Goal: Task Accomplishment & Management: Use online tool/utility

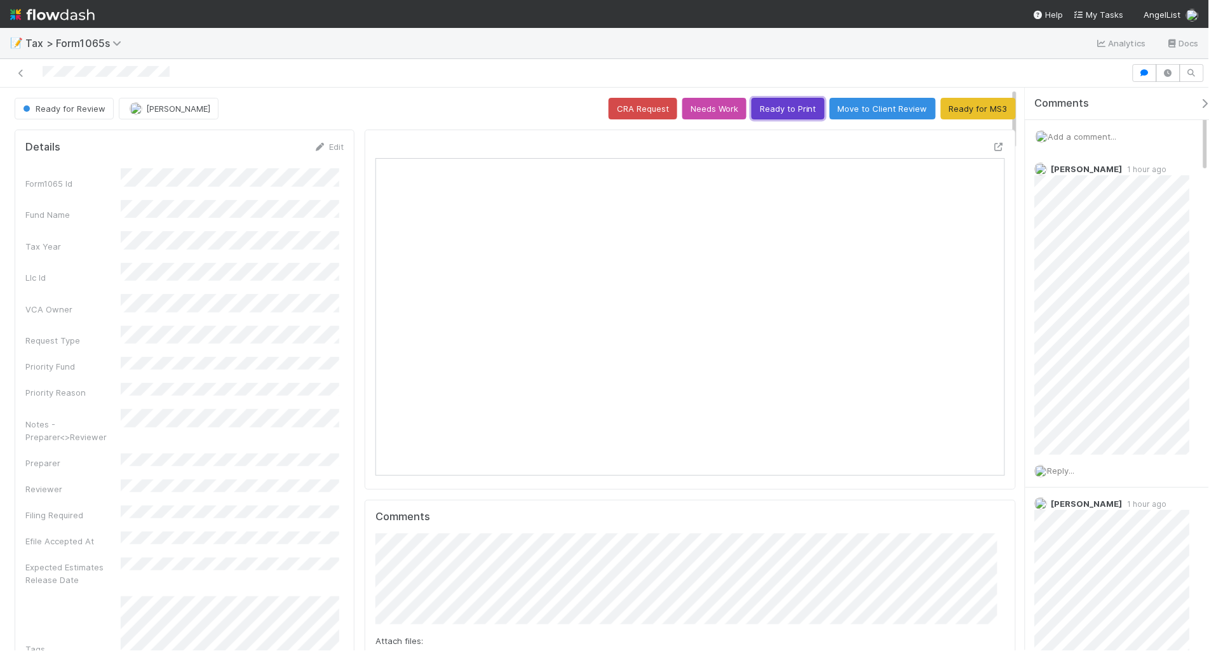
click at [771, 107] on button "Ready to Print" at bounding box center [788, 109] width 73 height 22
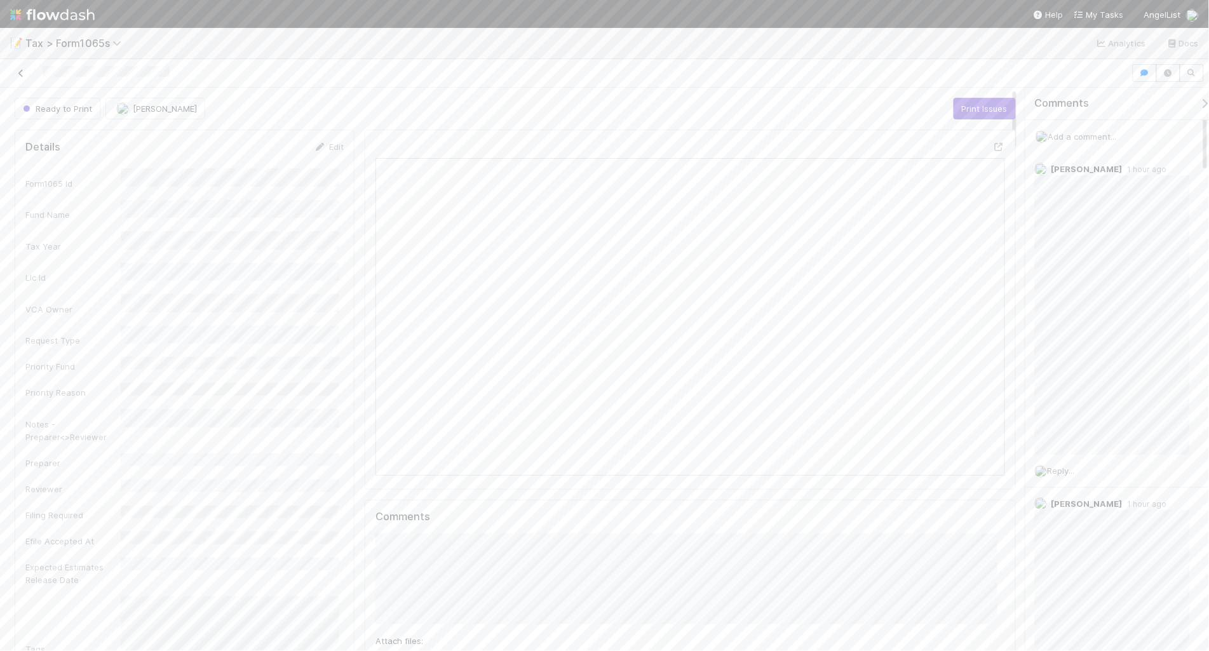
click at [18, 73] on icon at bounding box center [21, 73] width 13 height 8
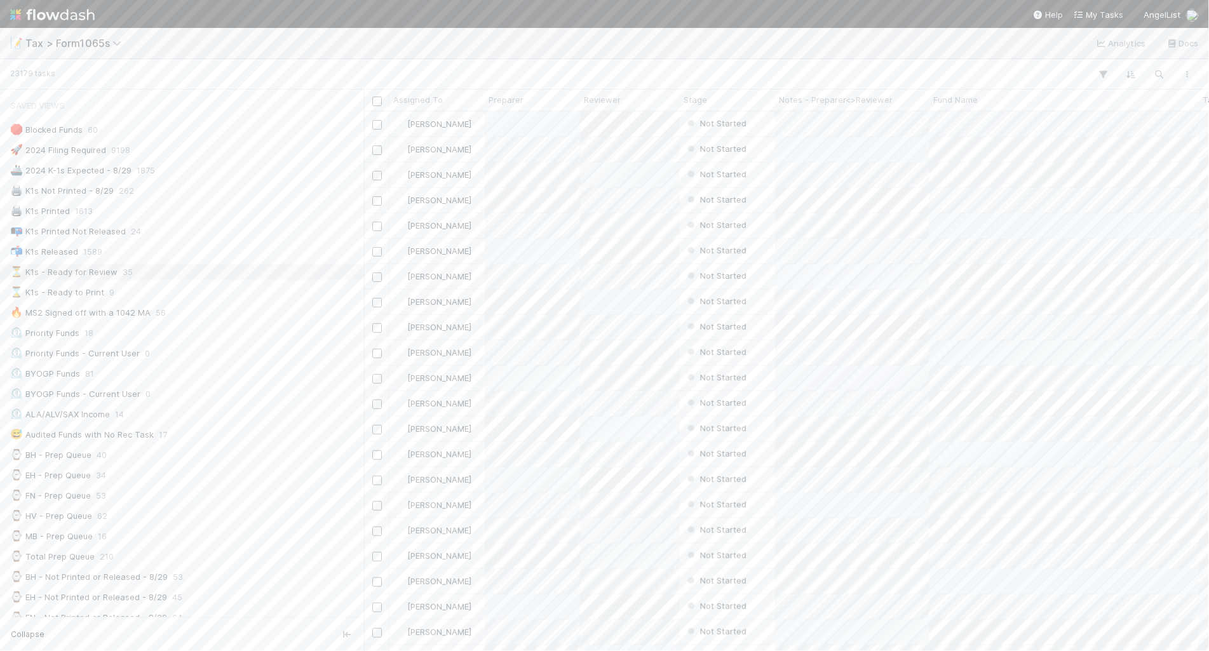
click at [198, 275] on div "⏳ K1s - Ready for Review 35" at bounding box center [185, 272] width 351 height 16
click at [805, 107] on div "Notes - Preparer<>Reviewer" at bounding box center [852, 100] width 154 height 21
click at [805, 97] on span "Notes - Preparer<>Reviewer" at bounding box center [836, 99] width 114 height 13
click at [819, 125] on div "Sort A → Z" at bounding box center [851, 123] width 145 height 19
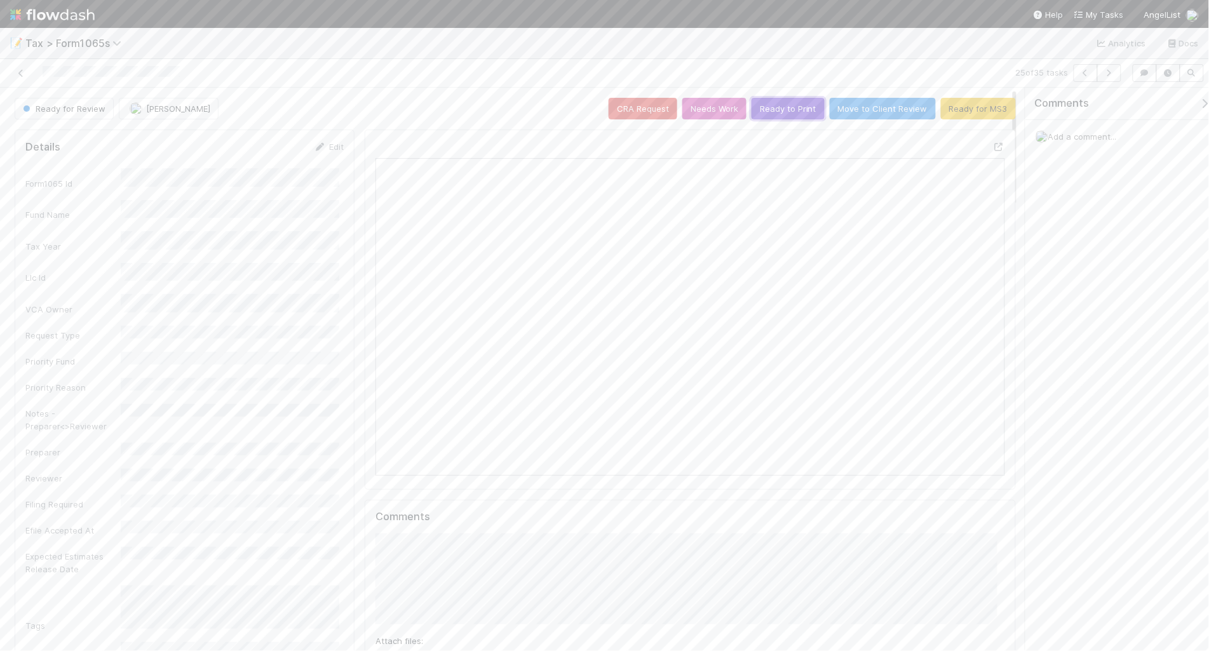
click at [771, 110] on button "Ready to Print" at bounding box center [788, 109] width 73 height 22
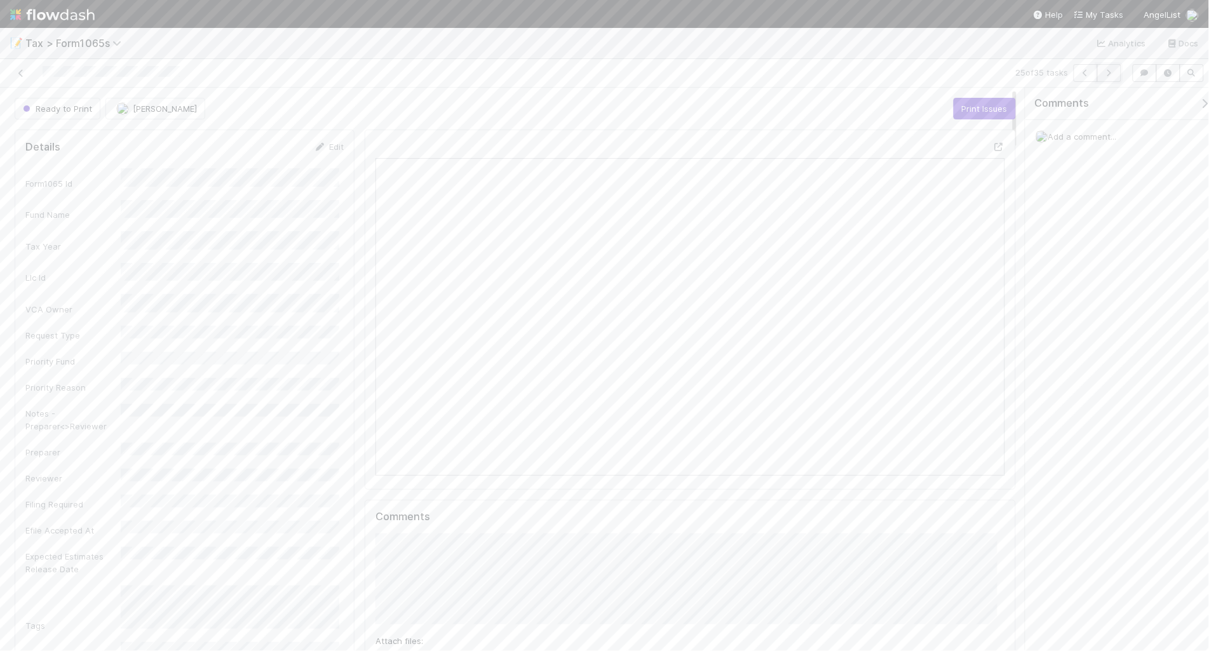
click at [1107, 73] on icon "button" at bounding box center [1109, 73] width 13 height 8
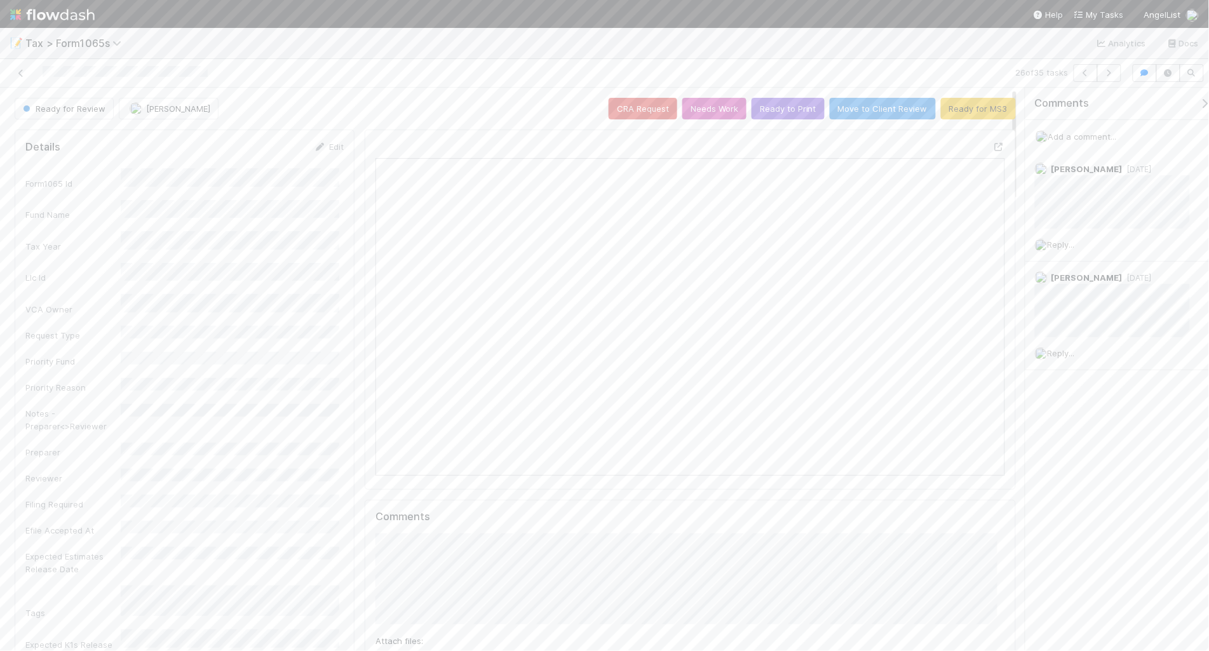
scroll to position [246, 610]
drag, startPoint x: 22, startPoint y: 74, endPoint x: 274, endPoint y: 0, distance: 262.7
click at [22, 74] on icon at bounding box center [21, 73] width 13 height 8
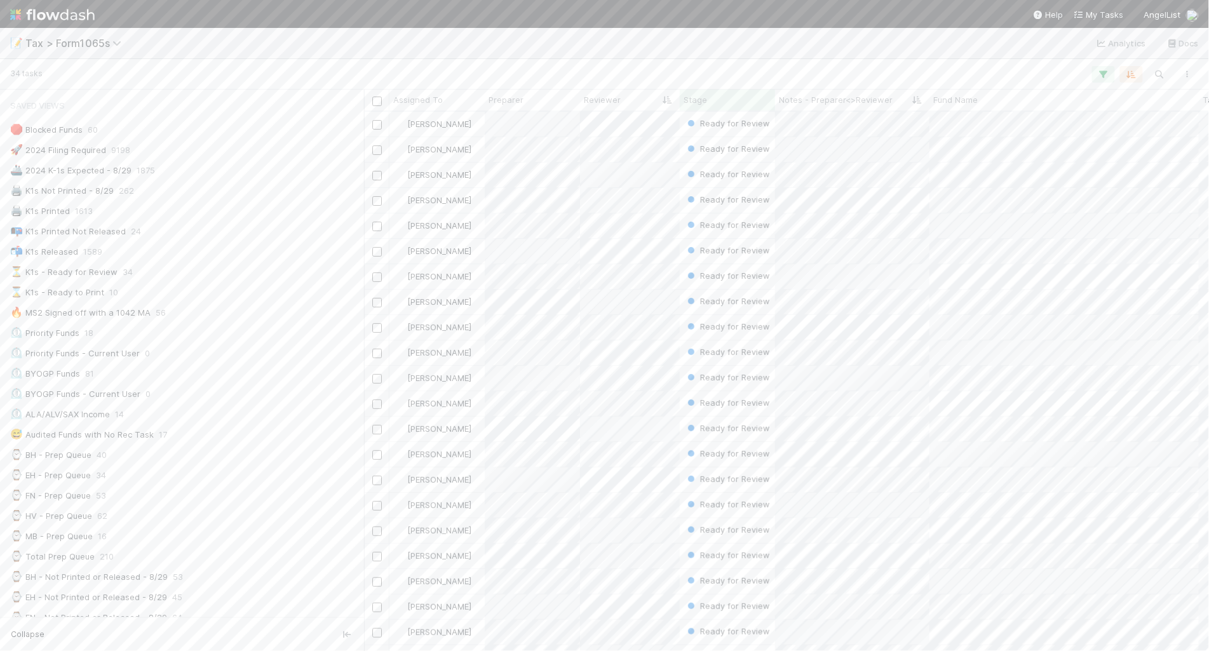
scroll to position [13, 13]
click at [238, 278] on div "⏳ K1s - Ready for Review 34" at bounding box center [185, 272] width 351 height 16
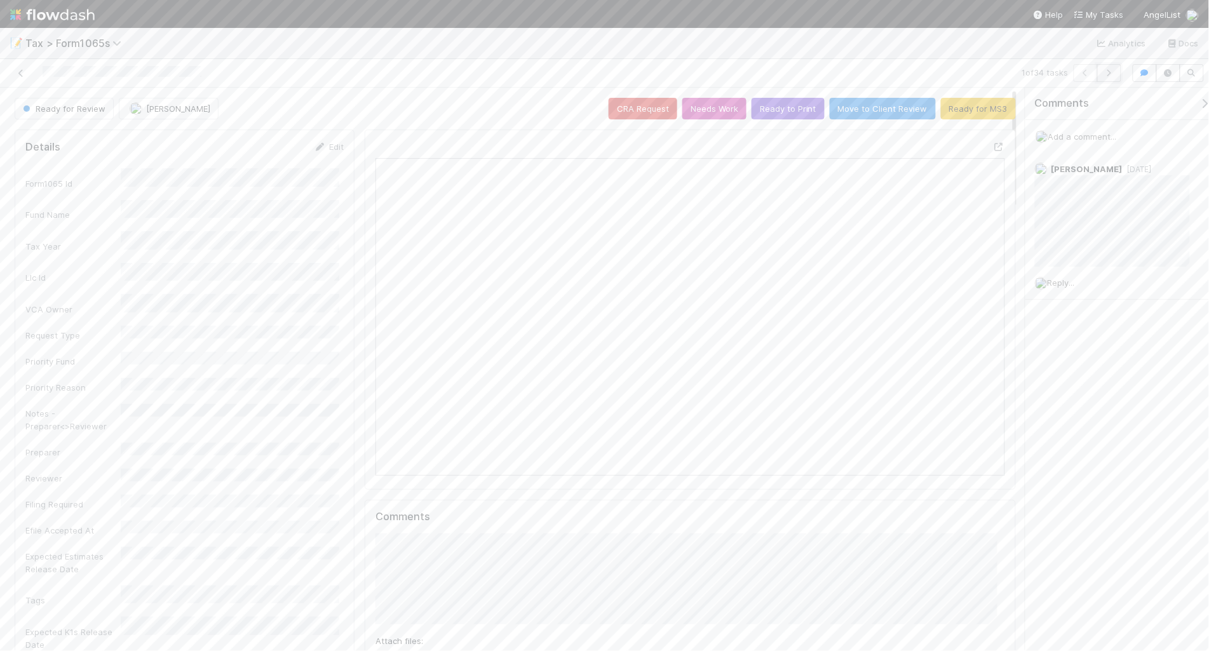
click at [1109, 78] on button "button" at bounding box center [1109, 73] width 24 height 18
click at [1107, 74] on icon "button" at bounding box center [1109, 73] width 13 height 8
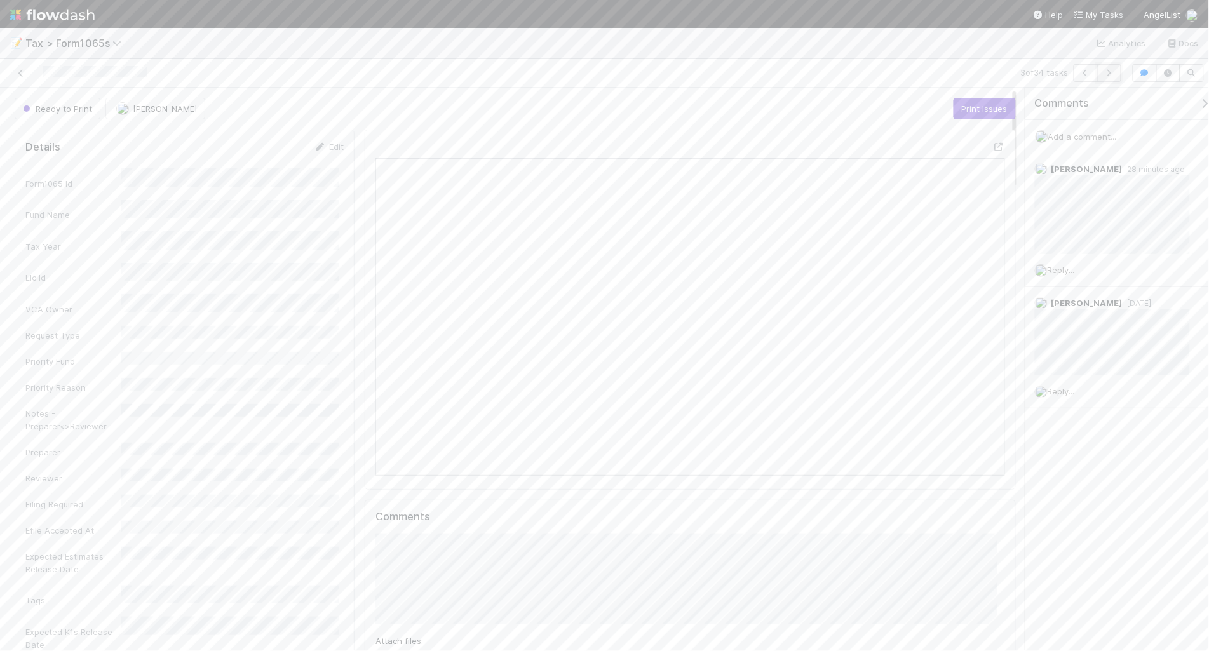
click at [1109, 76] on icon "button" at bounding box center [1109, 73] width 13 height 8
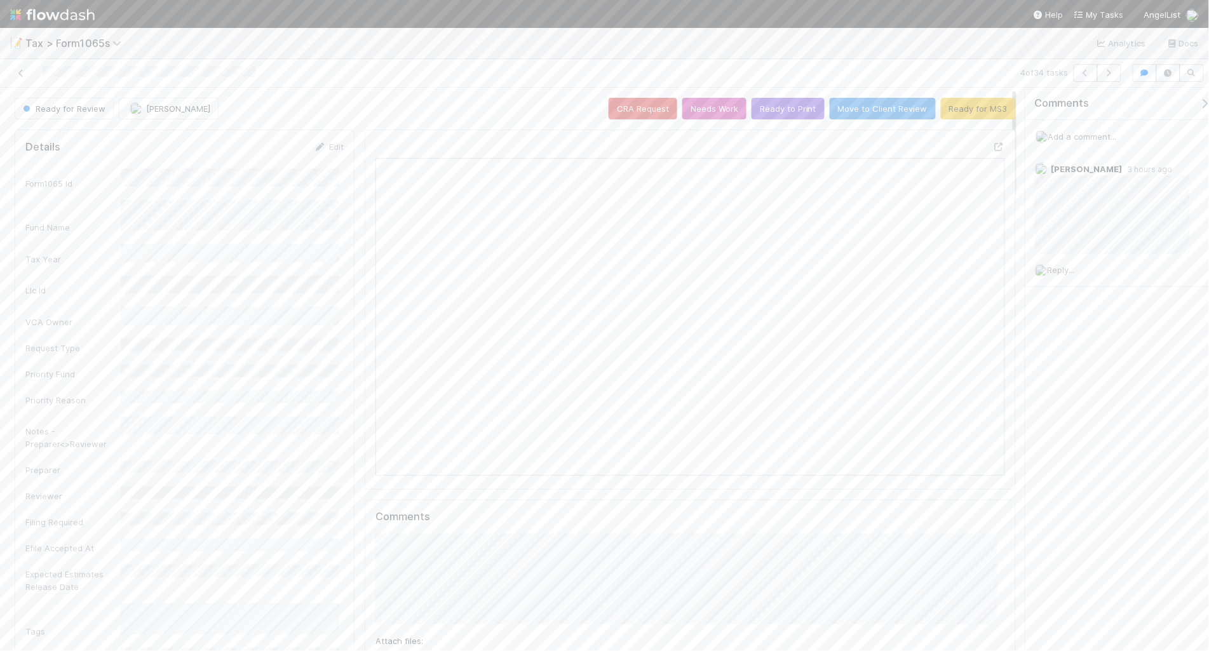
scroll to position [246, 610]
click at [1106, 74] on icon "button" at bounding box center [1109, 73] width 13 height 8
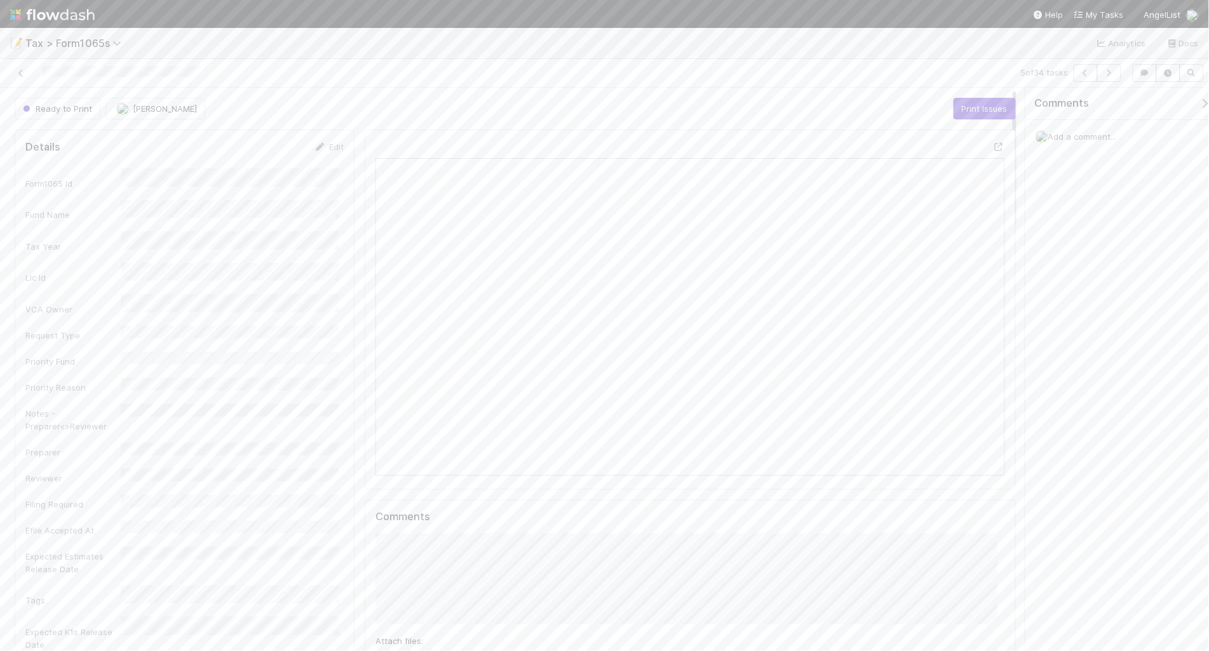
scroll to position [246, 610]
click at [21, 70] on icon at bounding box center [21, 73] width 13 height 8
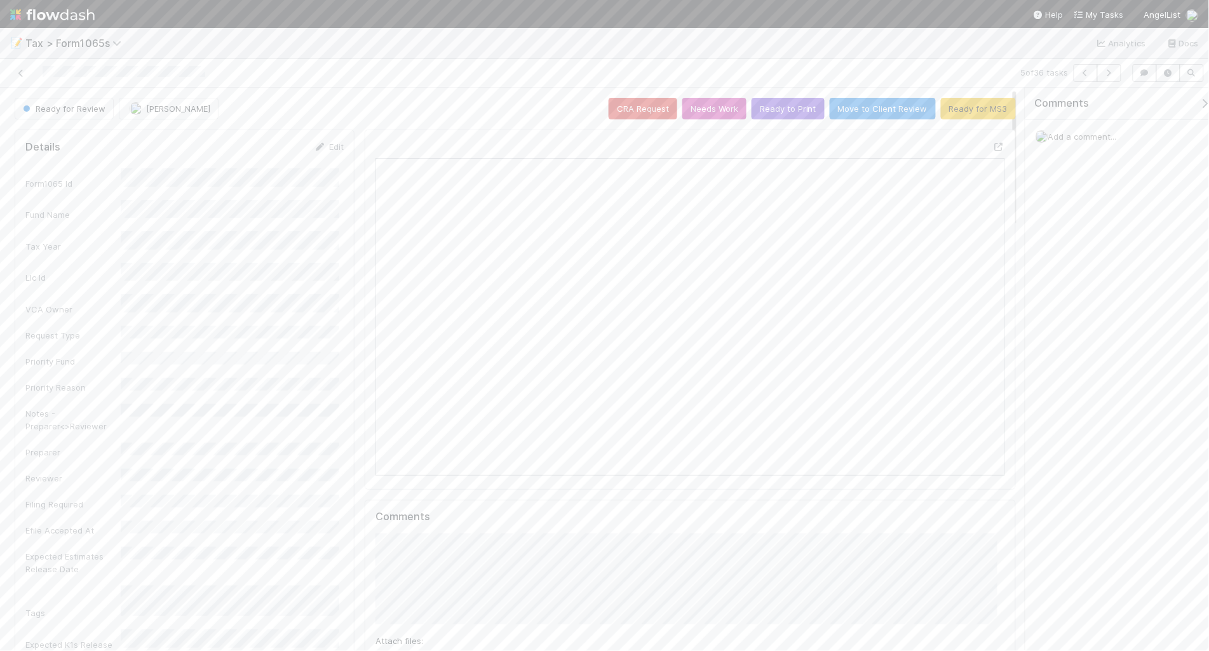
scroll to position [246, 610]
click at [769, 107] on button "Ready to Print" at bounding box center [788, 109] width 73 height 22
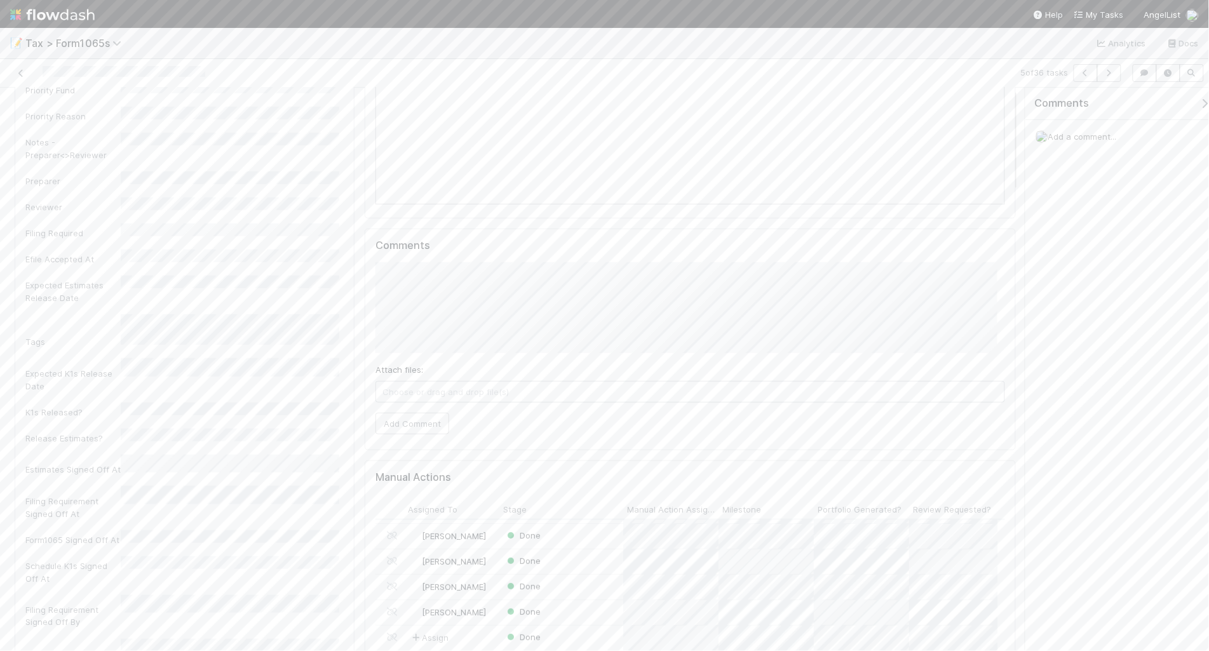
scroll to position [0, 0]
click at [1112, 74] on icon "button" at bounding box center [1109, 73] width 13 height 8
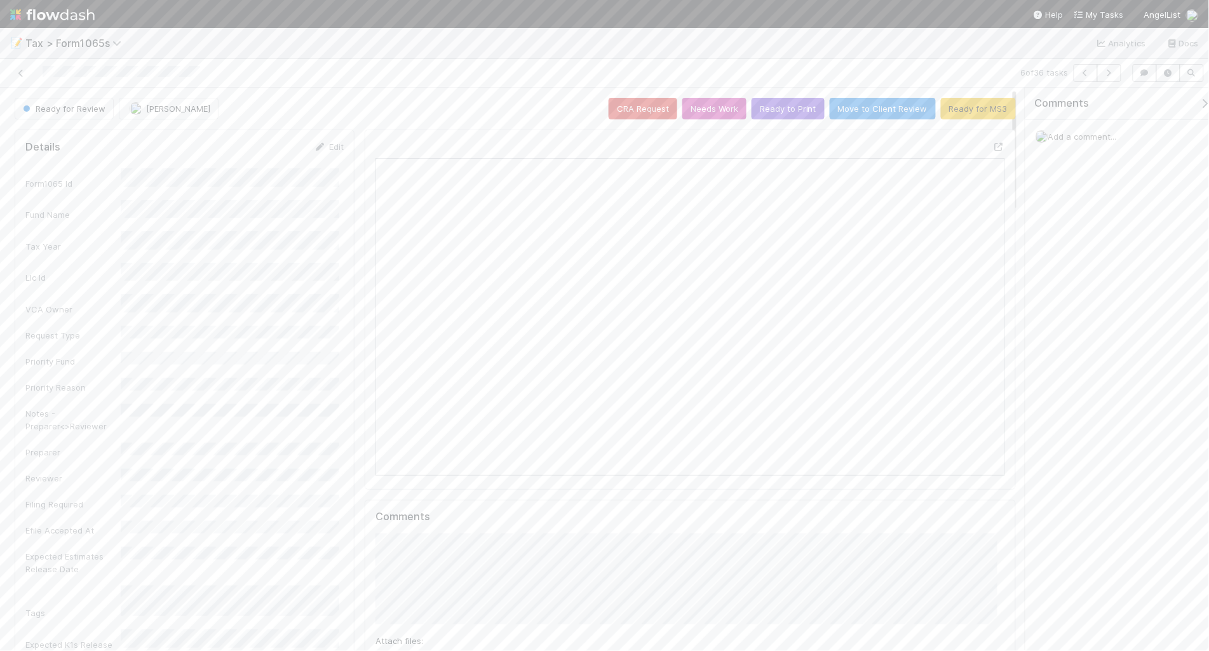
scroll to position [246, 302]
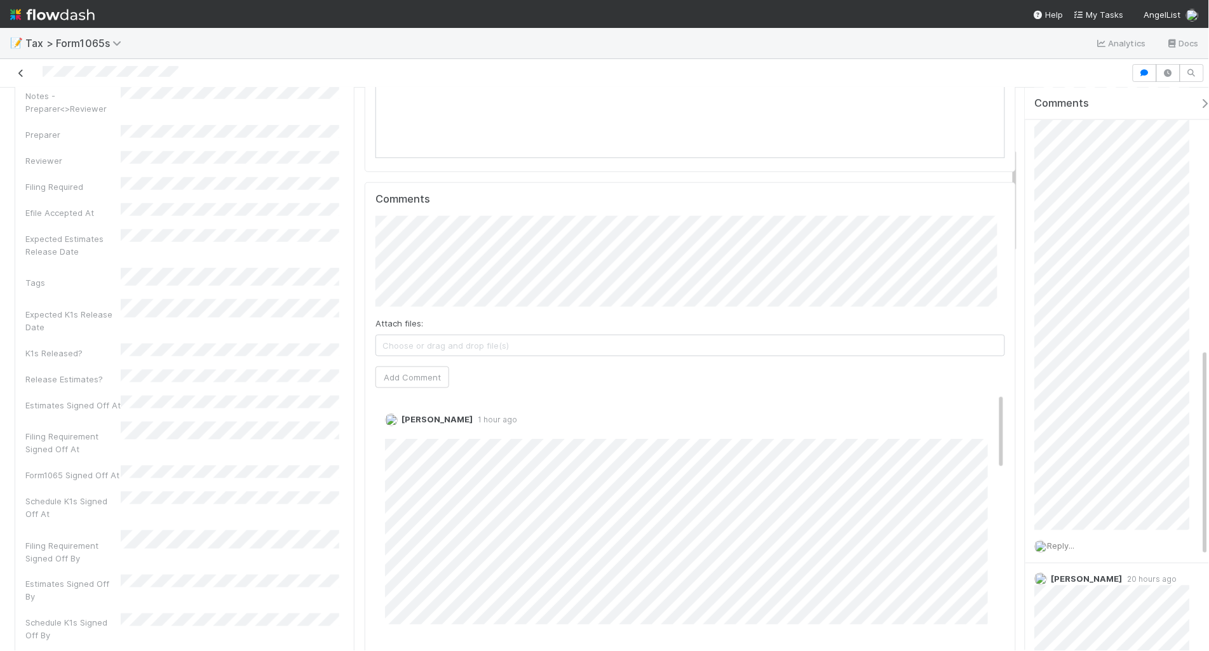
click at [21, 75] on icon at bounding box center [21, 73] width 13 height 8
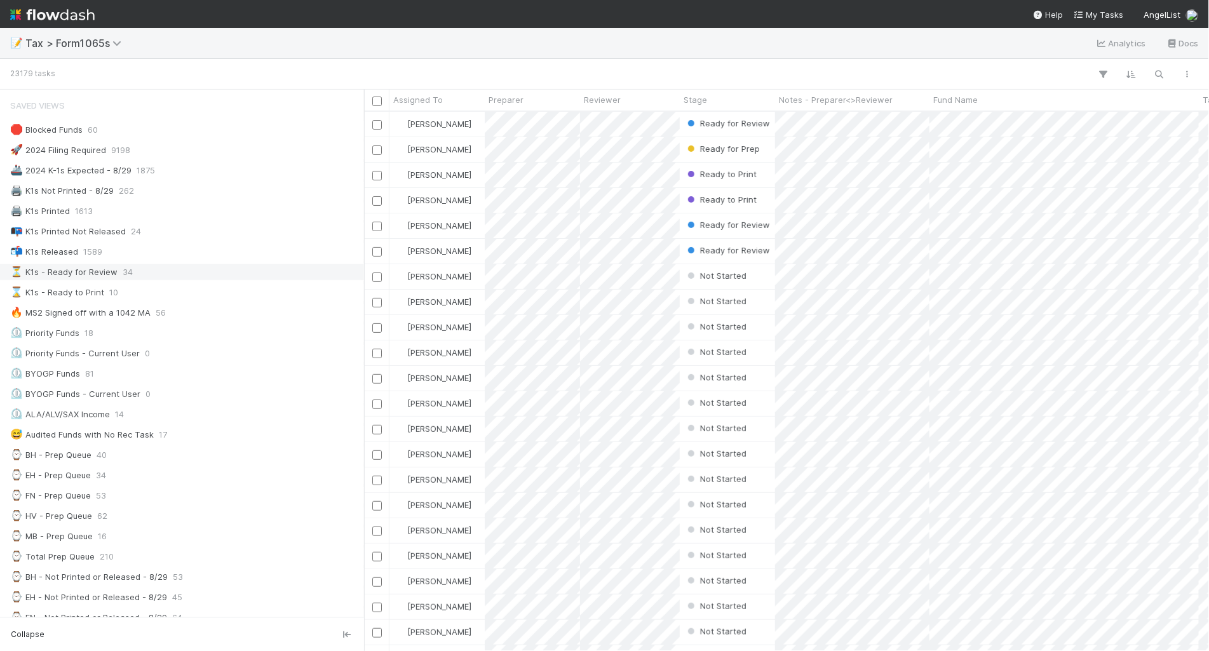
click at [256, 272] on div "⏳ K1s - Ready for Review 34" at bounding box center [185, 272] width 351 height 16
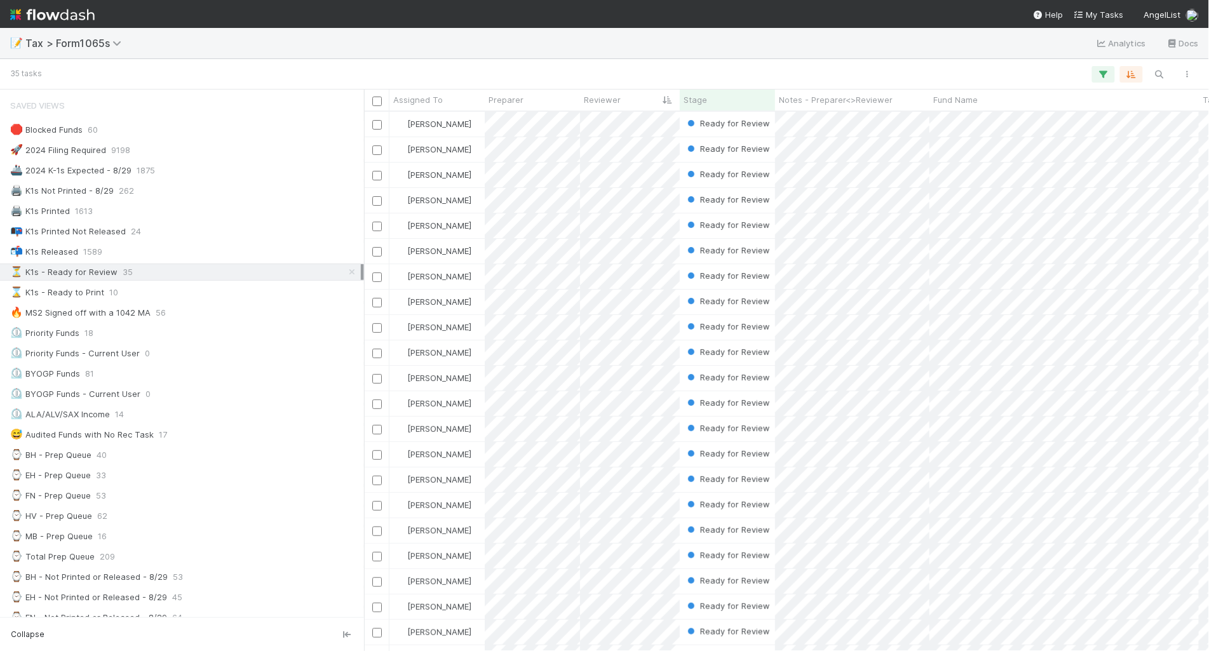
scroll to position [527, 833]
click at [224, 297] on div "⌛ K1s - Ready to Print 18" at bounding box center [185, 293] width 351 height 16
click at [123, 293] on div "⌛ K1s - Ready to Print 18" at bounding box center [185, 293] width 351 height 16
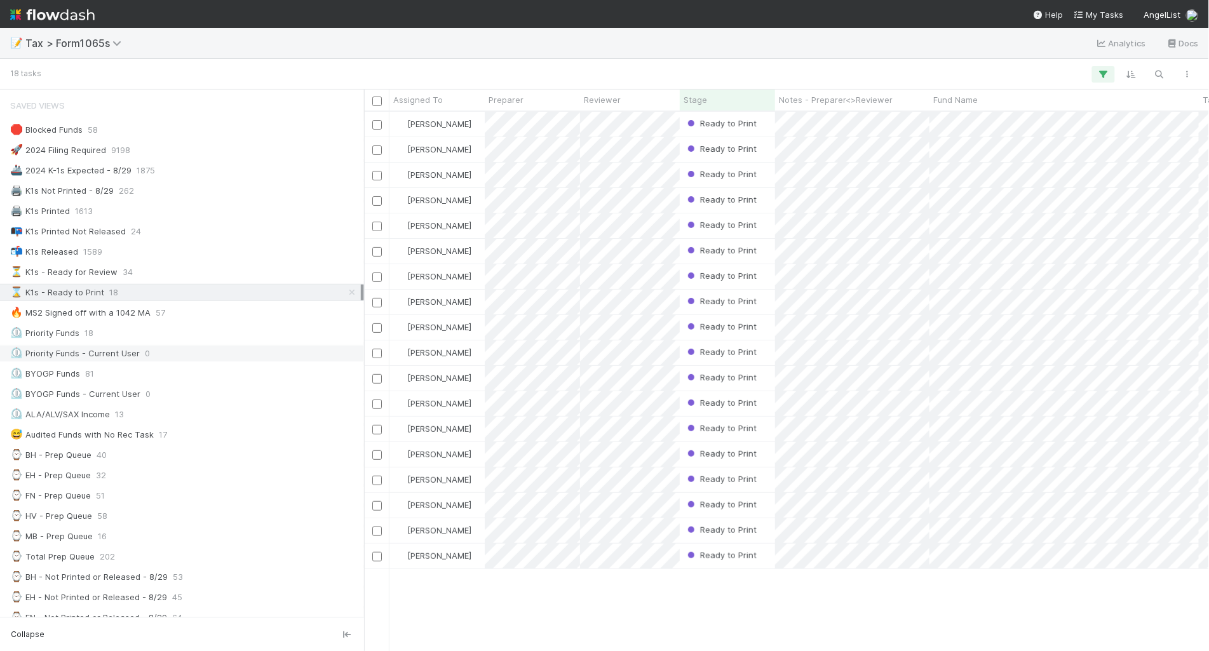
scroll to position [527, 833]
click at [192, 274] on div "⏳ K1s - Ready for Review 34" at bounding box center [185, 272] width 351 height 16
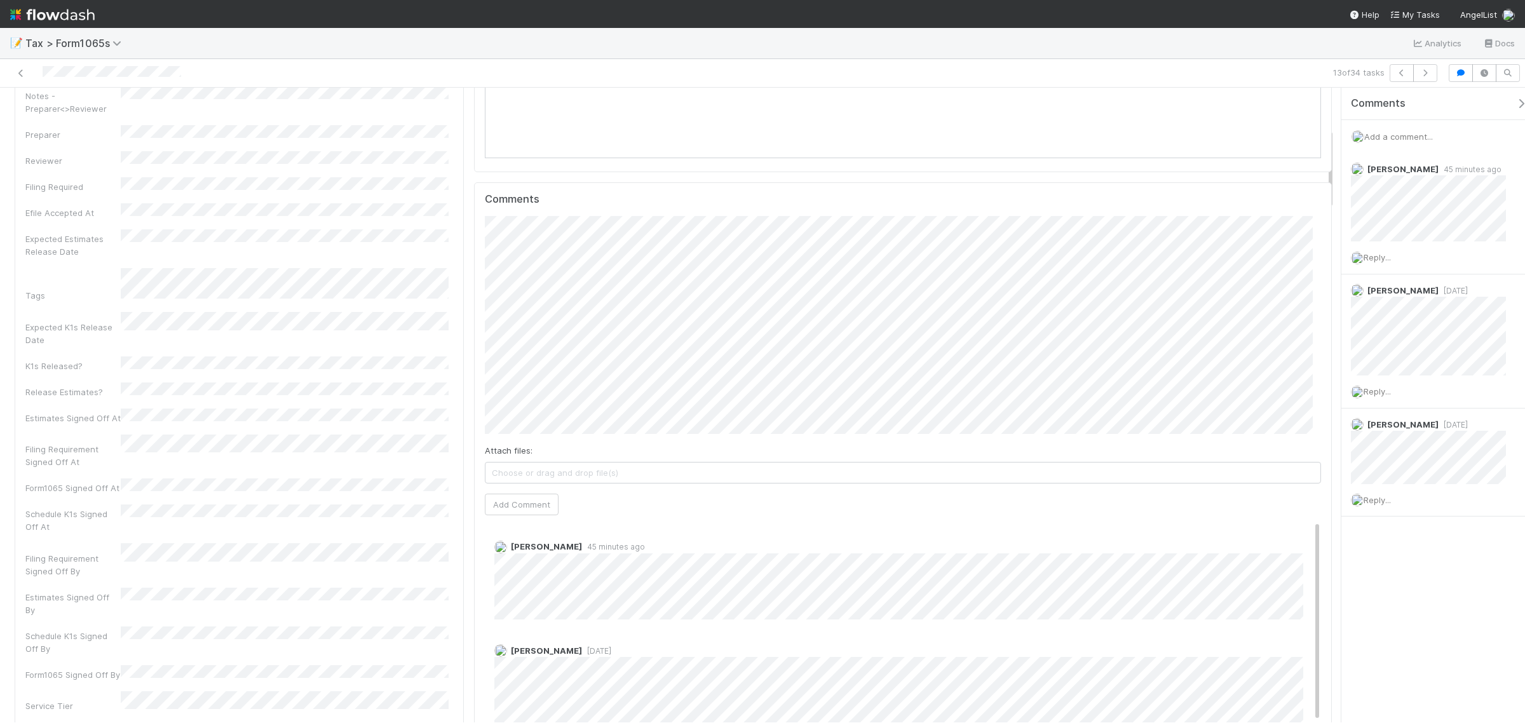
click at [1208, 448] on div "Attach files: Choose or drag and drop file(s)" at bounding box center [903, 463] width 836 height 39
click at [534, 503] on button "Add Comment" at bounding box center [522, 505] width 74 height 22
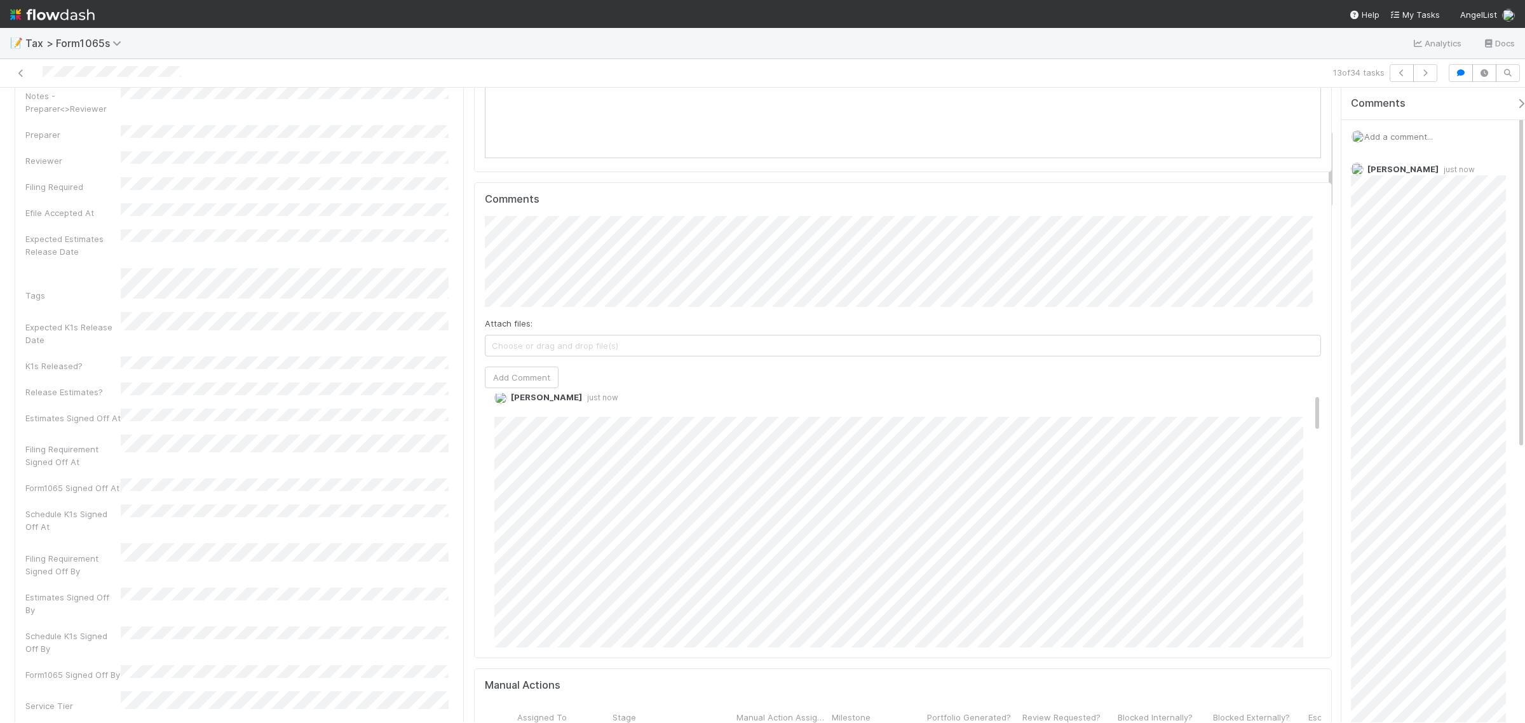
scroll to position [0, 0]
click at [505, 434] on link "Edit" at bounding box center [511, 433] width 15 height 10
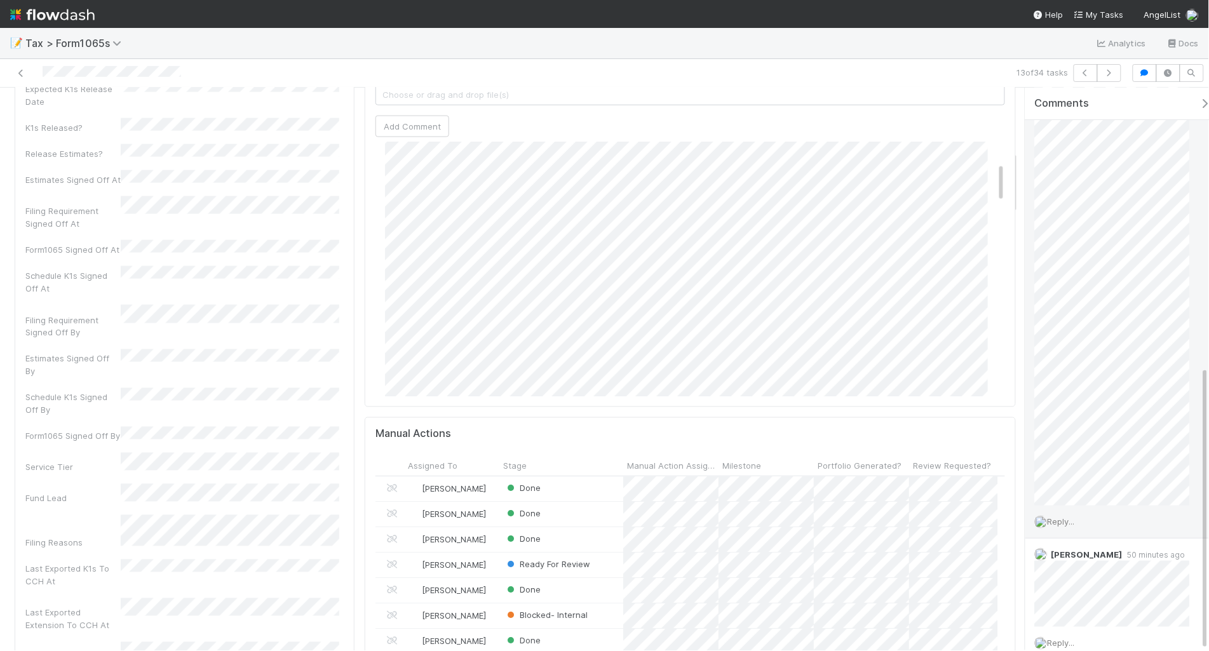
scroll to position [551, 0]
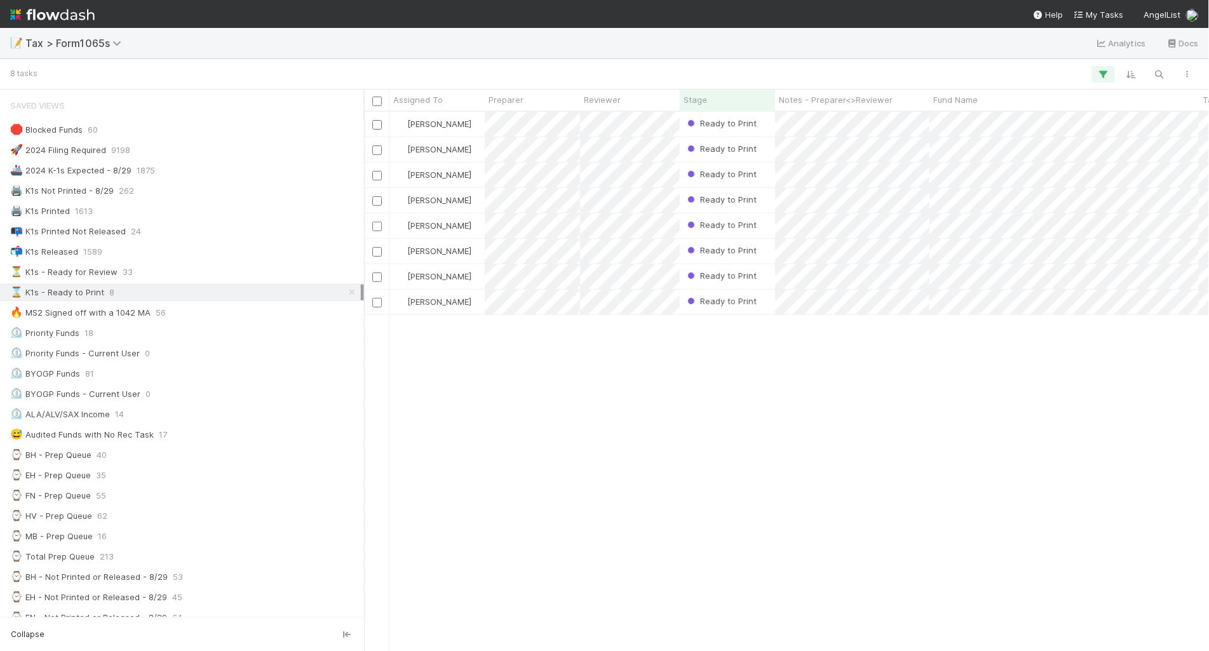
scroll to position [527, 833]
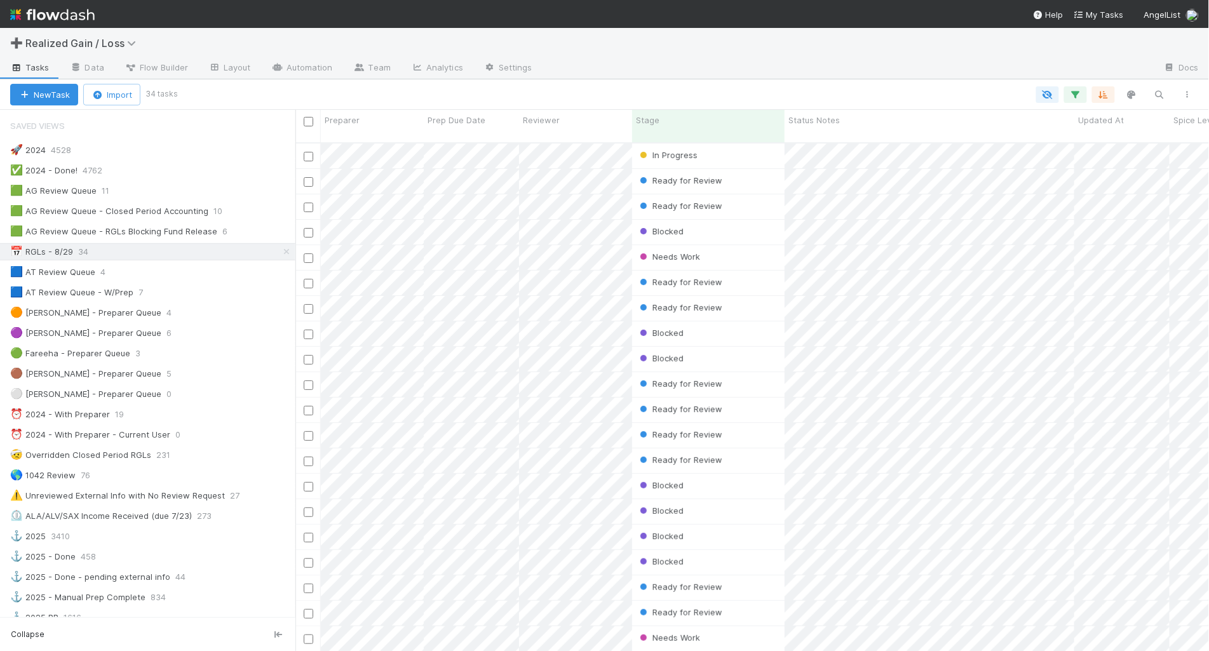
scroll to position [507, 902]
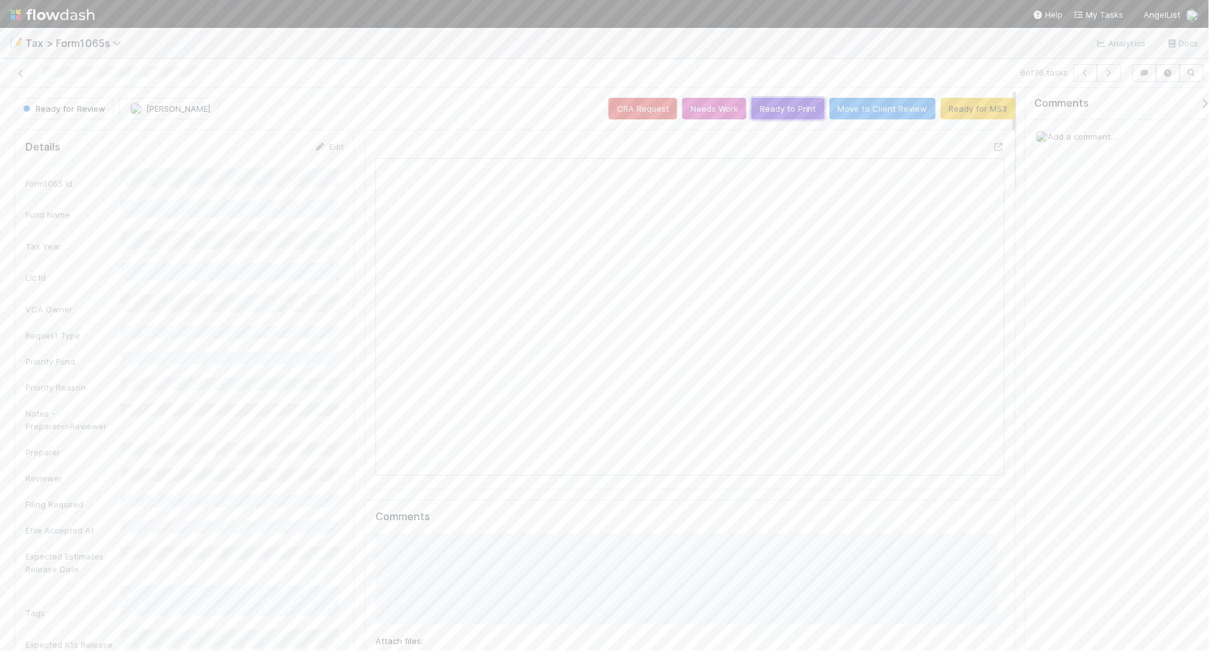
click at [786, 109] on button "Ready to Print" at bounding box center [788, 109] width 73 height 22
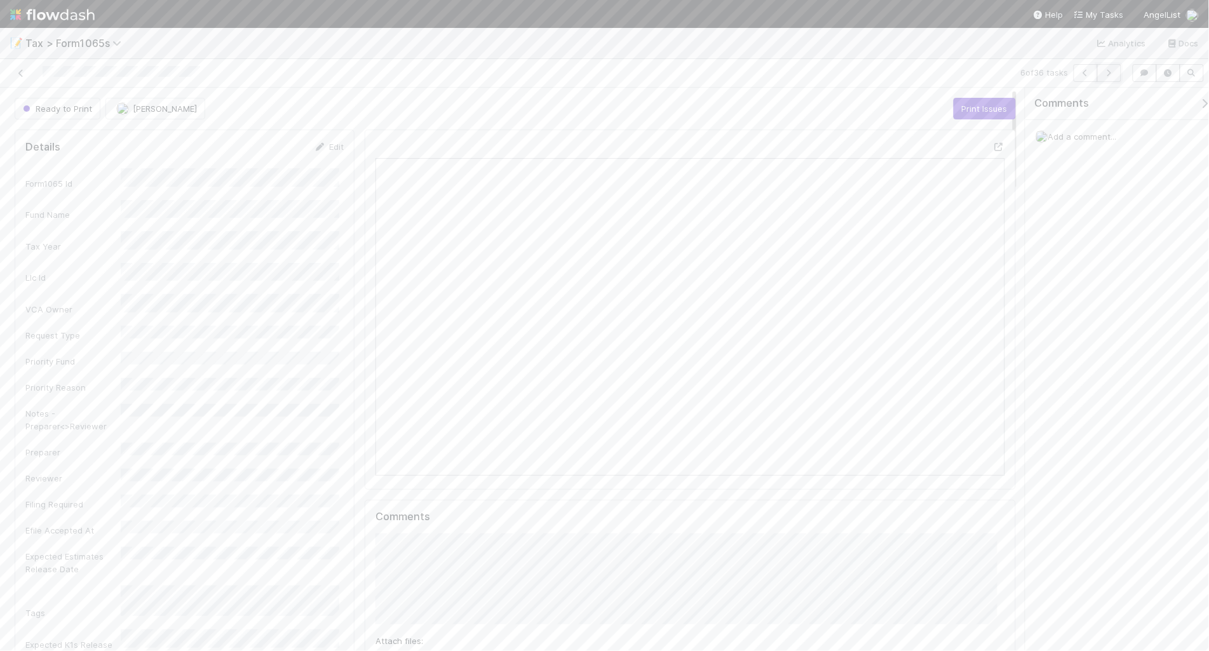
click at [1107, 78] on button "button" at bounding box center [1109, 73] width 24 height 18
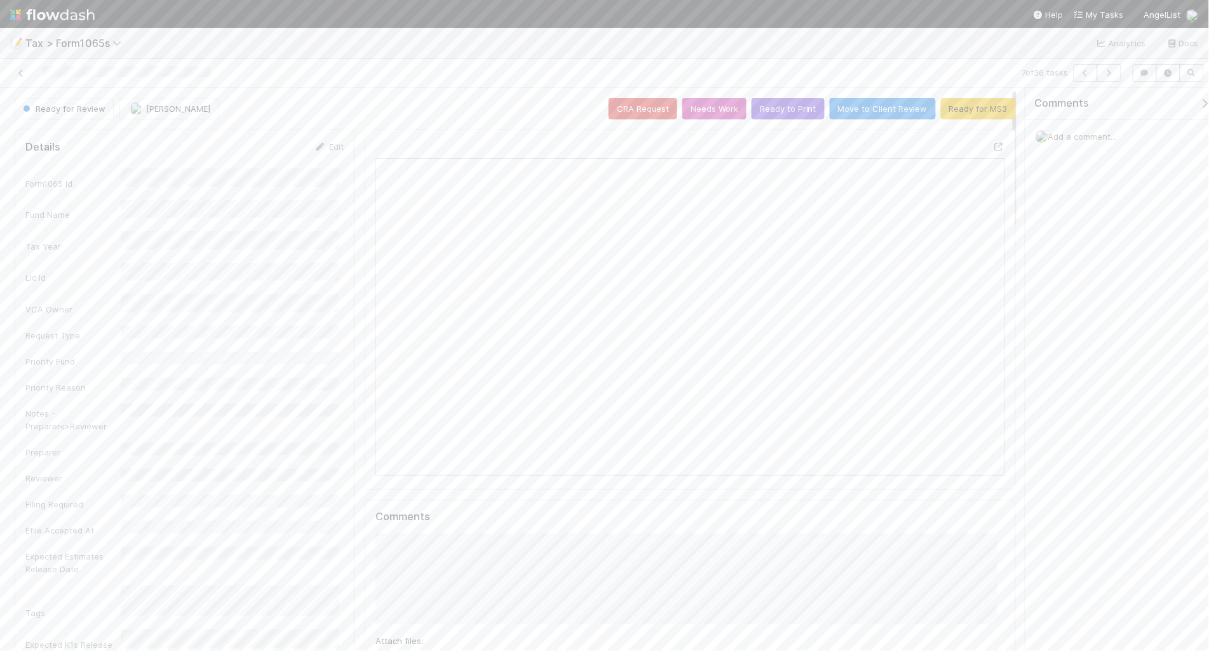
scroll to position [246, 610]
click at [772, 109] on button "Ready to Print" at bounding box center [788, 109] width 73 height 22
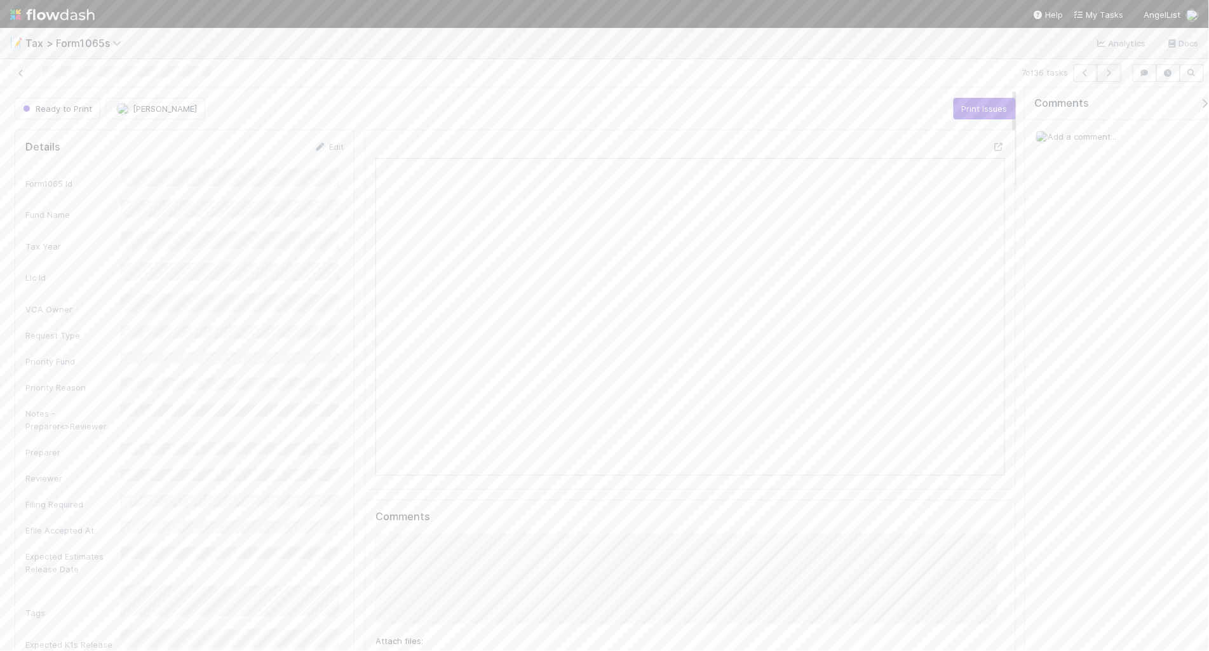
click at [1109, 76] on icon "button" at bounding box center [1109, 73] width 13 height 8
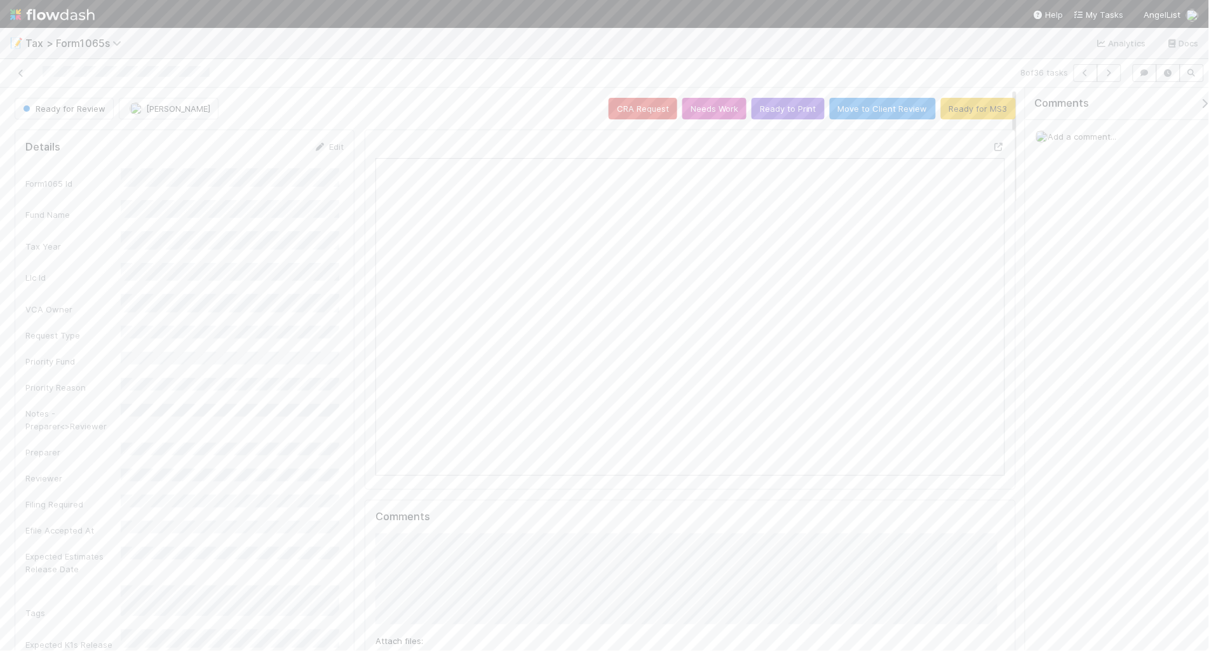
scroll to position [246, 302]
click at [773, 111] on button "Ready to Print" at bounding box center [788, 109] width 73 height 22
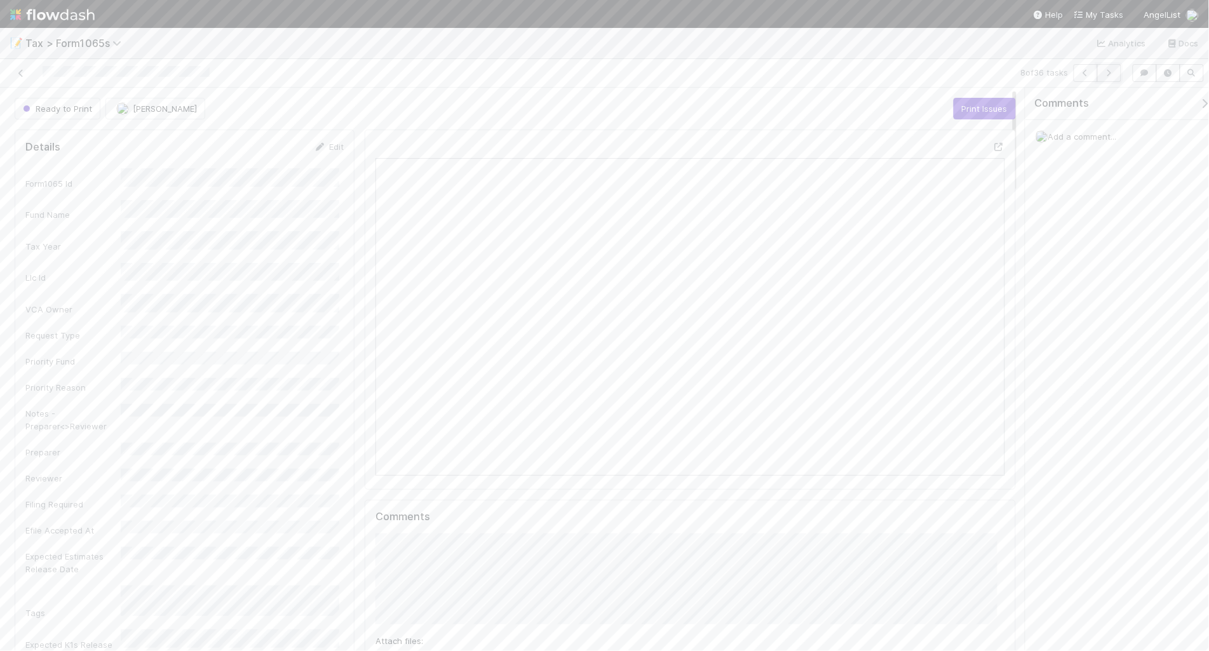
click at [1110, 77] on button "button" at bounding box center [1109, 73] width 24 height 18
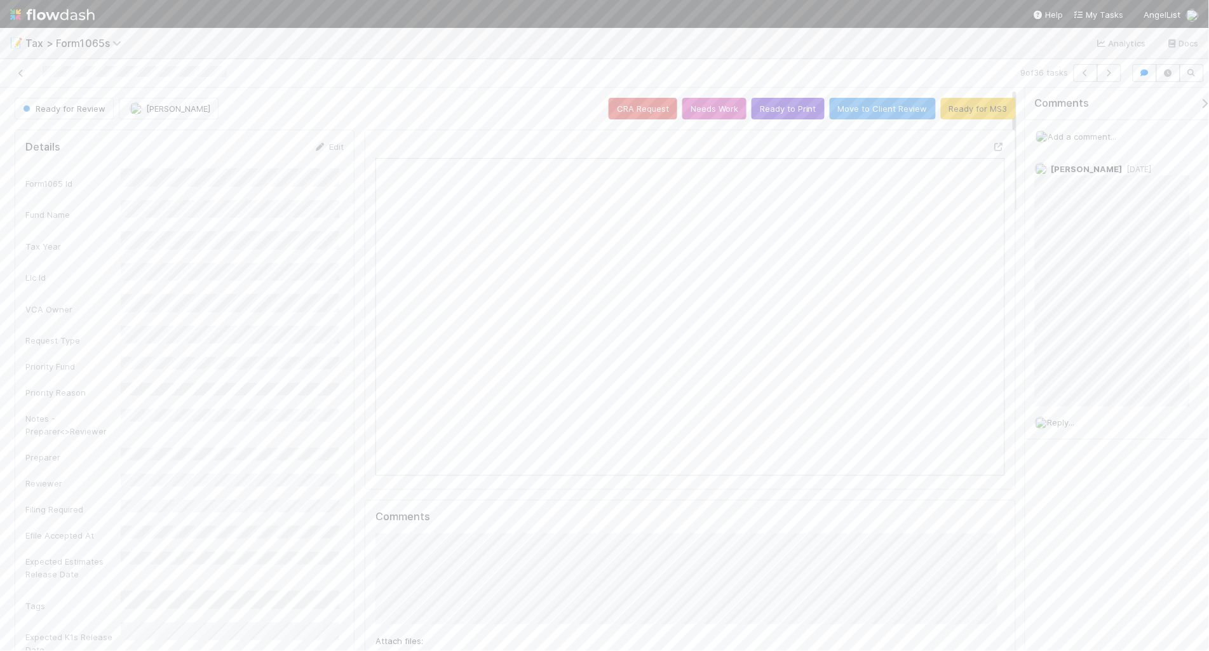
scroll to position [246, 302]
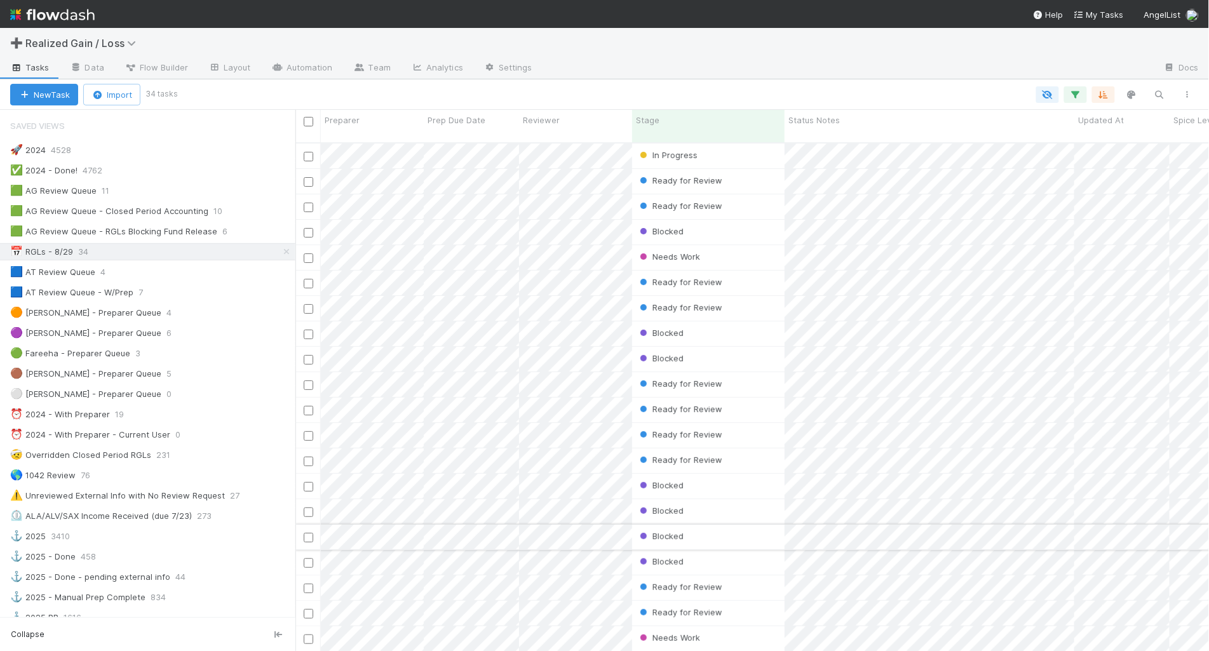
scroll to position [507, 902]
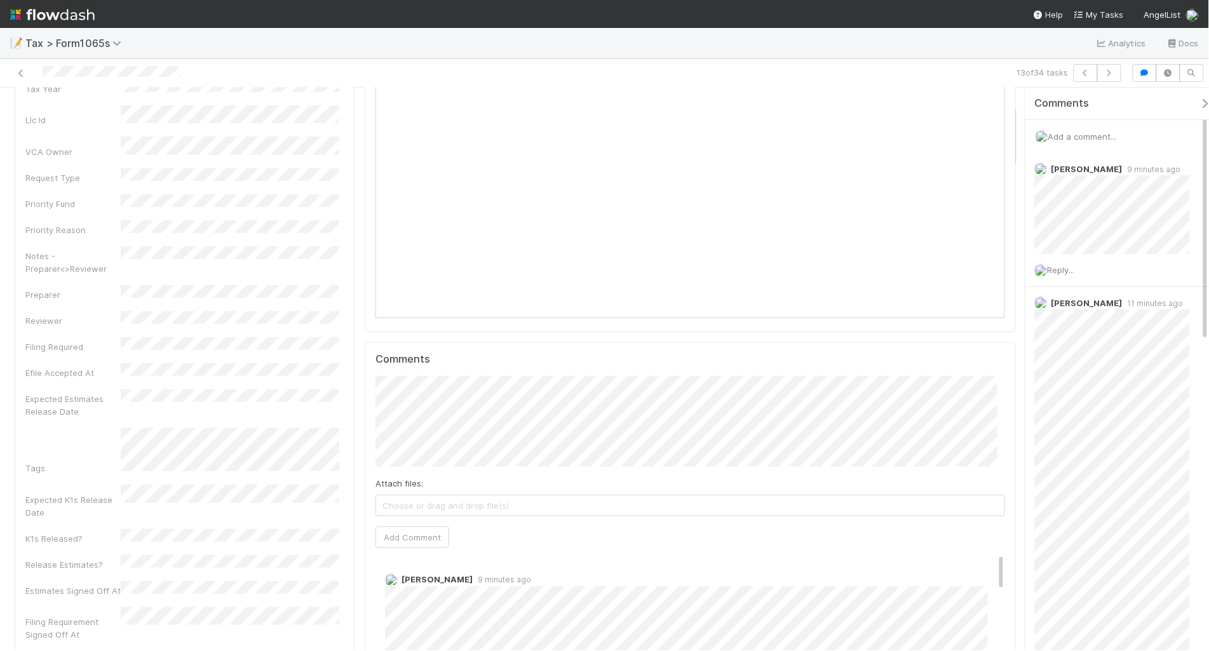
scroll to position [159, 0]
click at [413, 545] on button "Add Comment" at bounding box center [412, 545] width 74 height 22
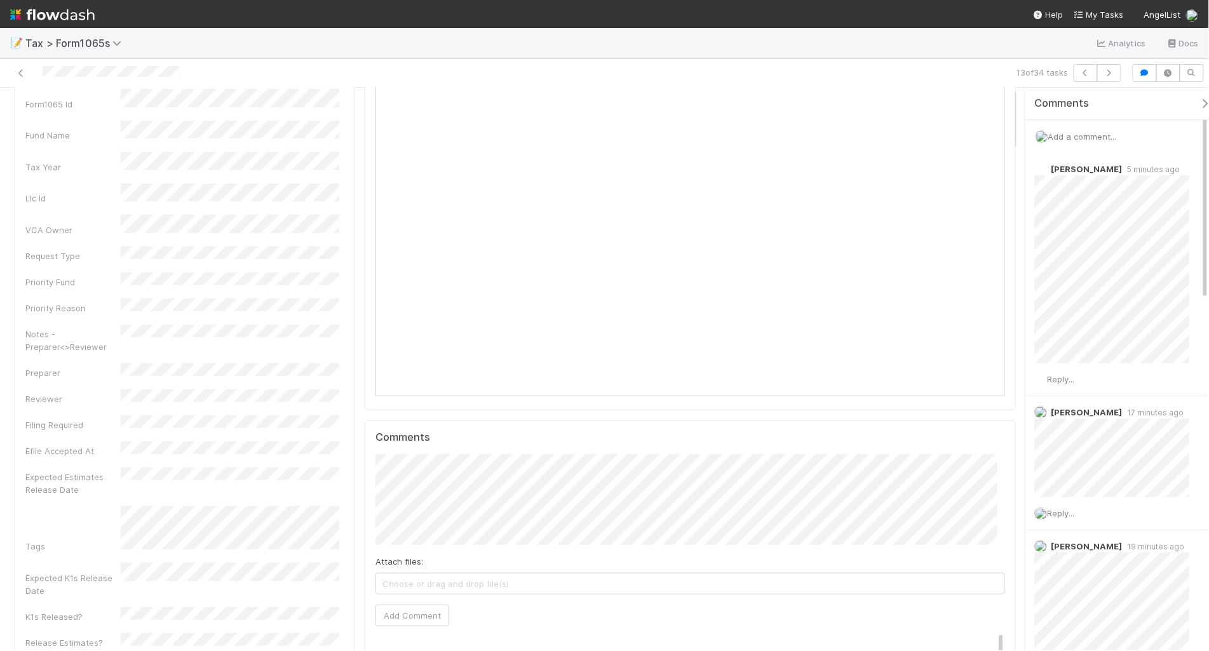
scroll to position [0, 0]
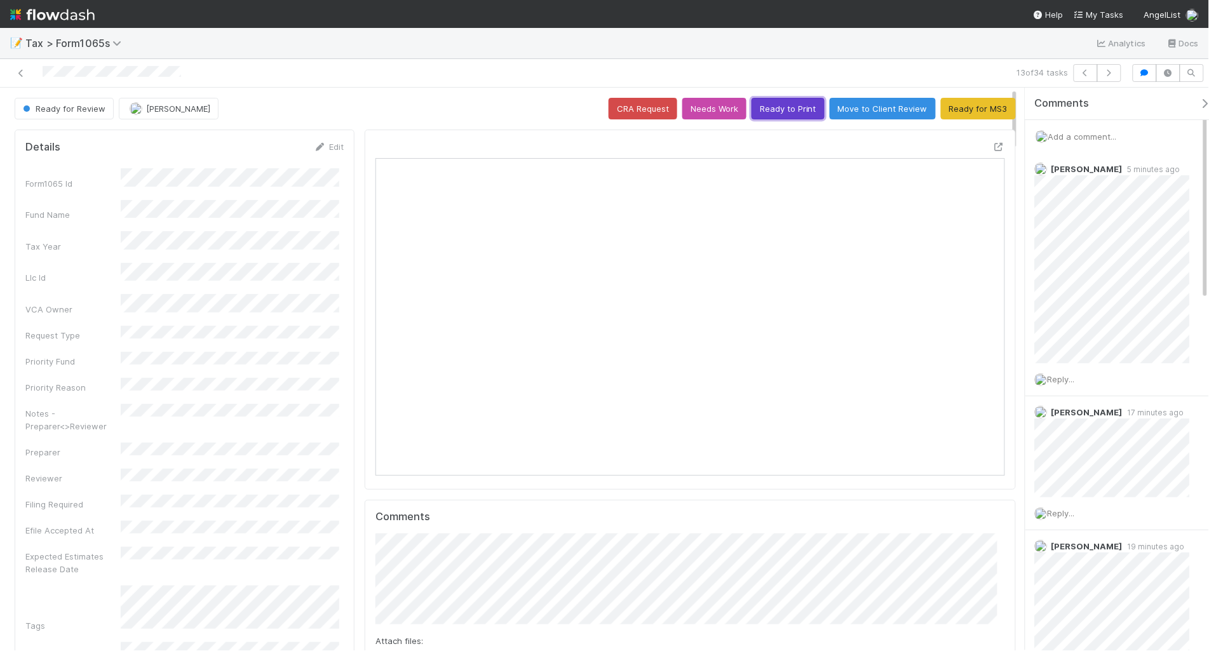
click at [769, 110] on button "Ready to Print" at bounding box center [788, 109] width 73 height 22
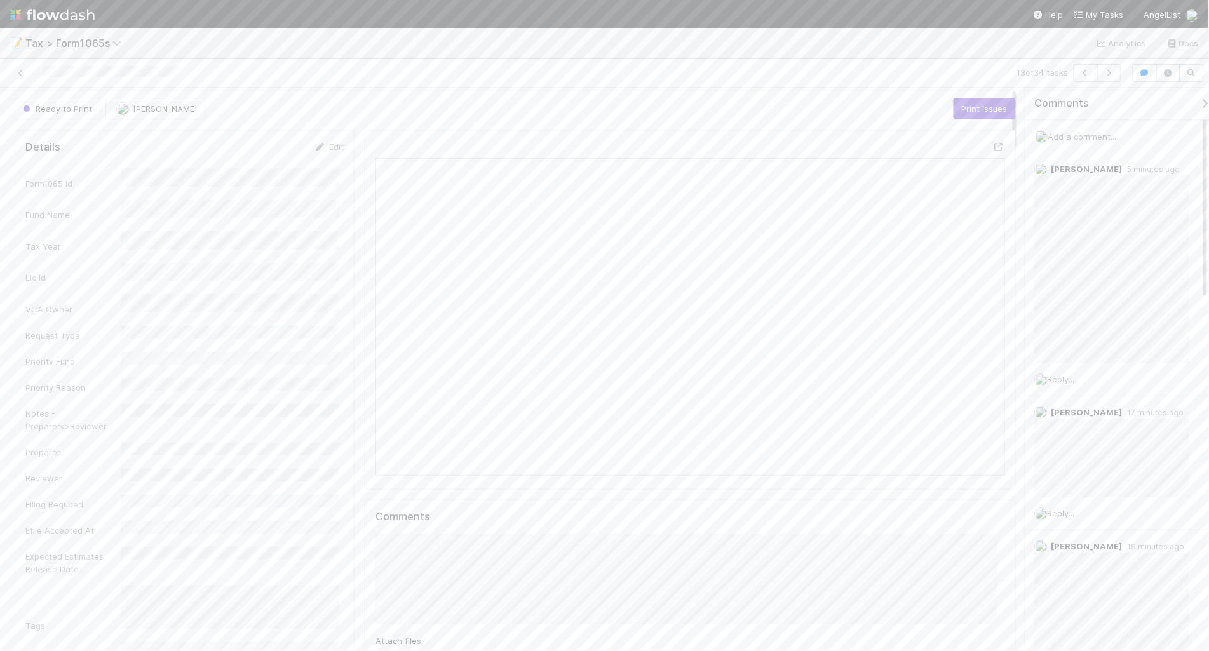
click at [68, 107] on div "Ready to Print" at bounding box center [60, 109] width 91 height 22
click at [60, 105] on div "Ready to Print" at bounding box center [60, 109] width 91 height 22
click at [73, 102] on div "Ready to Print" at bounding box center [60, 109] width 91 height 22
click at [73, 115] on div "Ready to Print" at bounding box center [60, 109] width 91 height 22
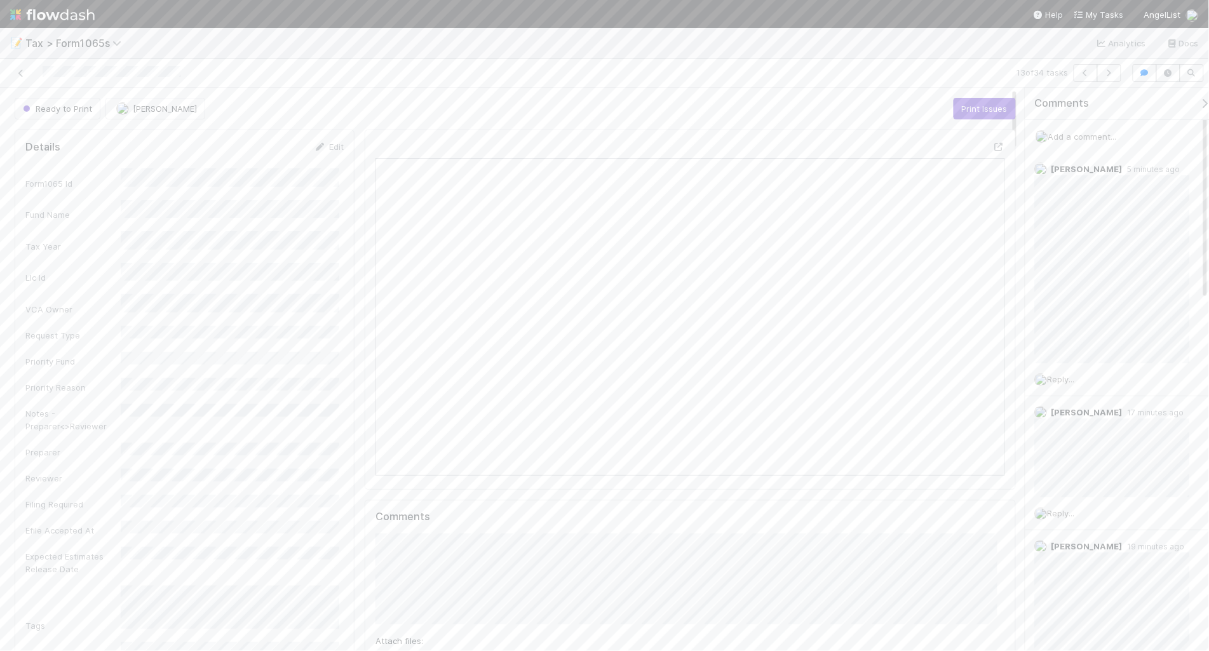
click at [74, 115] on div "Ready to Print" at bounding box center [60, 109] width 91 height 22
click at [146, 108] on span "Helen Vo" at bounding box center [165, 109] width 64 height 10
click at [313, 113] on div at bounding box center [604, 325] width 1209 height 651
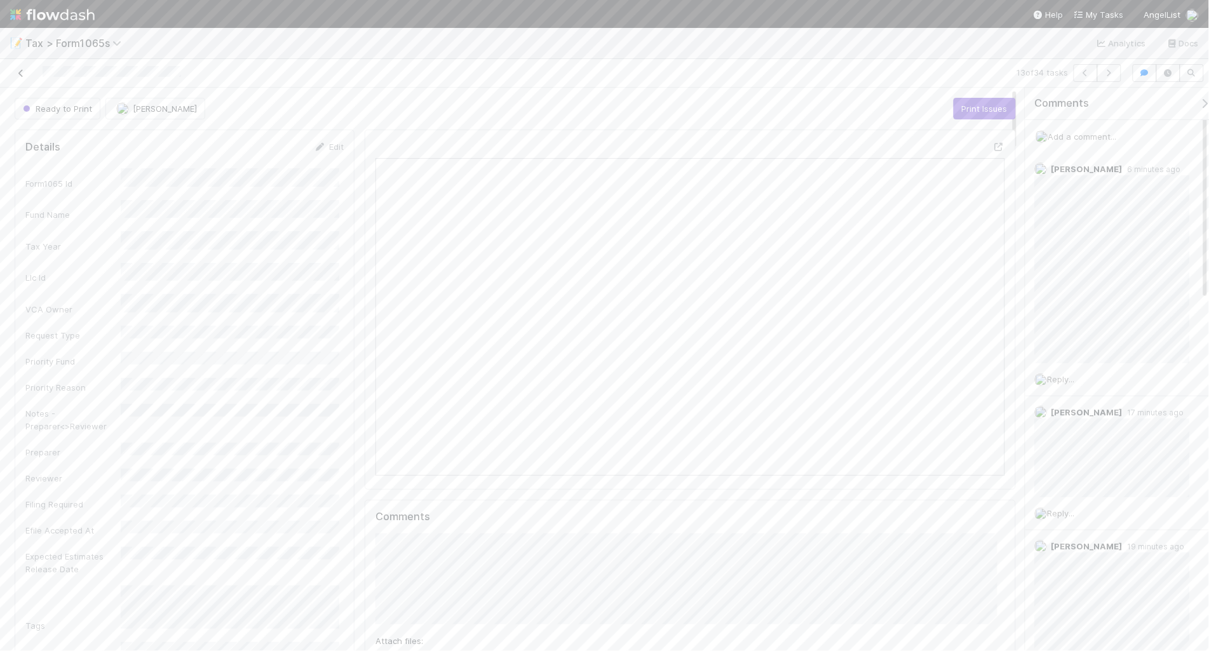
click at [21, 71] on icon at bounding box center [21, 73] width 13 height 8
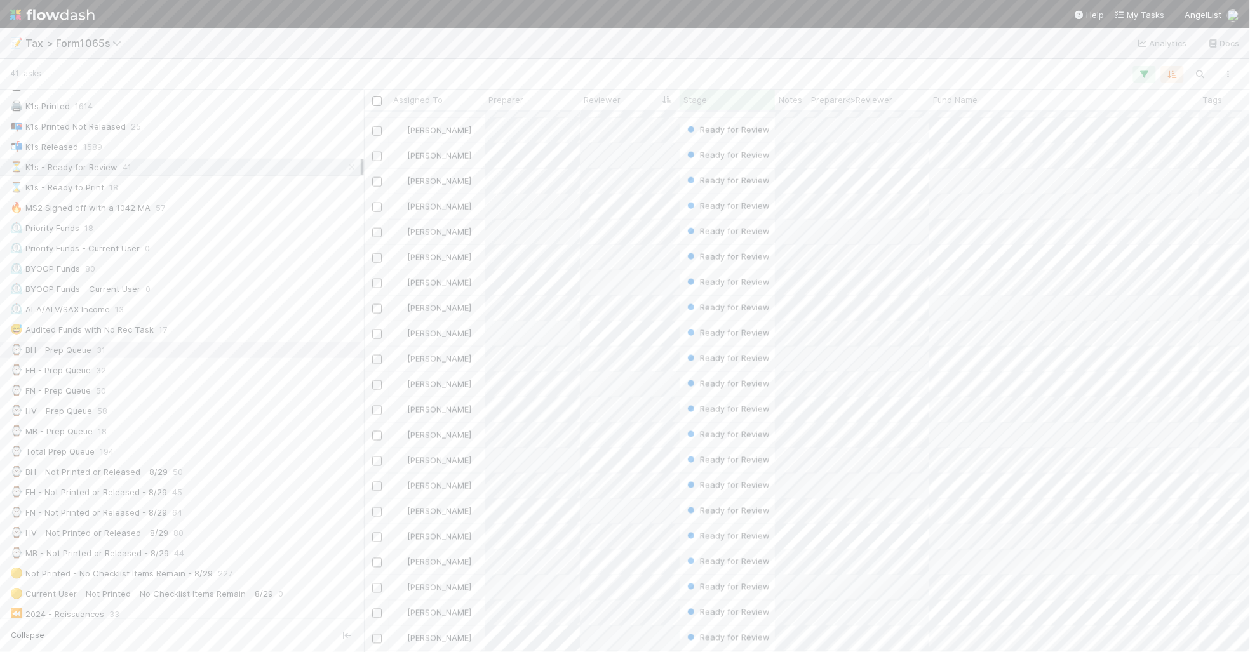
scroll to position [79, 0]
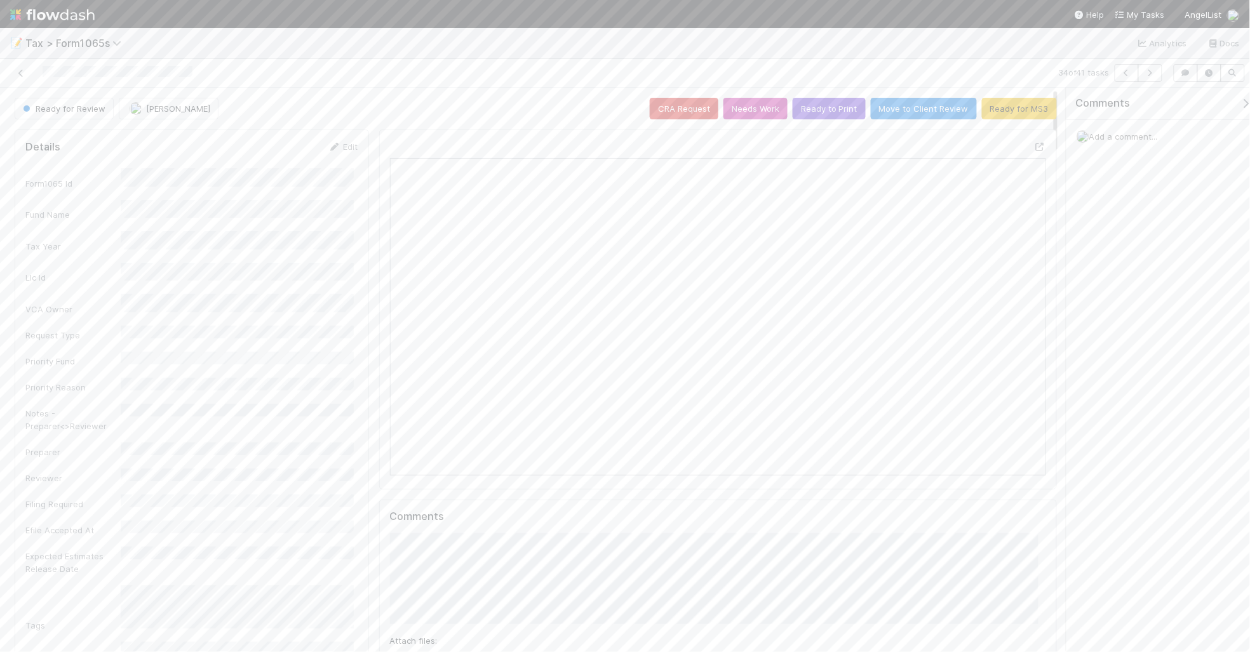
scroll to position [246, 637]
click at [811, 110] on button "Ready to Print" at bounding box center [829, 109] width 73 height 22
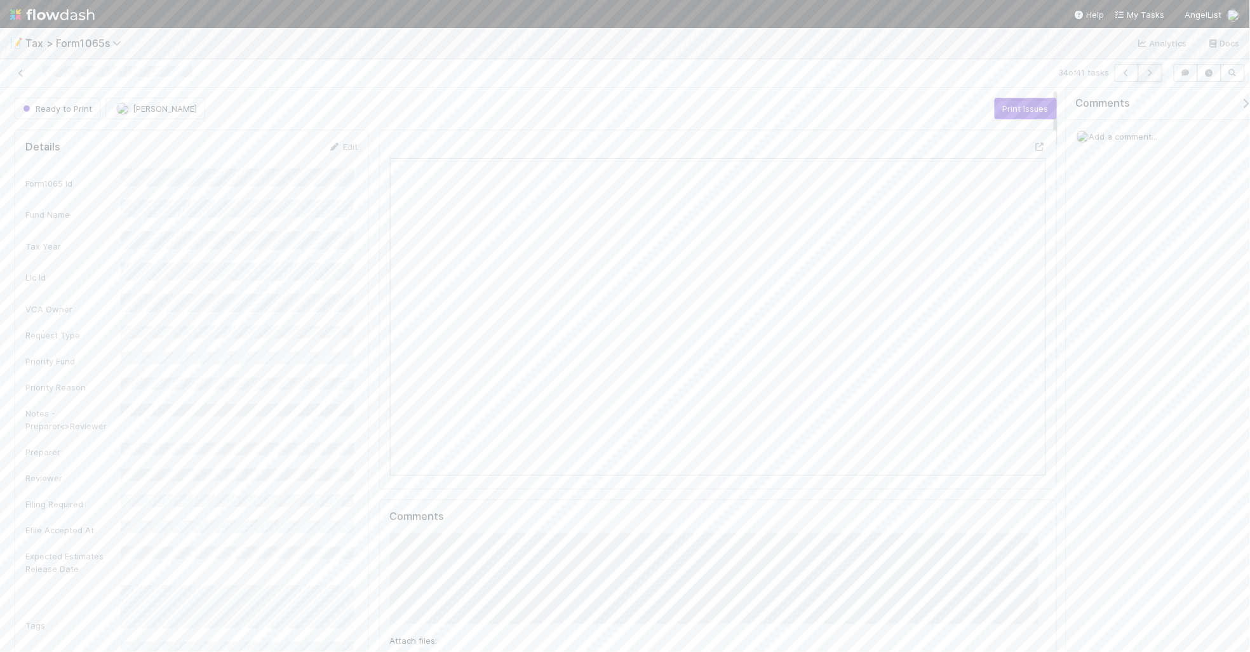
click at [1150, 74] on icon "button" at bounding box center [1150, 73] width 13 height 8
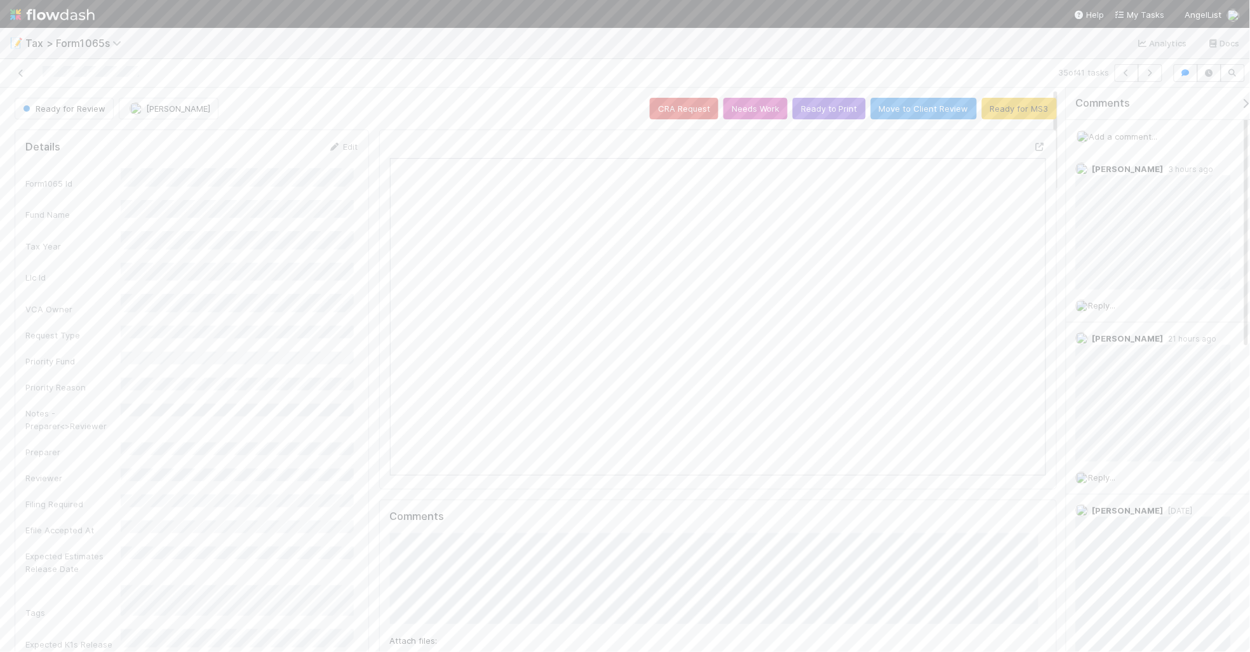
scroll to position [246, 637]
click at [1154, 75] on icon "button" at bounding box center [1150, 73] width 13 height 8
click at [1152, 73] on icon "button" at bounding box center [1150, 73] width 13 height 8
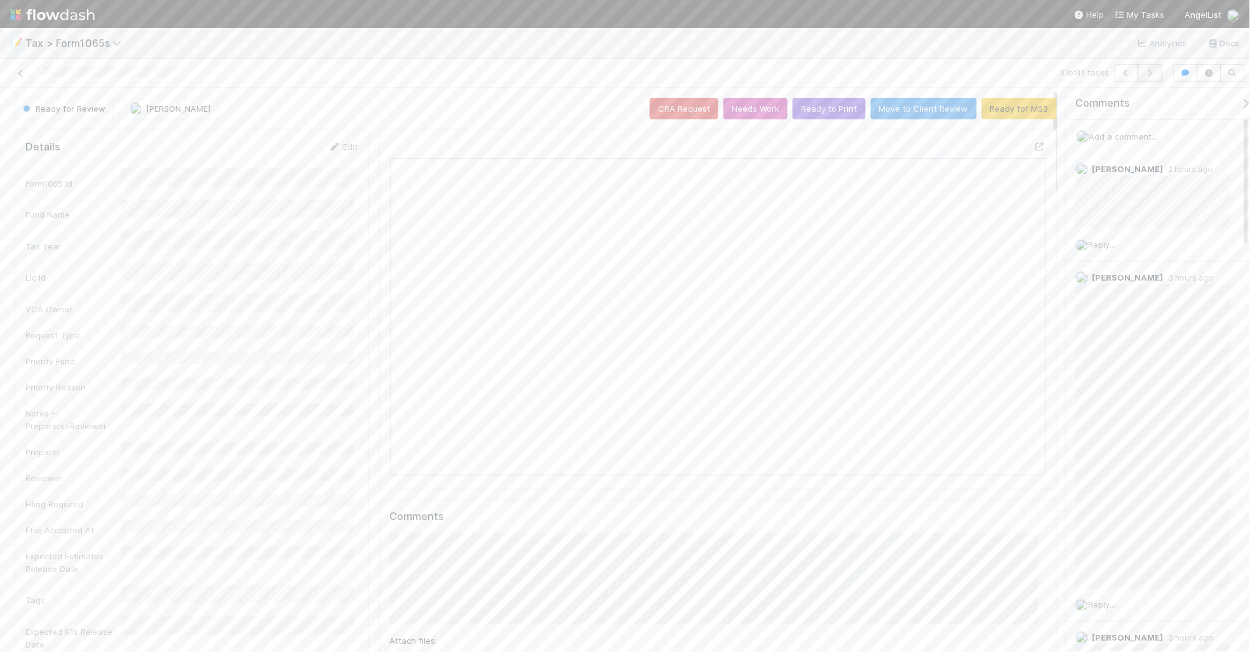
click at [1152, 75] on icon "button" at bounding box center [1150, 73] width 13 height 8
click at [1150, 72] on icon "button" at bounding box center [1150, 73] width 13 height 8
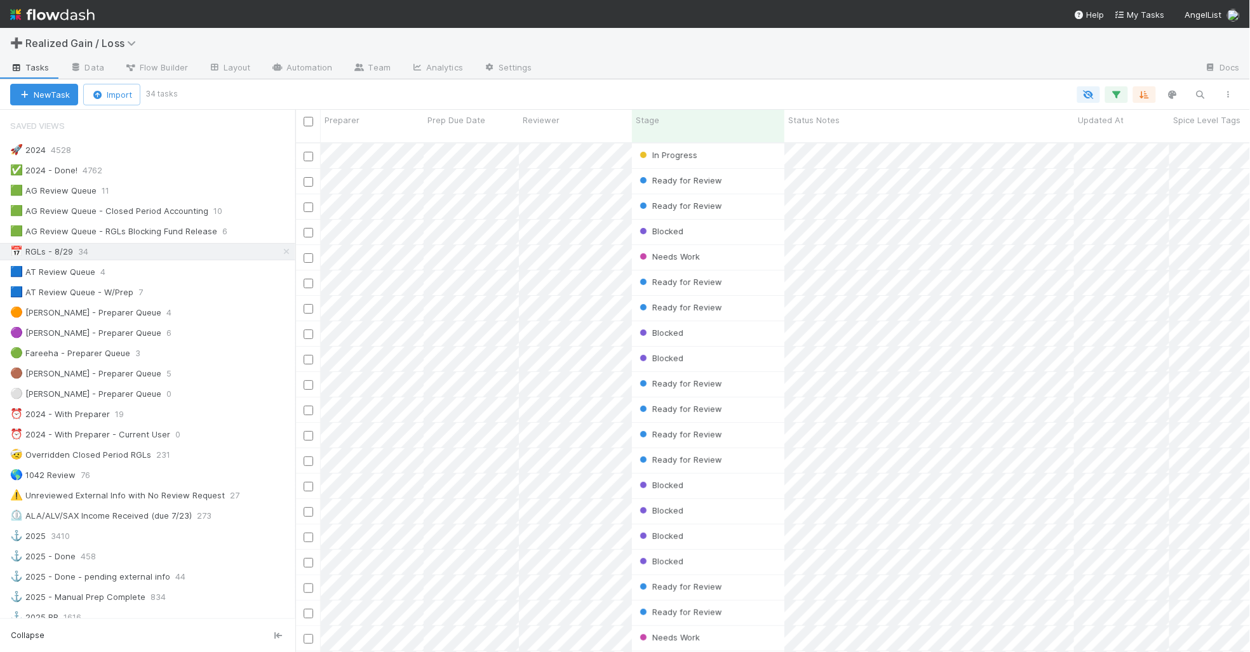
scroll to position [508, 943]
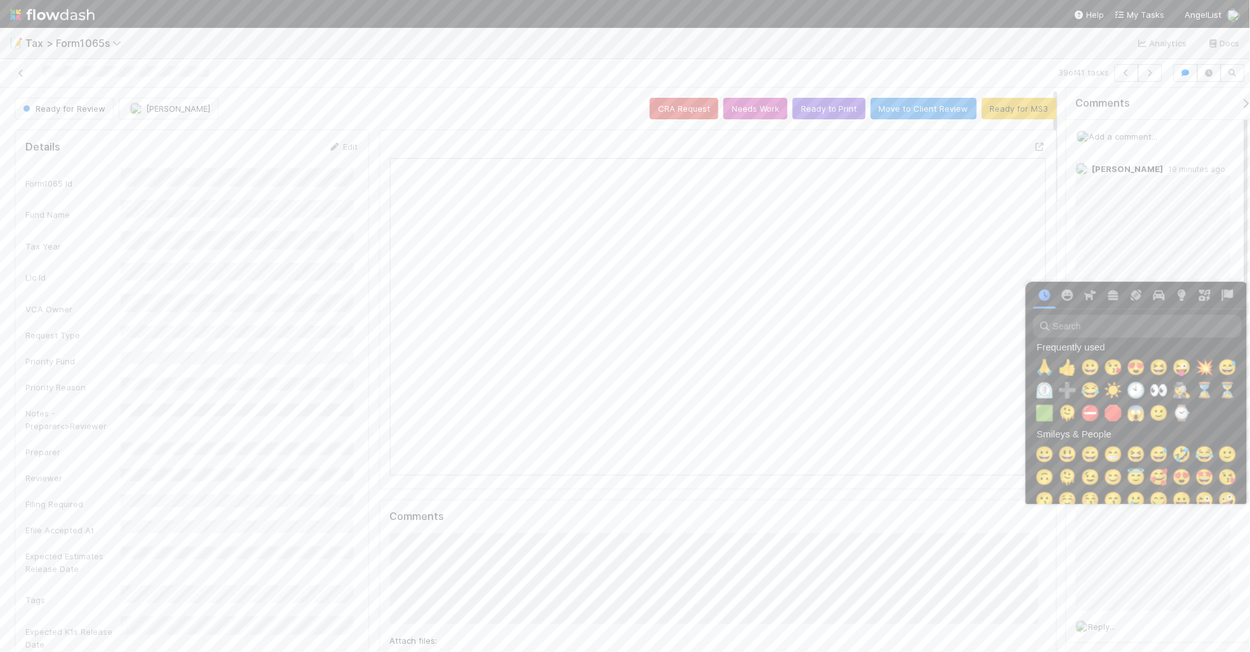
scroll to position [0, 7]
click at [1039, 366] on span "🙏" at bounding box center [1042, 368] width 19 height 18
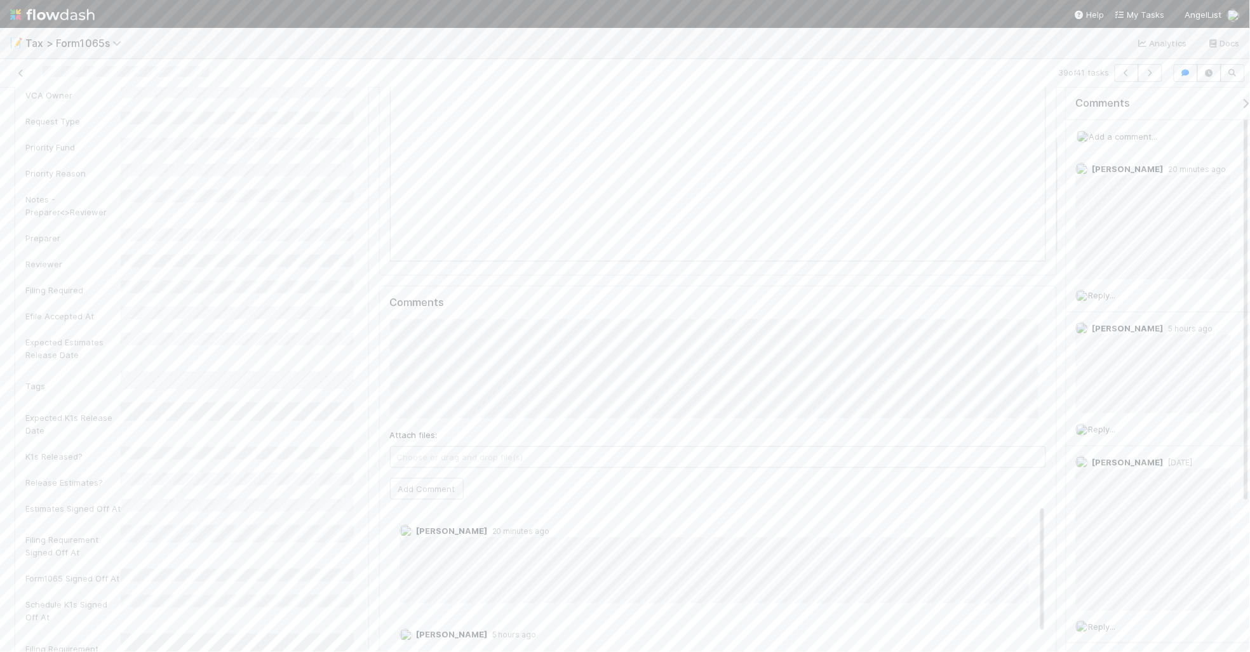
scroll to position [238, 0]
click at [401, 473] on button "Add Comment" at bounding box center [427, 465] width 74 height 22
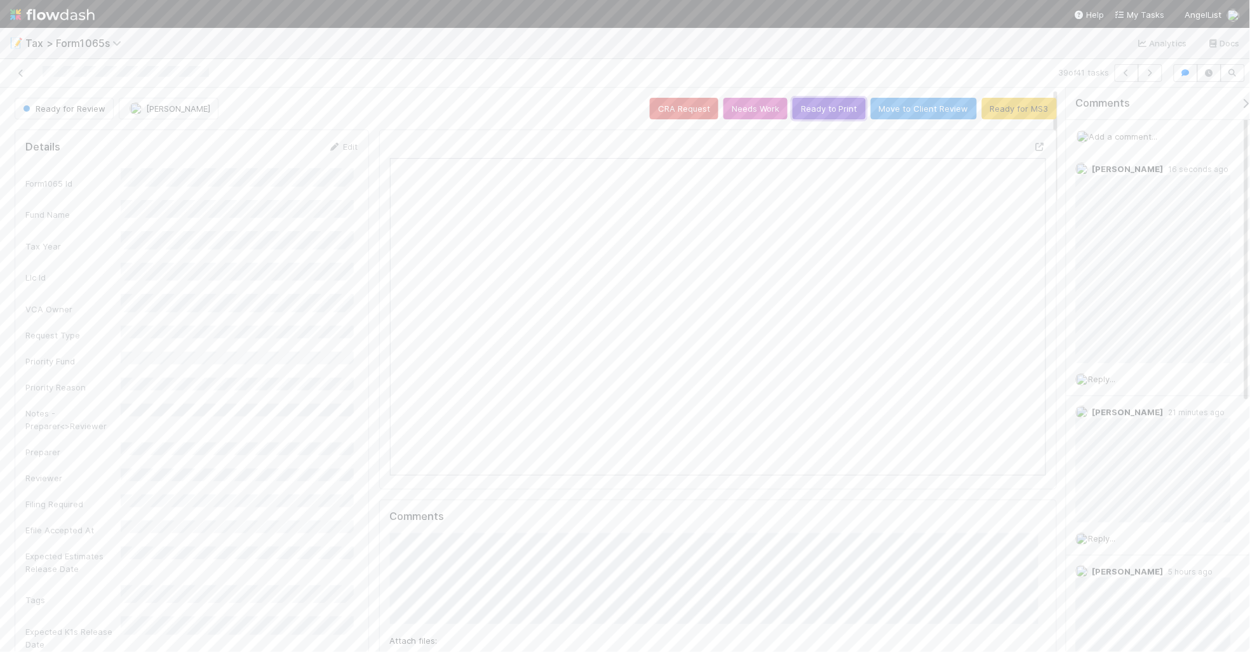
click at [811, 111] on button "Ready to Print" at bounding box center [829, 109] width 73 height 22
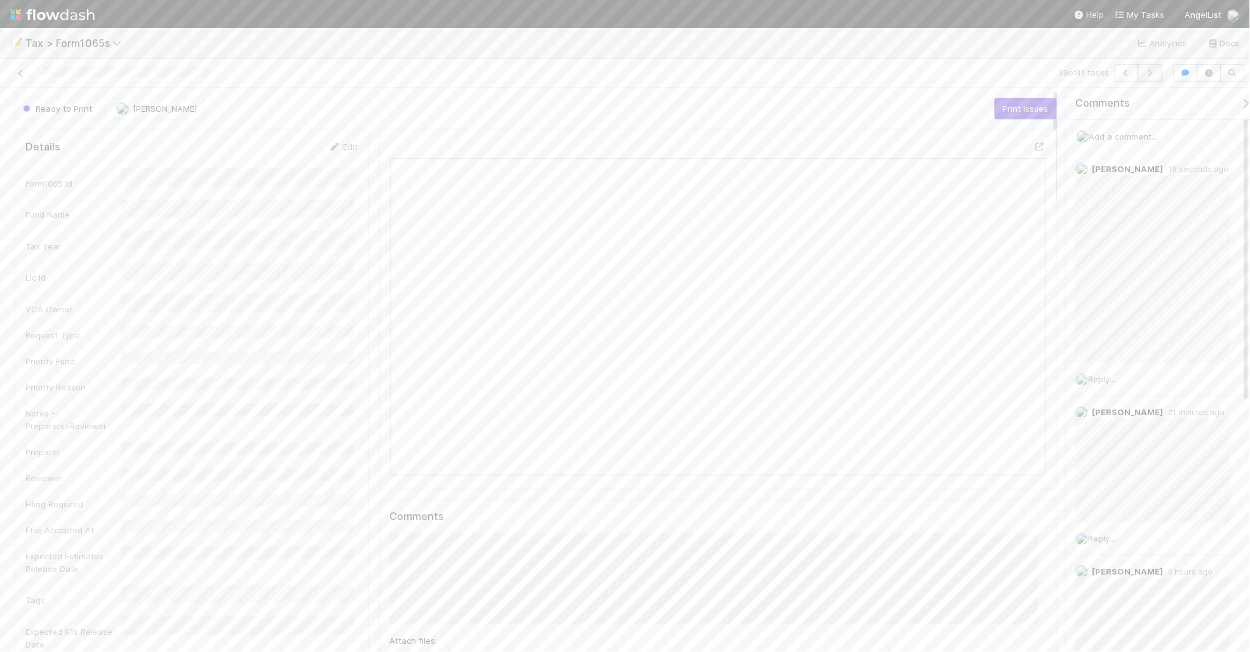
click at [1150, 77] on button "button" at bounding box center [1150, 73] width 24 height 18
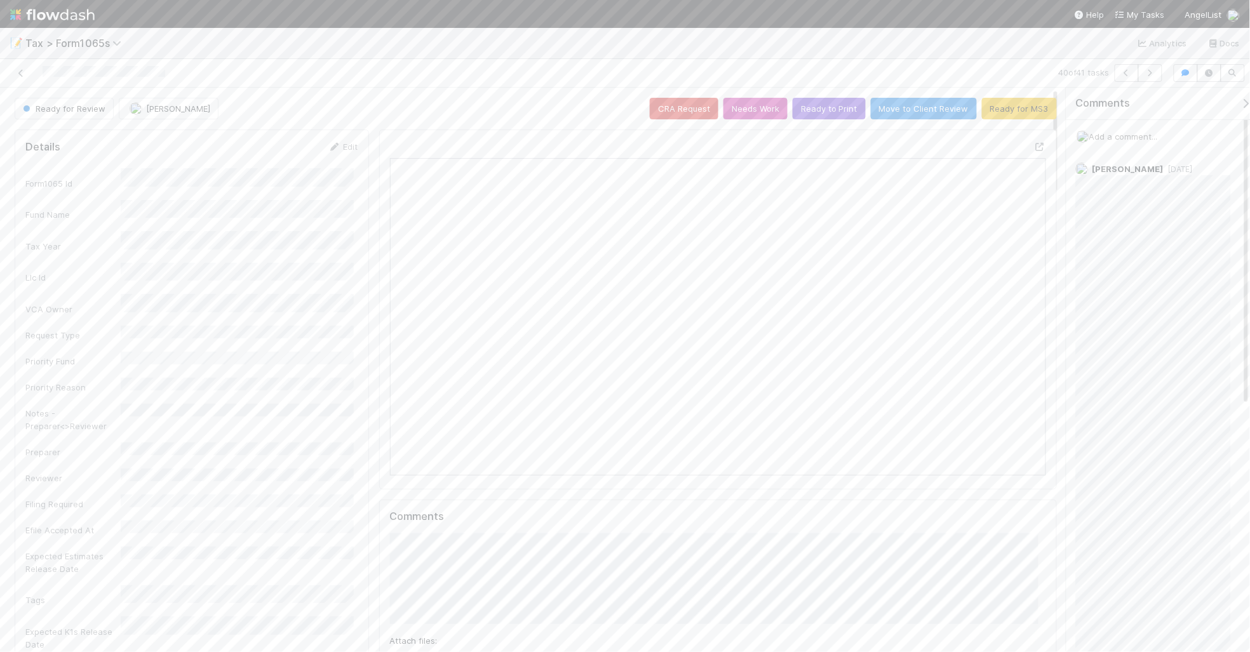
scroll to position [246, 637]
click at [1147, 80] on button "button" at bounding box center [1150, 73] width 24 height 18
click at [17, 74] on icon at bounding box center [21, 73] width 13 height 8
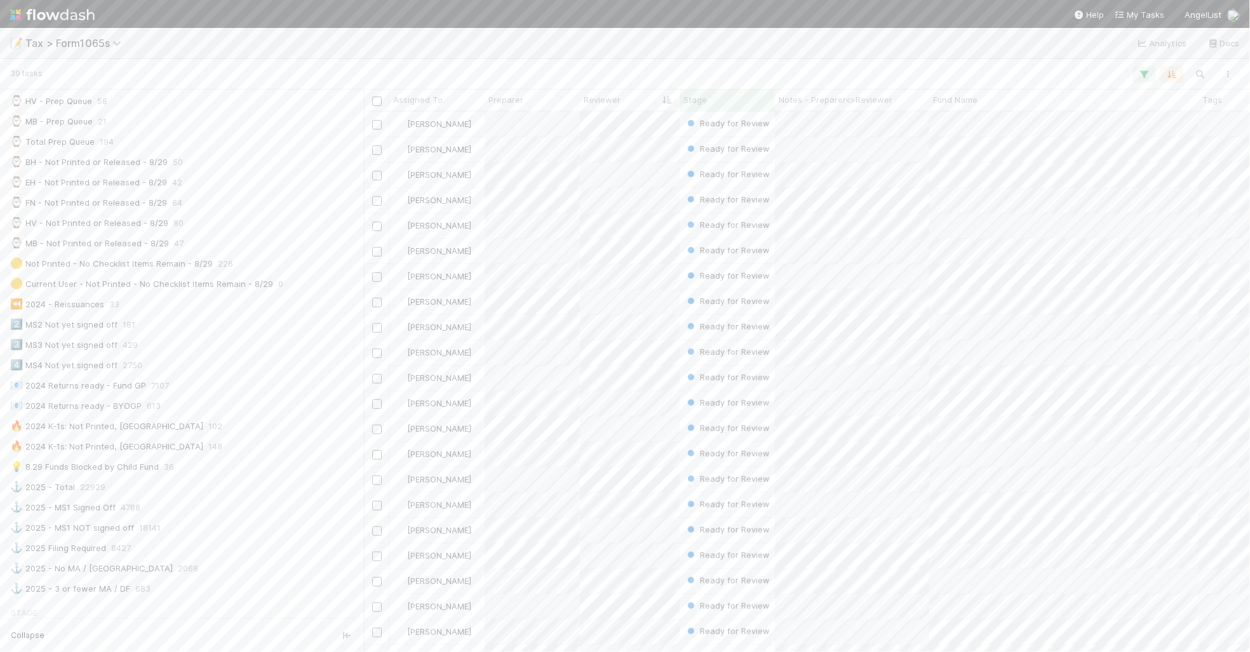
scroll to position [397, 0]
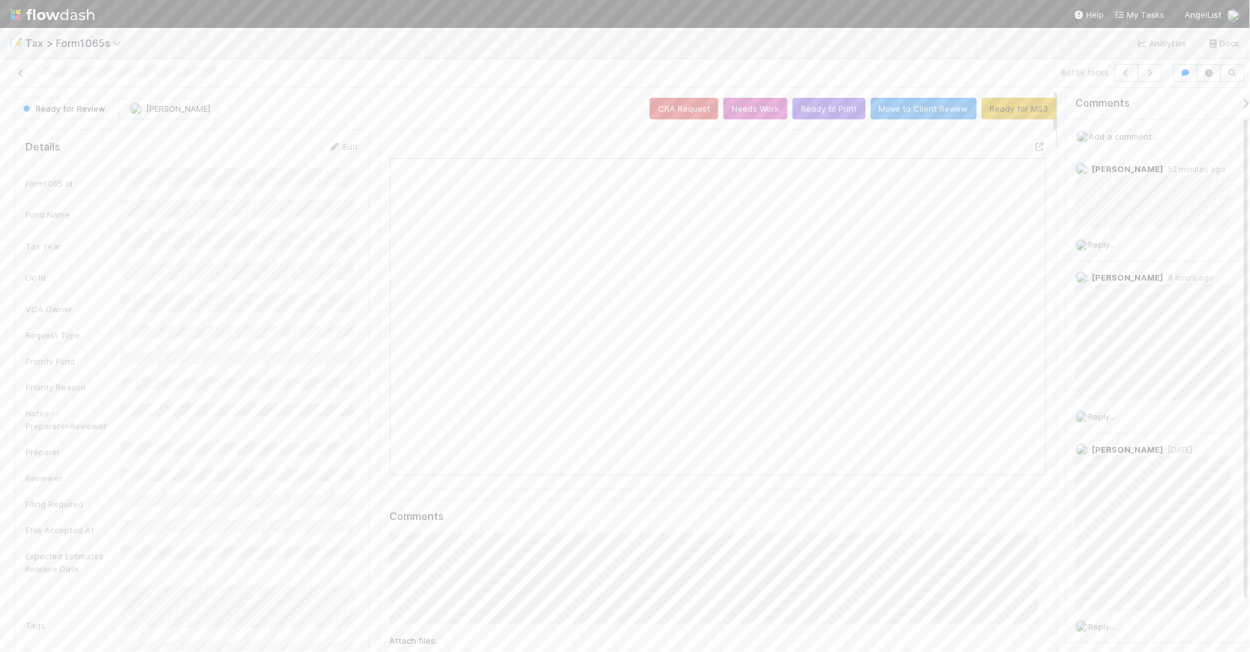
scroll to position [246, 637]
click at [18, 74] on icon at bounding box center [21, 73] width 13 height 8
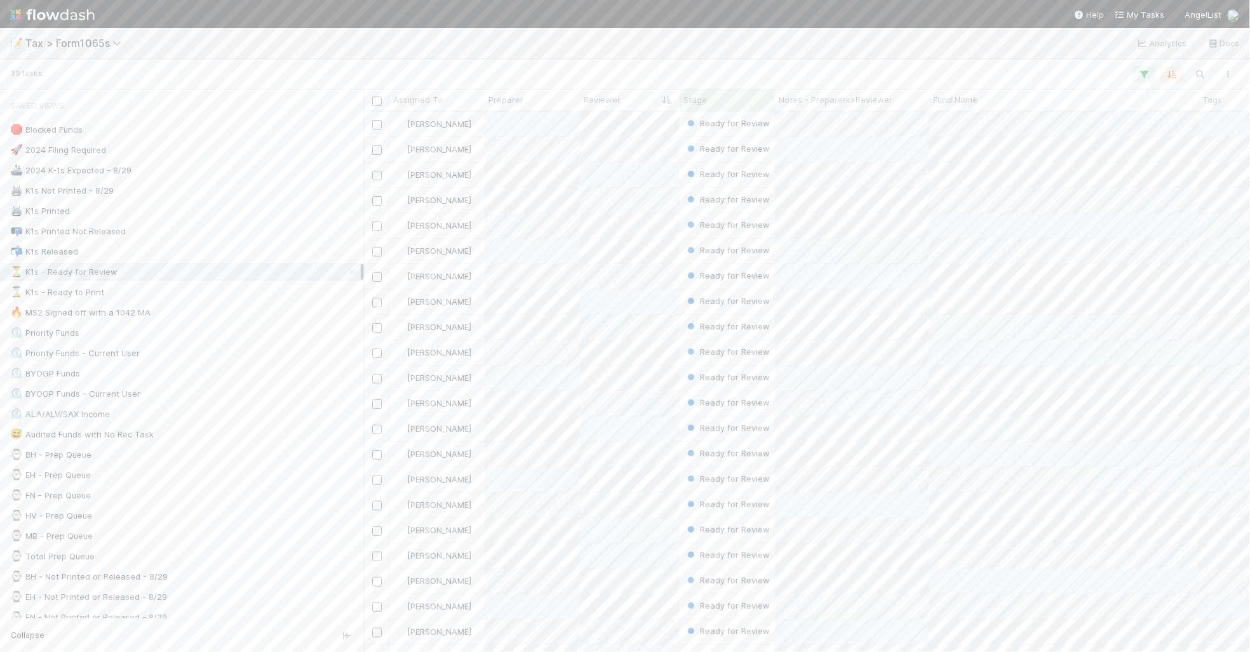
scroll to position [529, 874]
click at [230, 339] on div "⏲️ Priority Funds 18" at bounding box center [185, 333] width 351 height 16
click at [213, 283] on div "😅 Audited Funds with No Rec Task 17" at bounding box center [185, 276] width 351 height 16
click at [222, 311] on div "🔥 MS2 Signed off with a 1042 MA 57" at bounding box center [185, 313] width 351 height 16
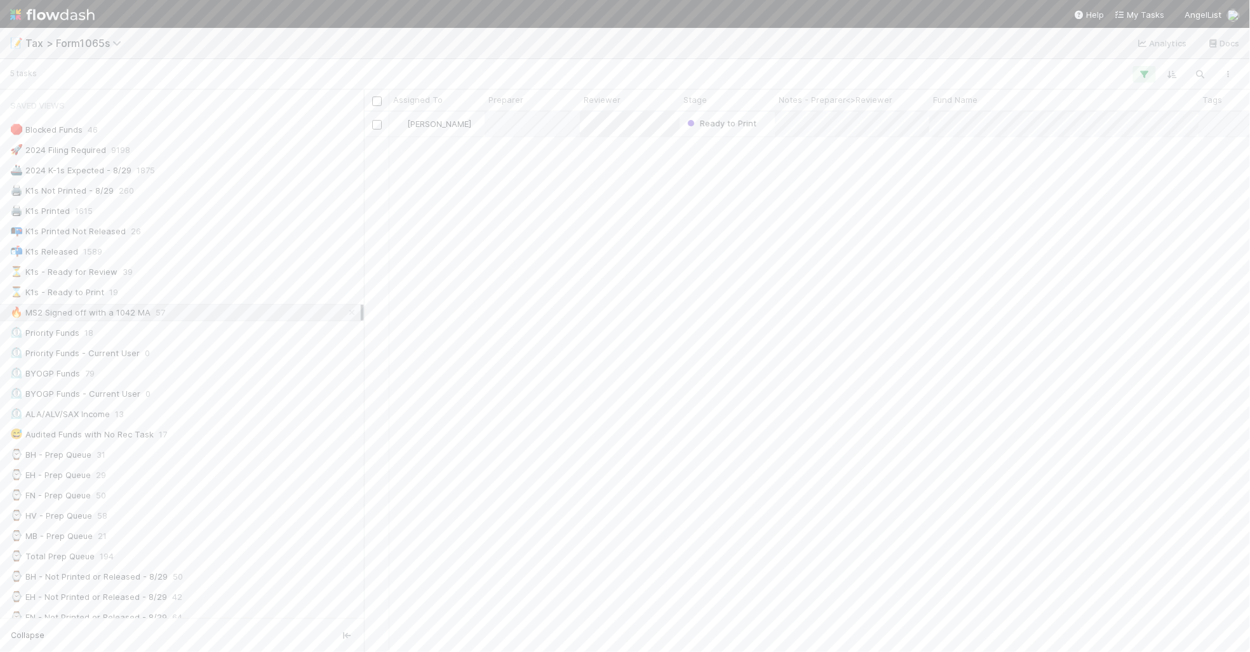
scroll to position [529, 874]
click at [224, 294] on div "⌛ K1s - Ready to Print 19" at bounding box center [185, 293] width 351 height 16
click at [264, 272] on div "⏳ K1s - Ready for Review 39" at bounding box center [185, 272] width 351 height 16
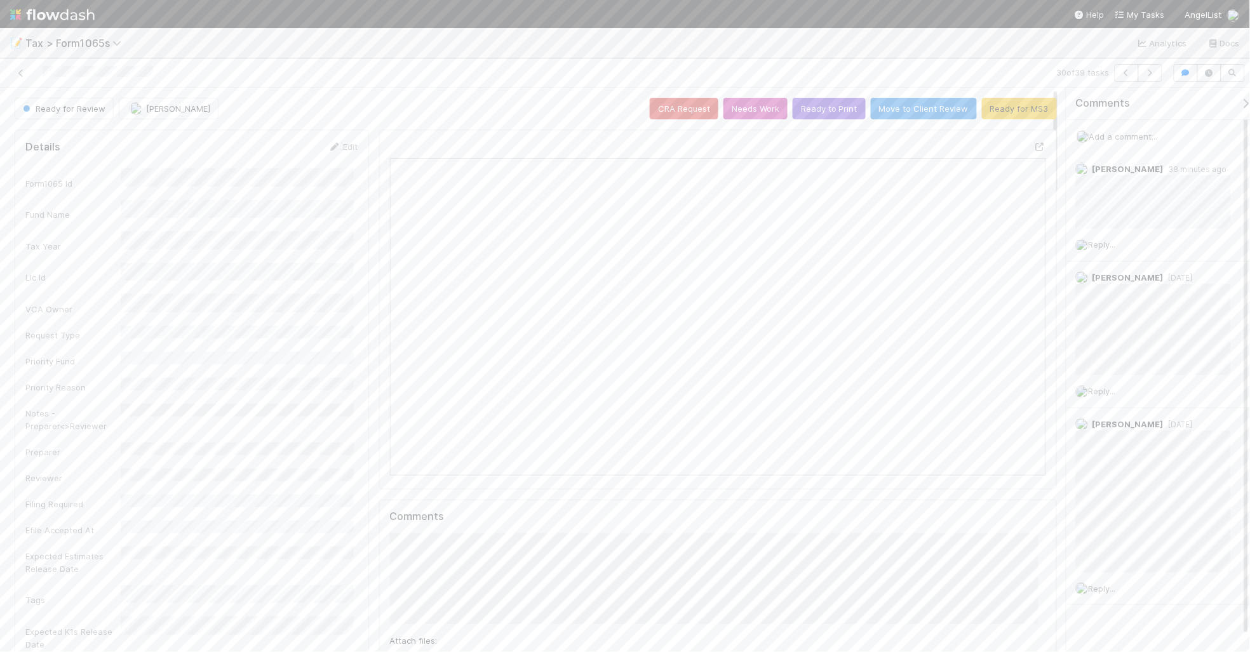
scroll to position [246, 316]
click at [814, 115] on button "Ready to Print" at bounding box center [829, 109] width 73 height 22
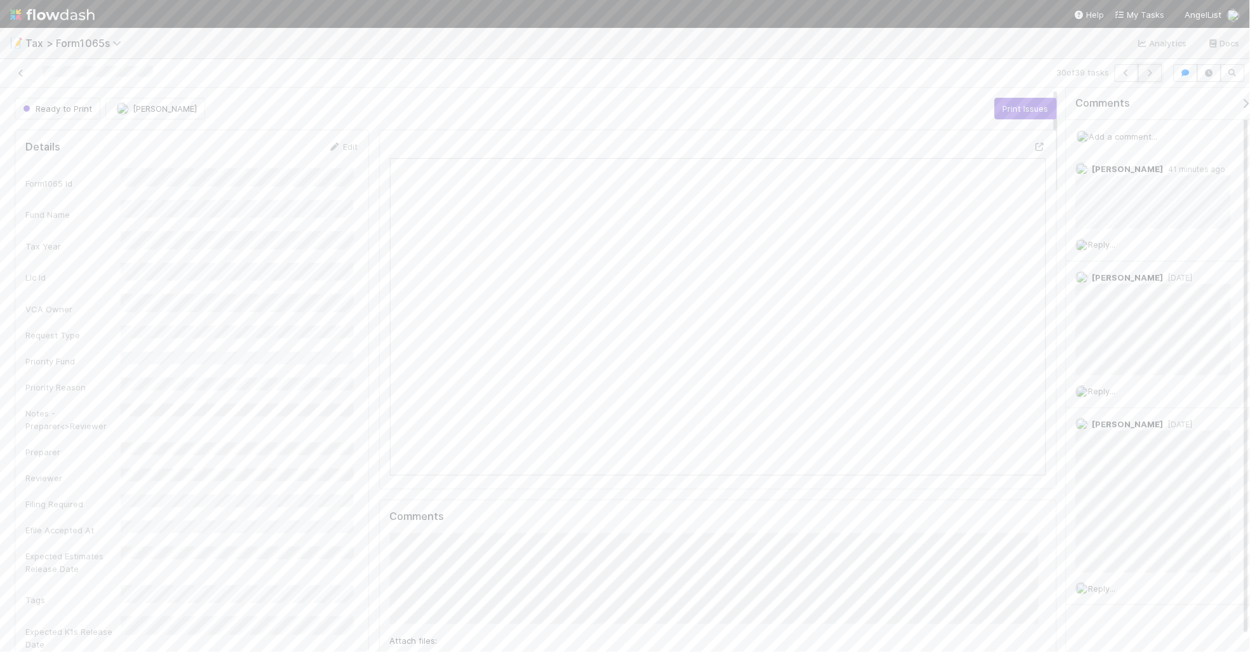
click at [1150, 74] on icon "button" at bounding box center [1150, 73] width 13 height 8
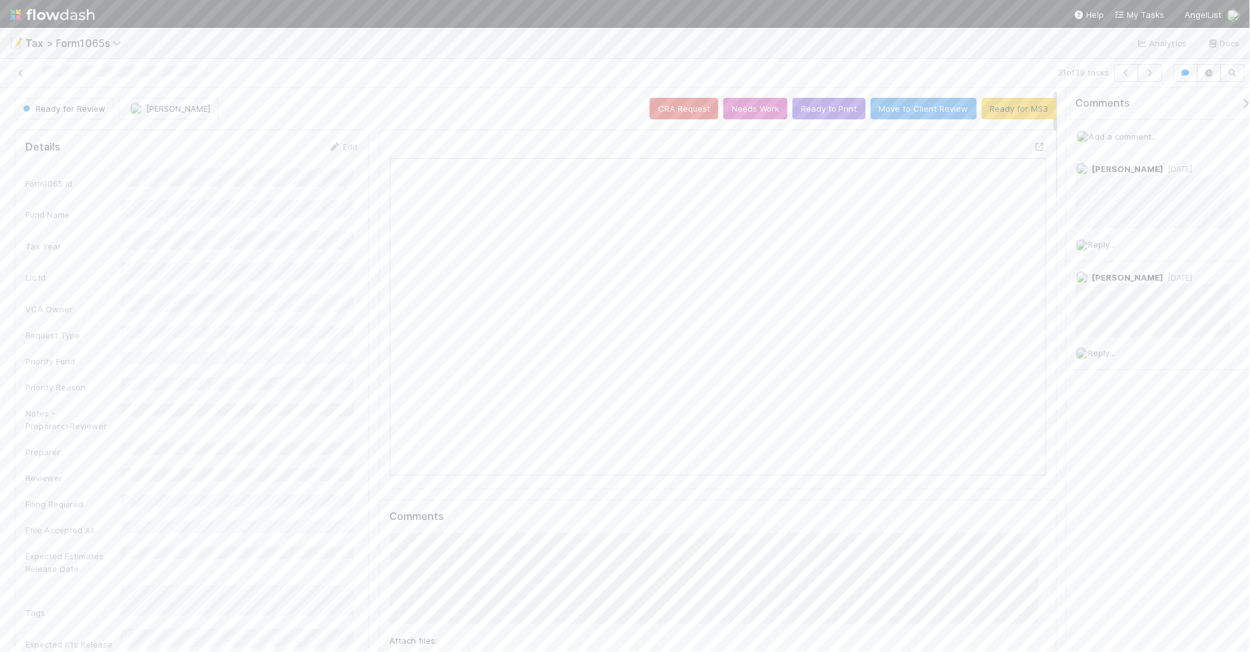
scroll to position [246, 316]
click at [1148, 71] on icon "button" at bounding box center [1150, 73] width 13 height 8
click at [1149, 75] on icon "button" at bounding box center [1150, 73] width 13 height 8
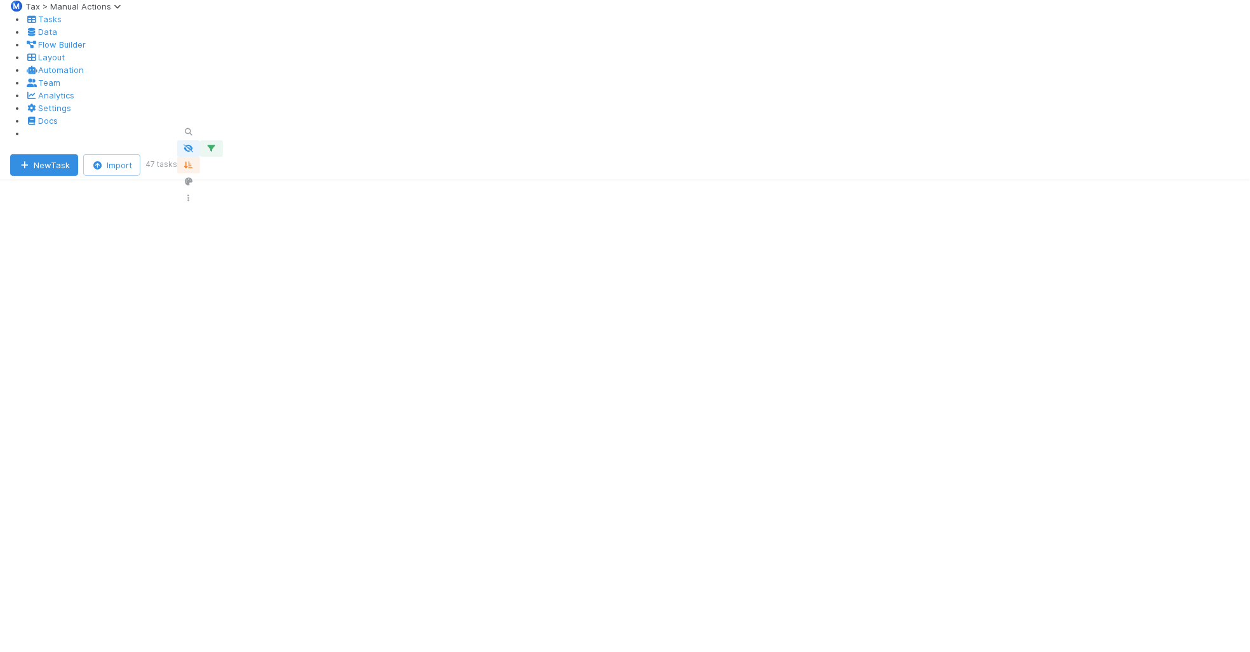
scroll to position [79, 0]
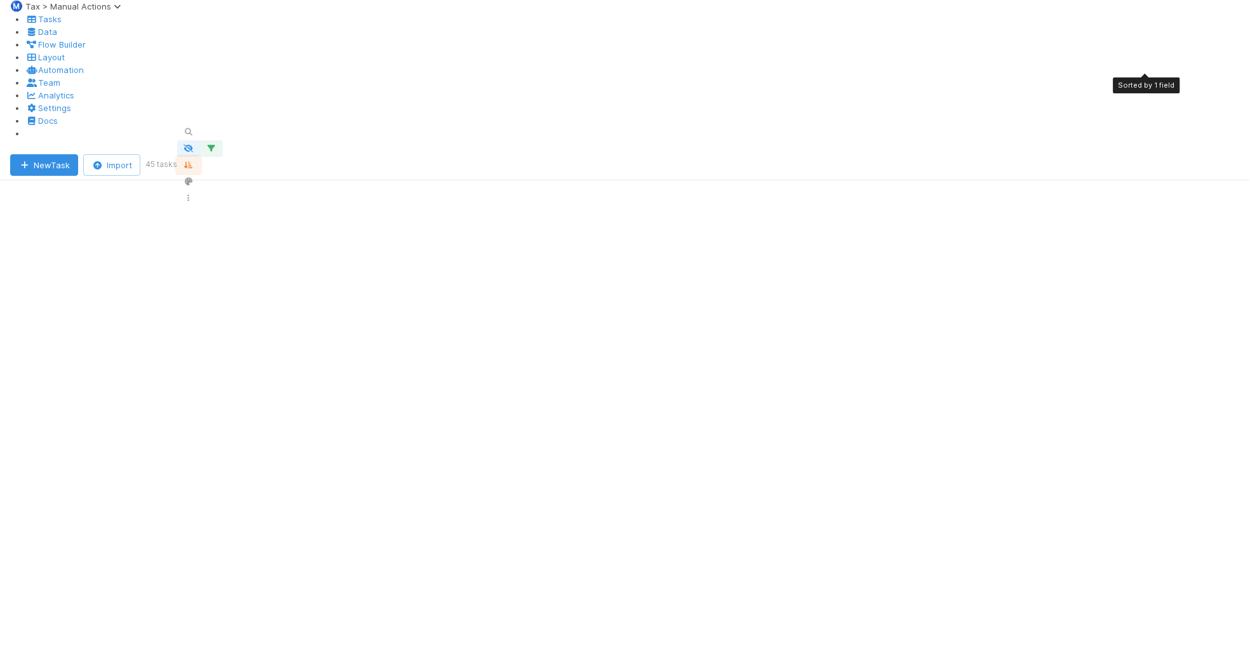
click at [195, 161] on icon "button" at bounding box center [188, 165] width 13 height 8
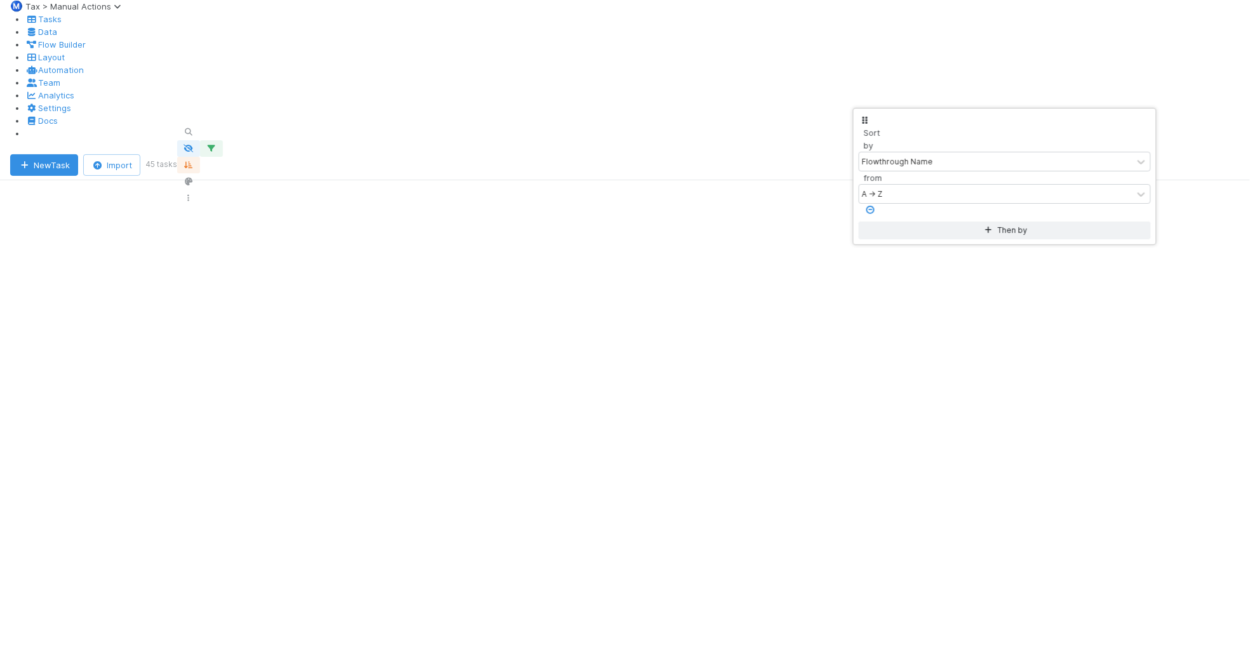
click at [994, 78] on div "Sort by Flowthrough Name from A → Z Then by" at bounding box center [625, 326] width 1250 height 652
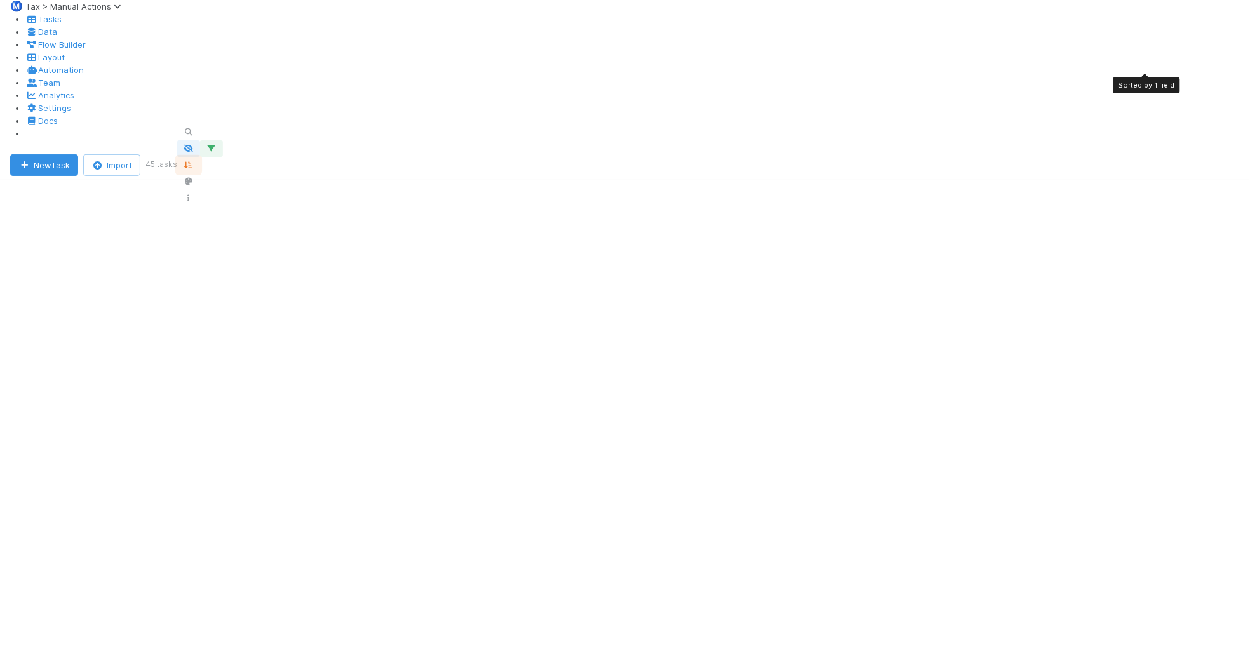
click at [195, 161] on icon "button" at bounding box center [188, 165] width 13 height 8
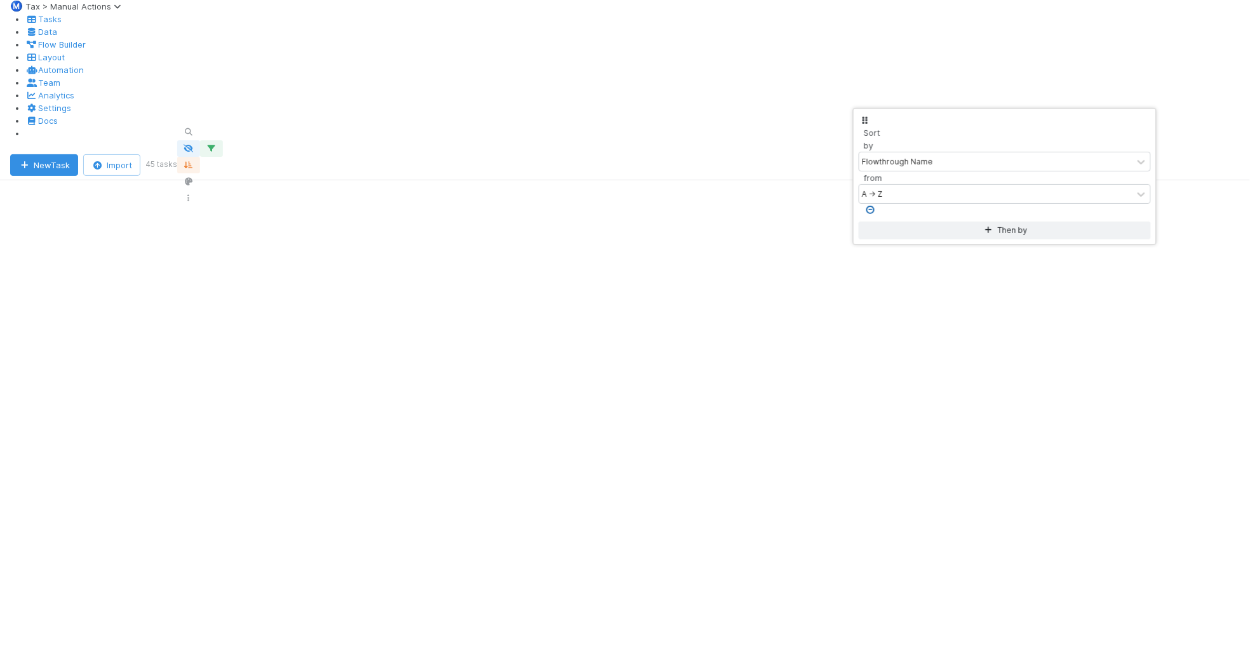
click at [877, 206] on icon at bounding box center [870, 210] width 13 height 8
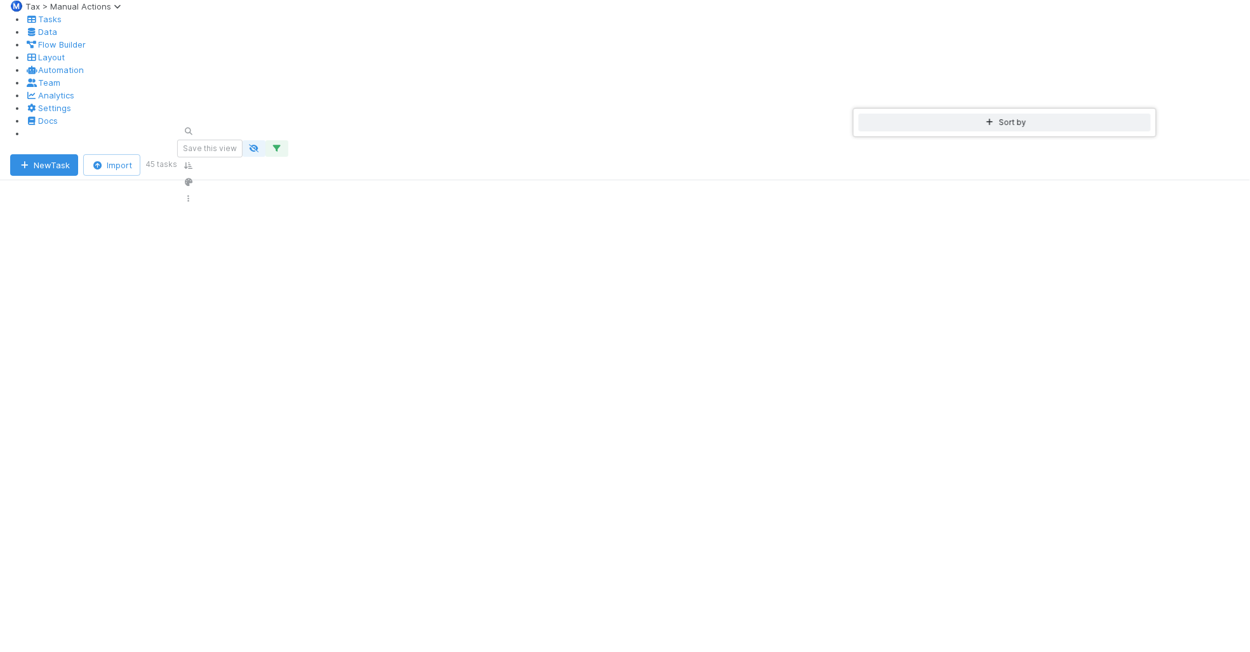
click at [916, 78] on div "Sort by" at bounding box center [625, 326] width 1250 height 652
click at [916, 81] on div "Sort by" at bounding box center [625, 326] width 1250 height 652
click at [871, 142] on div "Sort A → Z" at bounding box center [884, 136] width 145 height 13
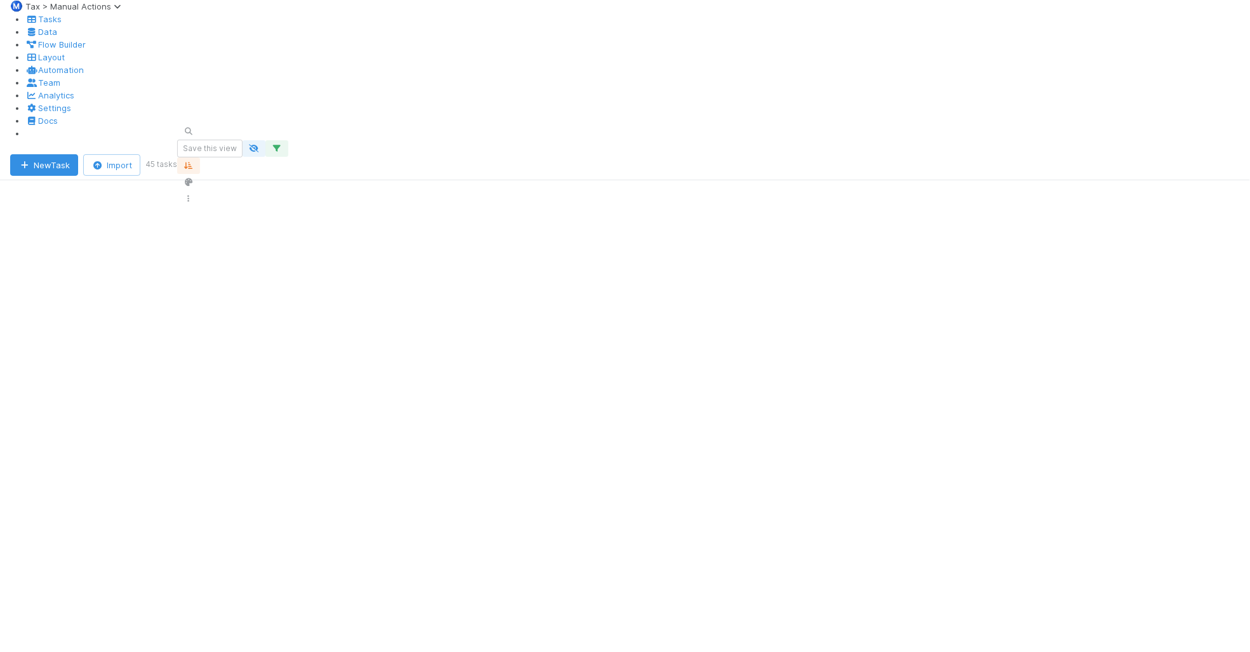
scroll to position [636, 220]
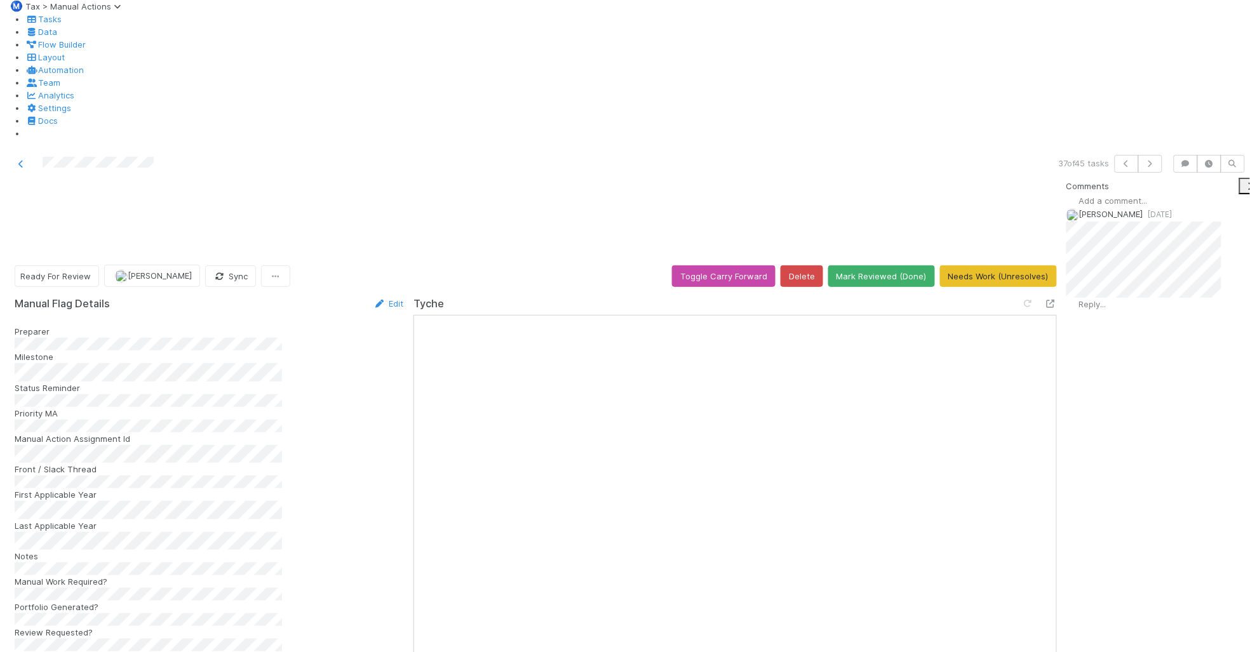
scroll to position [79, 0]
click at [21, 160] on icon at bounding box center [21, 164] width 13 height 8
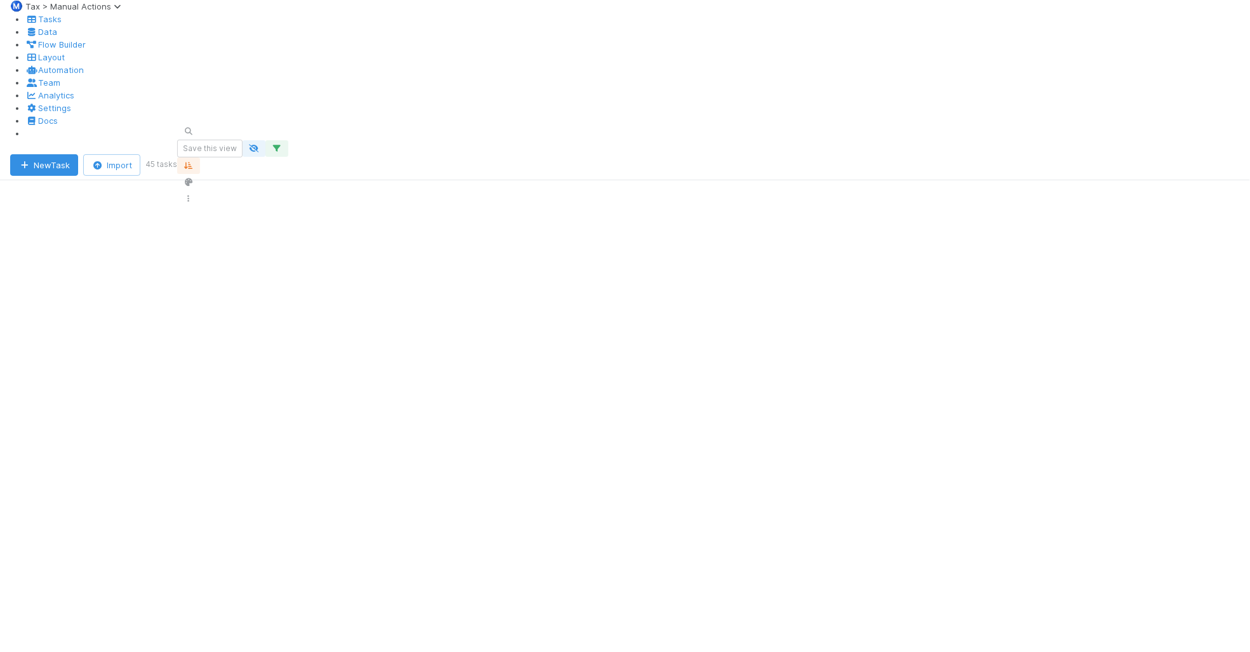
scroll to position [397, 0]
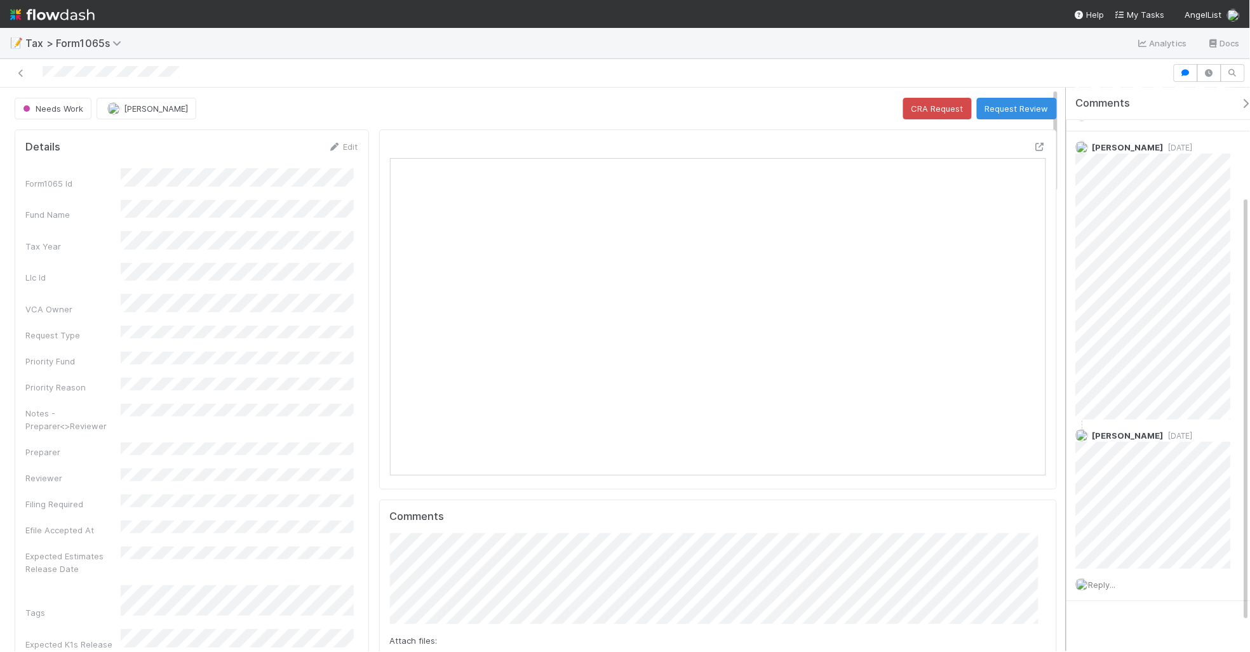
scroll to position [172, 0]
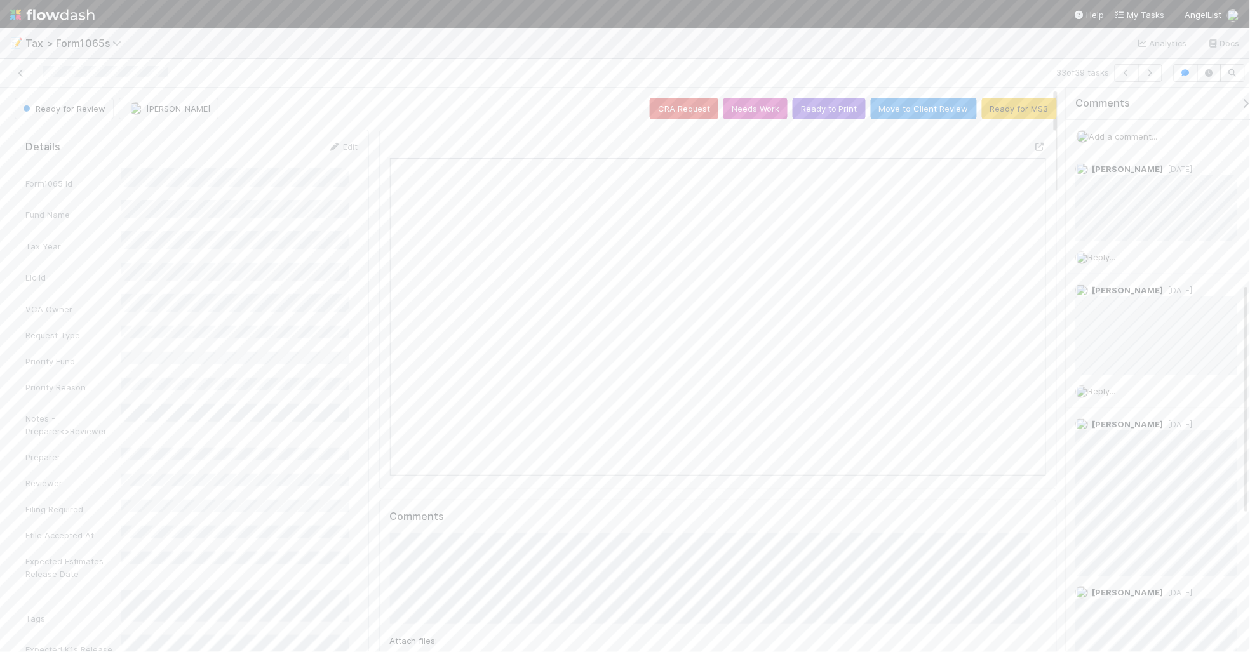
scroll to position [476, 0]
click at [807, 115] on button "Ready to Print" at bounding box center [829, 109] width 73 height 22
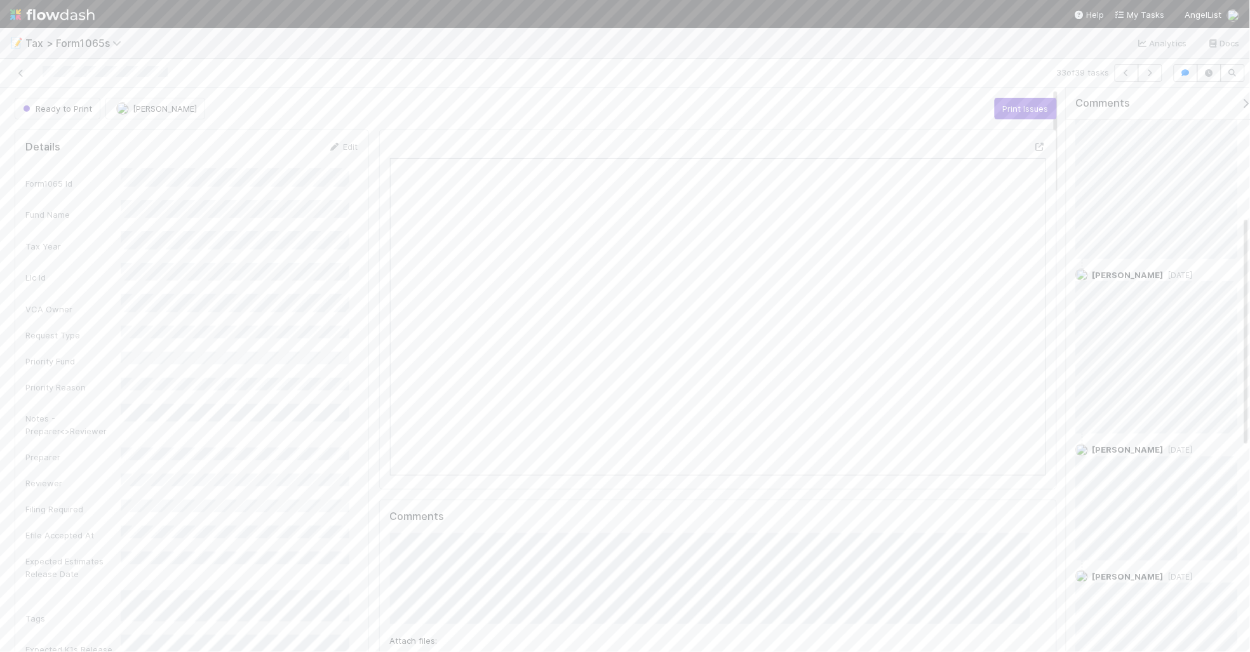
scroll to position [0, 0]
click at [24, 70] on icon at bounding box center [21, 73] width 13 height 8
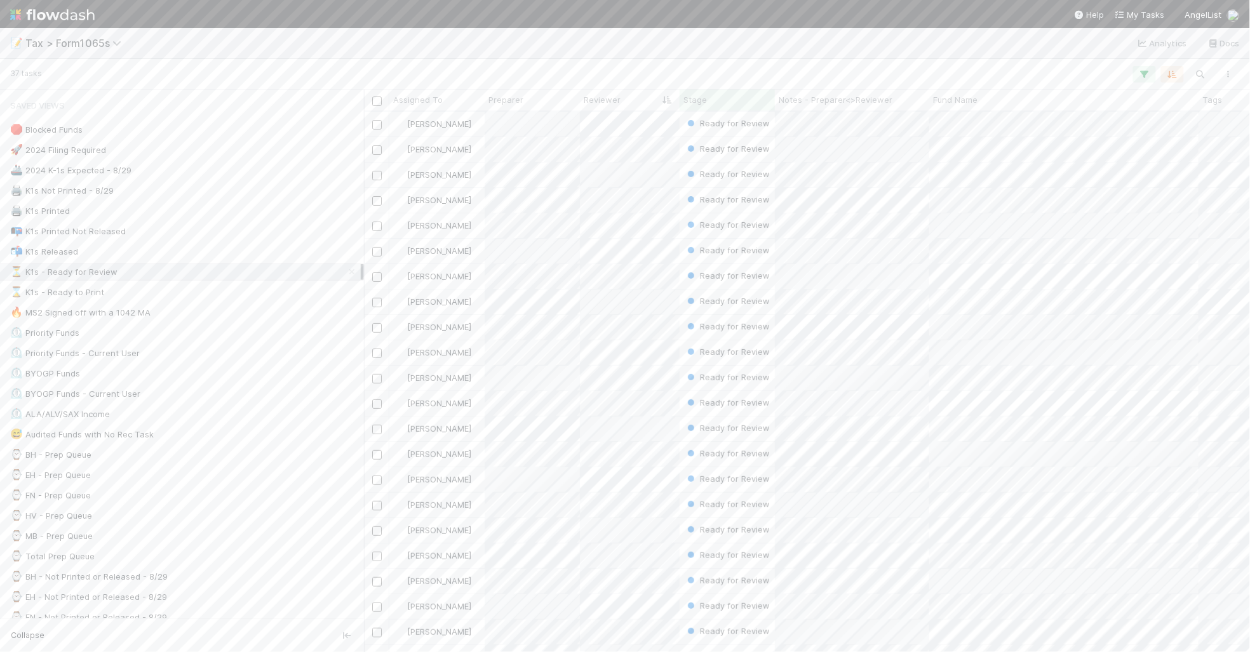
scroll to position [529, 874]
click at [229, 294] on div "⌛ K1s - Ready to Print 21" at bounding box center [185, 293] width 351 height 16
click at [1236, 77] on button "button" at bounding box center [1228, 74] width 23 height 17
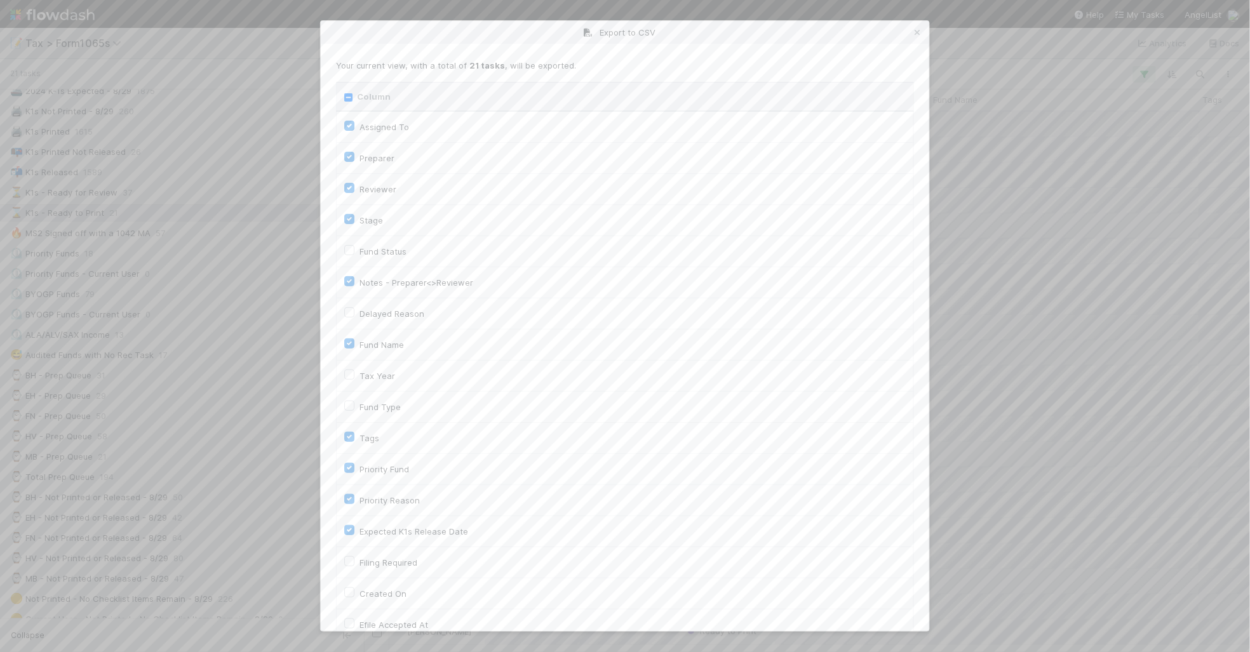
click at [346, 99] on input "Column" at bounding box center [348, 97] width 8 height 8
checkbox input "true"
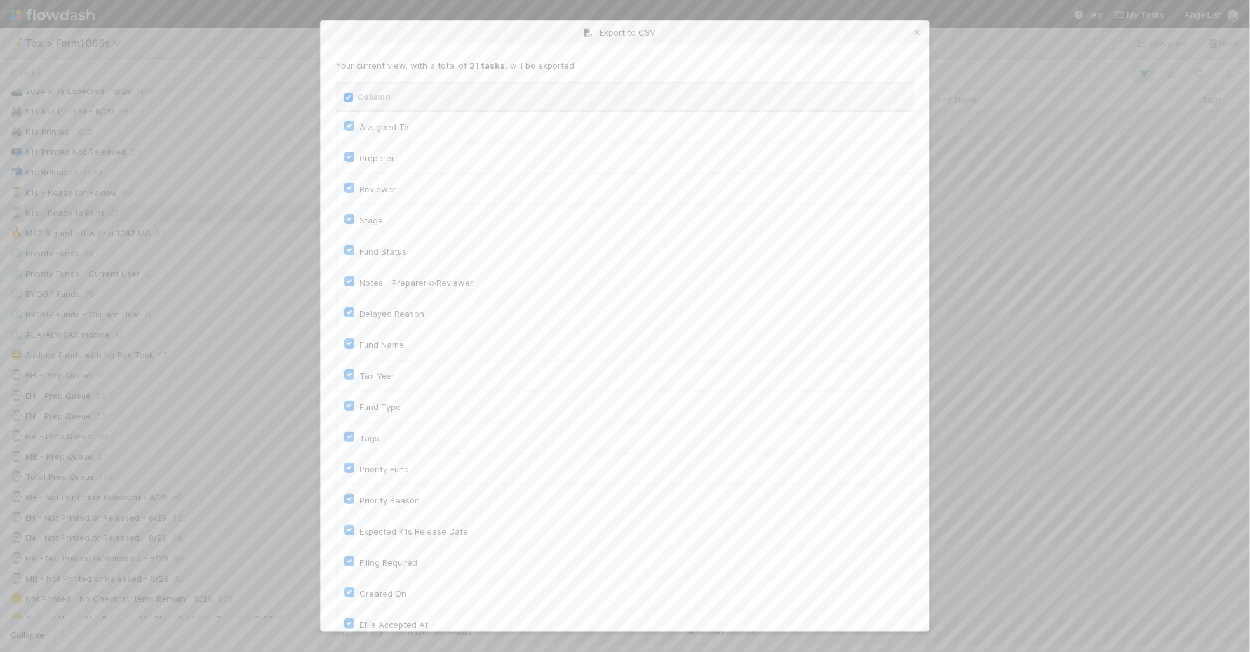
checkbox input "true"
checkbox On "true"
checkbox input "true"
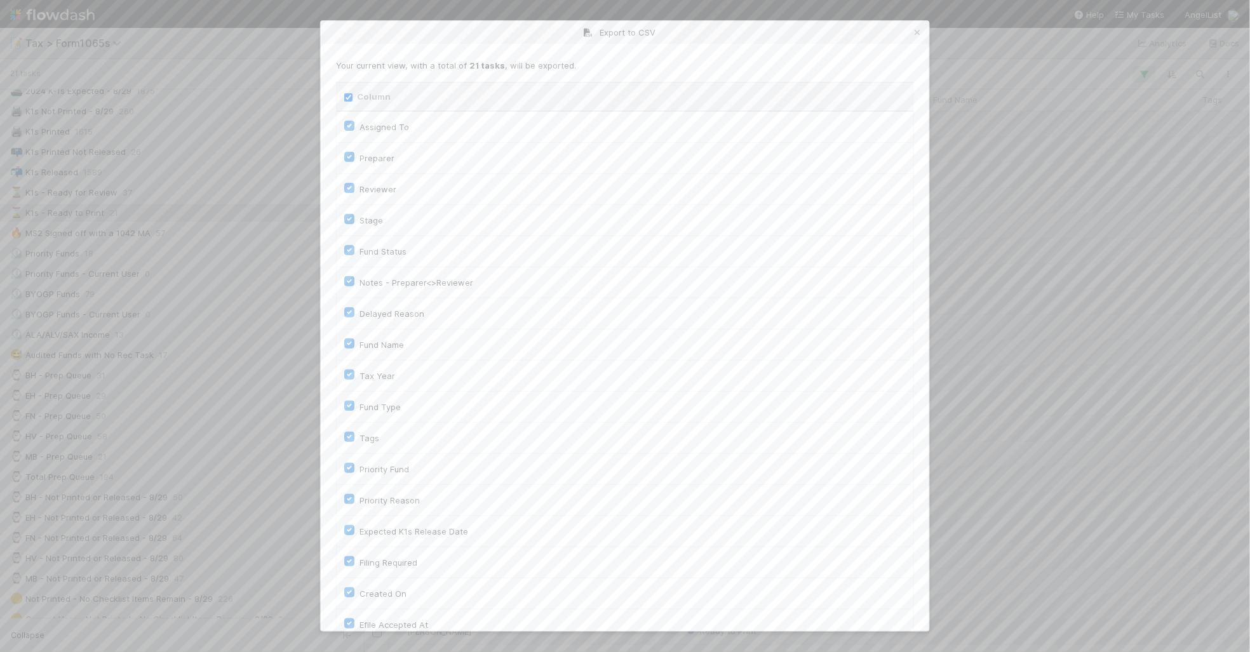
checkbox input "true"
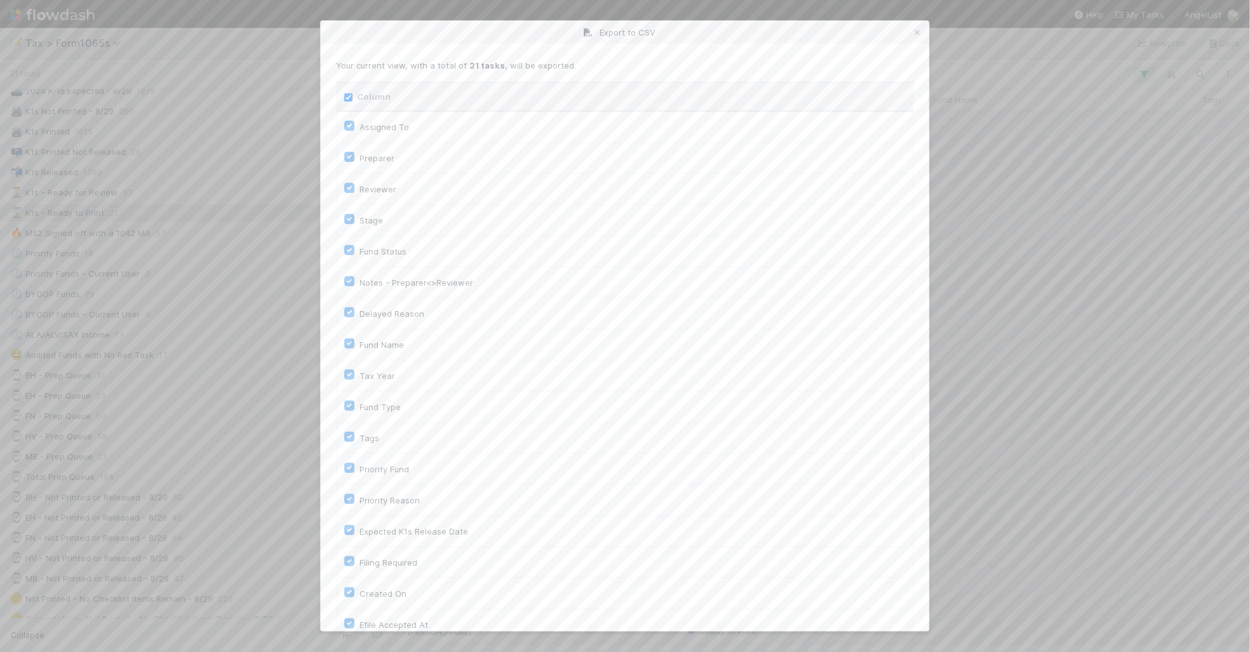
checkbox input "true"
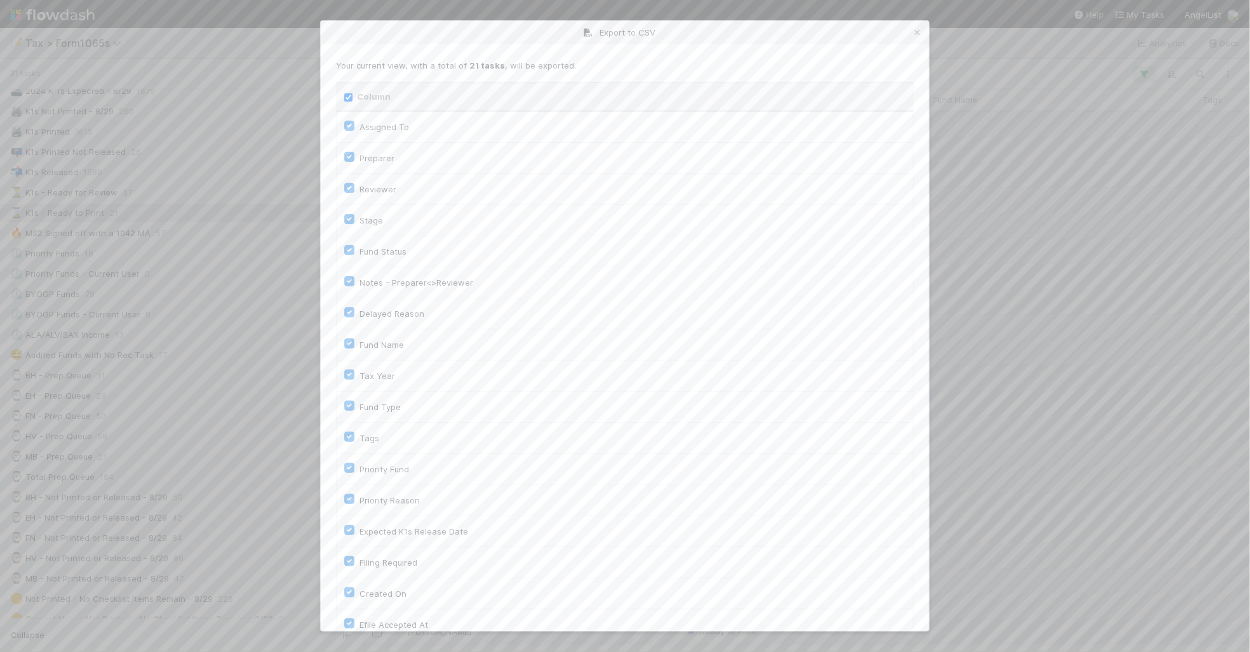
checkbox input "true"
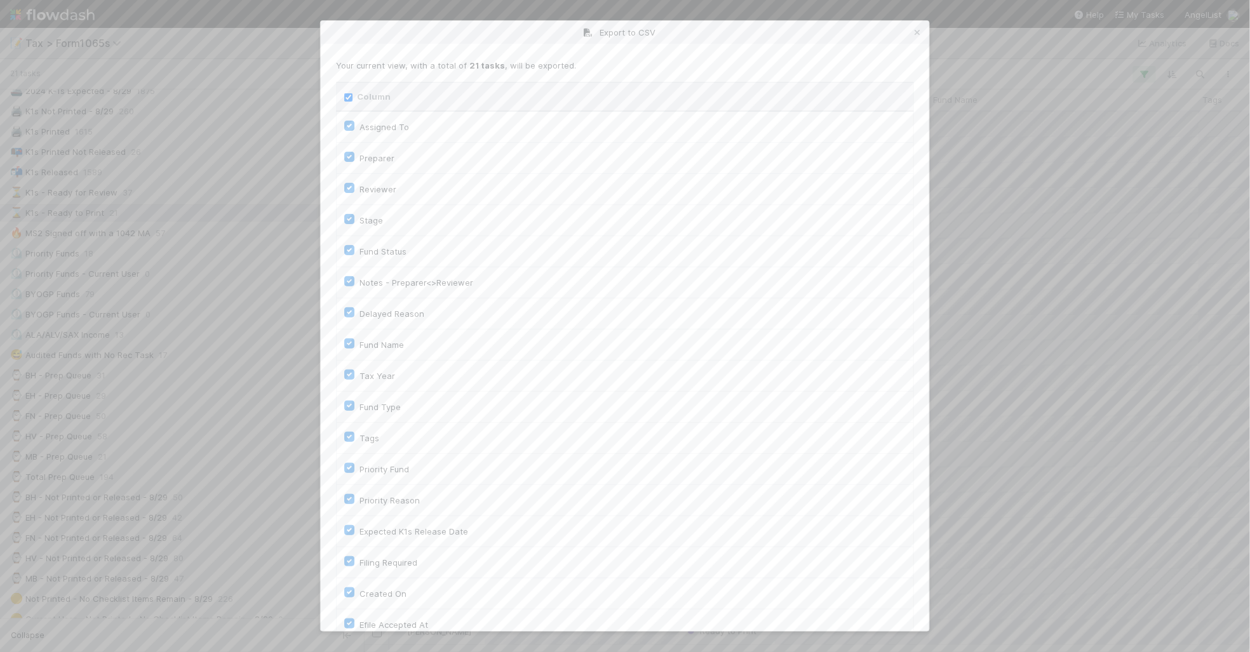
checkbox input "true"
click at [346, 99] on input "Column" at bounding box center [348, 97] width 8 height 8
checkbox input "false"
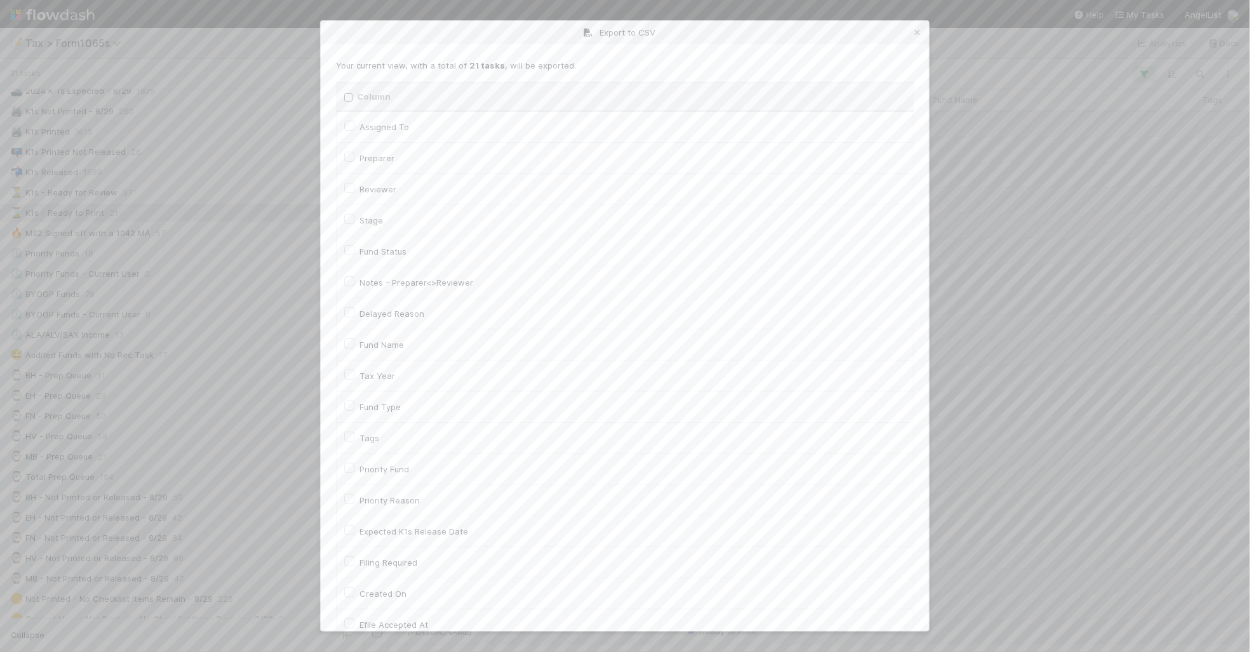
checkbox To "false"
checkbox input "false"
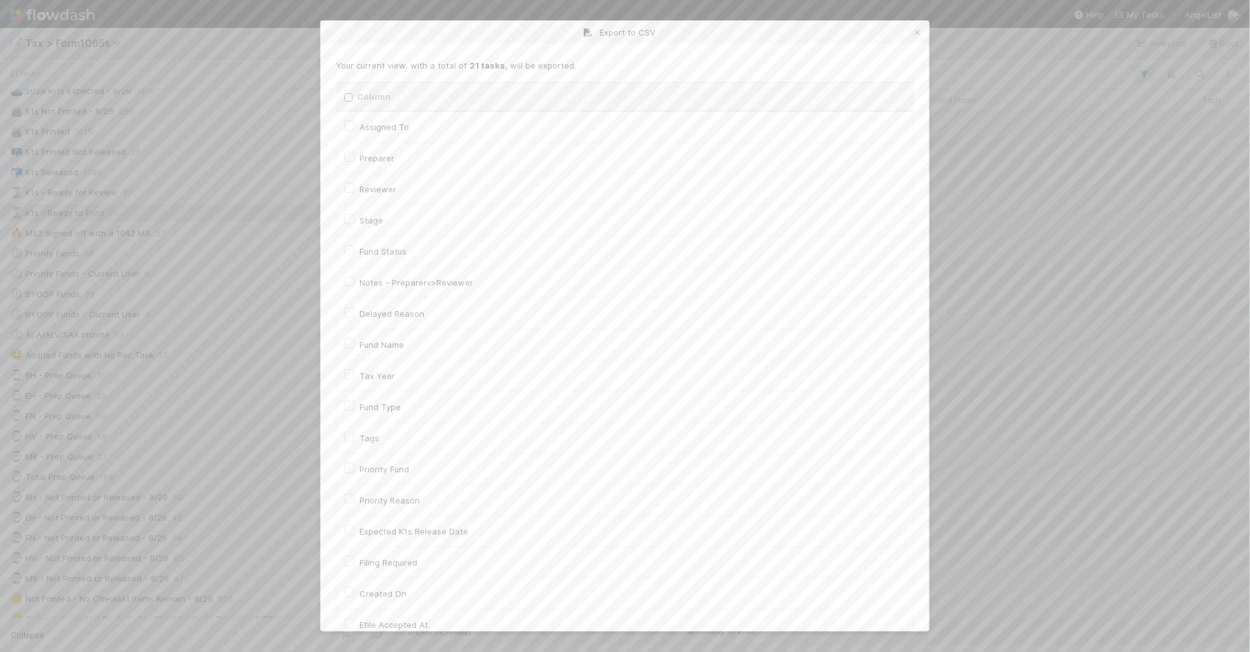
checkbox input "false"
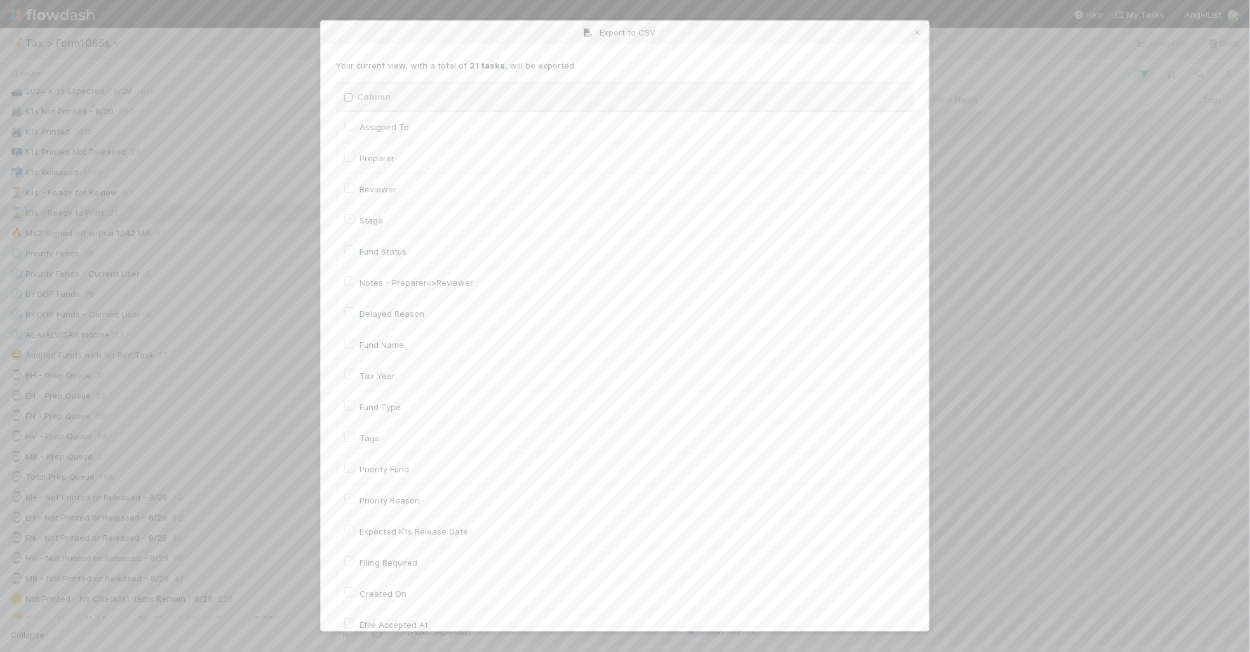
checkbox input "false"
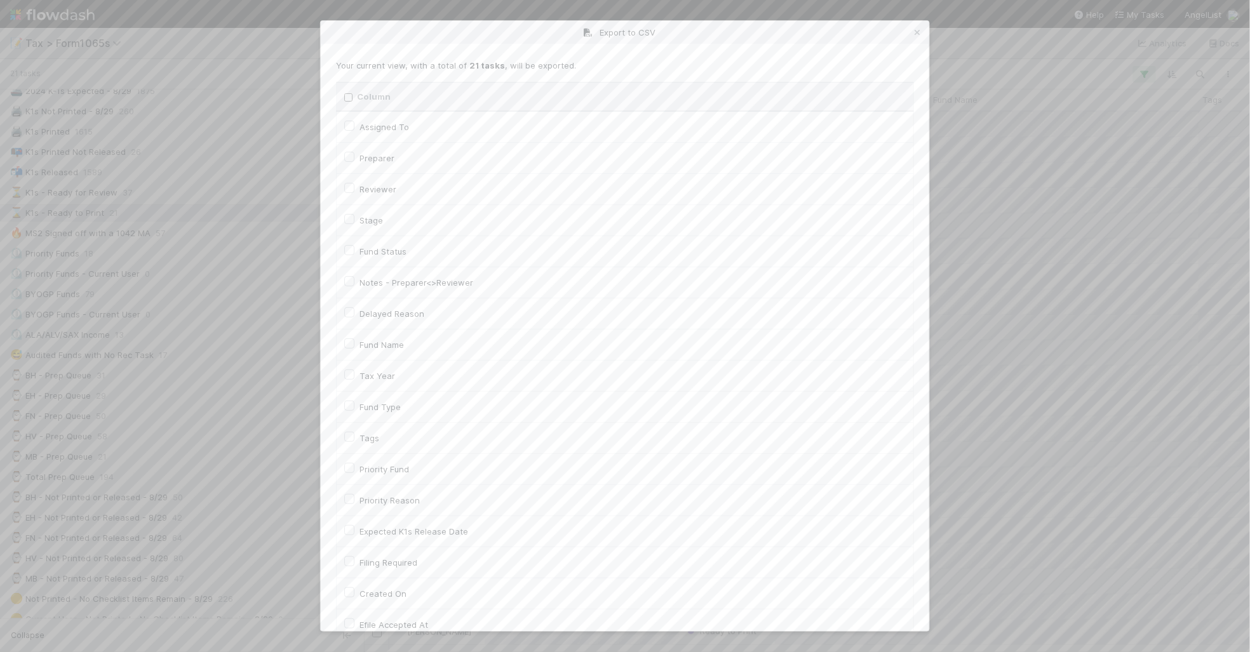
checkbox On "false"
checkbox input "false"
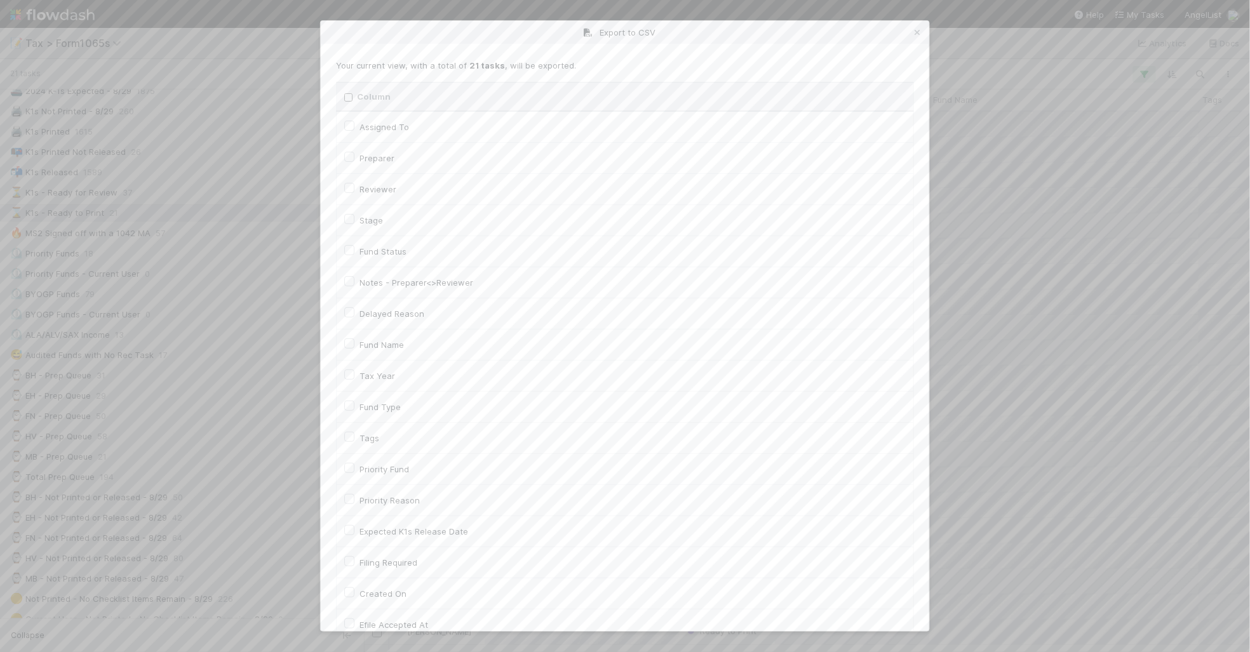
checkbox On "false"
checkbox input "false"
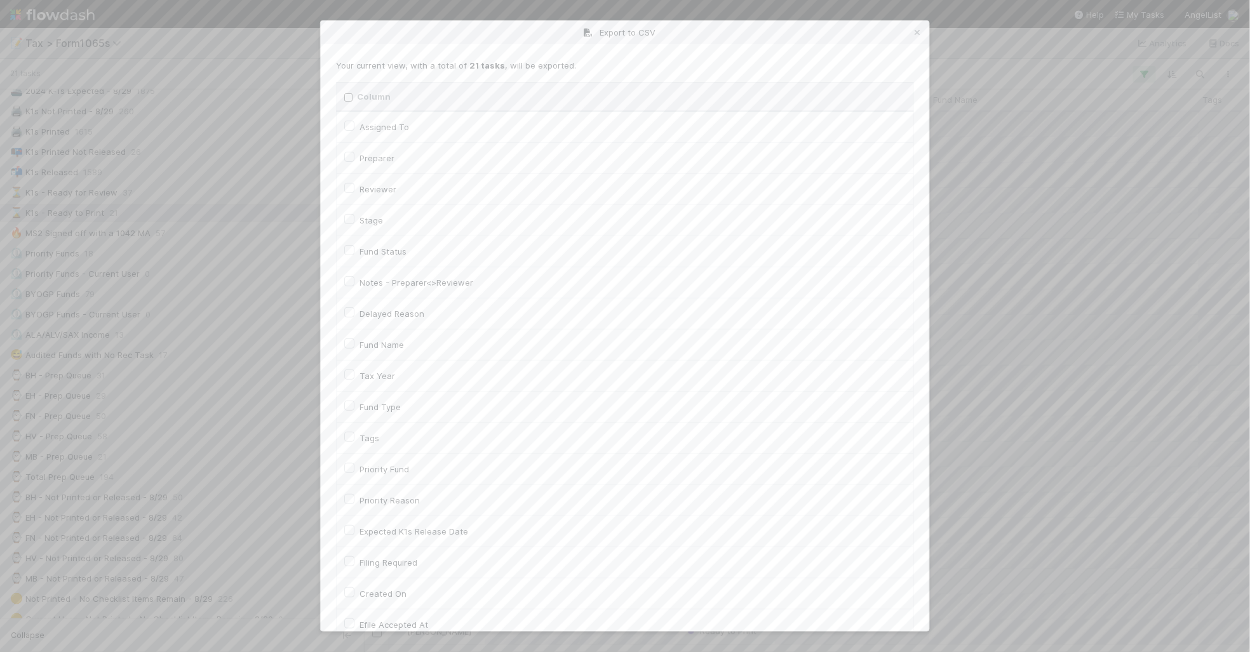
checkbox input "false"
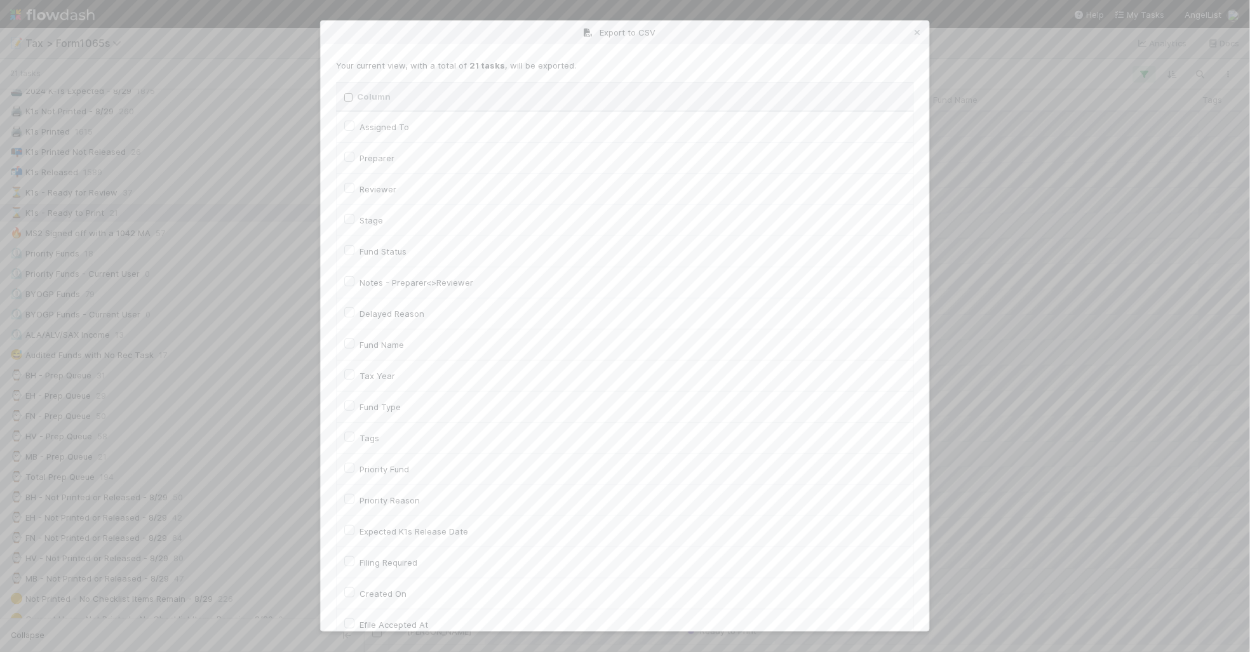
checkbox input "false"
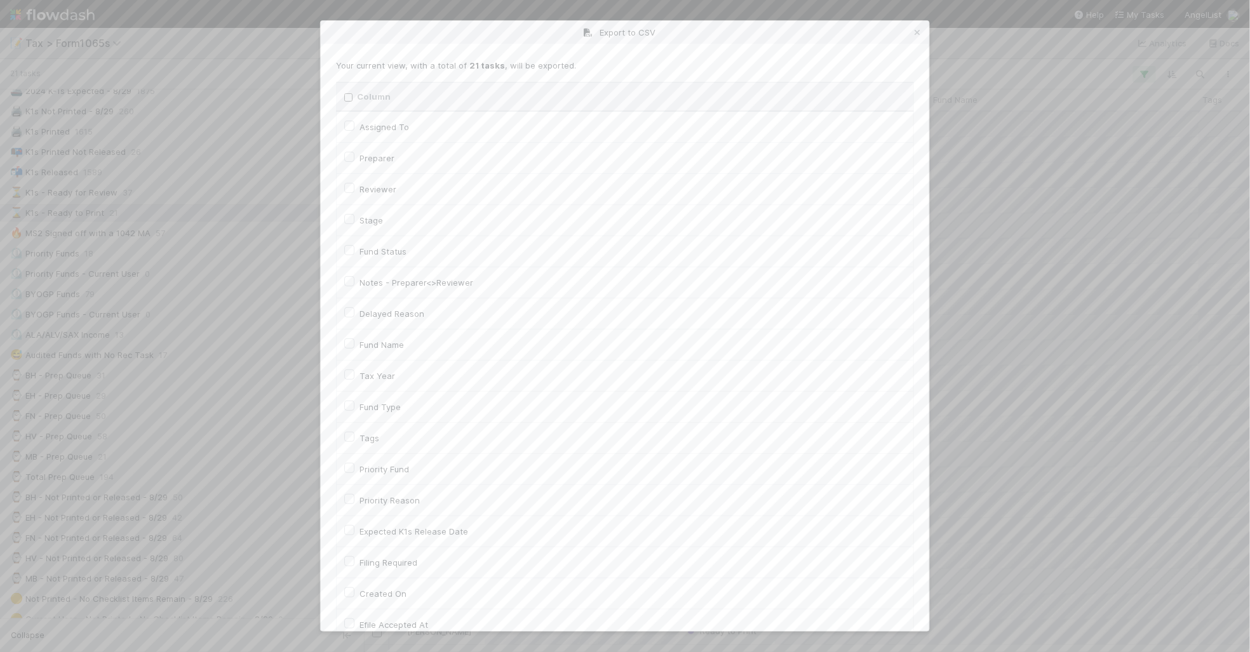
checkbox input "false"
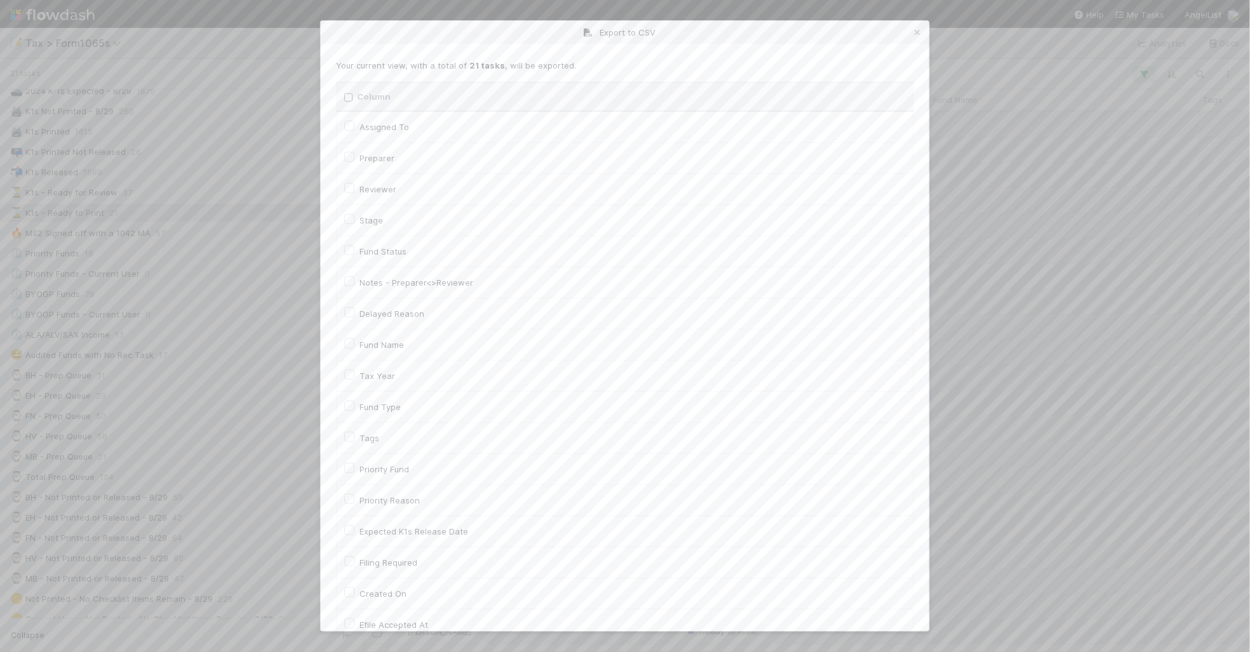
checkbox input "false"
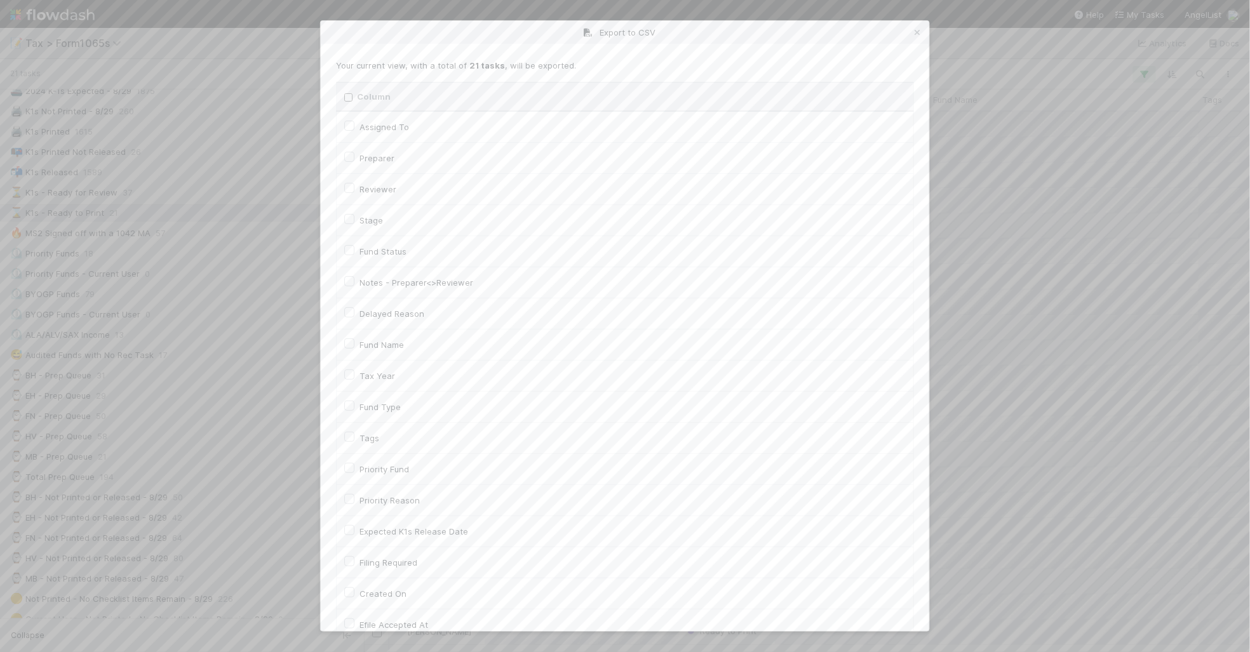
checkbox input "false"
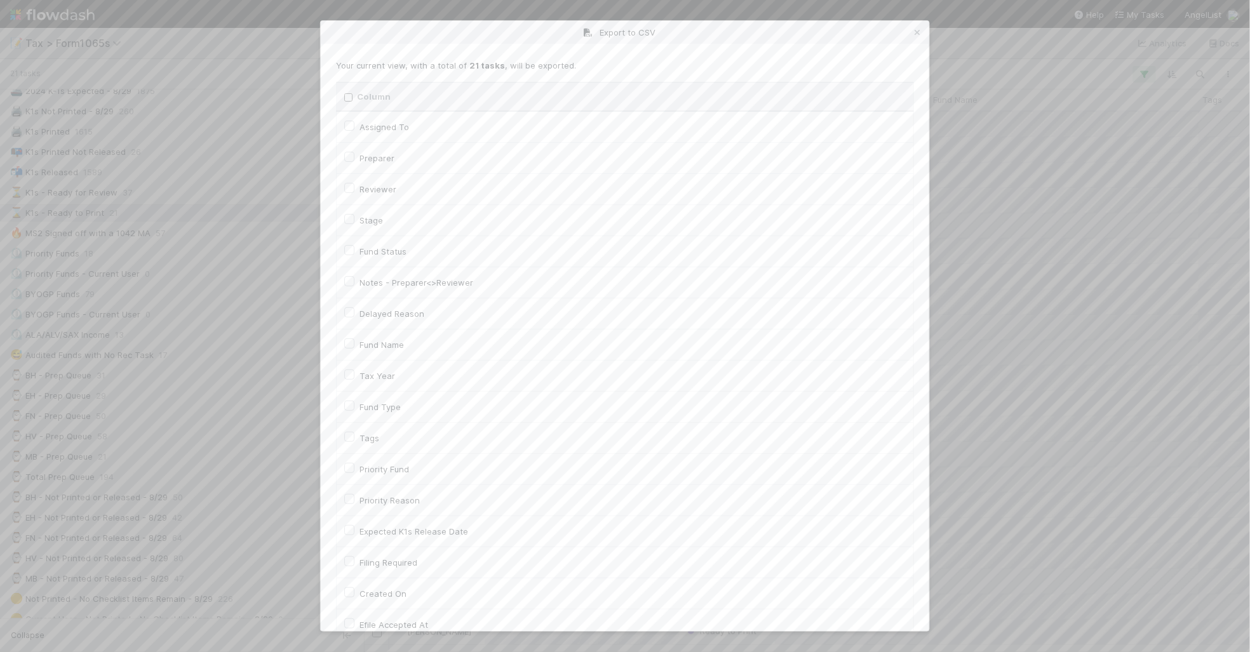
checkbox input "false"
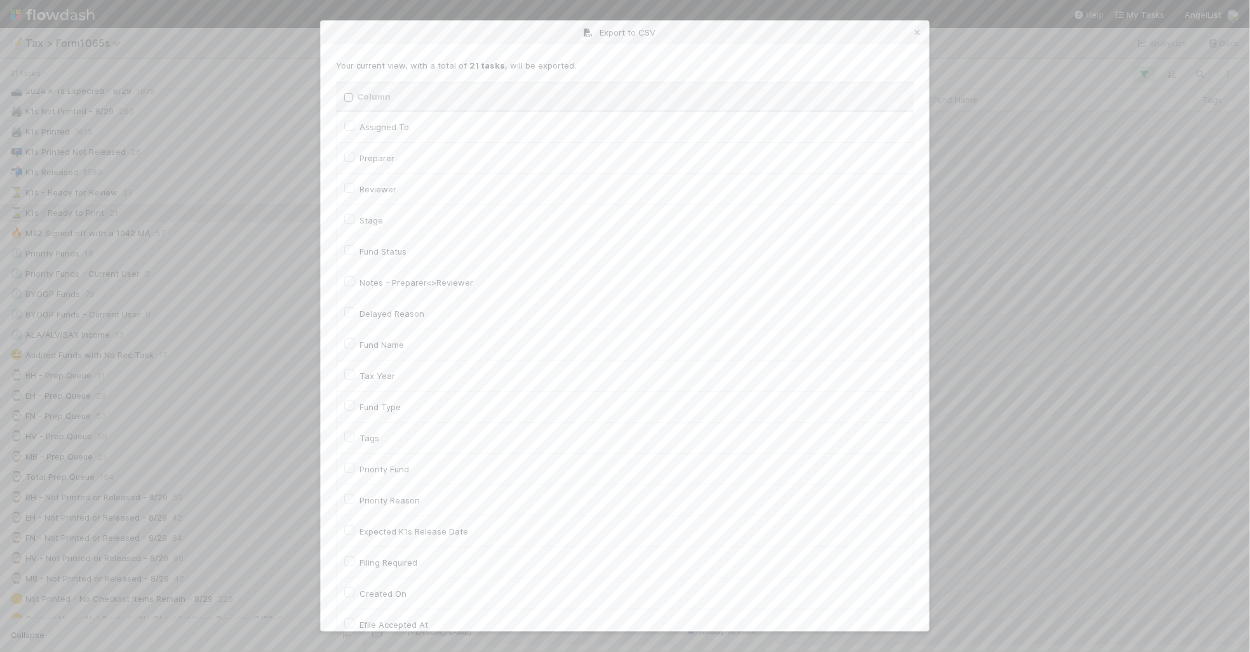
checkbox input "false"
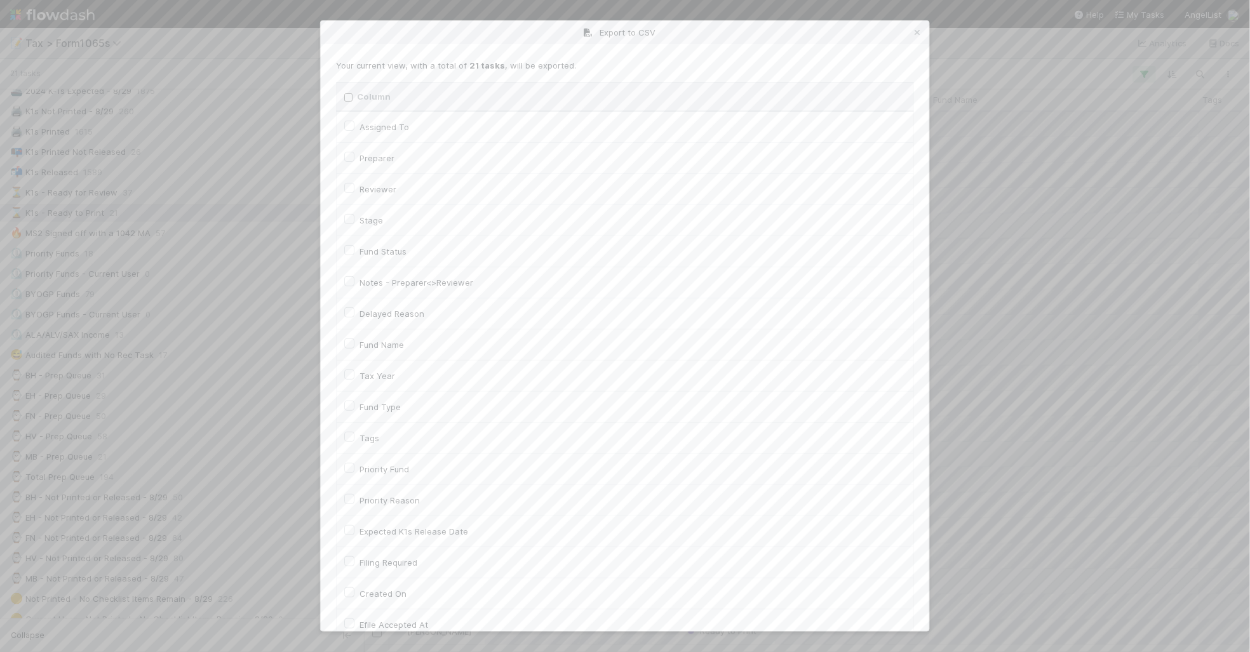
checkbox input "false"
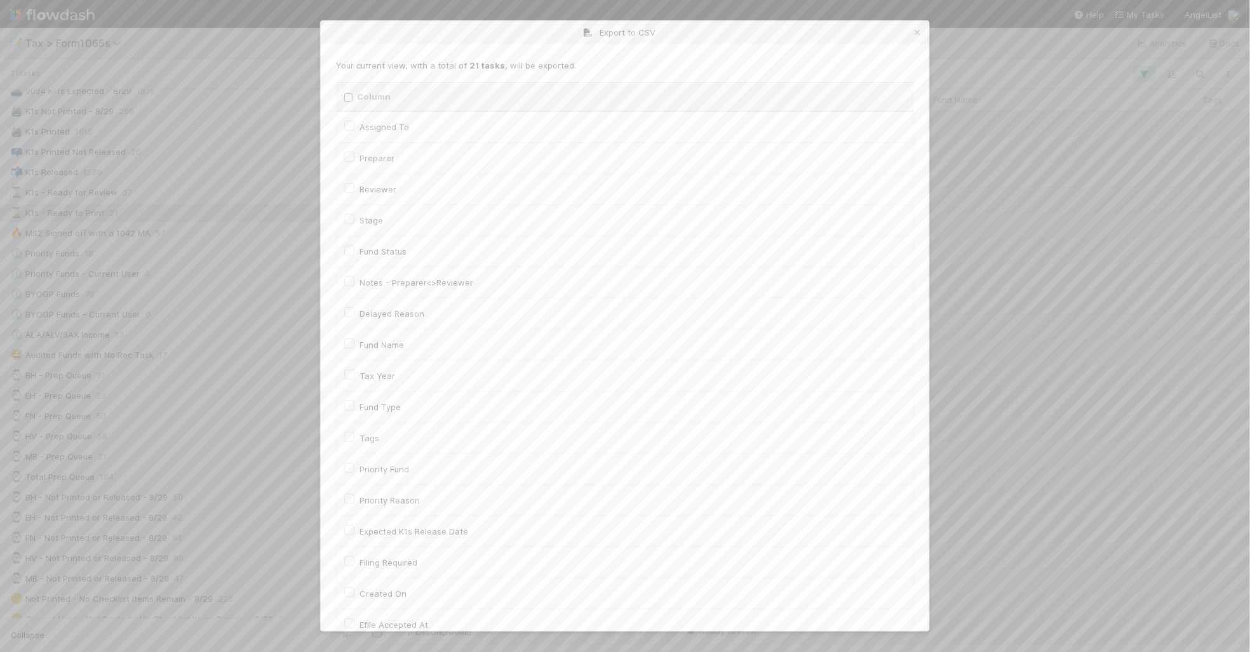
checkbox input "false"
checkbox URL "false"
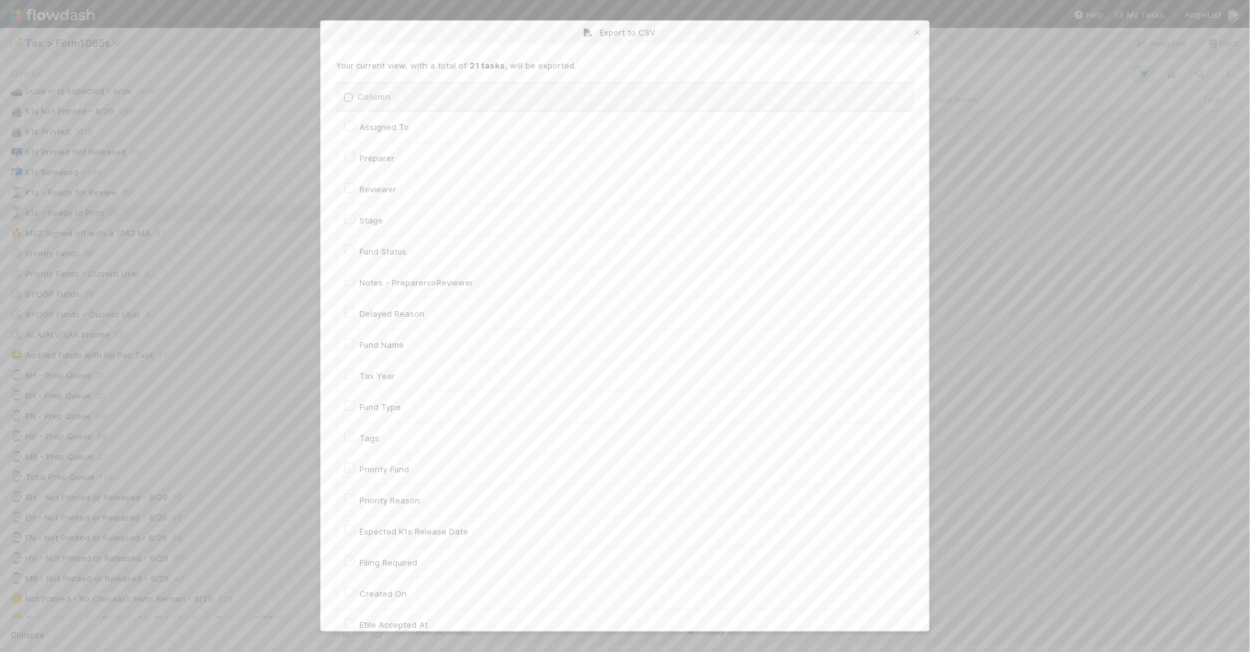
click at [379, 370] on label "Tax Year" at bounding box center [378, 375] width 36 height 15
click at [360, 217] on label "Tax Year" at bounding box center [378, 217] width 36 height 15
click at [348, 217] on input "Tax Year" at bounding box center [349, 215] width 10 height 11
checkbox input "true"
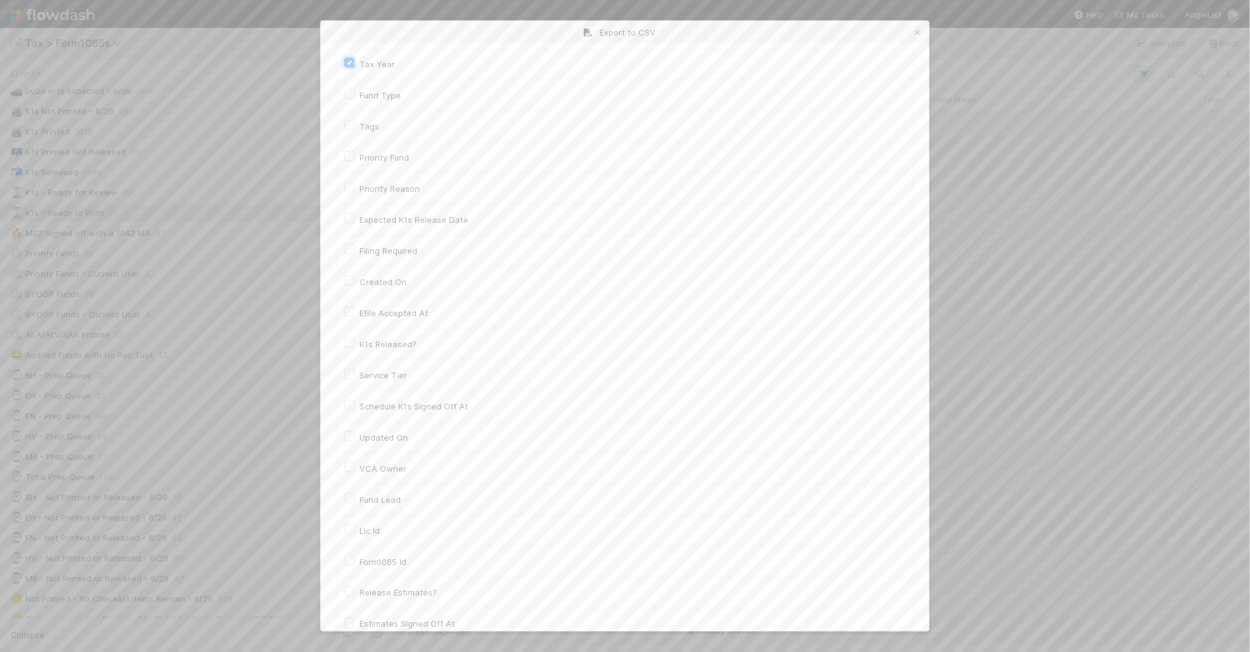
scroll to position [318, 0]
click at [347, 526] on td "Llc Id" at bounding box center [625, 525] width 577 height 31
click at [360, 530] on label "Llc Id" at bounding box center [370, 525] width 20 height 15
click at [350, 529] on input "Llc Id" at bounding box center [349, 523] width 10 height 11
checkbox input "true"
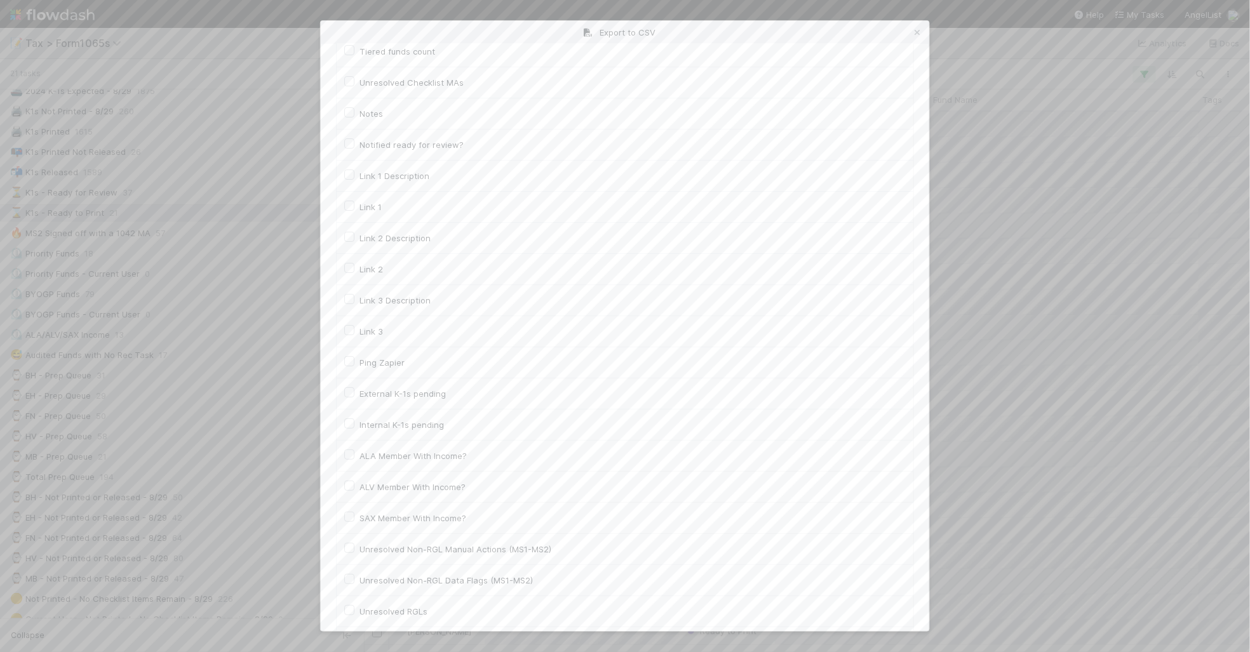
scroll to position [1716, 0]
click at [365, 607] on button "Generate CSV" at bounding box center [373, 606] width 74 height 22
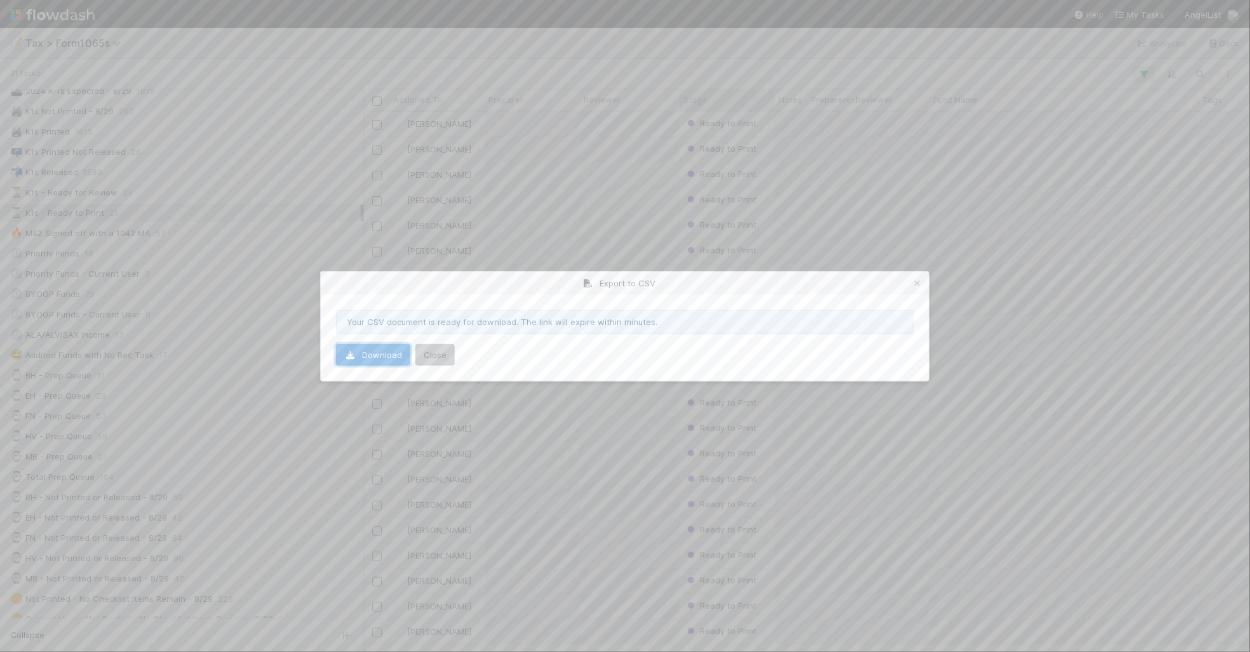
click at [382, 353] on link "Download" at bounding box center [373, 355] width 74 height 22
click at [923, 281] on icon at bounding box center [918, 284] width 13 height 8
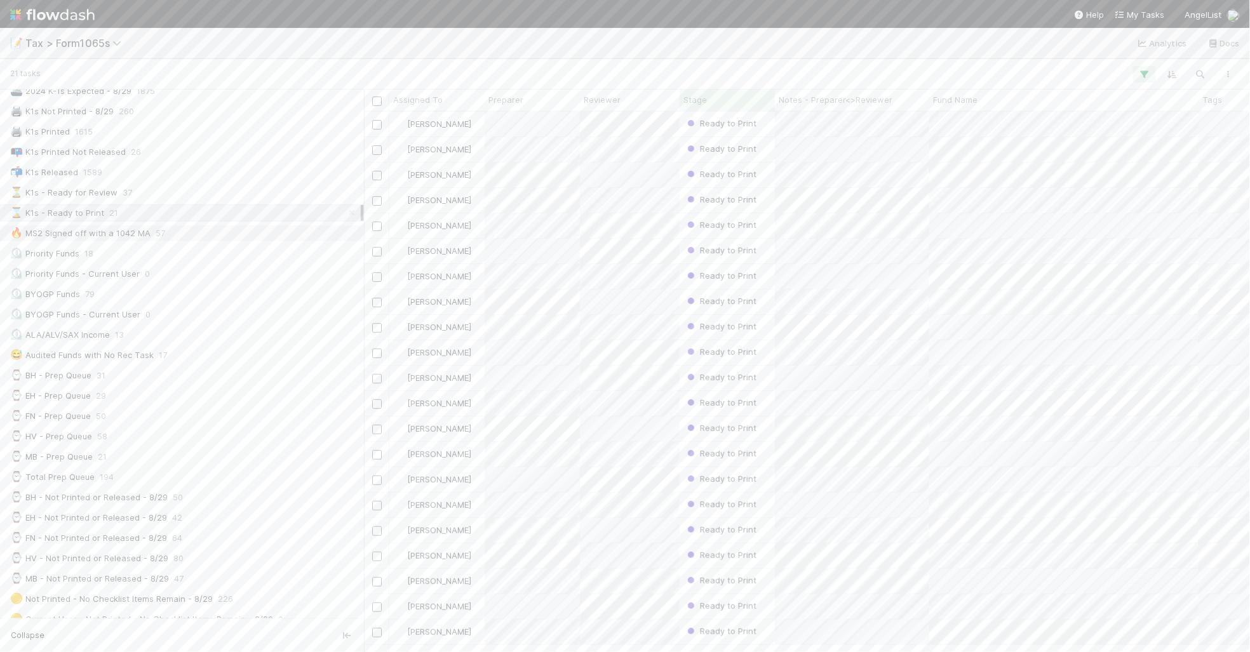
click at [213, 236] on div "🔥 MS2 Signed off with a 1042 MA 57" at bounding box center [185, 234] width 351 height 16
click at [1228, 76] on icon "button" at bounding box center [1228, 75] width 13 height 8
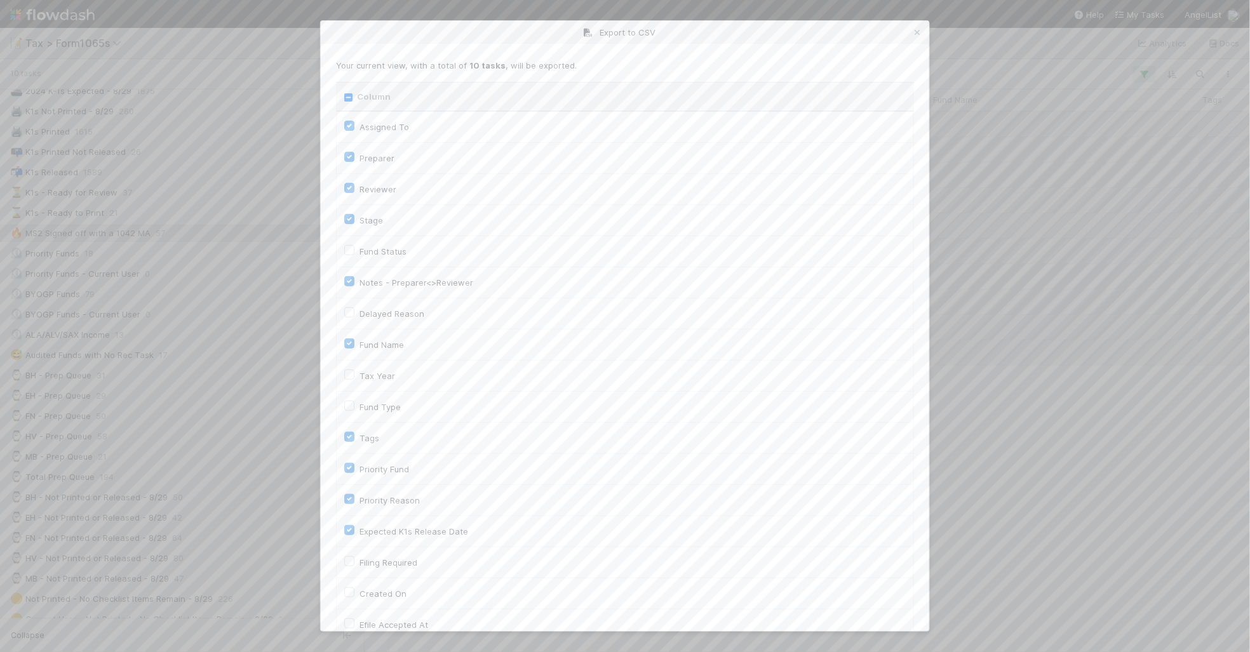
click at [347, 92] on div "Column" at bounding box center [625, 96] width 562 height 13
click at [347, 96] on input "Column" at bounding box center [348, 97] width 8 height 8
checkbox input "true"
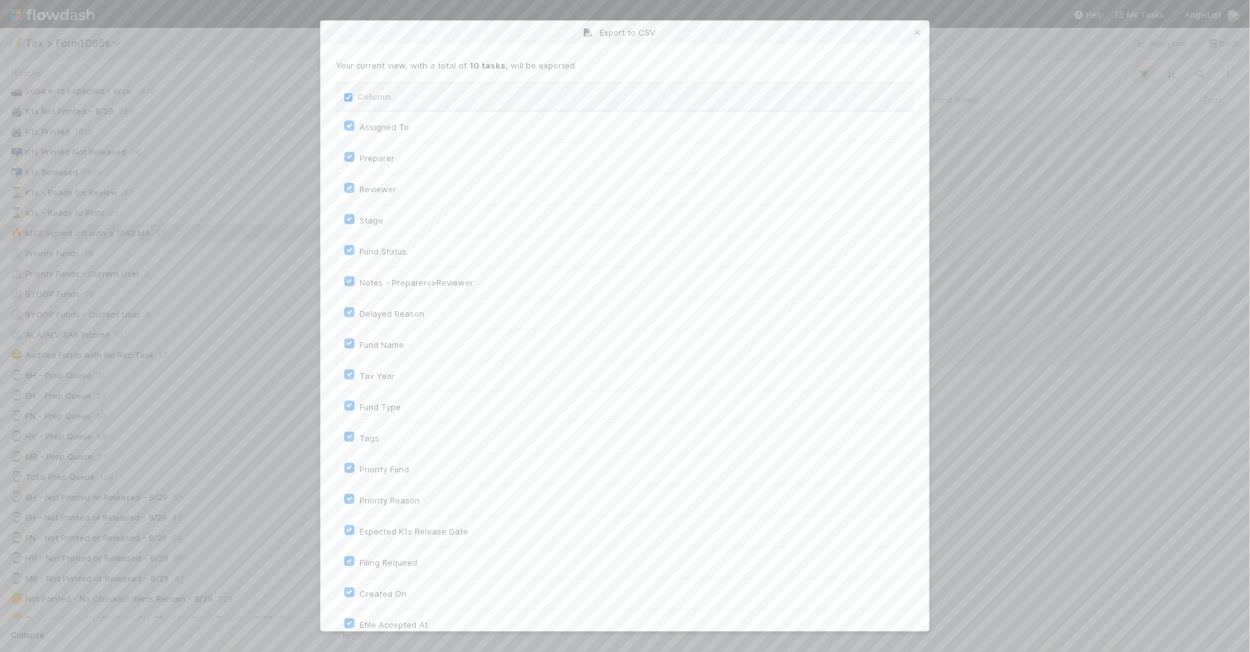
checkbox input "true"
checkbox On "true"
checkbox input "true"
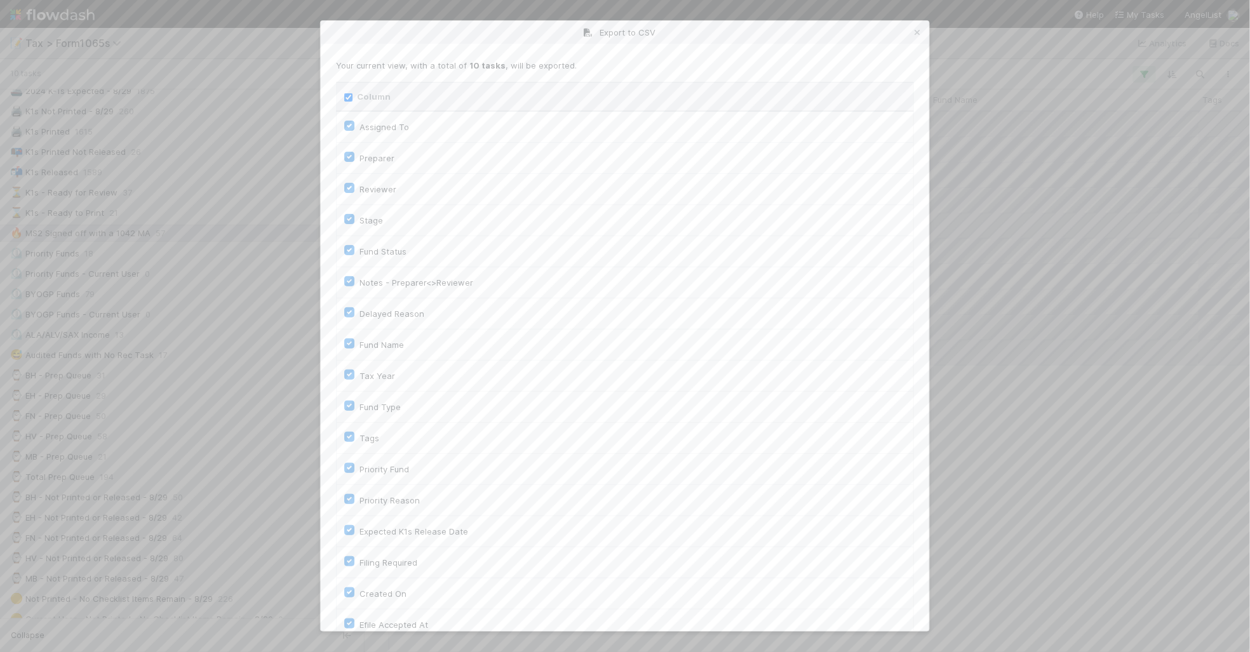
checkbox input "true"
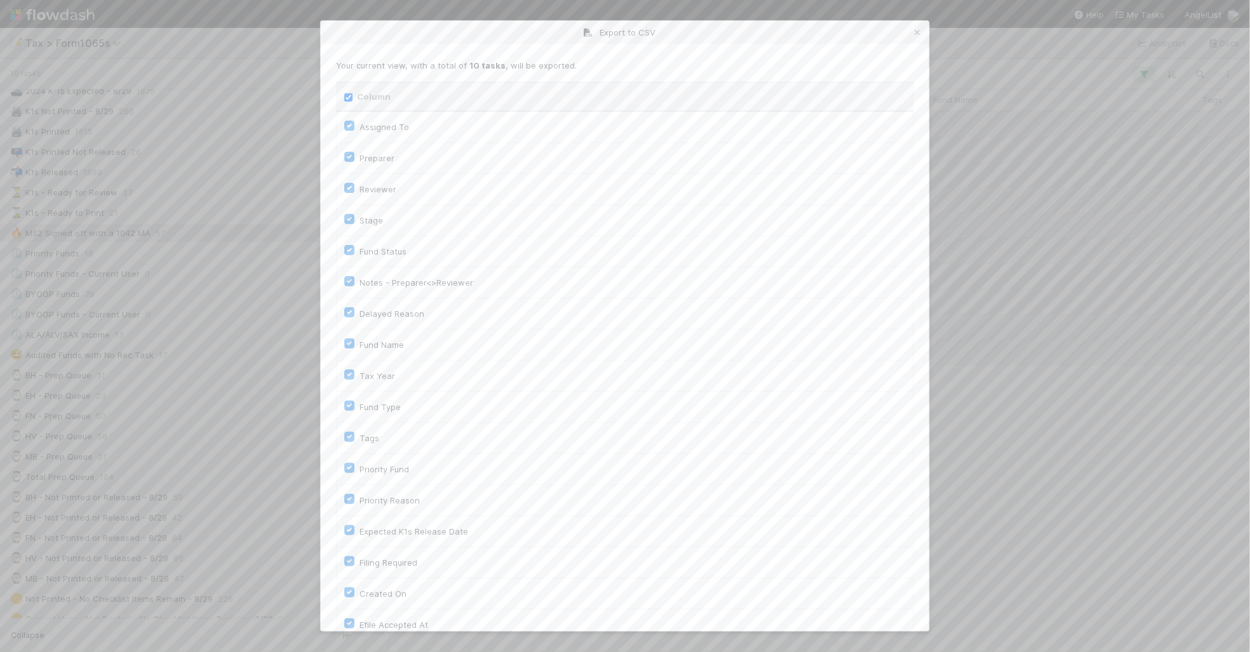
checkbox input "true"
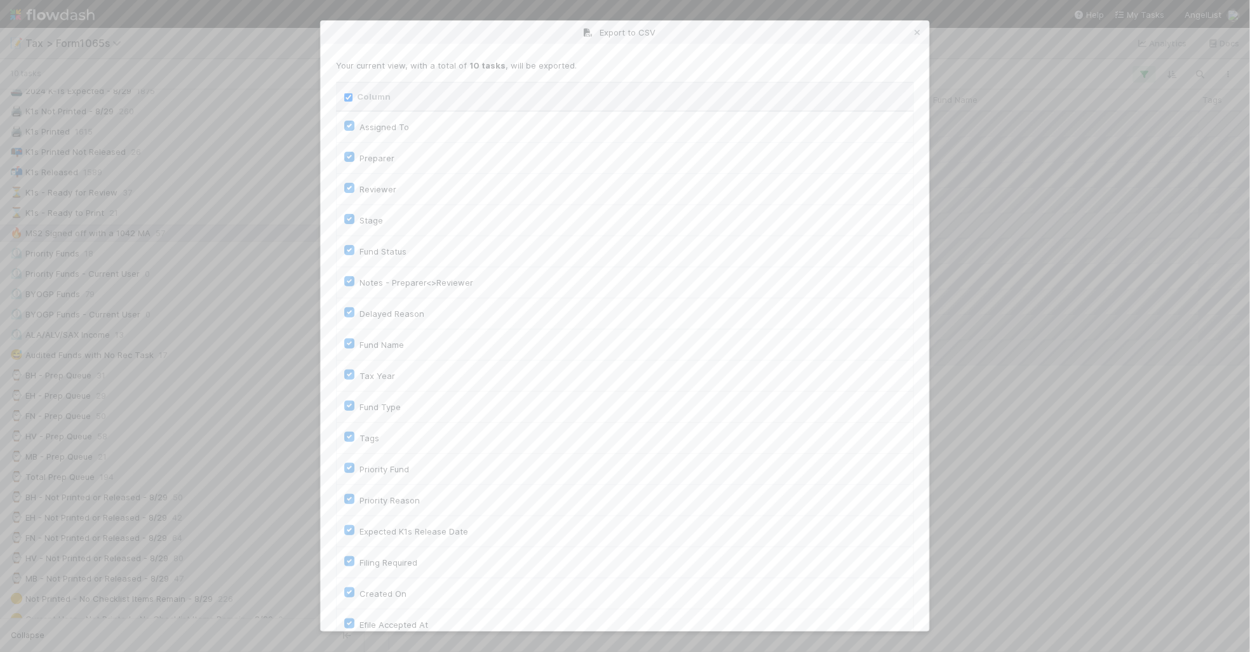
checkbox input "true"
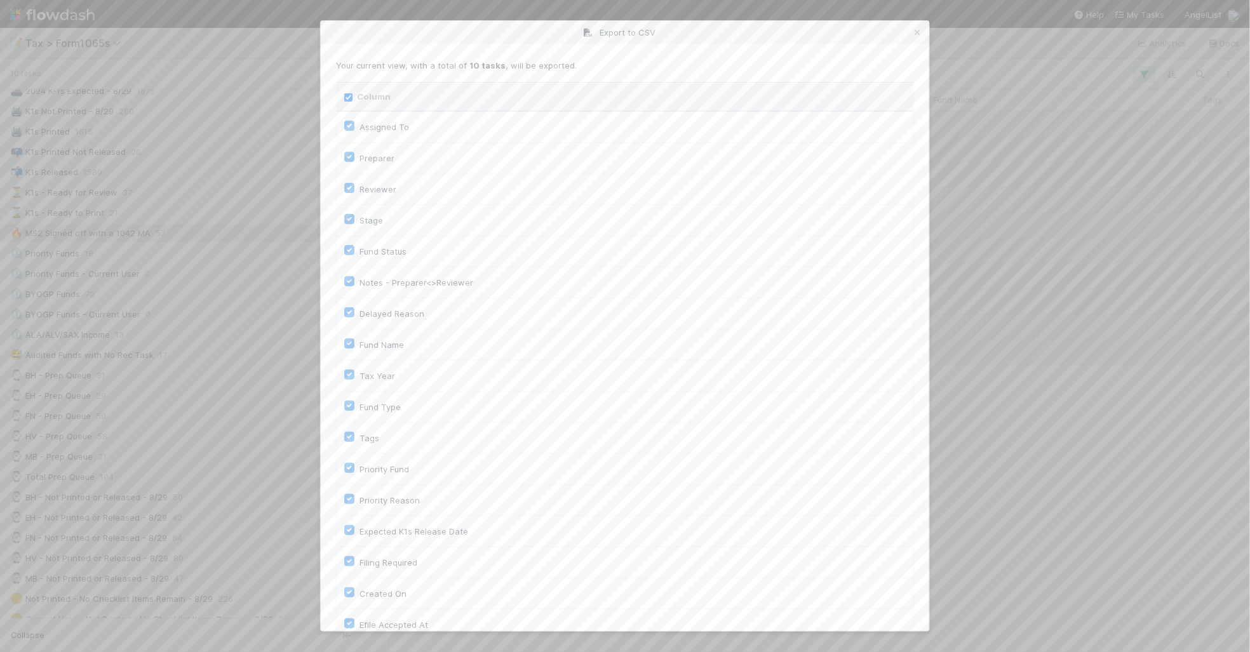
checkbox input "true"
click at [350, 100] on input "Column" at bounding box center [348, 97] width 8 height 8
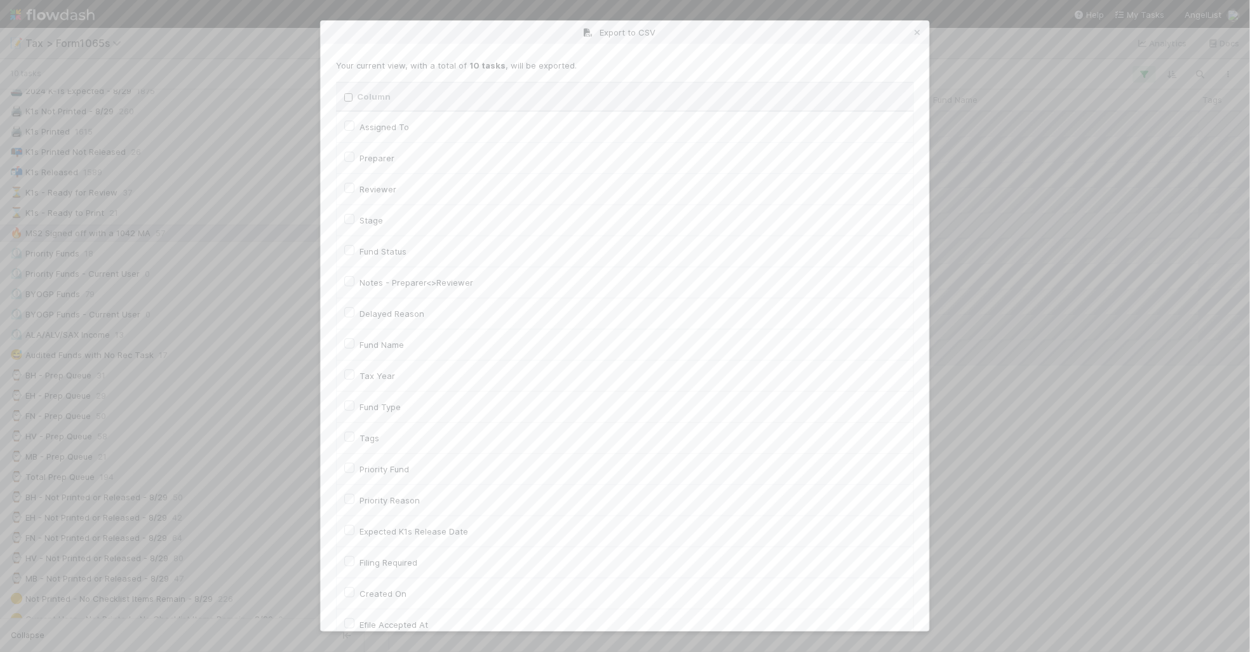
checkbox input "false"
checkbox To "false"
checkbox input "false"
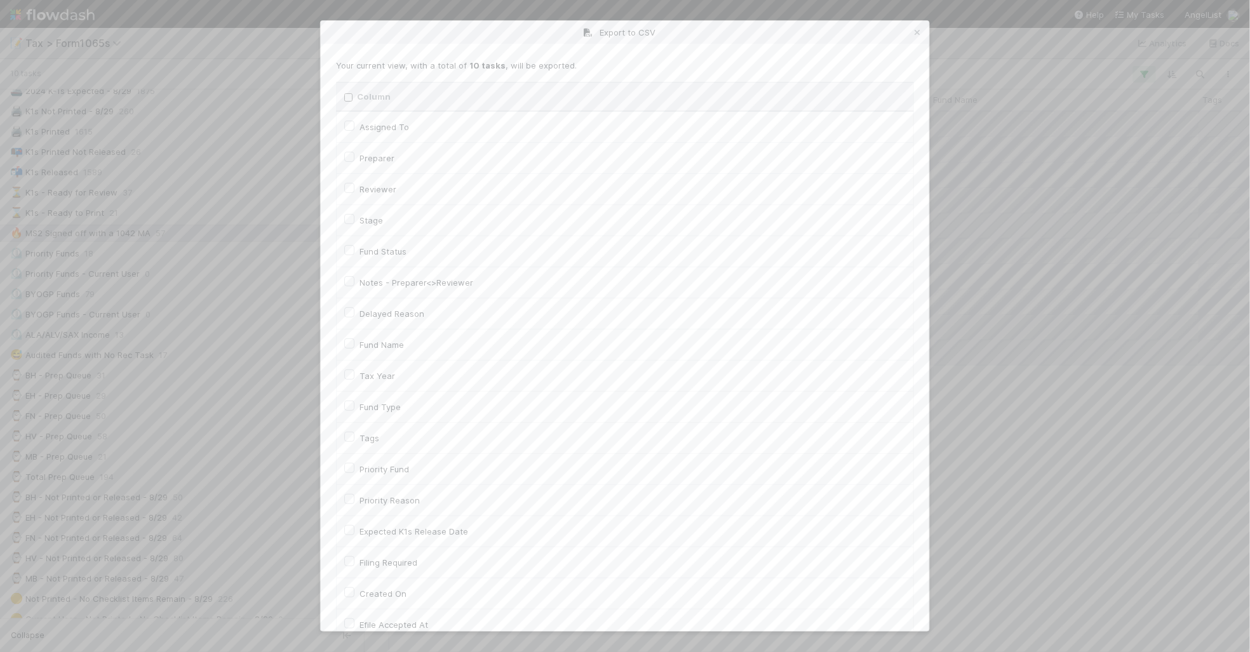
checkbox input "false"
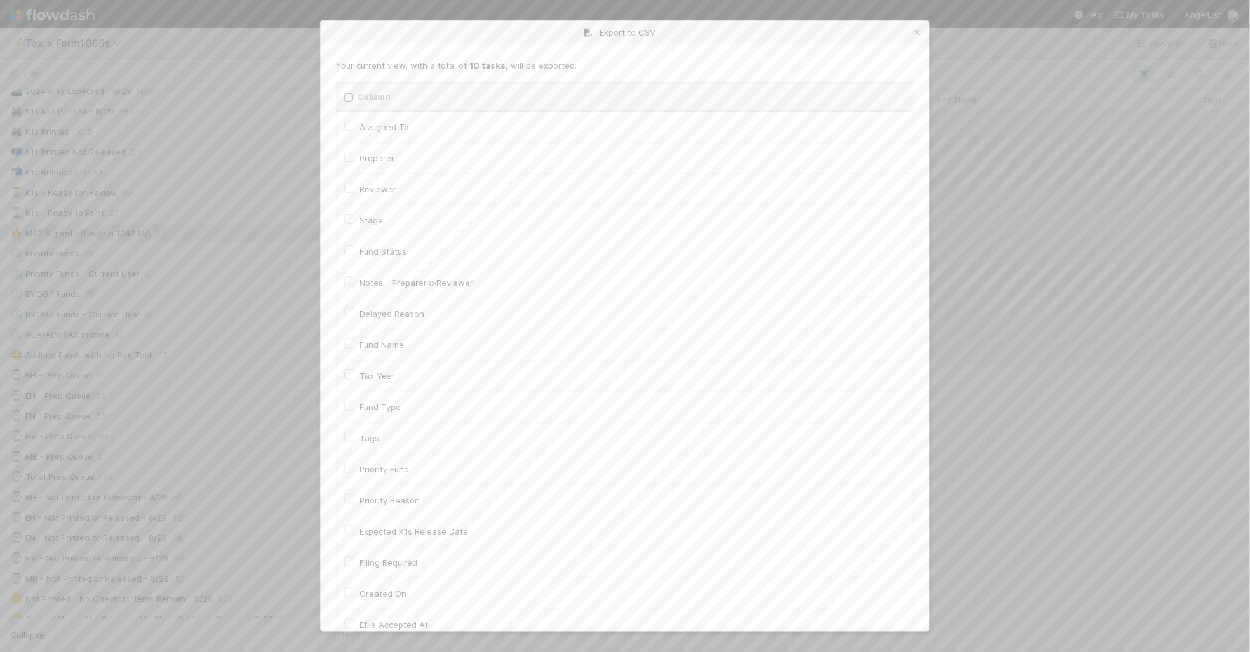
checkbox input "false"
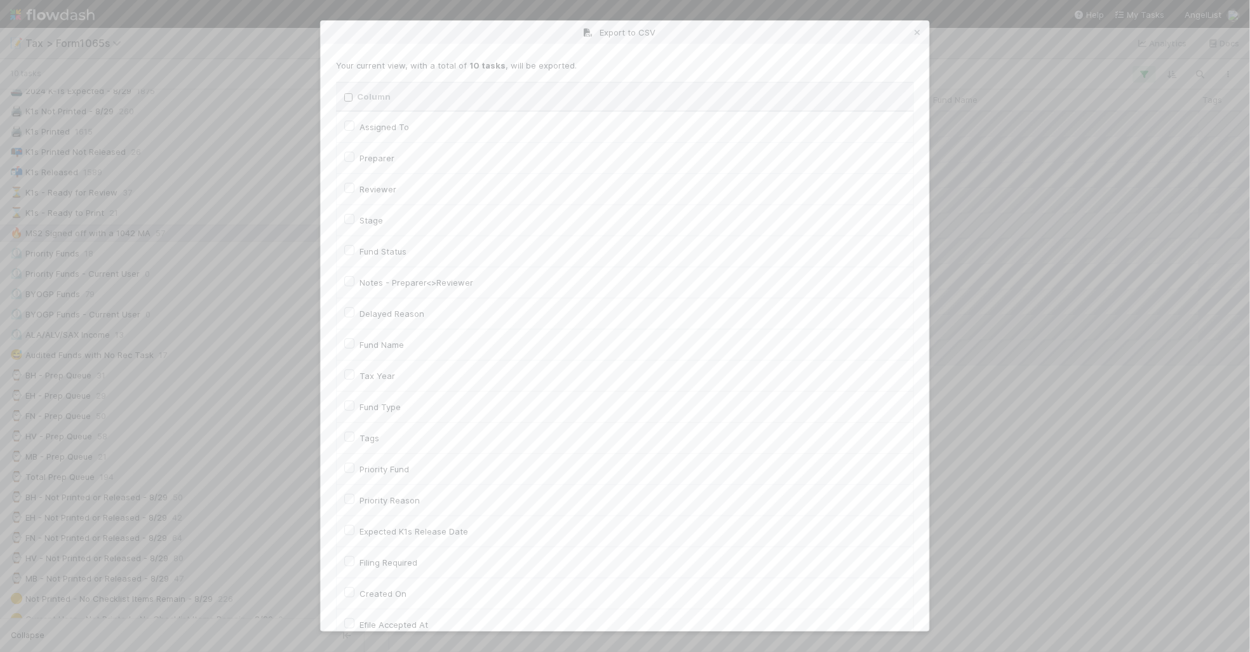
checkbox input "false"
checkbox On "false"
checkbox input "false"
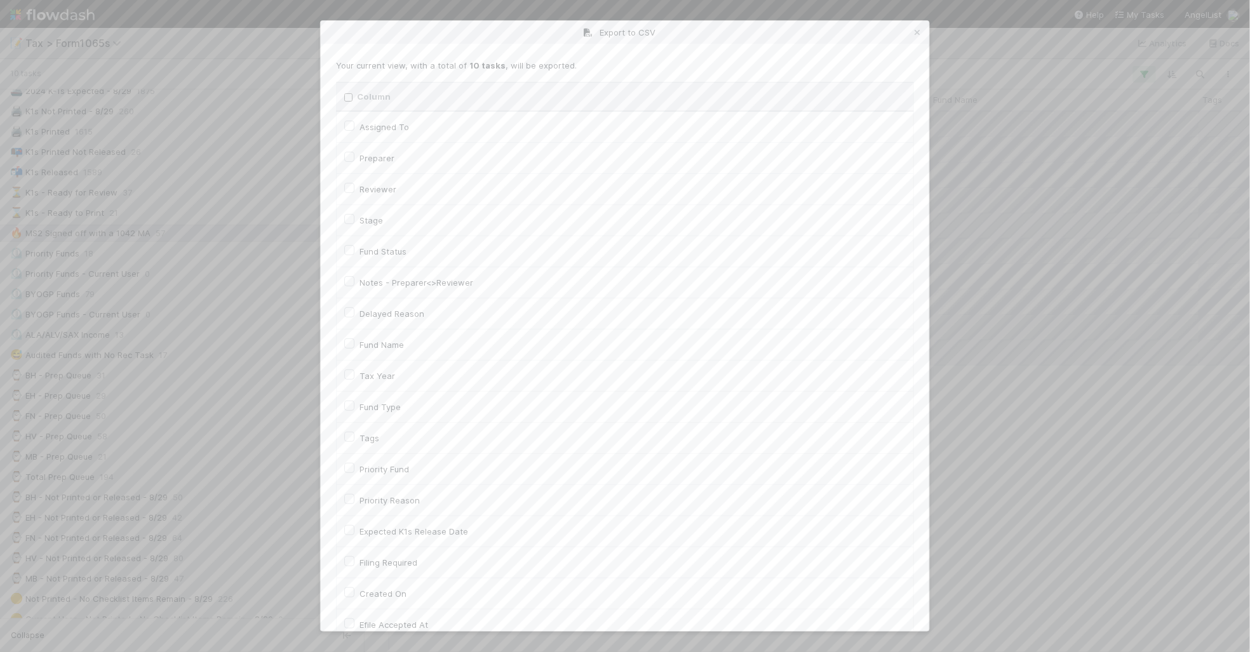
checkbox input "false"
checkbox On "false"
checkbox input "false"
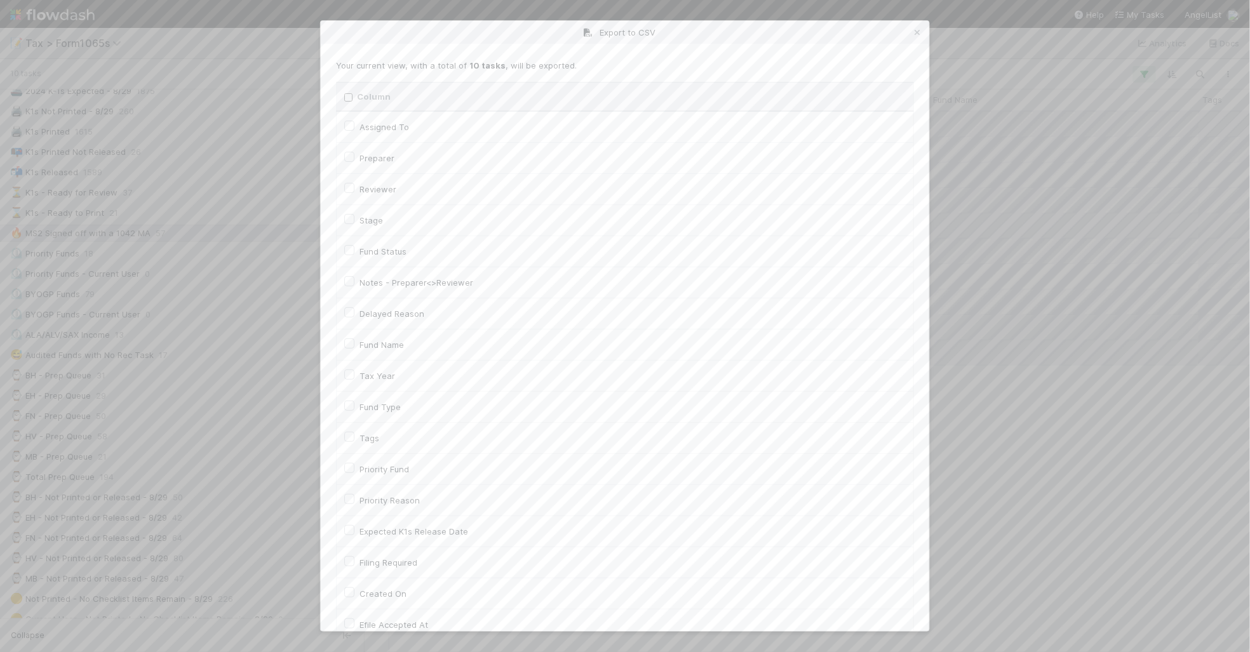
checkbox input "false"
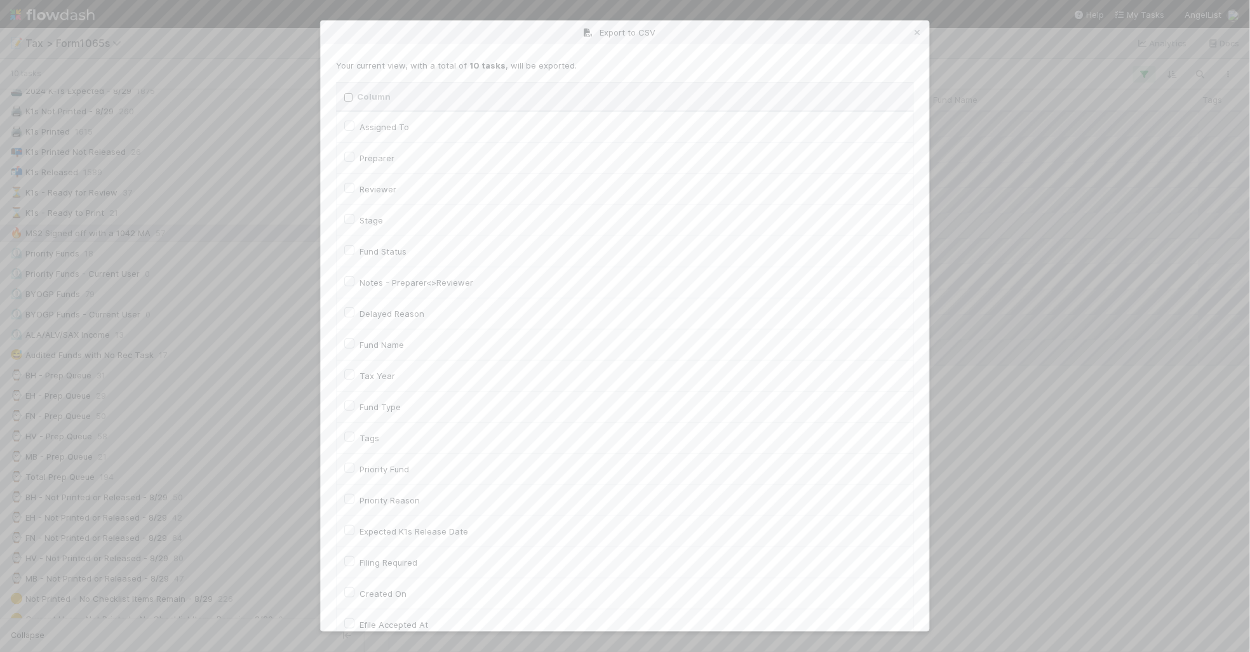
checkbox input "false"
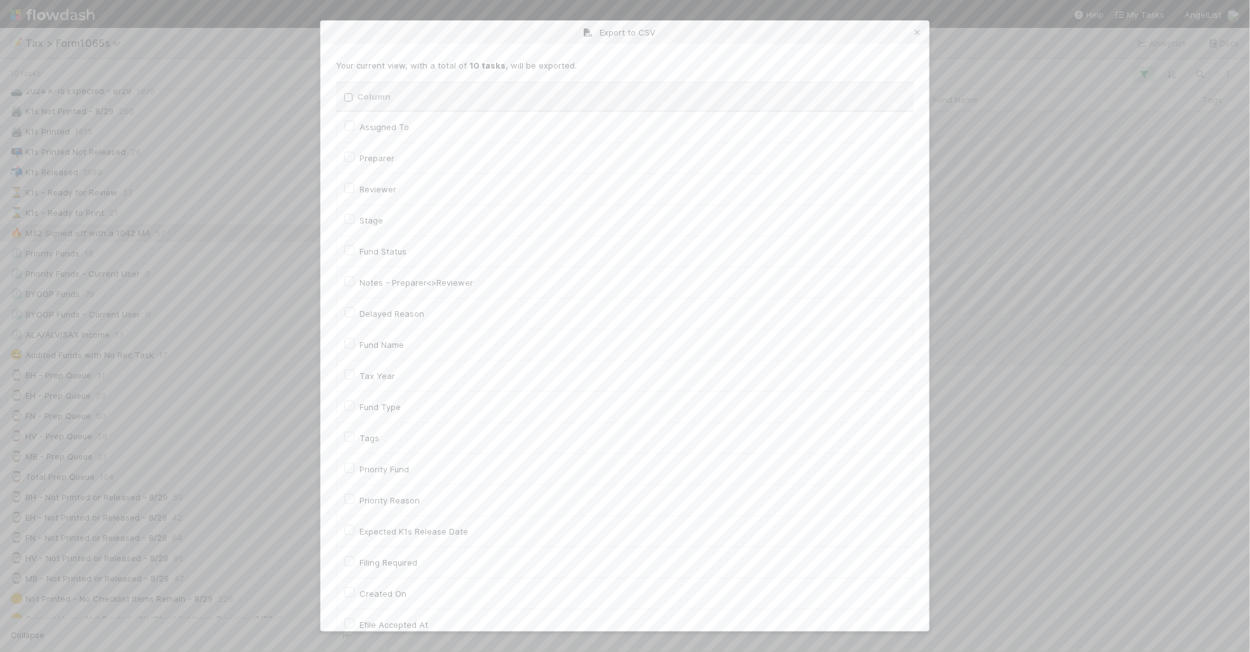
checkbox input "false"
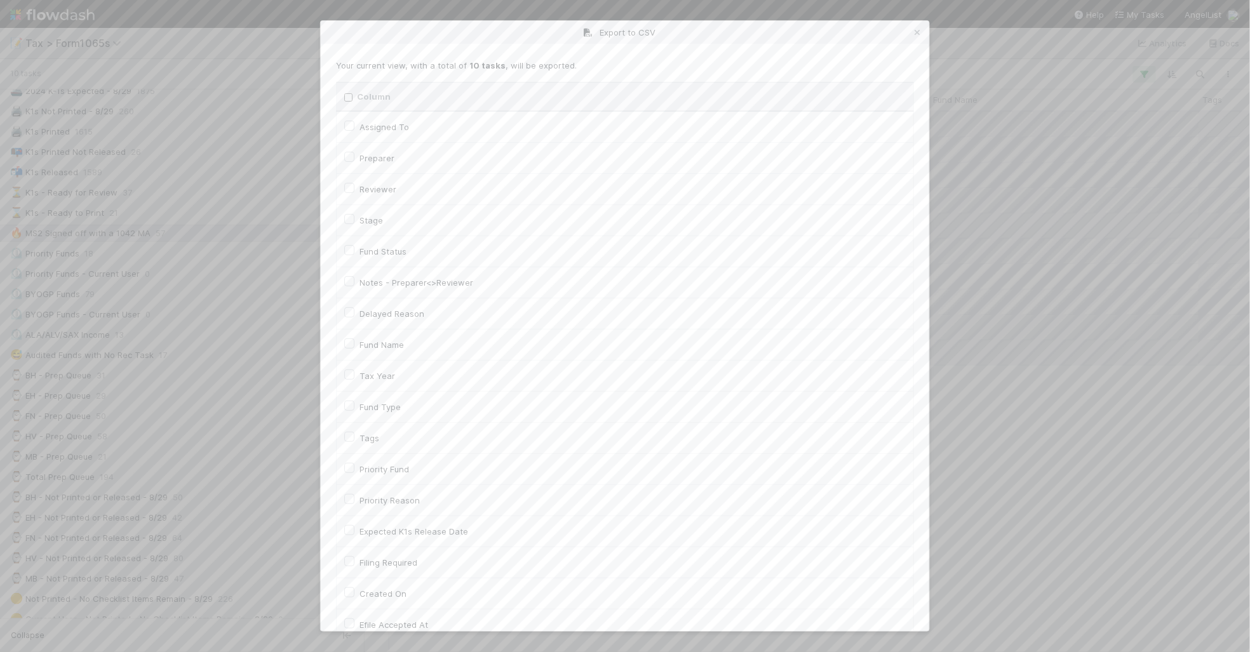
checkbox input "false"
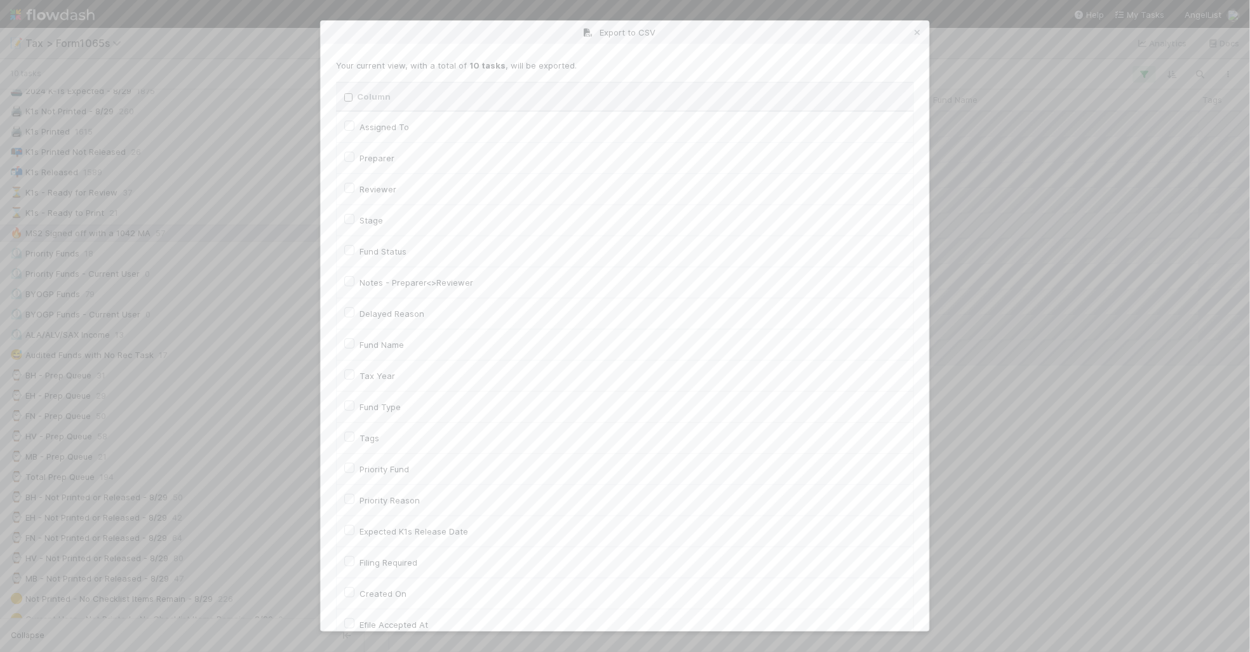
checkbox input "false"
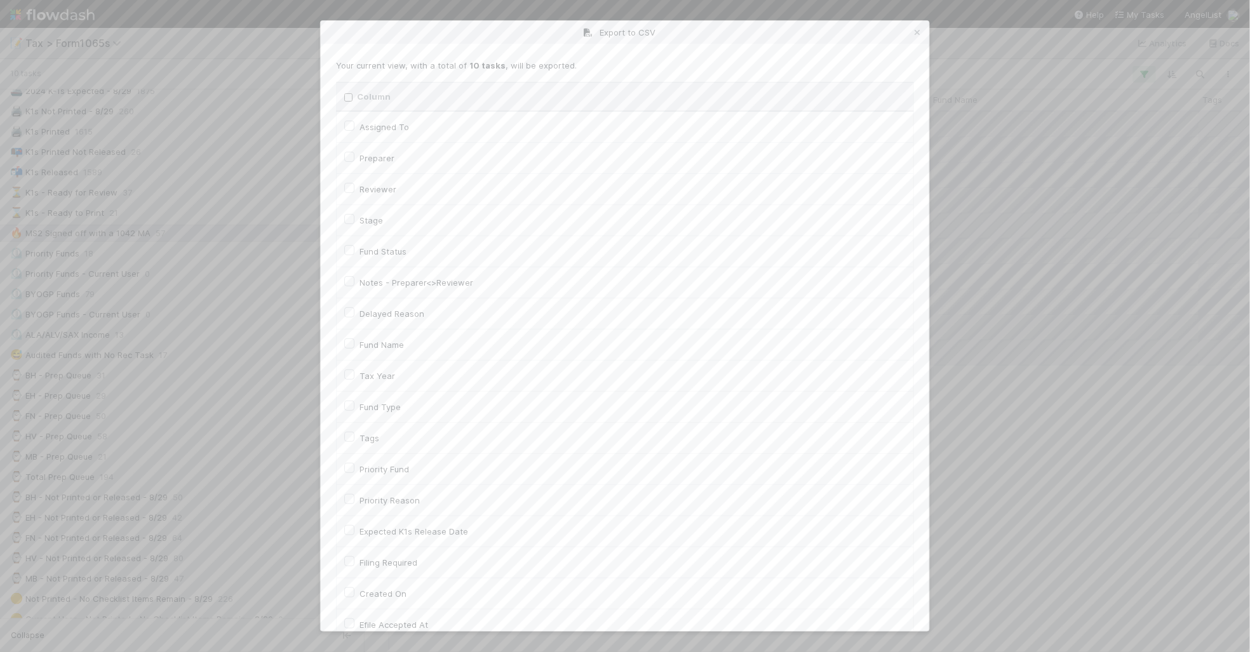
checkbox input "false"
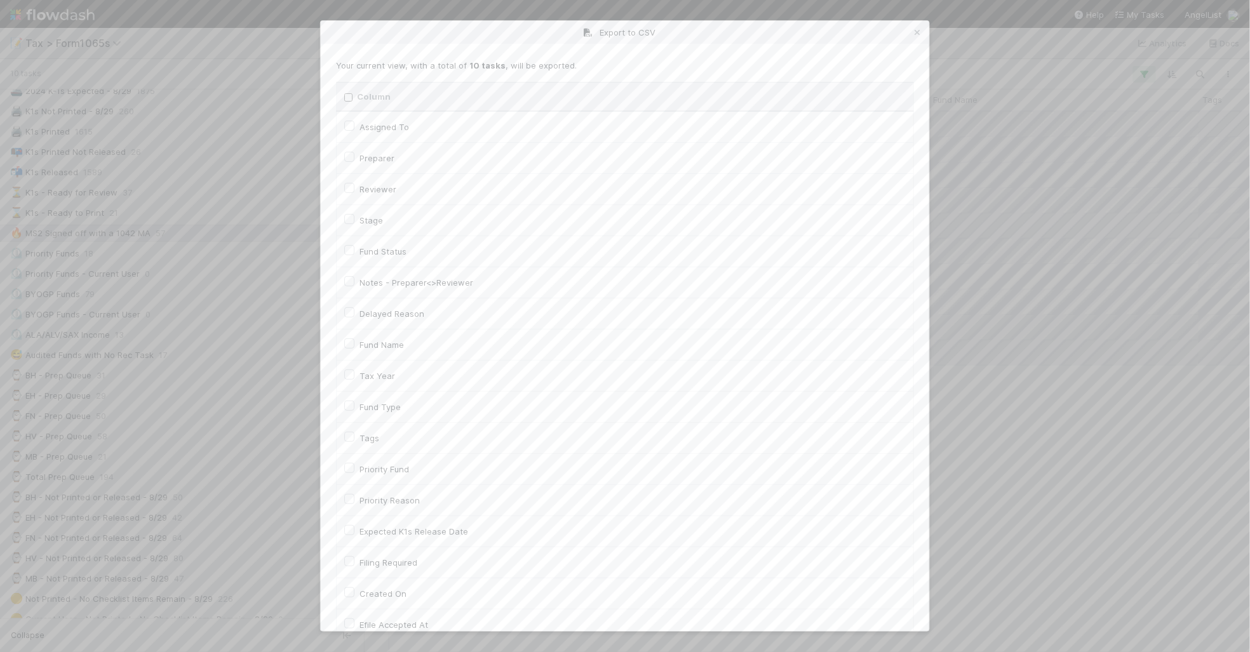
checkbox input "false"
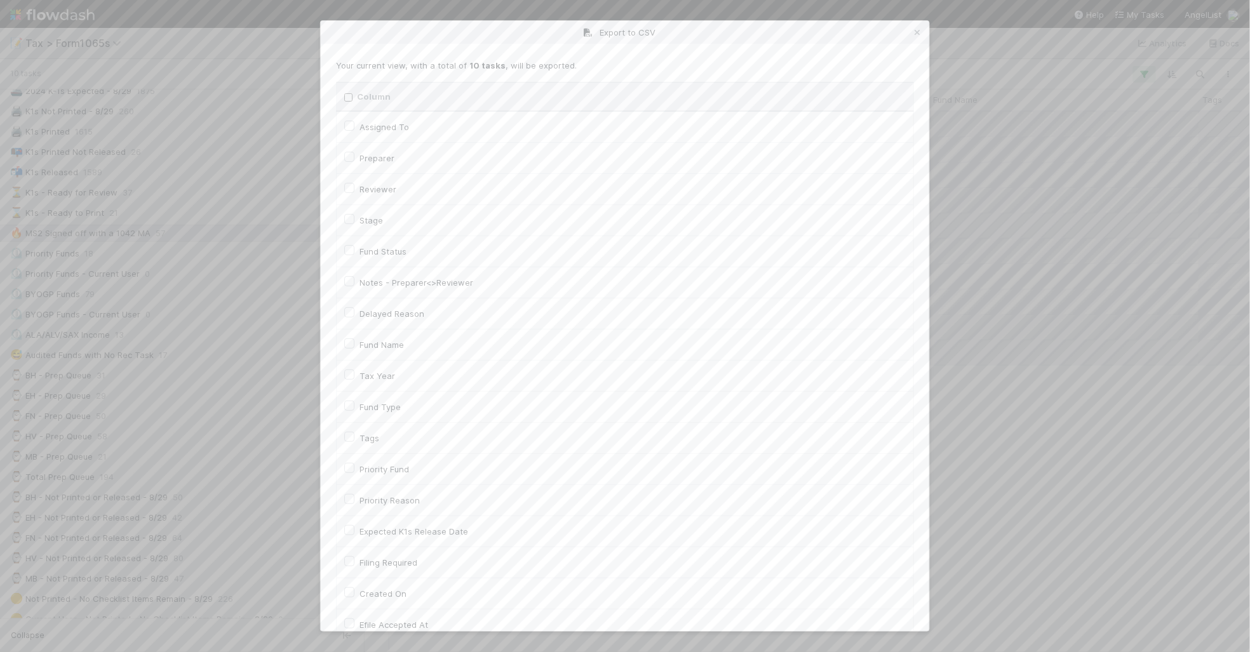
checkbox input "false"
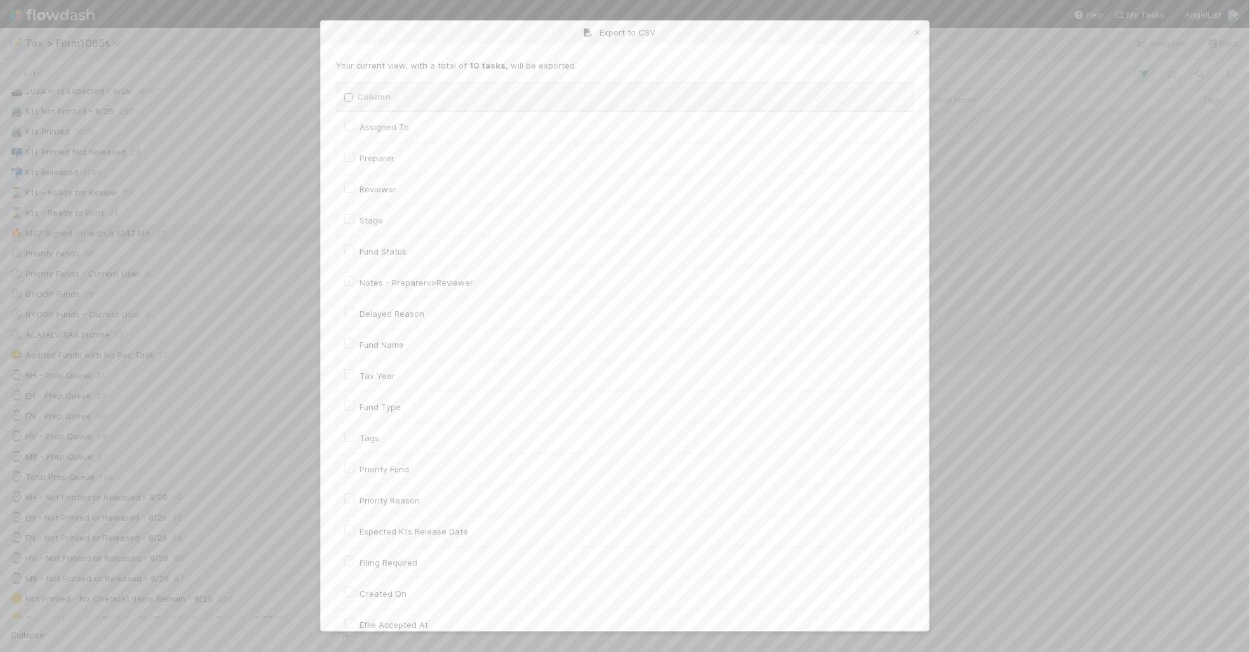
checkbox input "false"
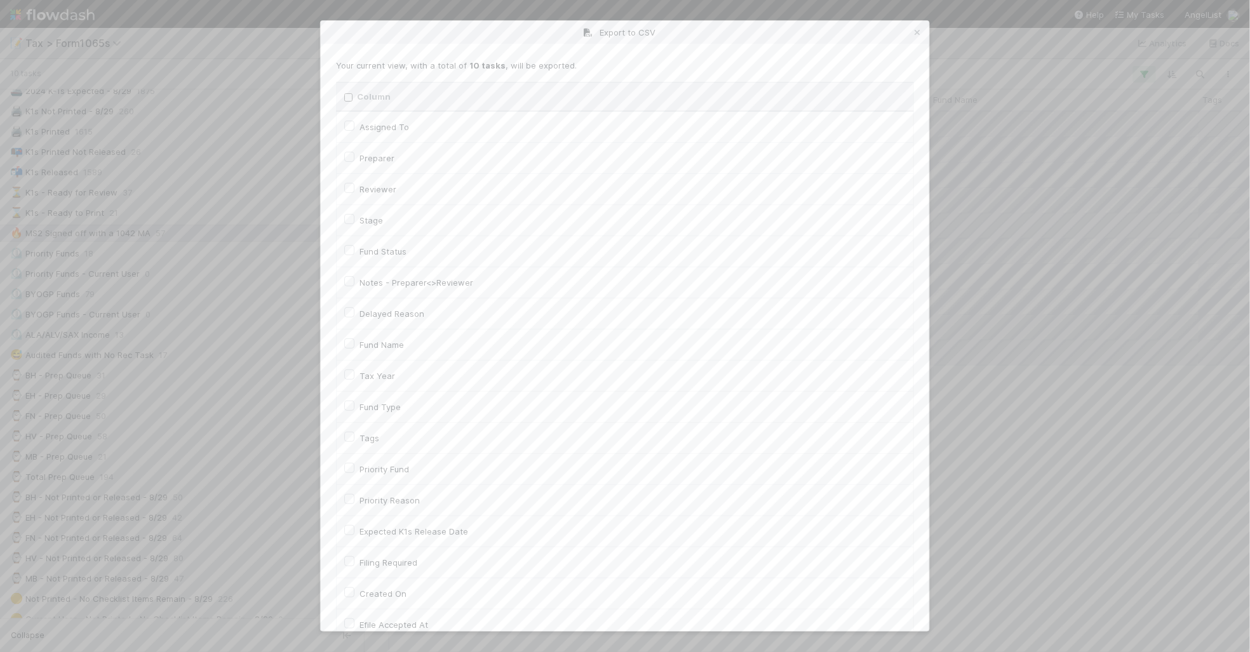
checkbox URL "false"
click at [370, 379] on label "Tax Year" at bounding box center [378, 375] width 36 height 15
click at [354, 379] on input "Tax Year" at bounding box center [349, 373] width 10 height 11
checkbox input "true"
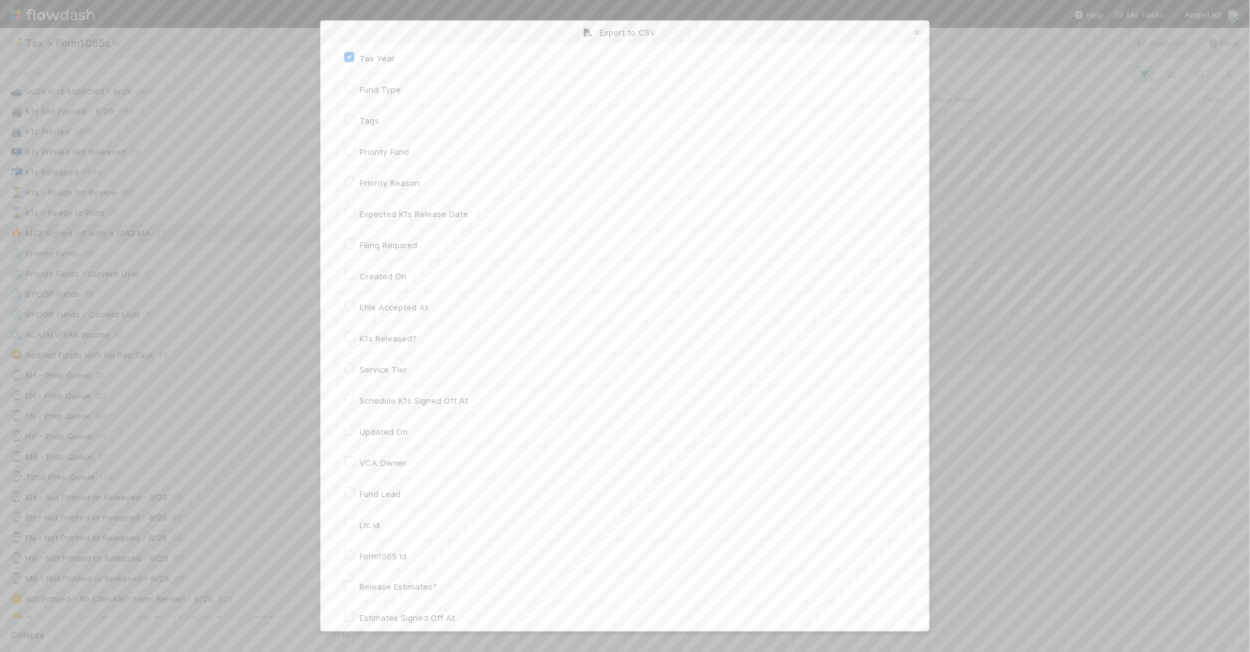
click at [368, 530] on label "Llc Id" at bounding box center [370, 525] width 20 height 15
click at [354, 529] on input "Llc Id" at bounding box center [349, 523] width 10 height 11
checkbox input "true"
click at [376, 597] on button "Generate CSV" at bounding box center [373, 606] width 74 height 22
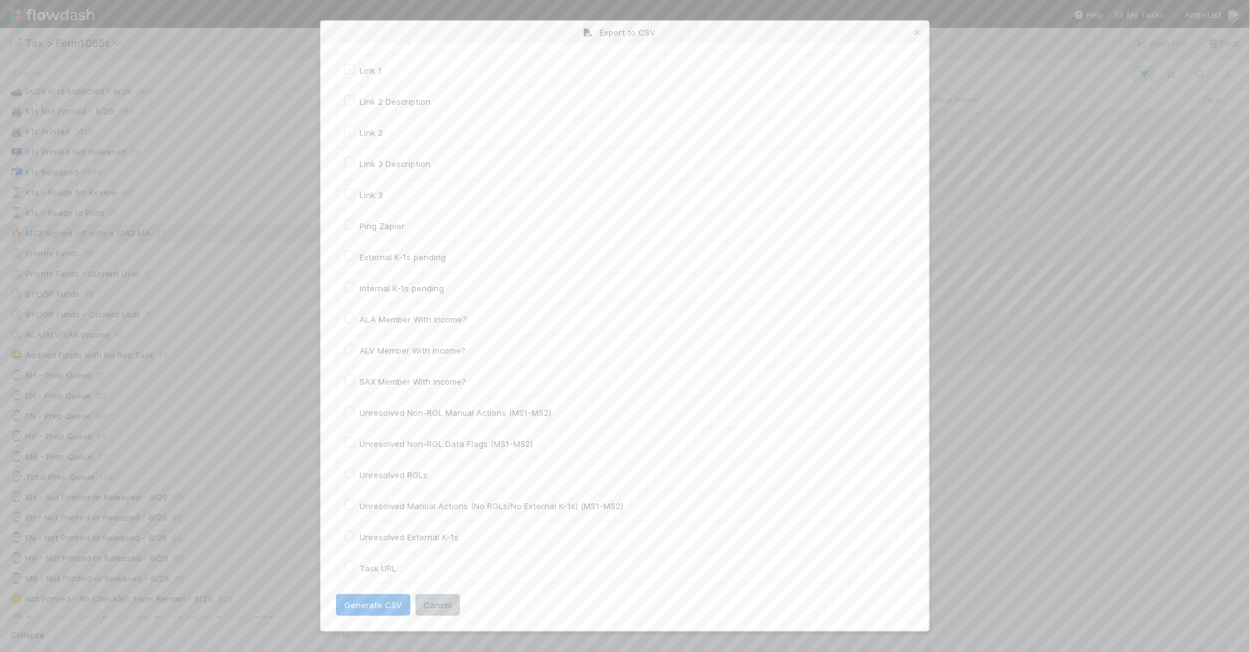
scroll to position [0, 0]
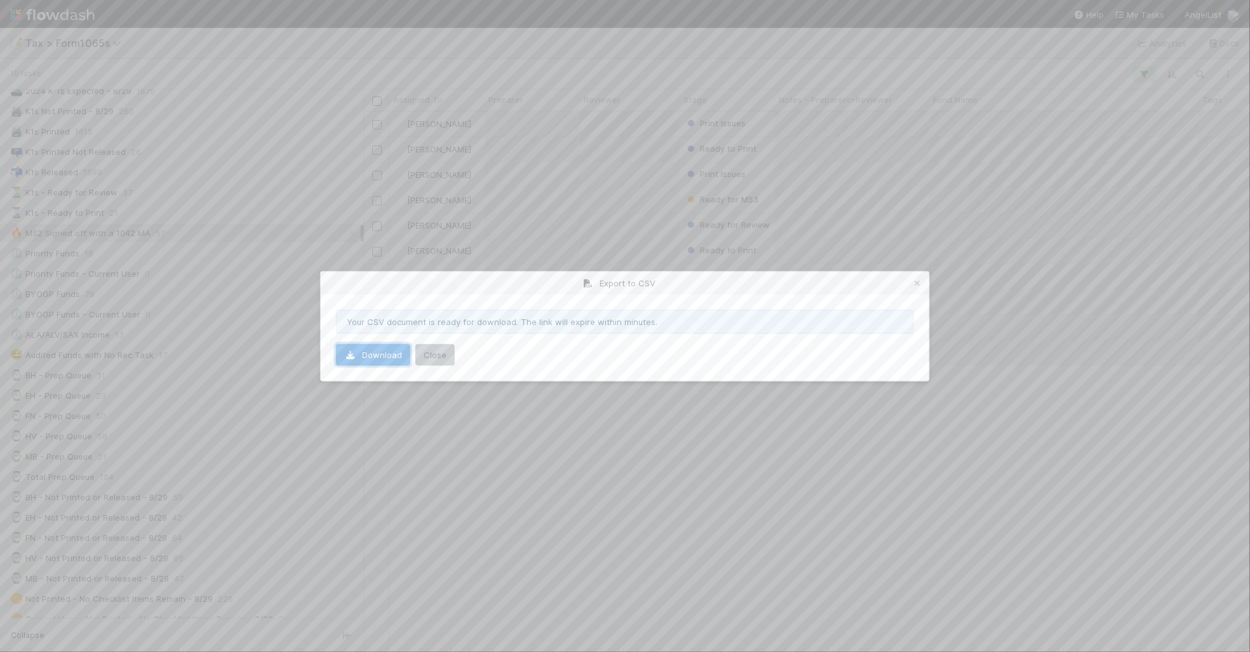
click at [379, 354] on link "Download" at bounding box center [373, 355] width 74 height 22
click at [919, 281] on icon at bounding box center [918, 284] width 13 height 8
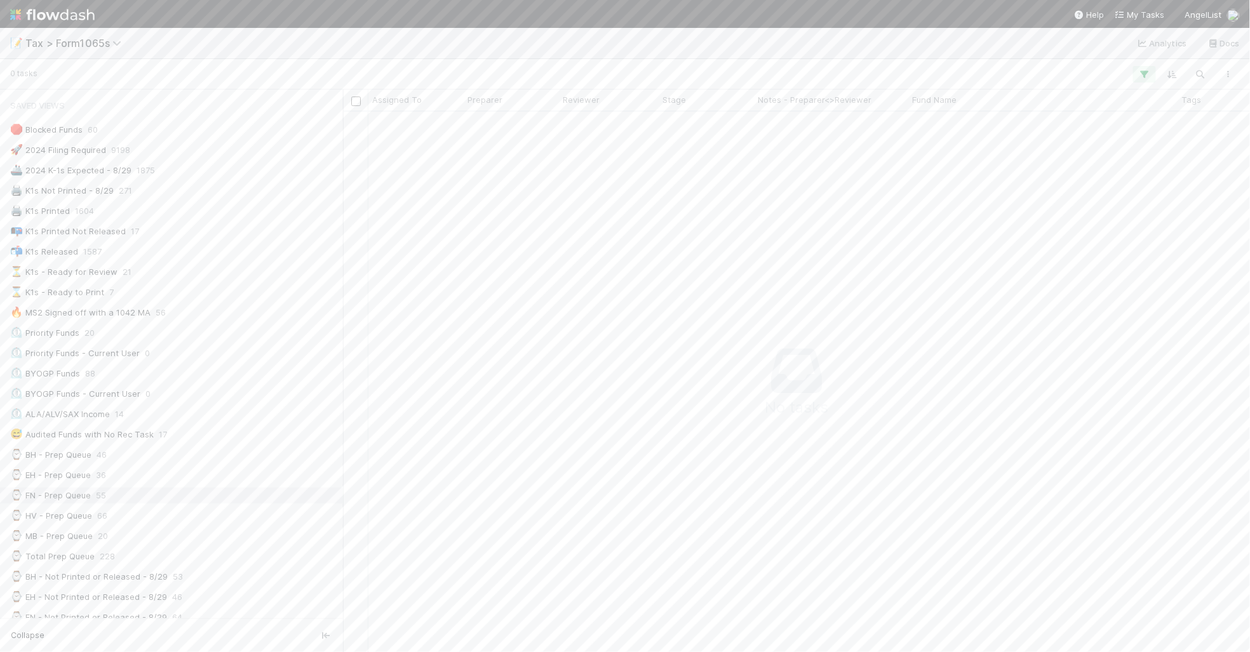
scroll to position [516, 884]
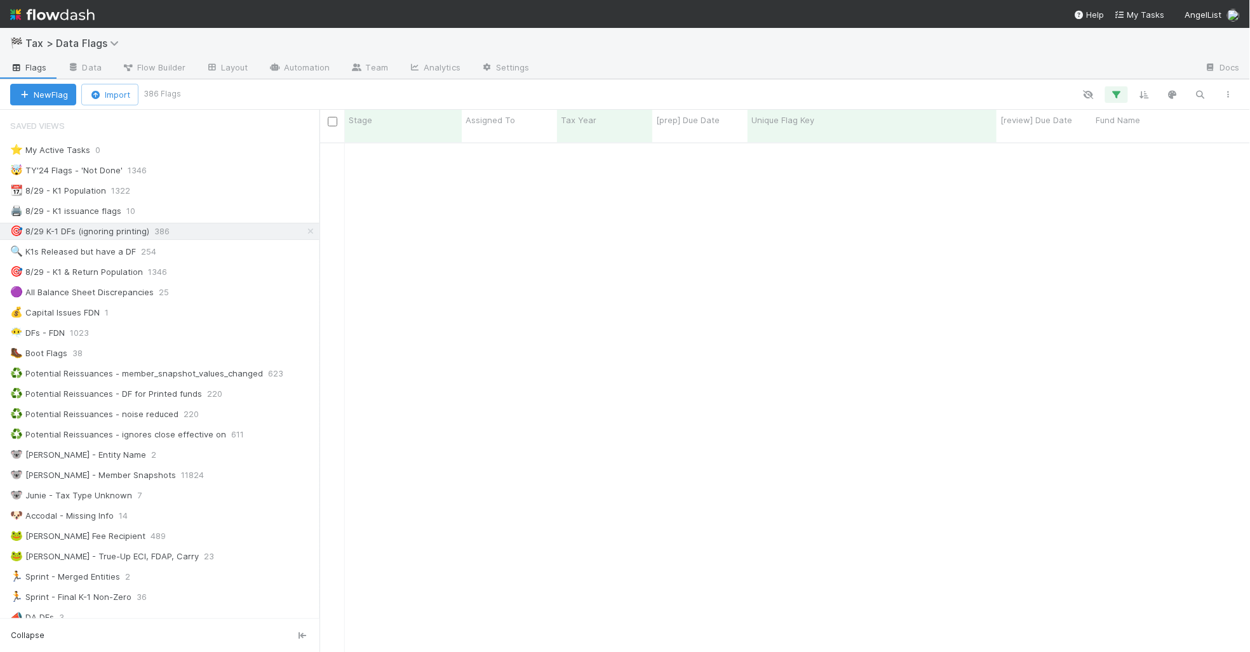
scroll to position [4685, 0]
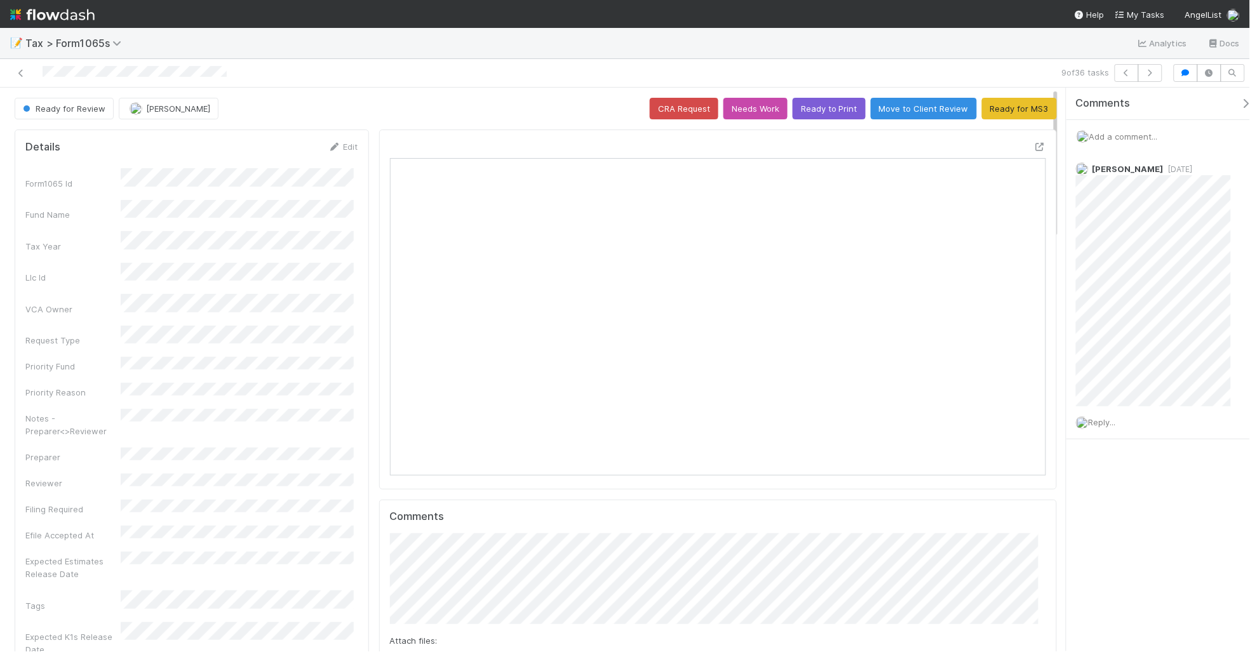
scroll to position [246, 637]
click at [23, 78] on link at bounding box center [21, 73] width 13 height 13
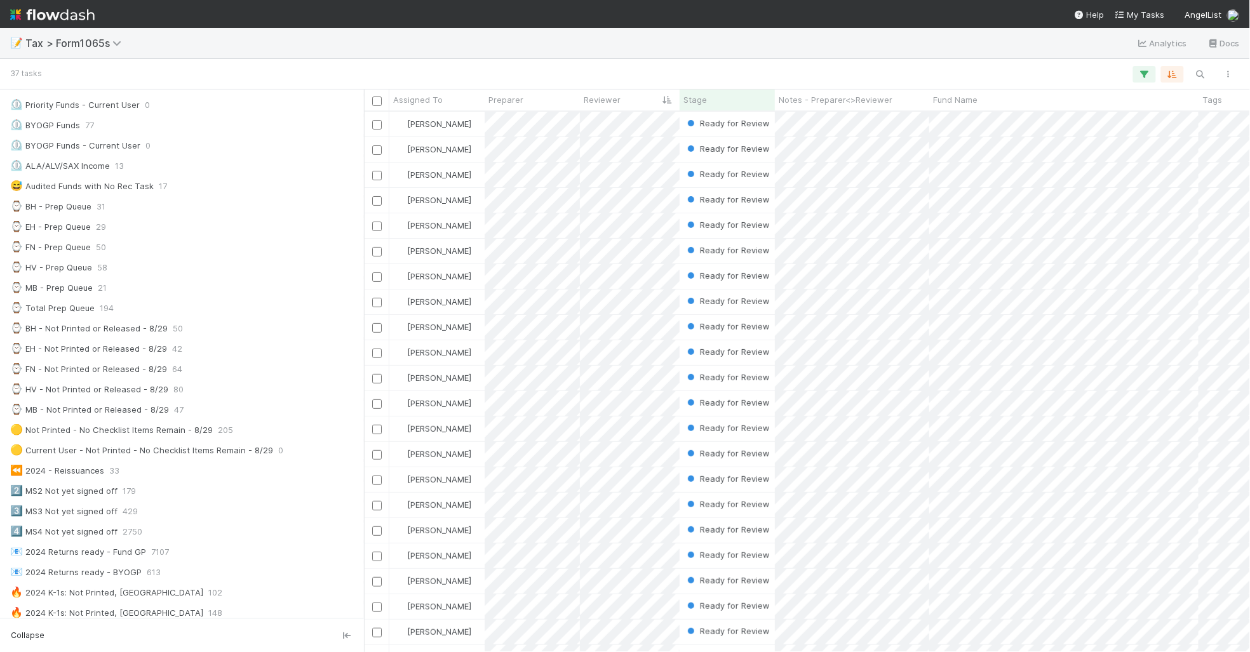
scroll to position [238, 0]
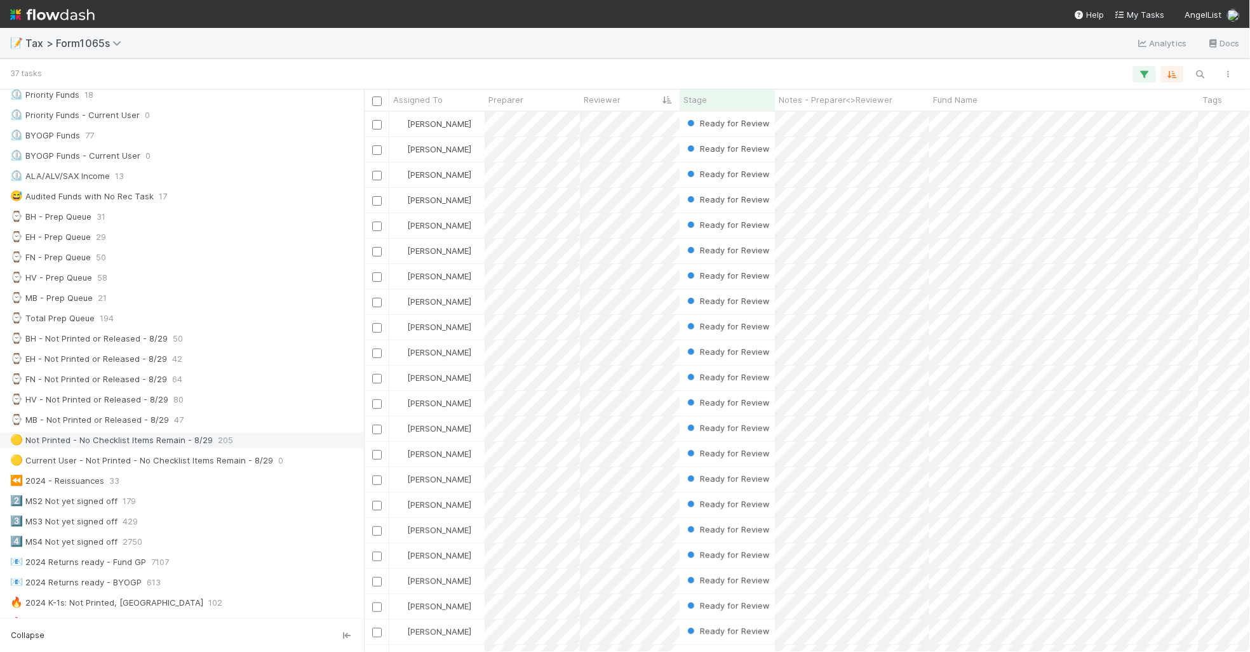
click at [289, 448] on div "🟡 Not Printed - No Checklist Items Remain - 8/29 205" at bounding box center [185, 441] width 351 height 16
click at [701, 105] on span "Stage" at bounding box center [696, 99] width 24 height 13
click at [706, 121] on icon at bounding box center [700, 124] width 13 height 8
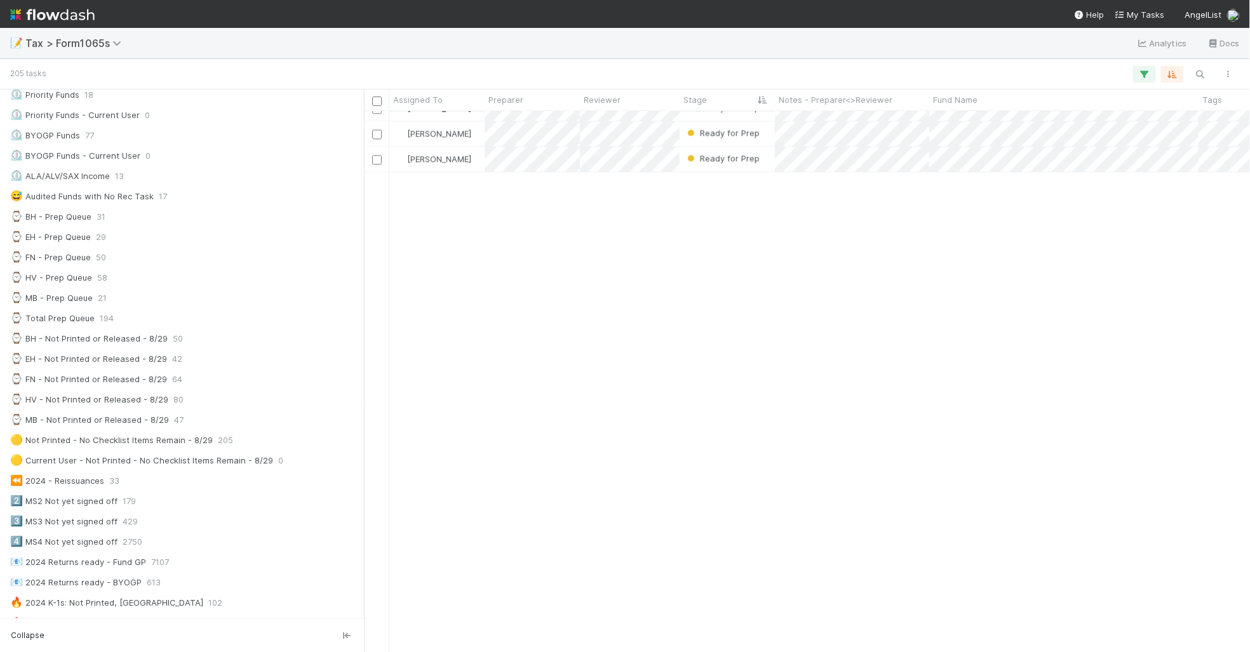
scroll to position [476, 0]
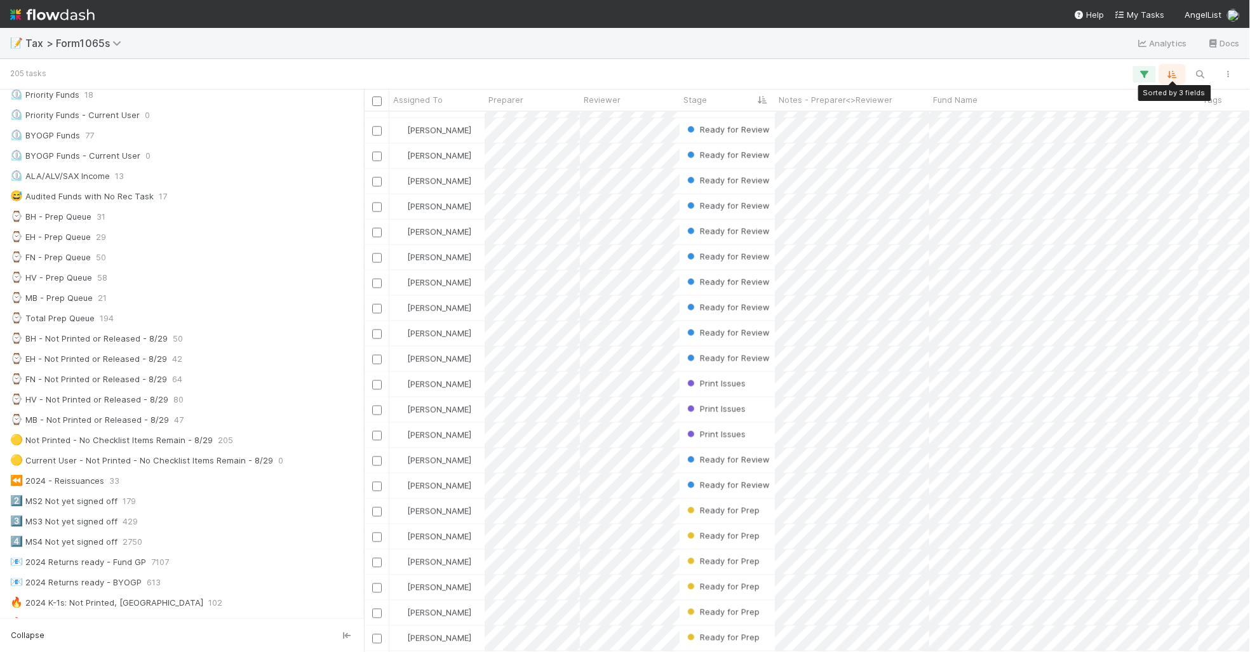
click at [1169, 75] on icon "button" at bounding box center [1172, 74] width 13 height 11
click at [1161, 120] on icon at bounding box center [1165, 124] width 13 height 8
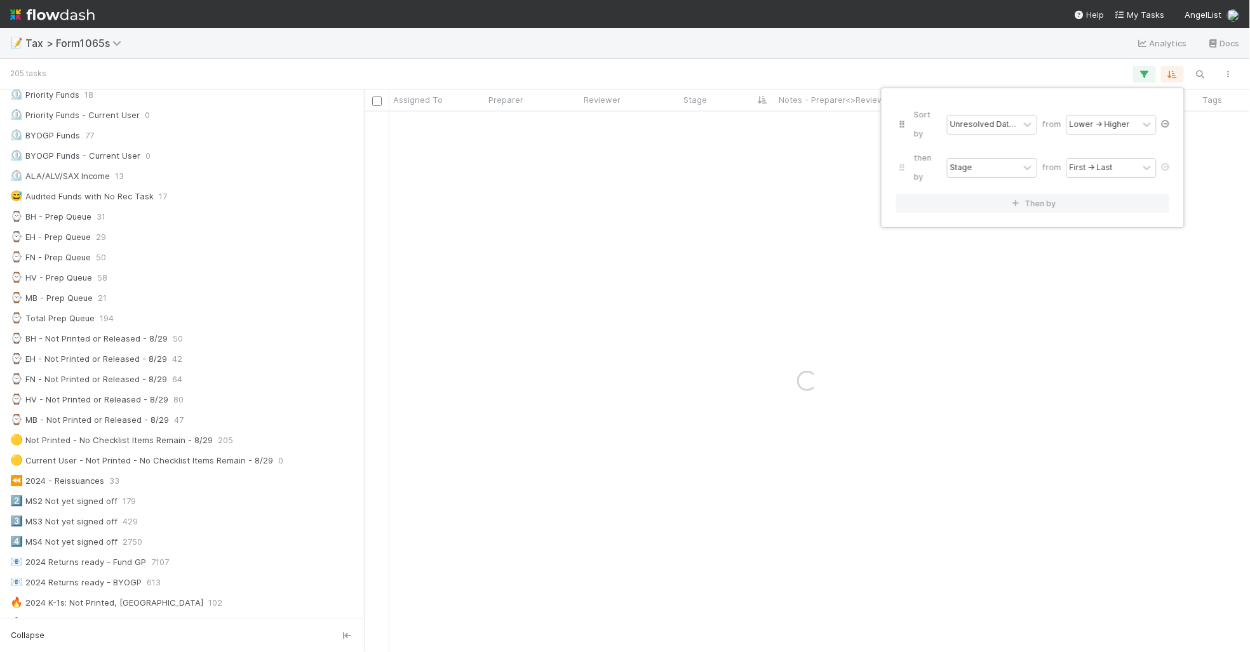
click at [1161, 120] on icon at bounding box center [1165, 124] width 13 height 8
click at [928, 62] on div "Sort by" at bounding box center [625, 326] width 1250 height 652
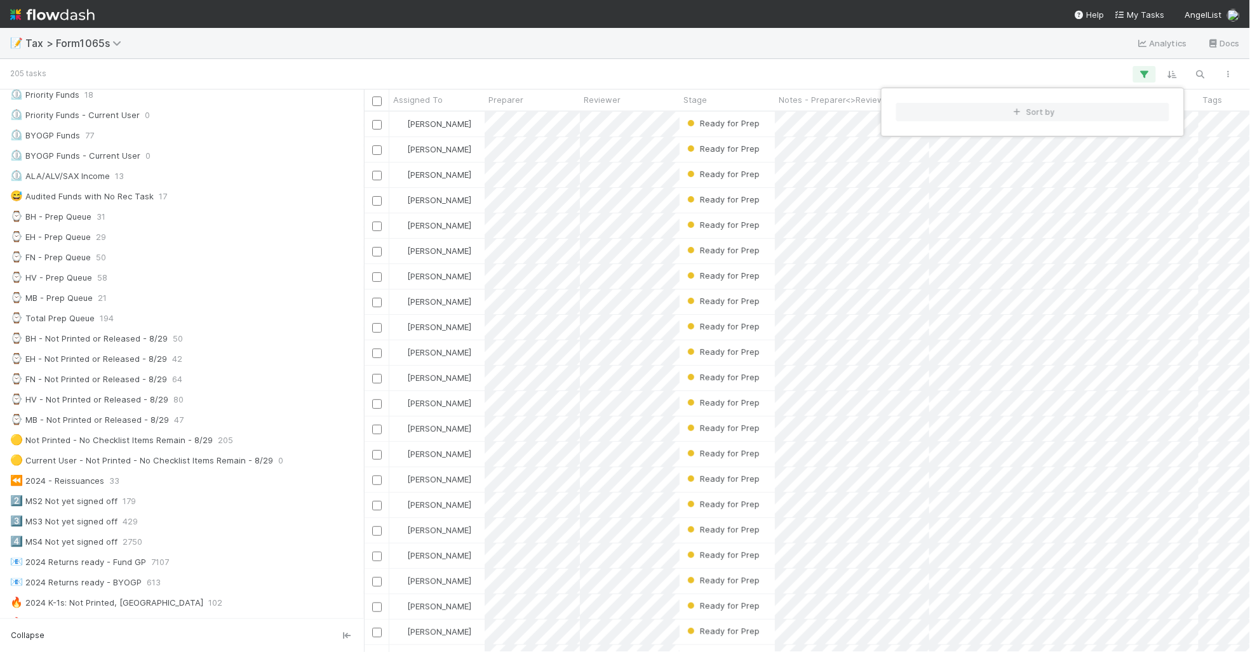
scroll to position [529, 874]
click at [921, 64] on div "Sort by" at bounding box center [625, 326] width 1250 height 652
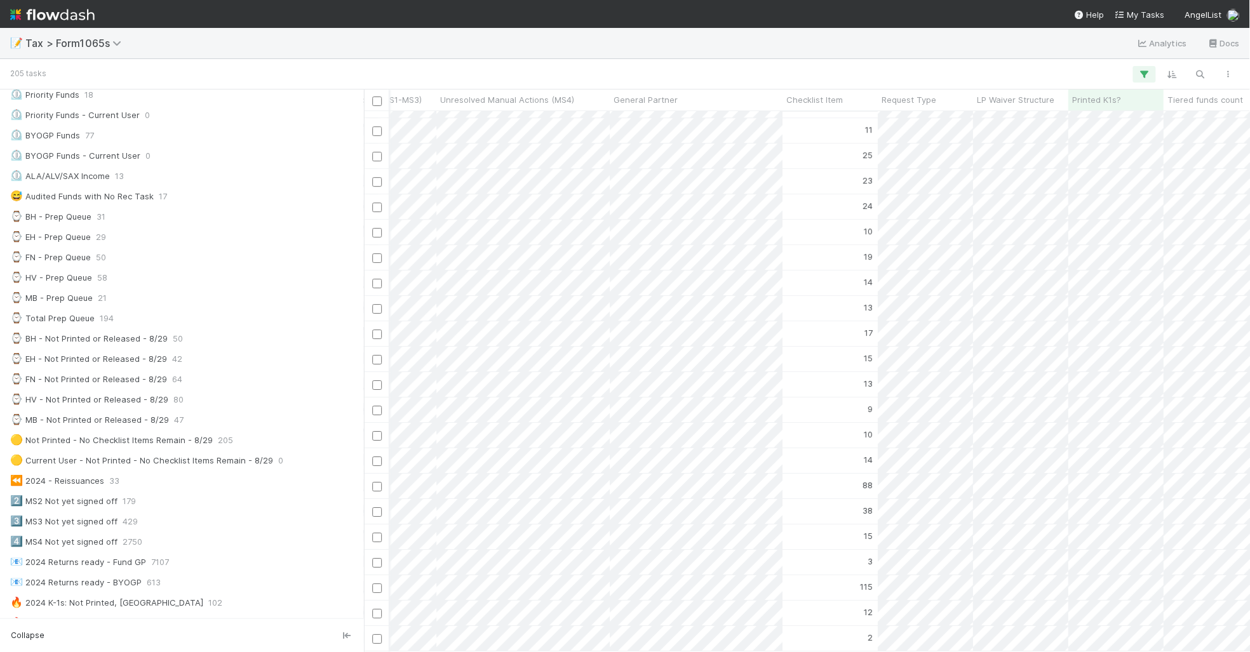
scroll to position [0, 0]
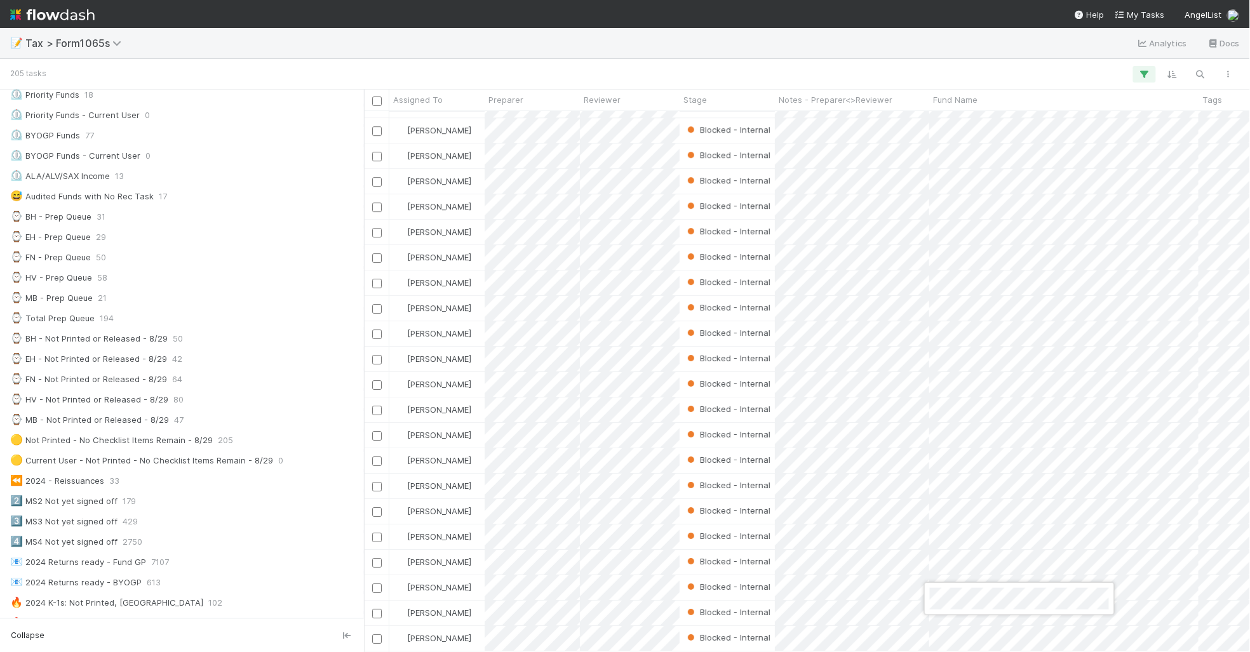
click at [639, 62] on div at bounding box center [625, 326] width 1250 height 652
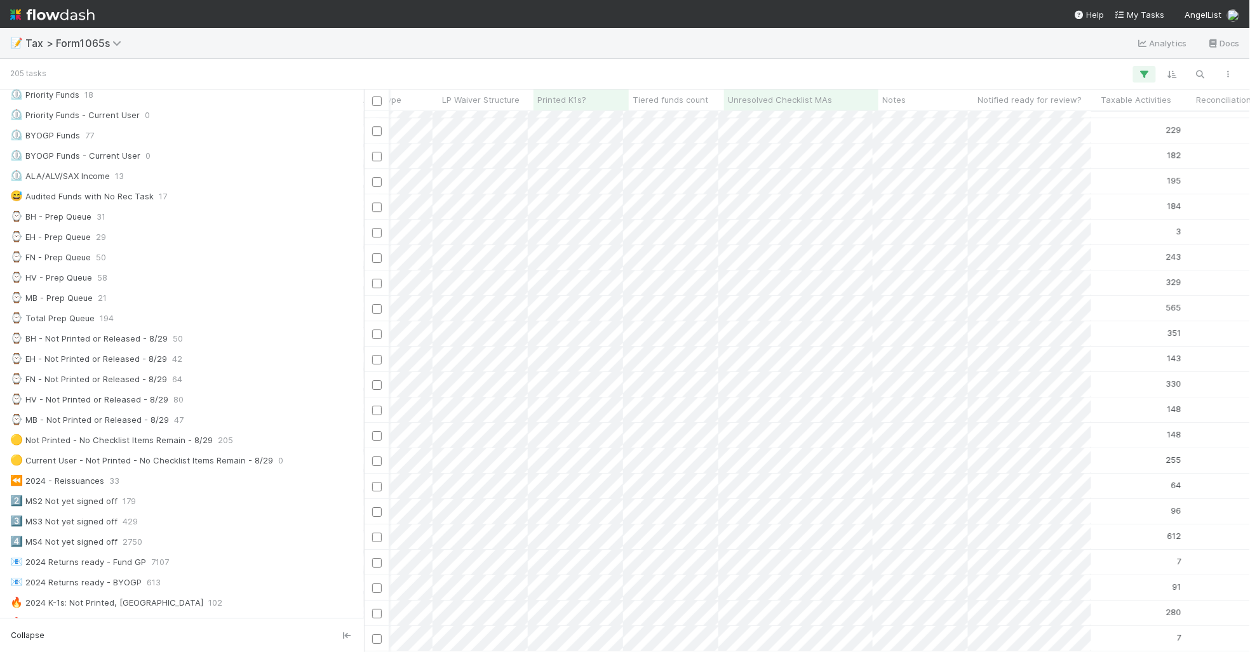
scroll to position [0, 3596]
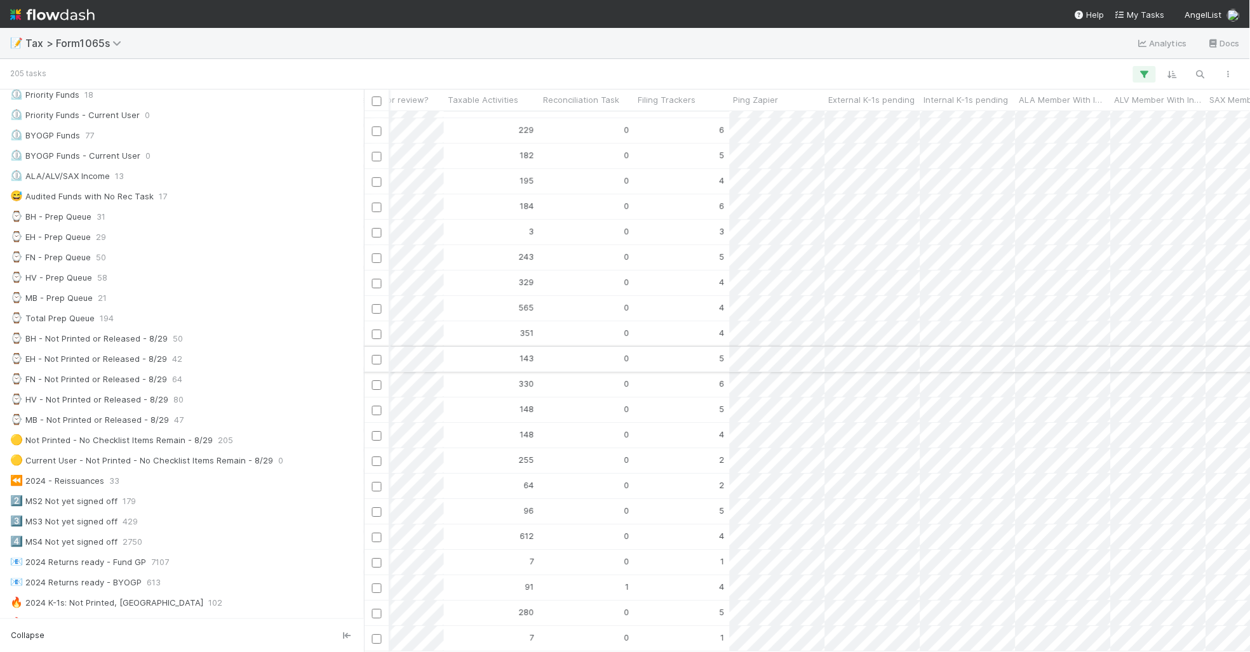
click at [374, 355] on input "checkbox" at bounding box center [377, 360] width 10 height 10
click at [372, 482] on input "checkbox" at bounding box center [377, 487] width 10 height 10
click at [377, 584] on input "checkbox" at bounding box center [377, 589] width 10 height 10
click at [373, 234] on input "checkbox" at bounding box center [377, 234] width 10 height 10
click at [373, 243] on input "checkbox" at bounding box center [377, 244] width 10 height 10
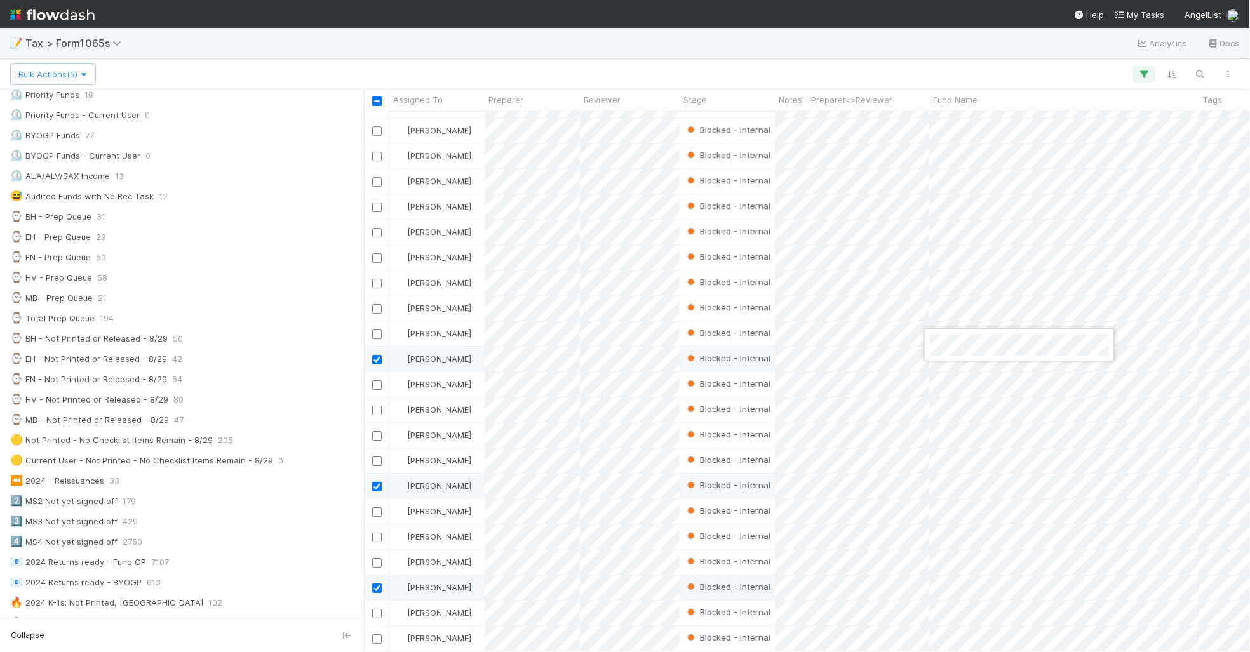
click at [915, 349] on div at bounding box center [625, 326] width 1250 height 652
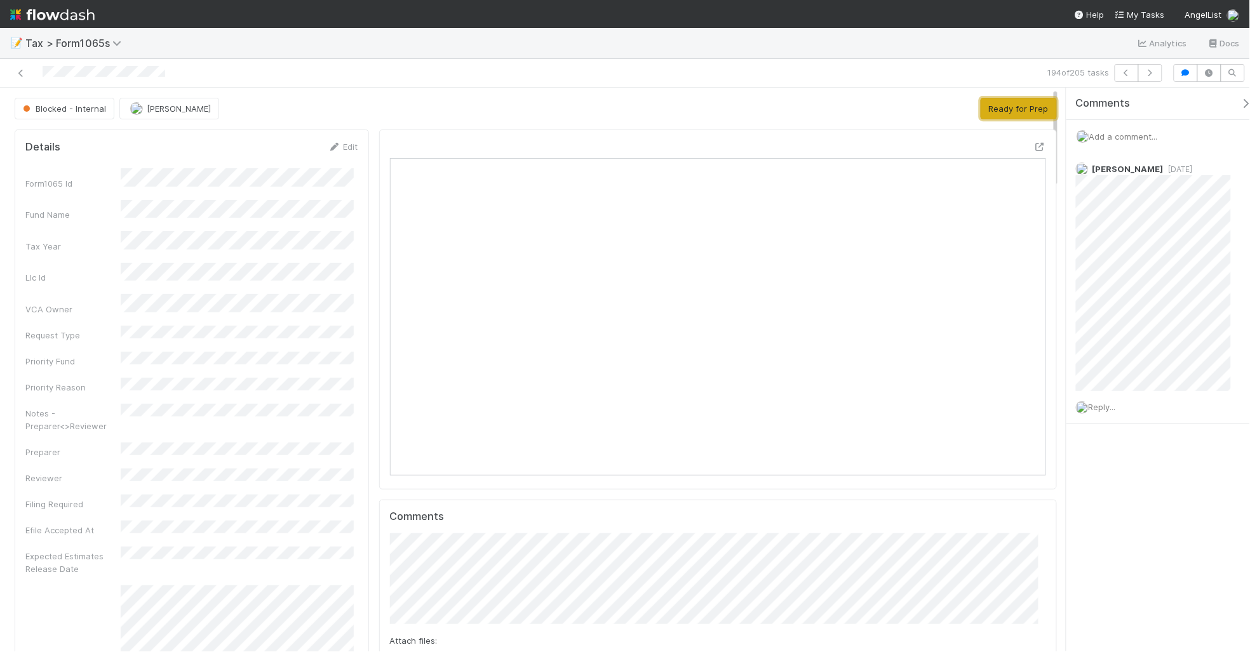
click at [1001, 116] on button "Ready for Prep" at bounding box center [1019, 109] width 76 height 22
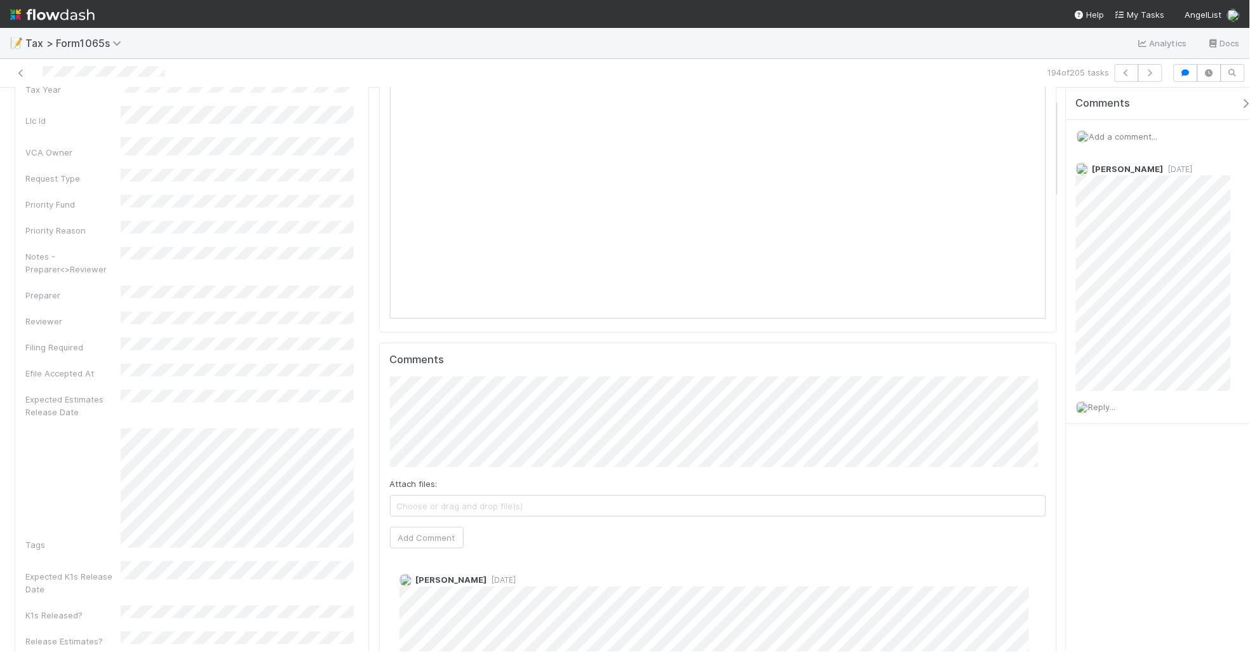
scroll to position [159, 0]
click at [416, 532] on button "Add Comment" at bounding box center [427, 536] width 74 height 22
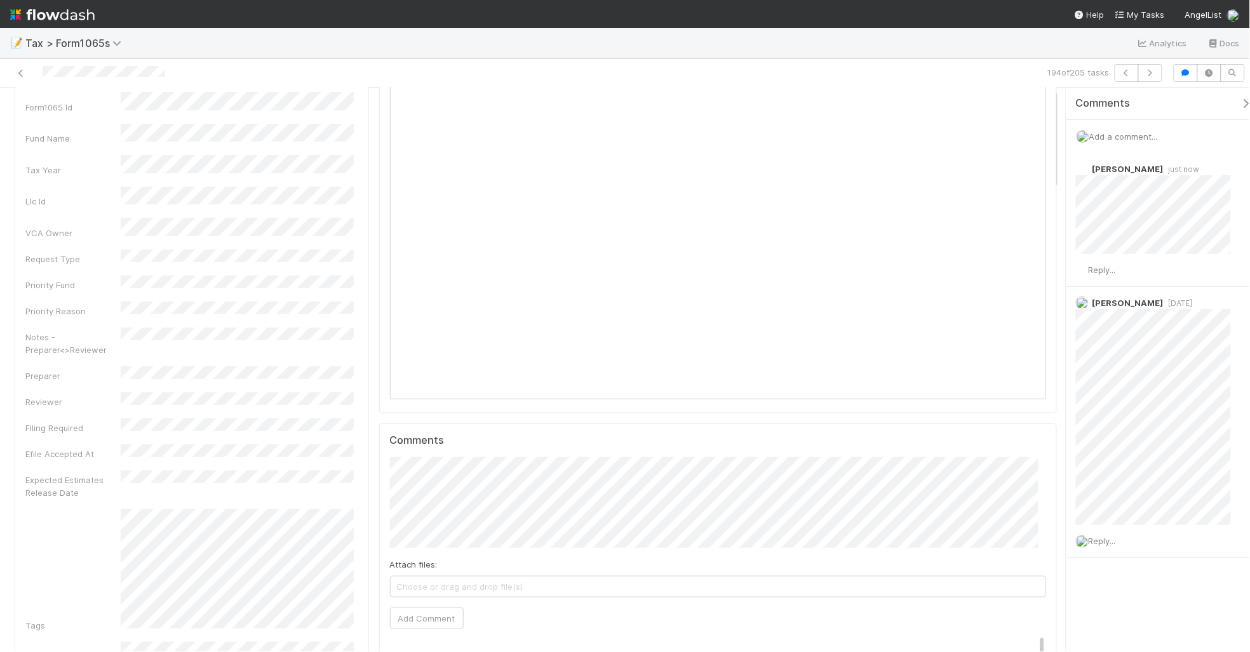
scroll to position [0, 0]
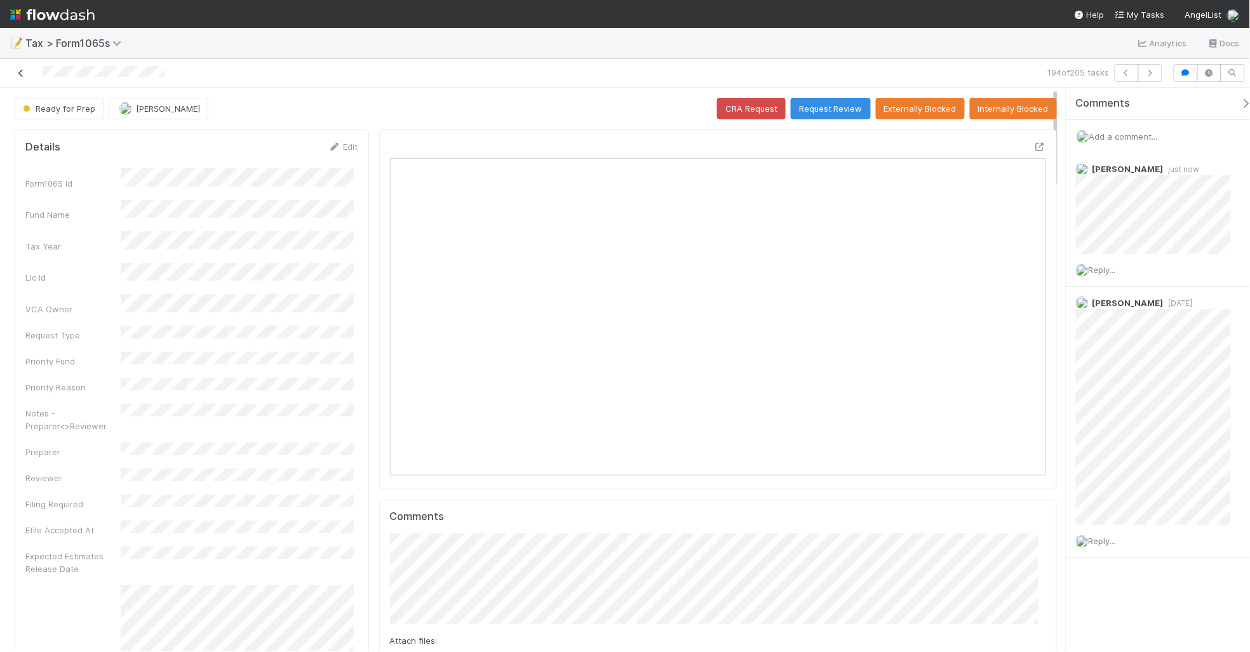
click at [19, 74] on icon at bounding box center [21, 73] width 13 height 8
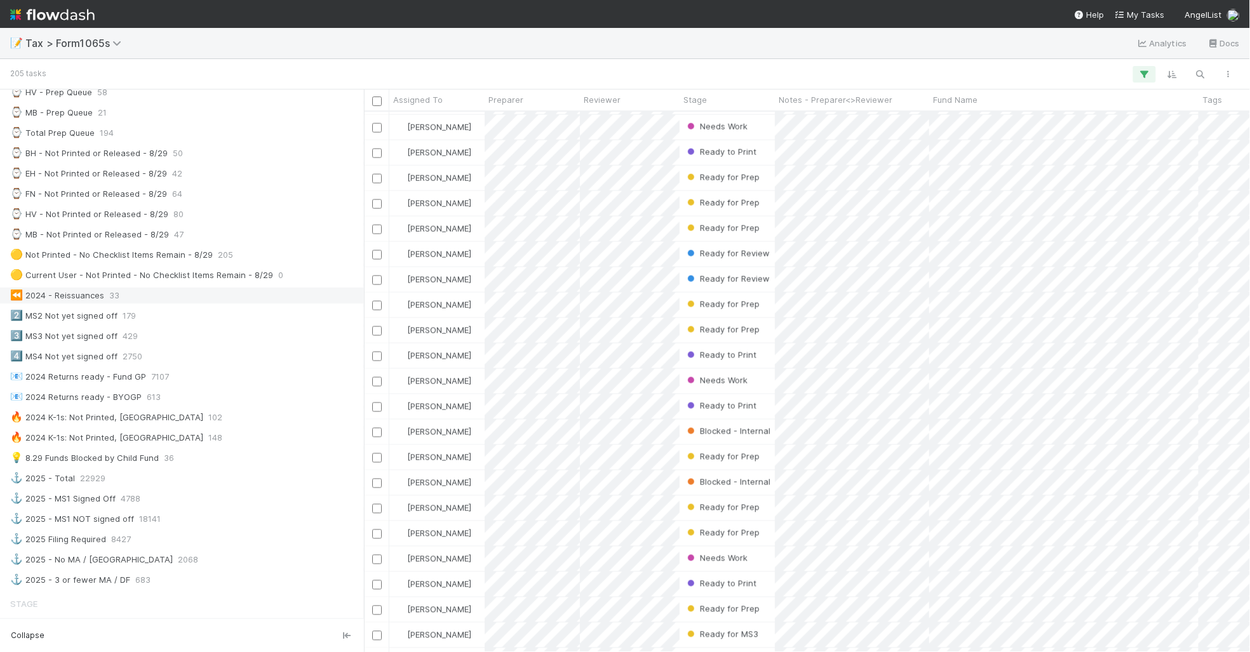
scroll to position [429, 0]
click at [259, 461] on div "💡 8.29 Funds Blocked by Child Fund 36" at bounding box center [185, 453] width 351 height 16
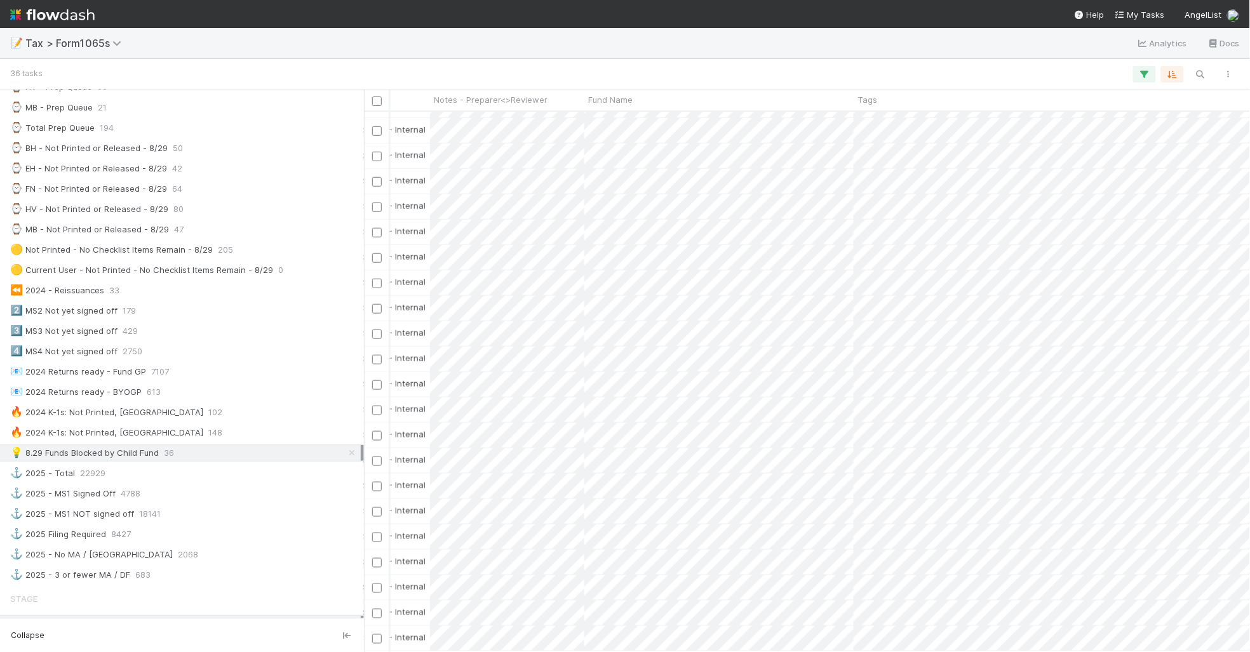
scroll to position [386, 128]
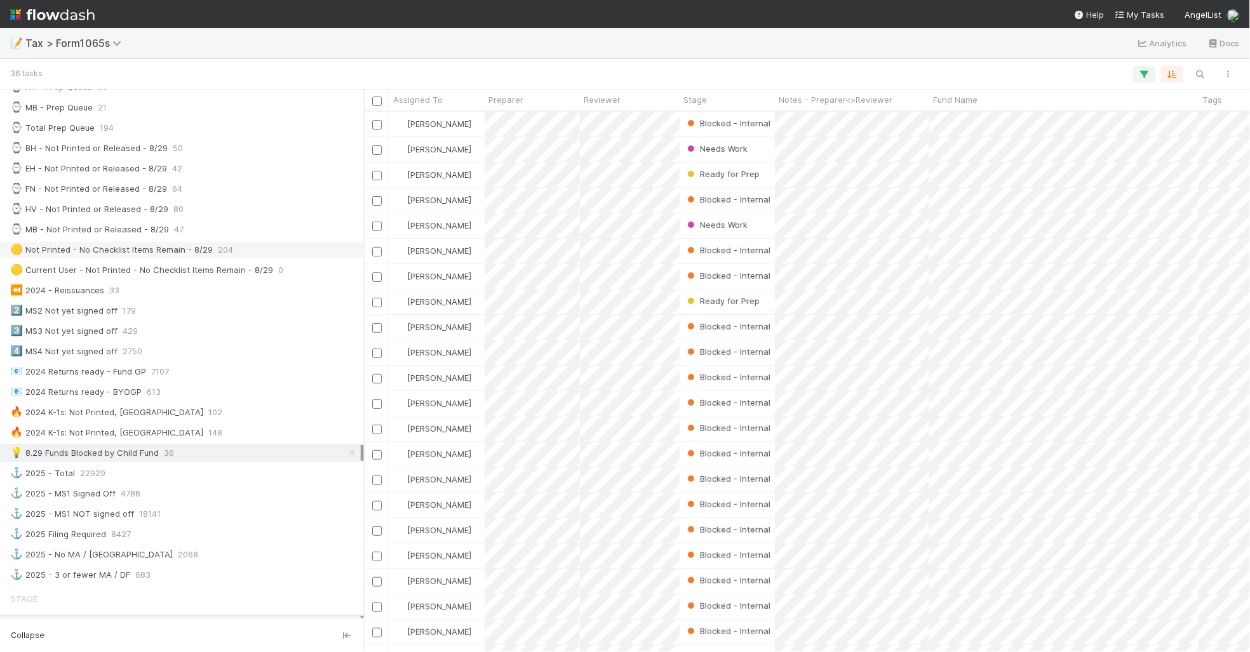
click at [283, 258] on div "🟡 Not Printed - No Checklist Items Remain - 8/29 204" at bounding box center [185, 250] width 351 height 16
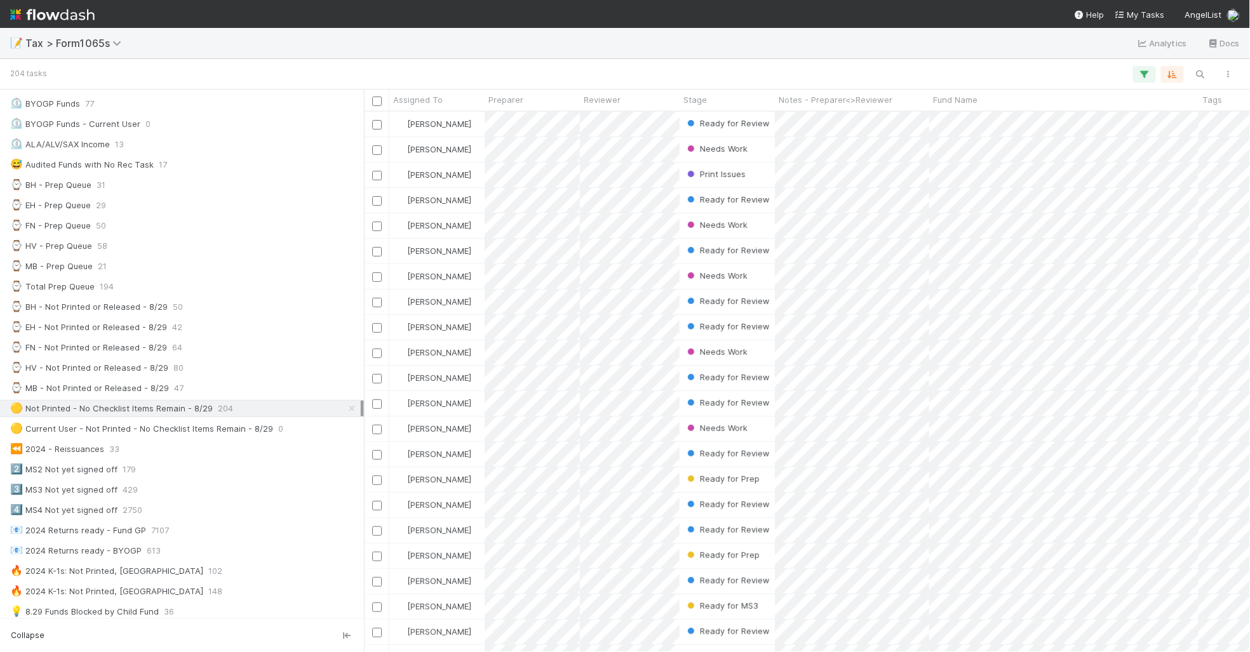
scroll to position [79, 0]
click at [1177, 72] on icon "button" at bounding box center [1172, 74] width 13 height 11
click at [1168, 120] on icon at bounding box center [1165, 124] width 13 height 8
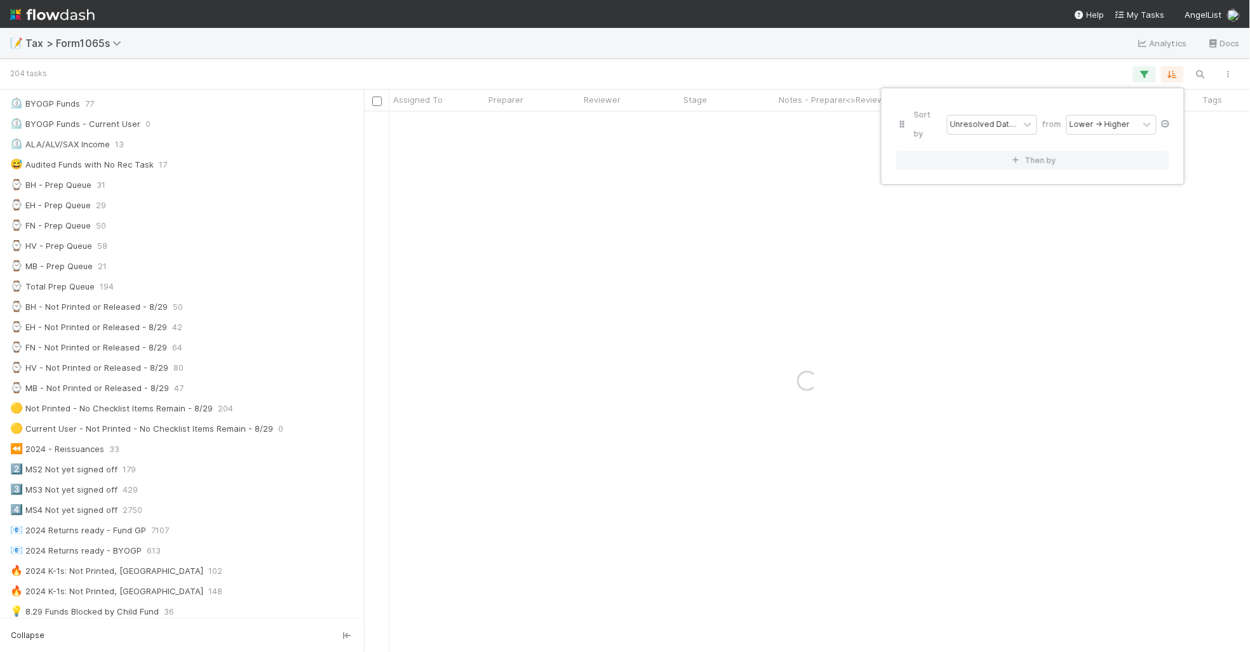
click at [1164, 120] on icon at bounding box center [1165, 124] width 13 height 8
click at [708, 59] on div "Sort by" at bounding box center [625, 326] width 1250 height 652
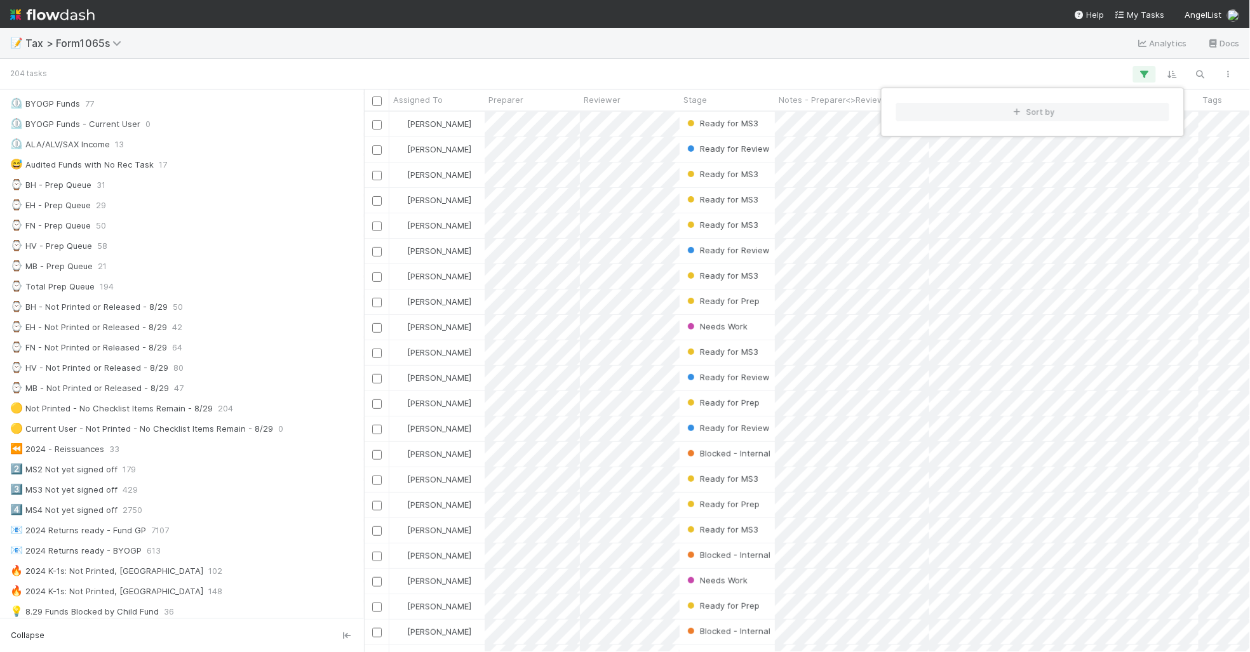
scroll to position [529, 874]
click at [701, 98] on div "Sort by" at bounding box center [625, 326] width 1250 height 652
click at [700, 102] on span "Stage" at bounding box center [696, 99] width 24 height 13
click at [717, 131] on div "Sort First → Last" at bounding box center [756, 123] width 145 height 19
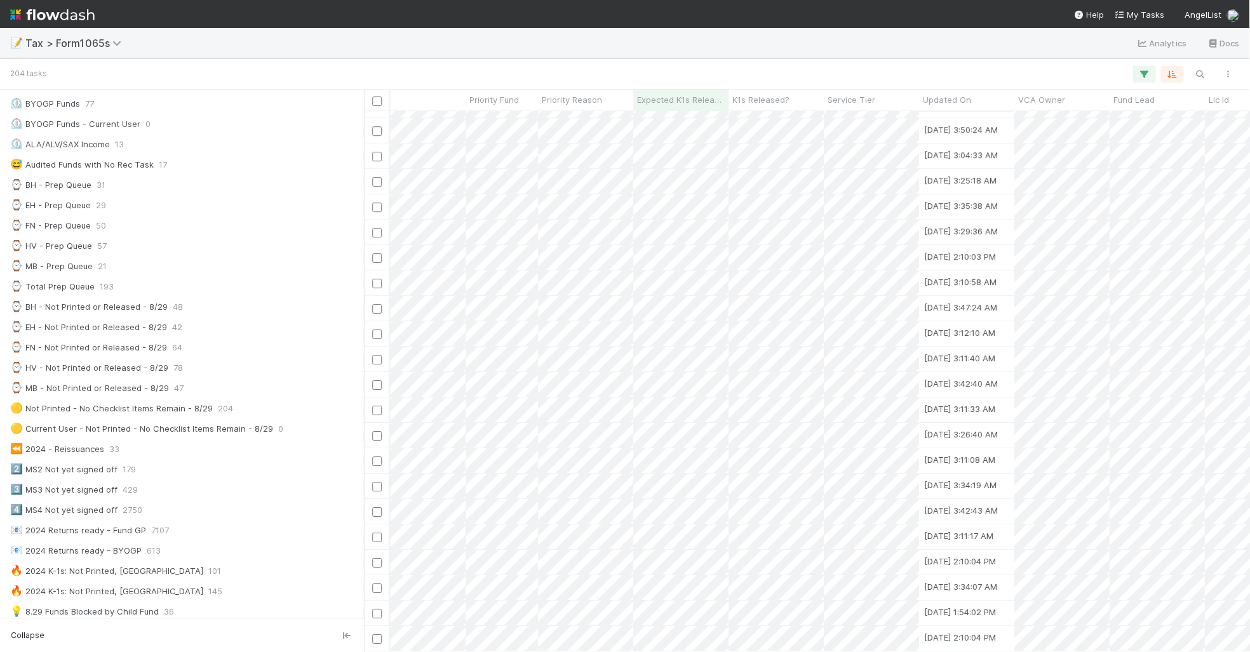
scroll to position [4655, 1316]
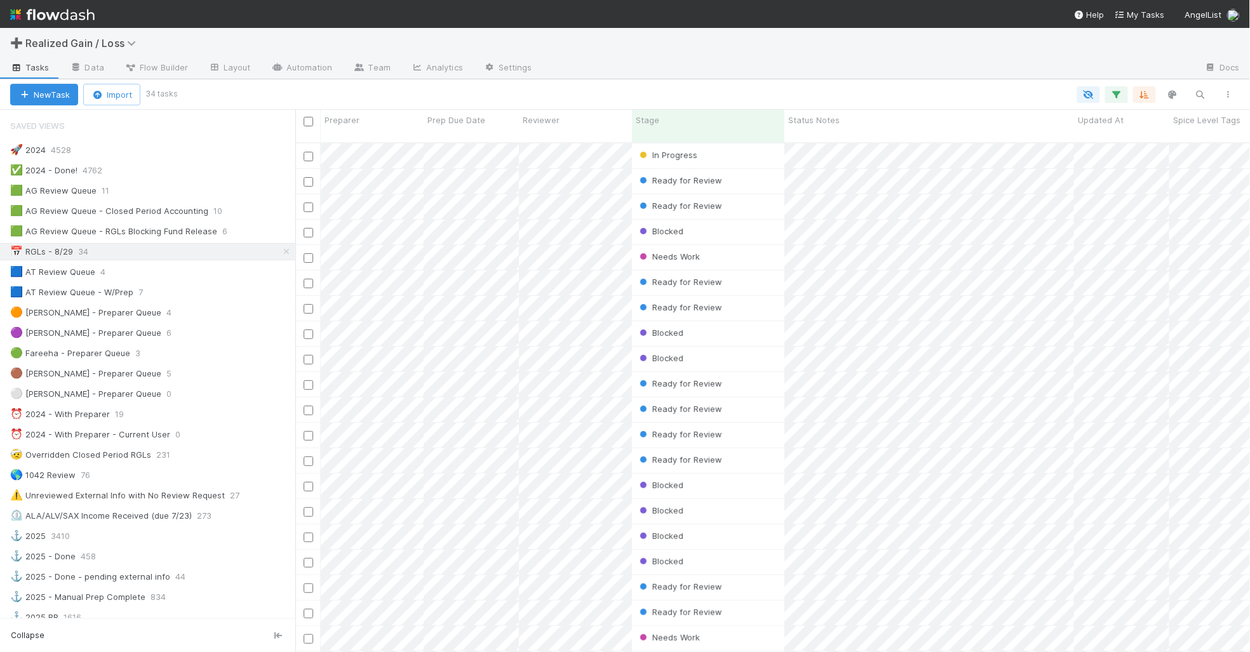
scroll to position [508, 943]
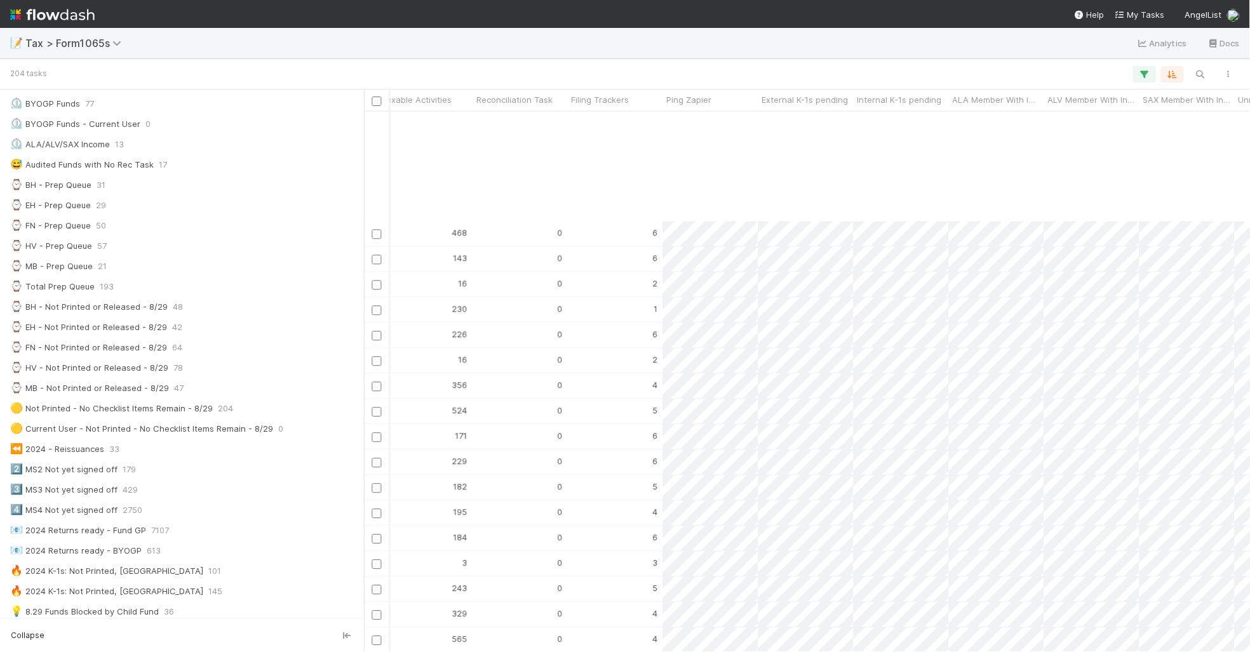
scroll to position [4655, 4310]
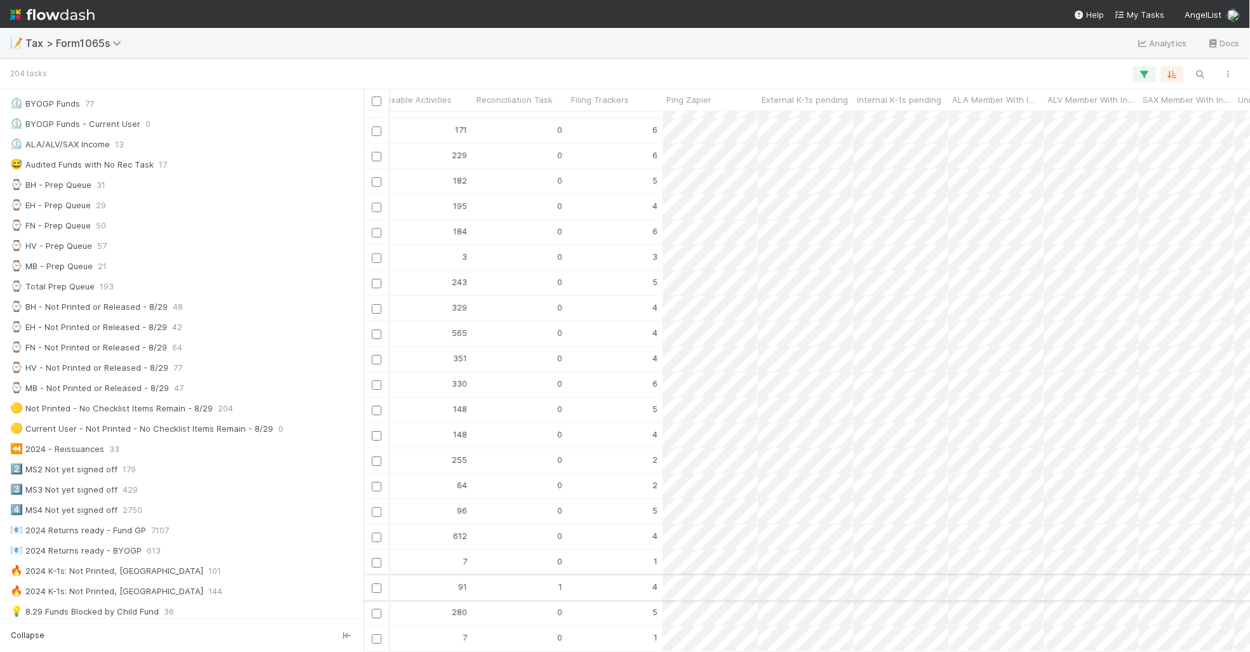
click at [378, 584] on input "checkbox" at bounding box center [377, 589] width 10 height 10
click at [373, 482] on input "checkbox" at bounding box center [377, 487] width 10 height 10
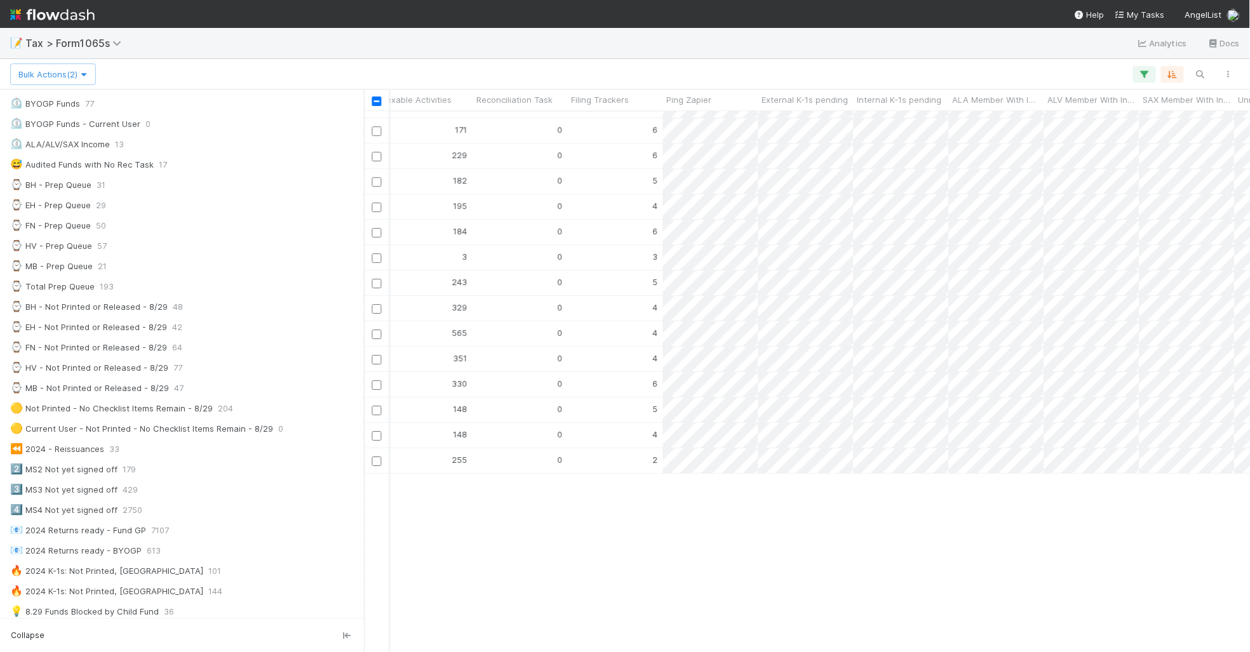
scroll to position [4417, 4310]
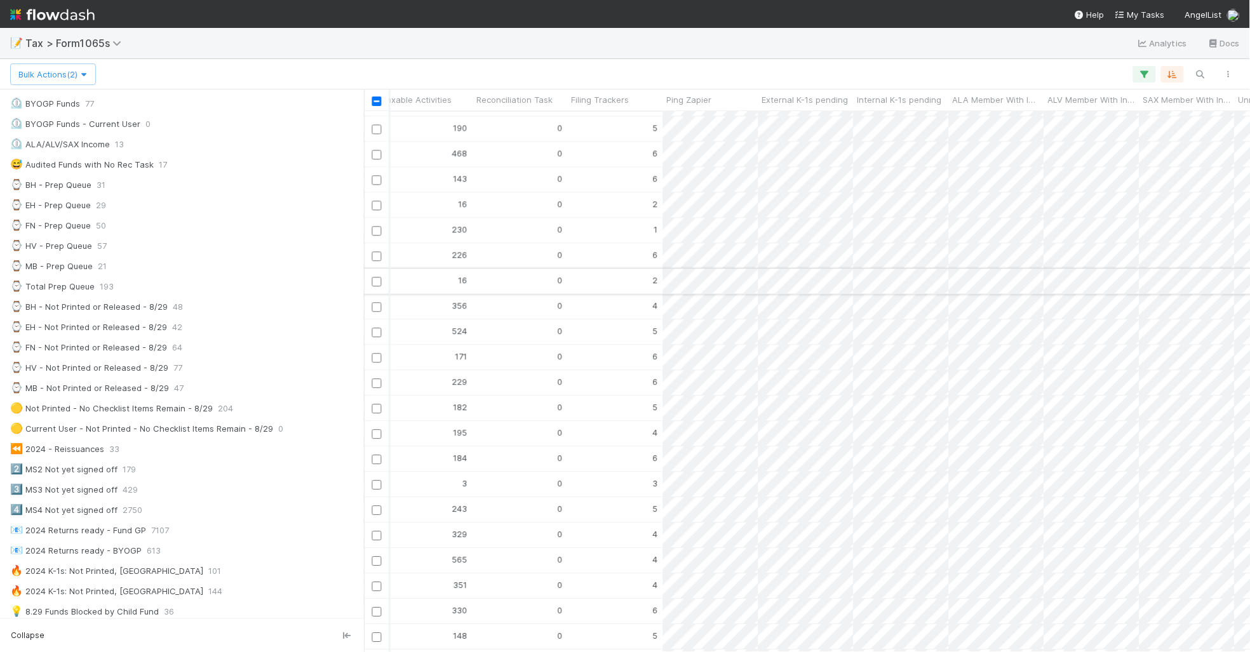
click at [375, 281] on input "checkbox" at bounding box center [377, 282] width 10 height 10
click at [374, 205] on input "checkbox" at bounding box center [377, 206] width 10 height 10
click at [374, 180] on input "checkbox" at bounding box center [377, 180] width 10 height 10
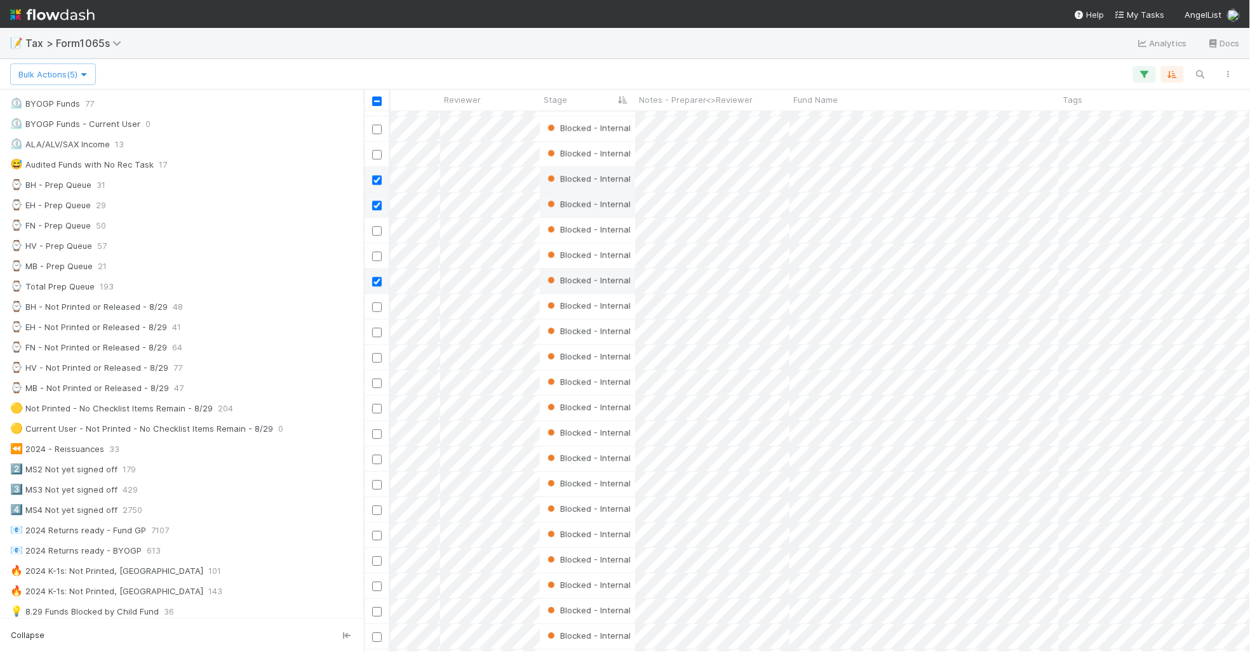
scroll to position [0, 0]
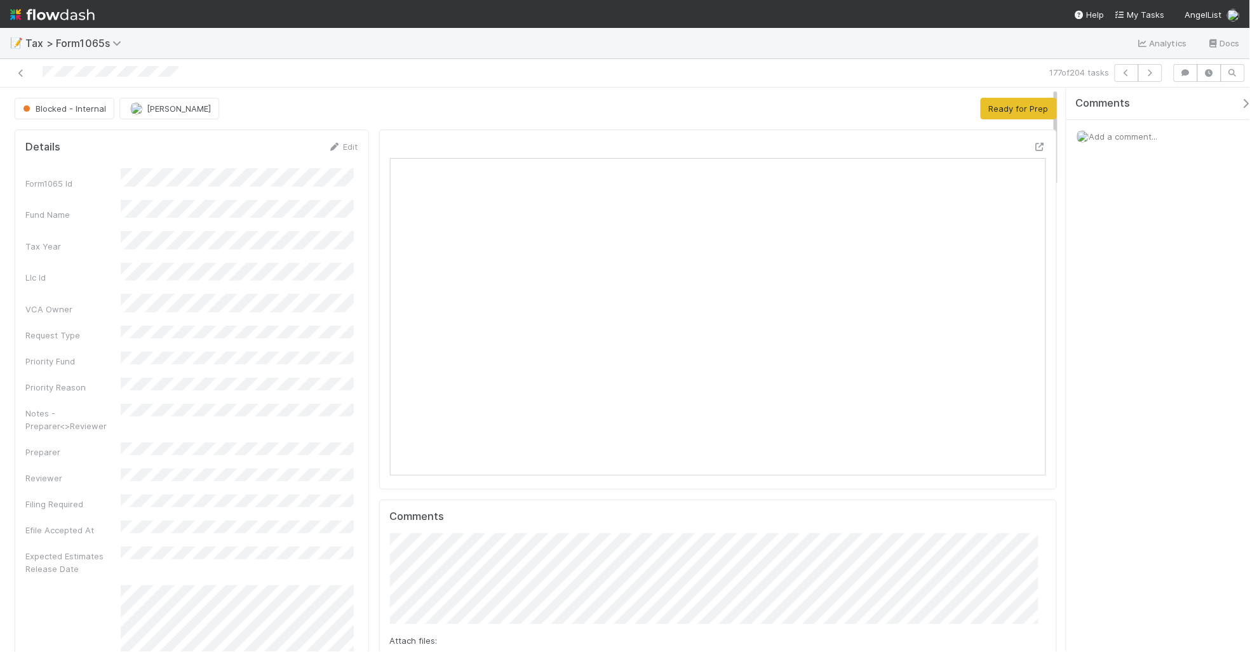
scroll to position [159, 0]
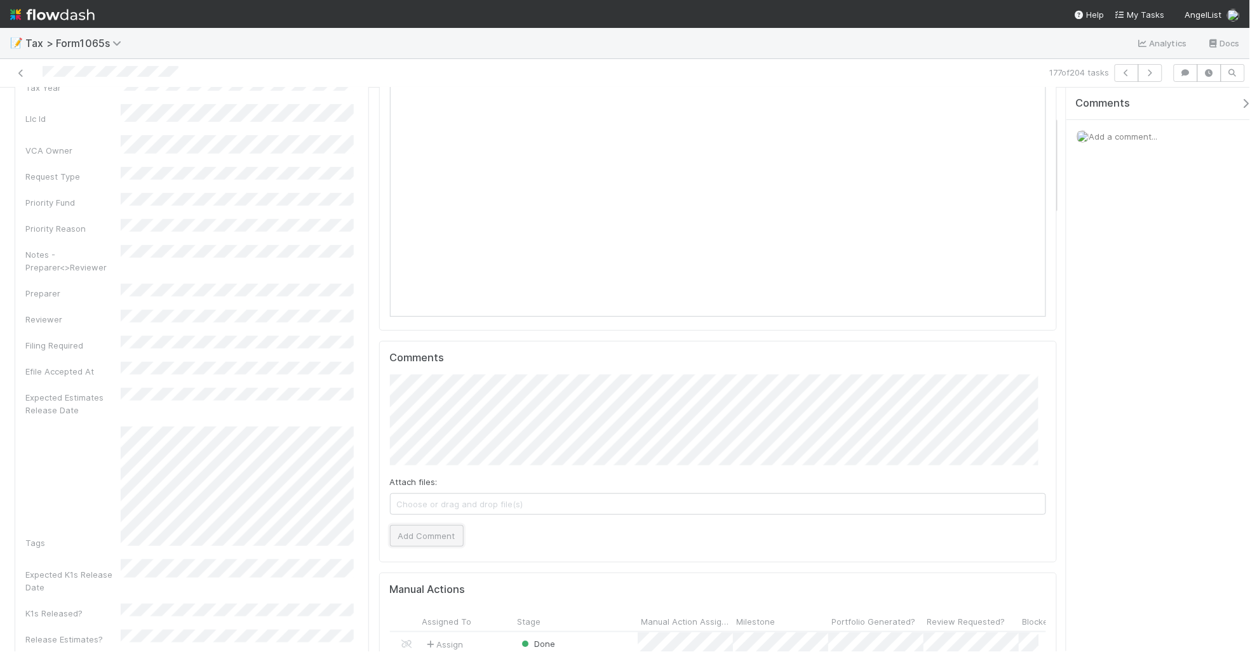
click at [442, 538] on button "Add Comment" at bounding box center [427, 536] width 74 height 22
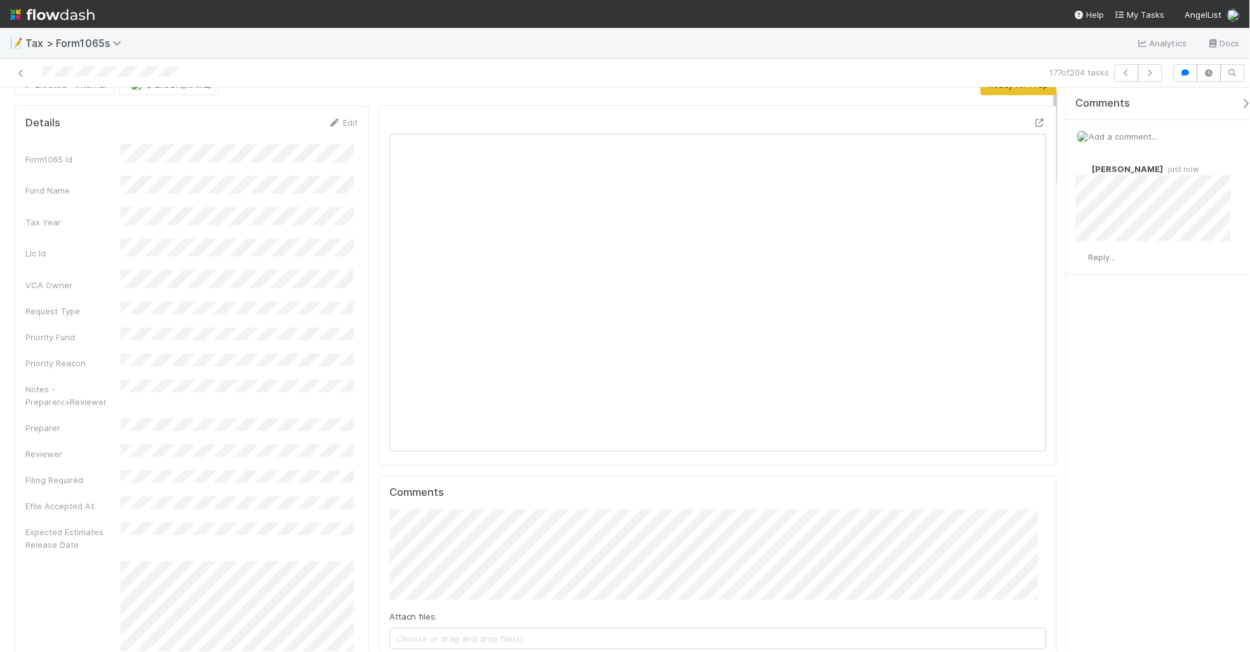
scroll to position [0, 0]
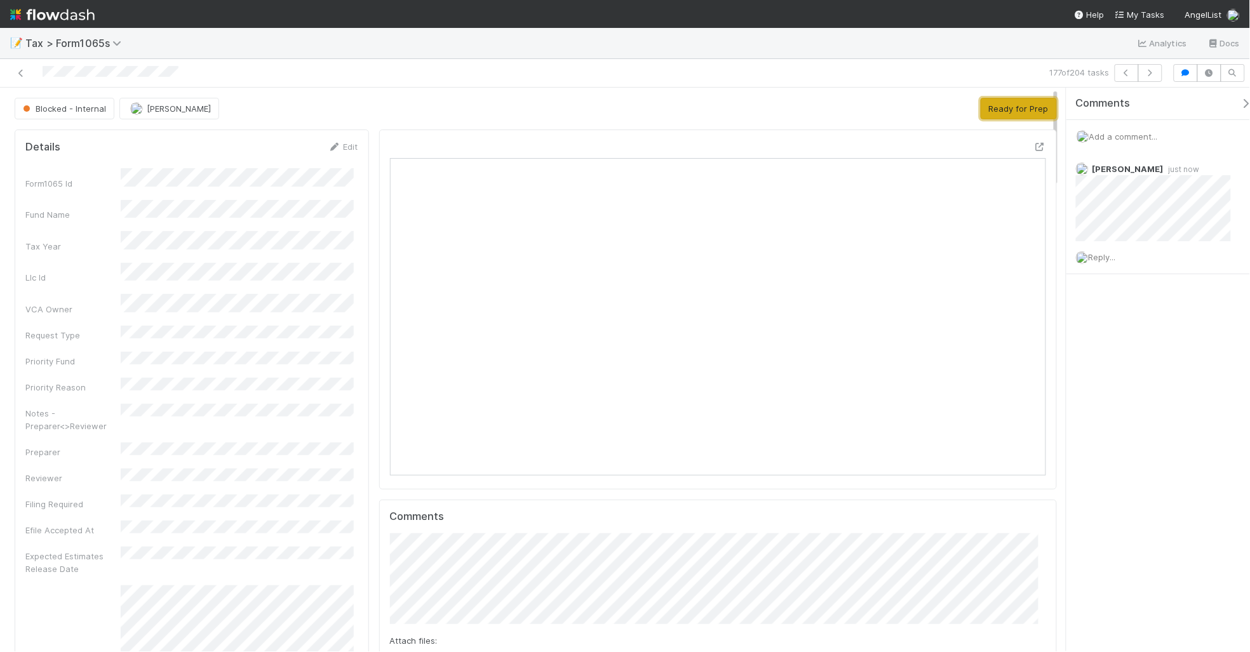
click at [987, 112] on button "Ready for Prep" at bounding box center [1019, 109] width 76 height 22
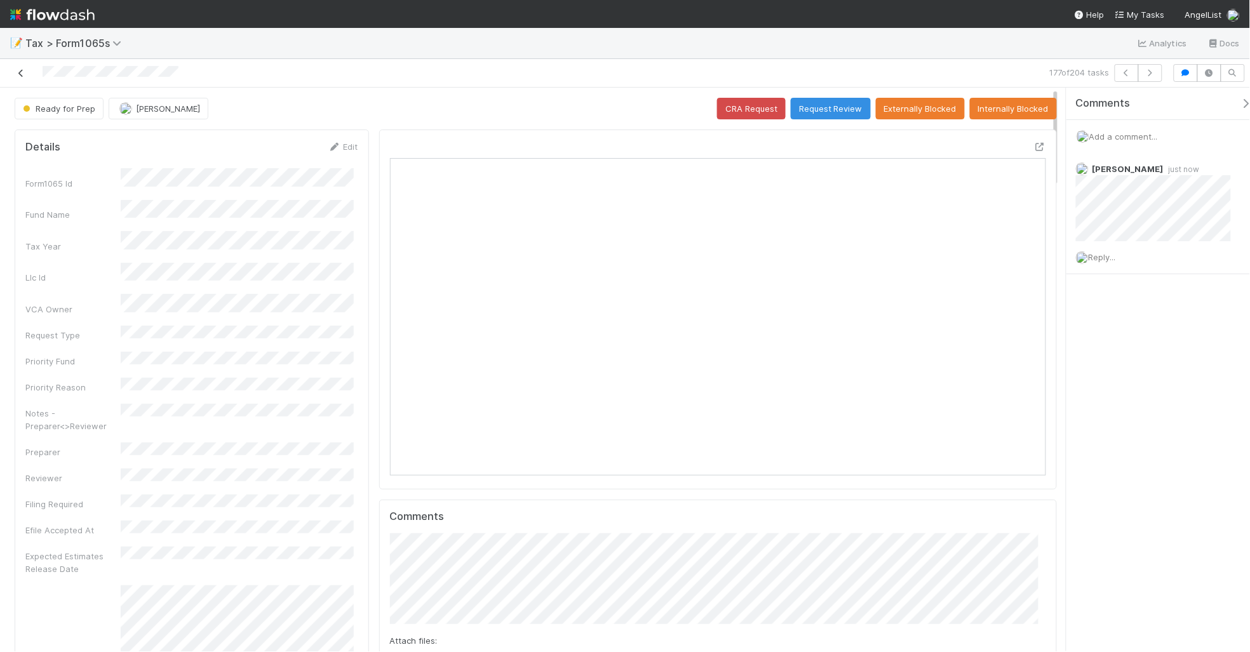
click at [19, 74] on icon at bounding box center [21, 73] width 13 height 8
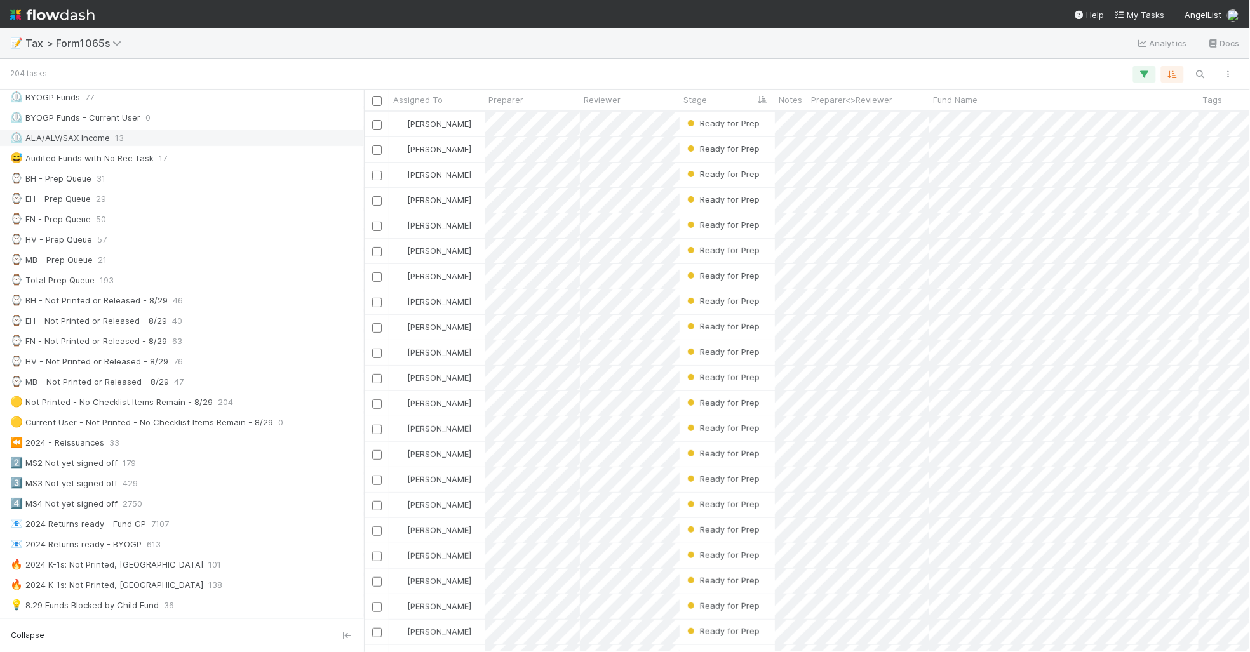
scroll to position [318, 0]
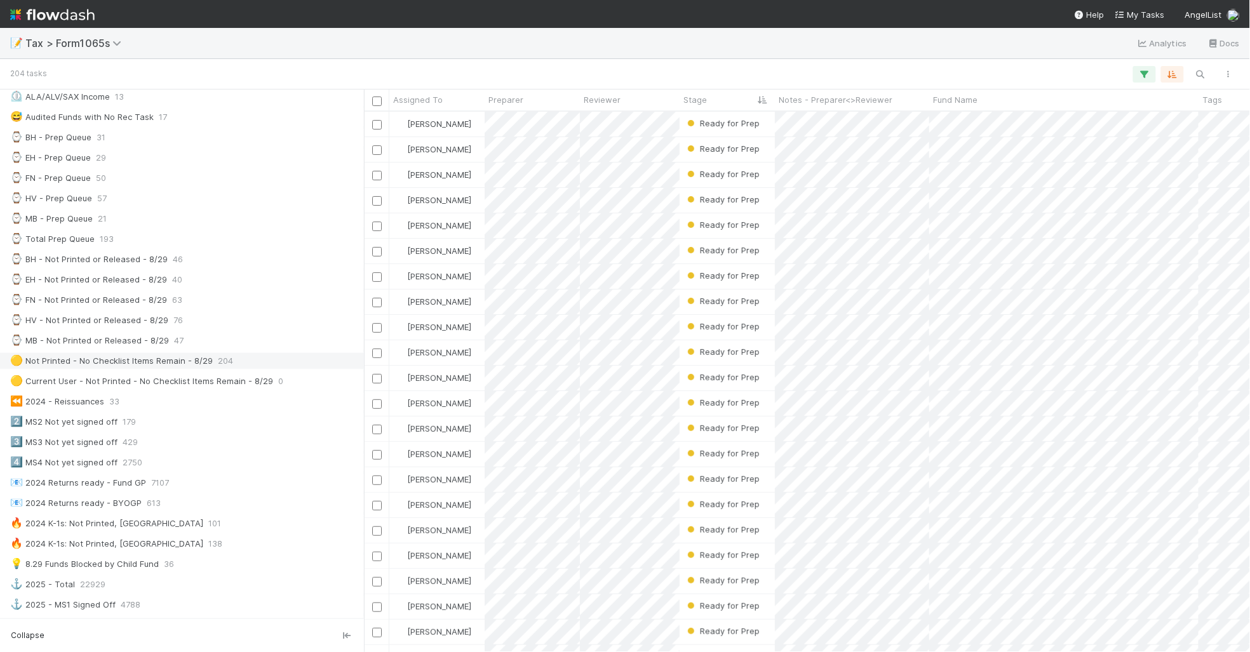
click at [269, 369] on div "🟡 Not Printed - No Checklist Items Remain - 8/29 204" at bounding box center [185, 361] width 351 height 16
click at [1173, 77] on icon "button" at bounding box center [1172, 74] width 13 height 11
drag, startPoint x: 1167, startPoint y: 138, endPoint x: 1166, endPoint y: 131, distance: 6.4
click at [1167, 163] on icon at bounding box center [1165, 167] width 13 height 8
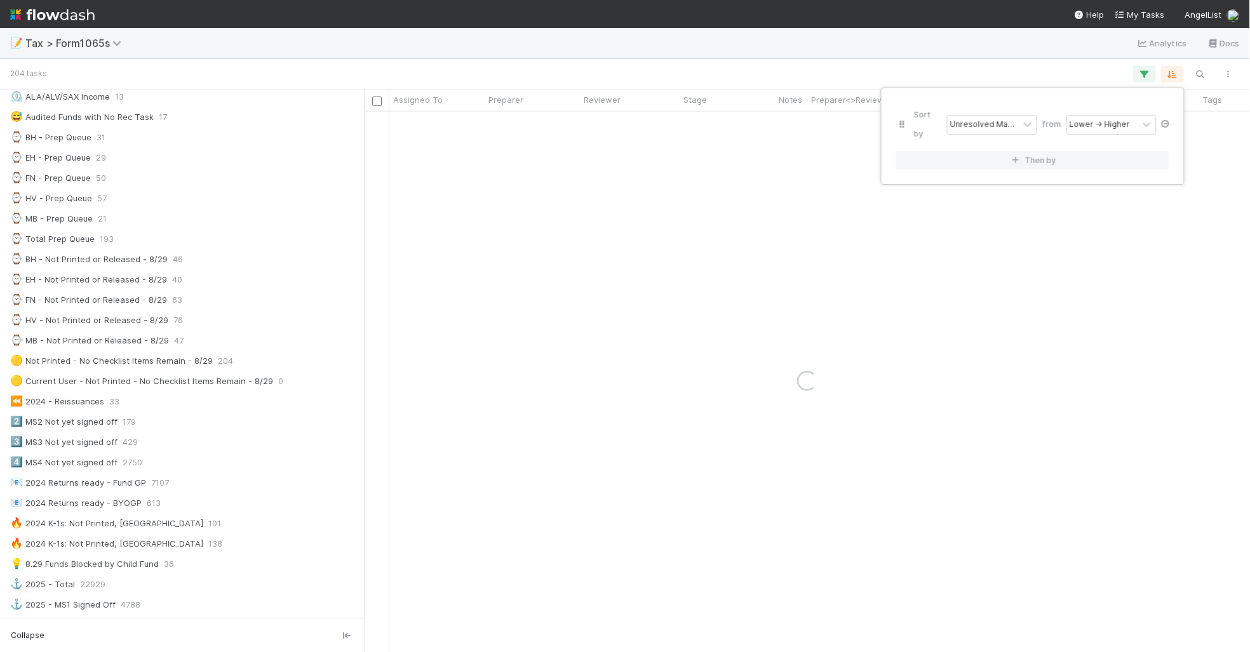
click at [1164, 120] on icon at bounding box center [1165, 124] width 13 height 8
click at [1061, 68] on div "Sort by" at bounding box center [625, 326] width 1250 height 652
click at [1065, 67] on div "Sort by" at bounding box center [625, 326] width 1250 height 652
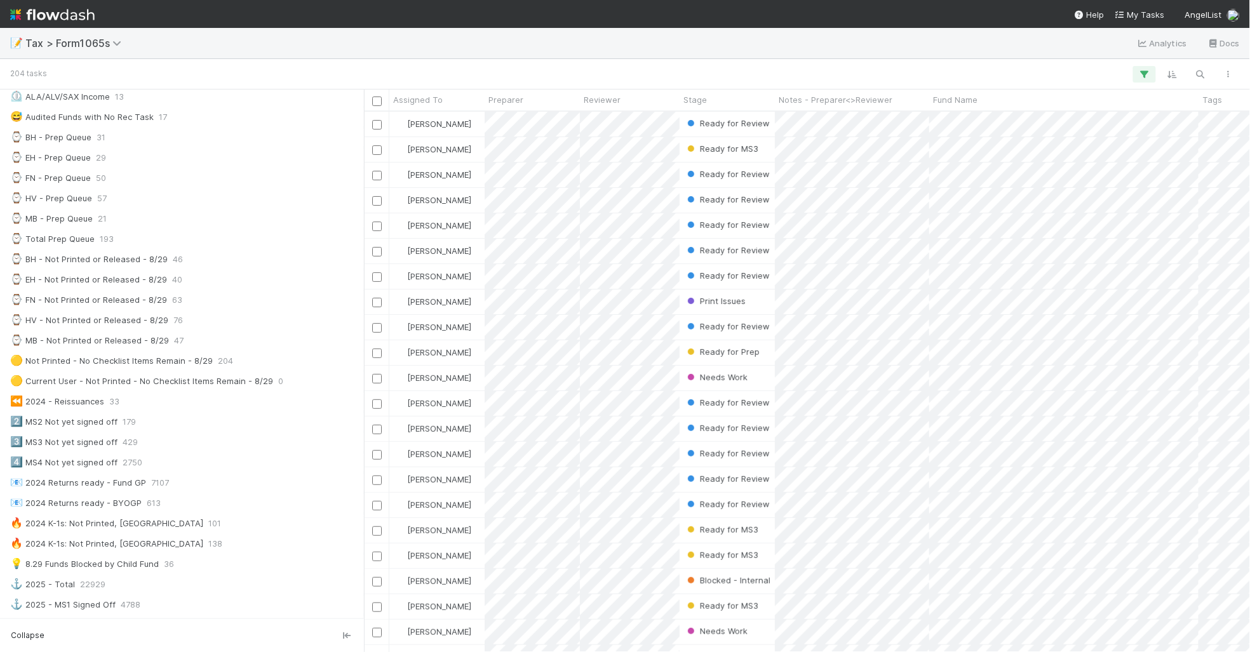
scroll to position [529, 874]
click at [1147, 78] on icon "button" at bounding box center [1144, 74] width 13 height 11
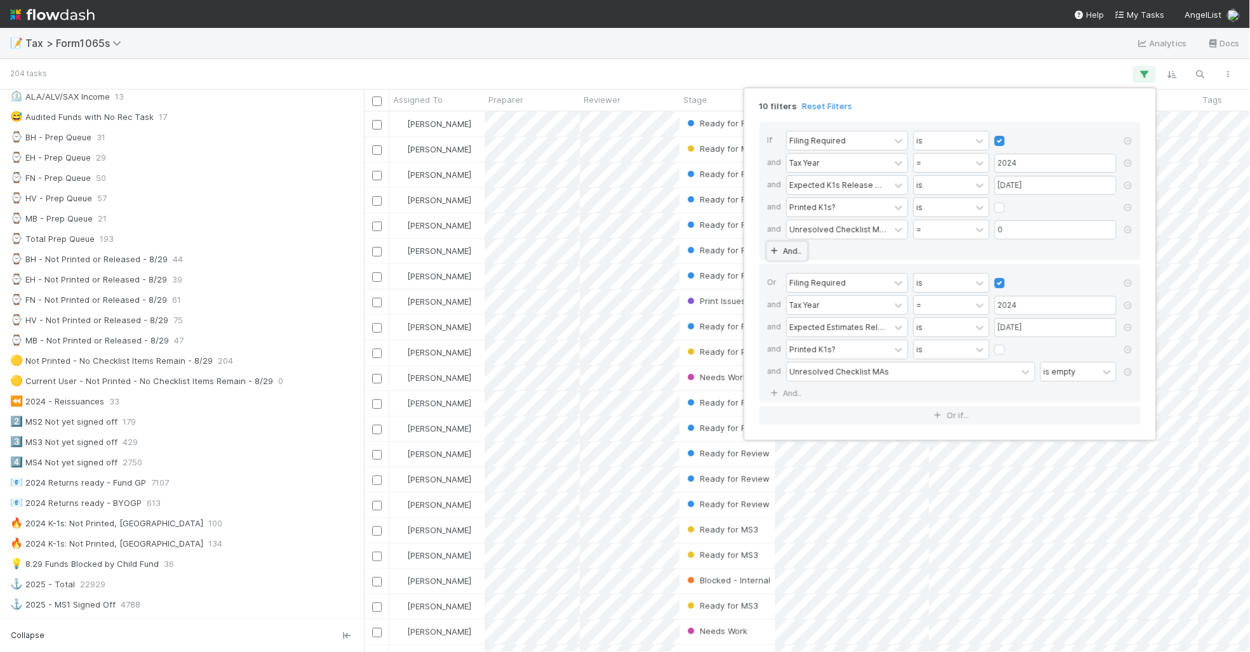
click at [783, 251] on link "And.." at bounding box center [787, 251] width 40 height 18
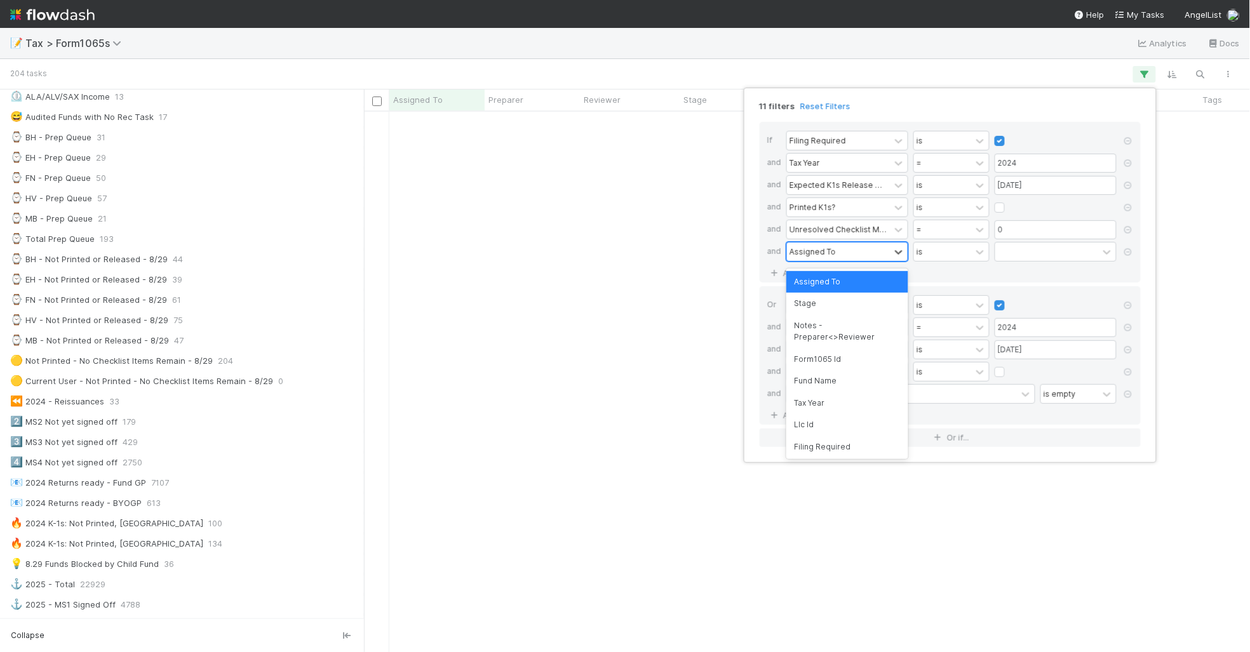
click at [809, 250] on div "Assigned To" at bounding box center [813, 251] width 46 height 11
type input "sta"
click at [828, 283] on div "Stage" at bounding box center [847, 282] width 122 height 22
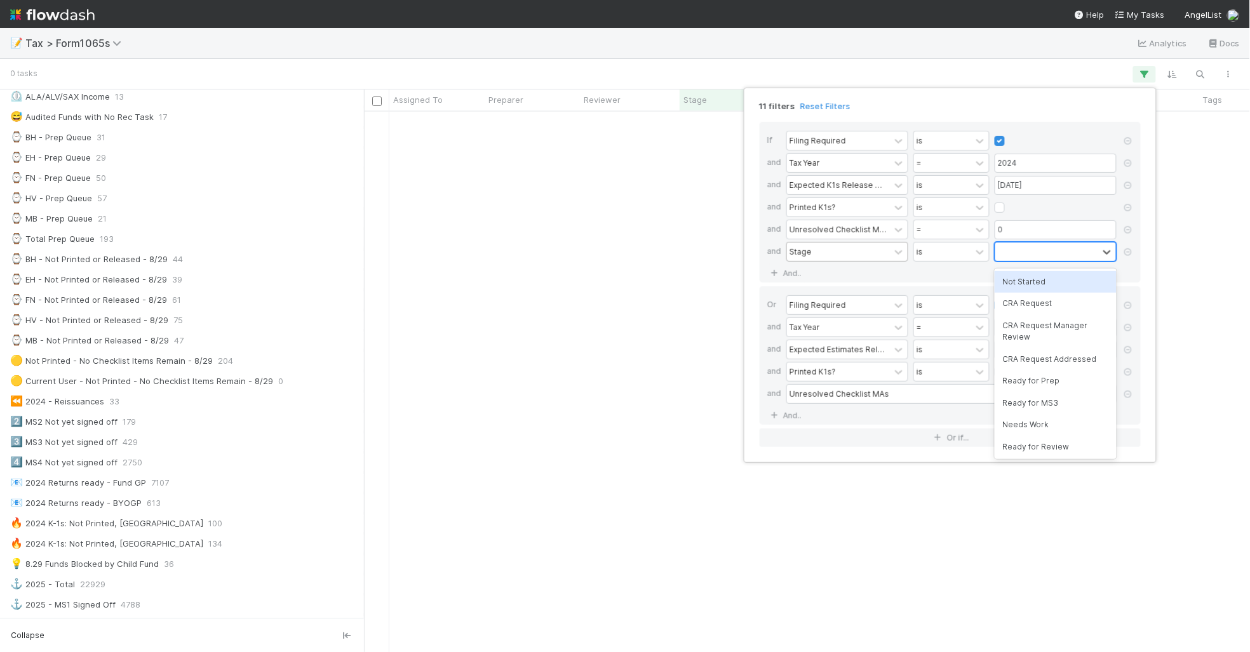
click at [1010, 254] on div at bounding box center [1046, 252] width 103 height 18
type input "bl"
click at [1048, 308] on div "Blocked - Internal" at bounding box center [1056, 304] width 122 height 22
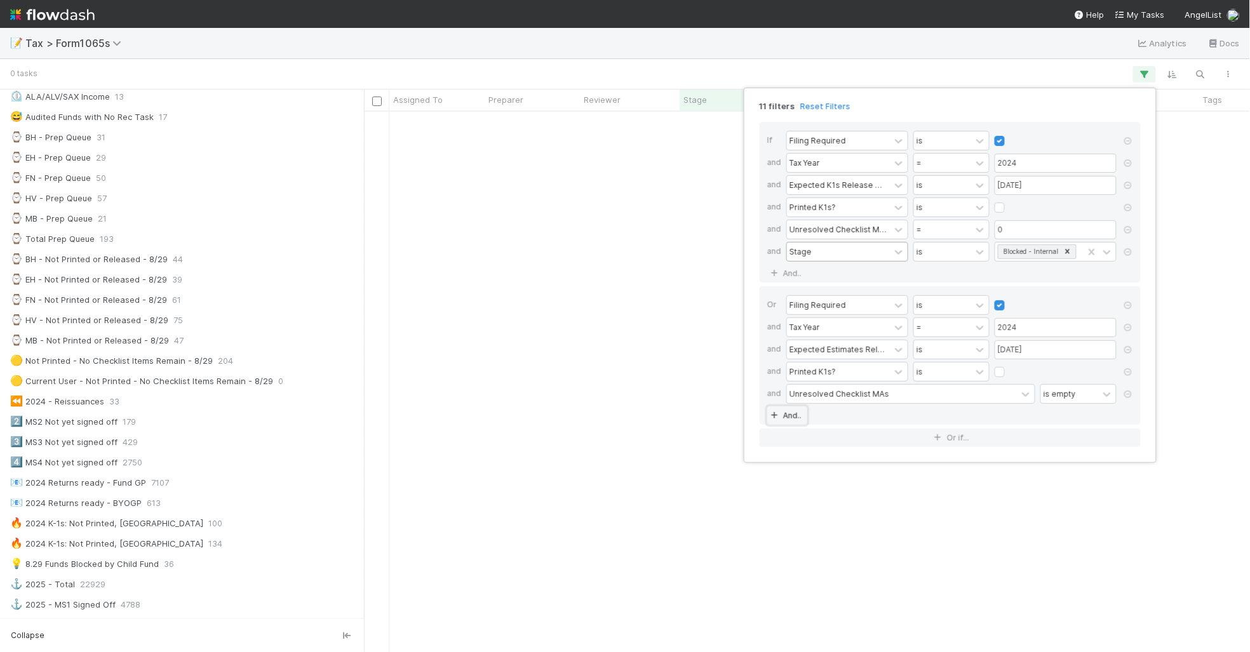
click at [778, 420] on icon at bounding box center [774, 416] width 13 height 8
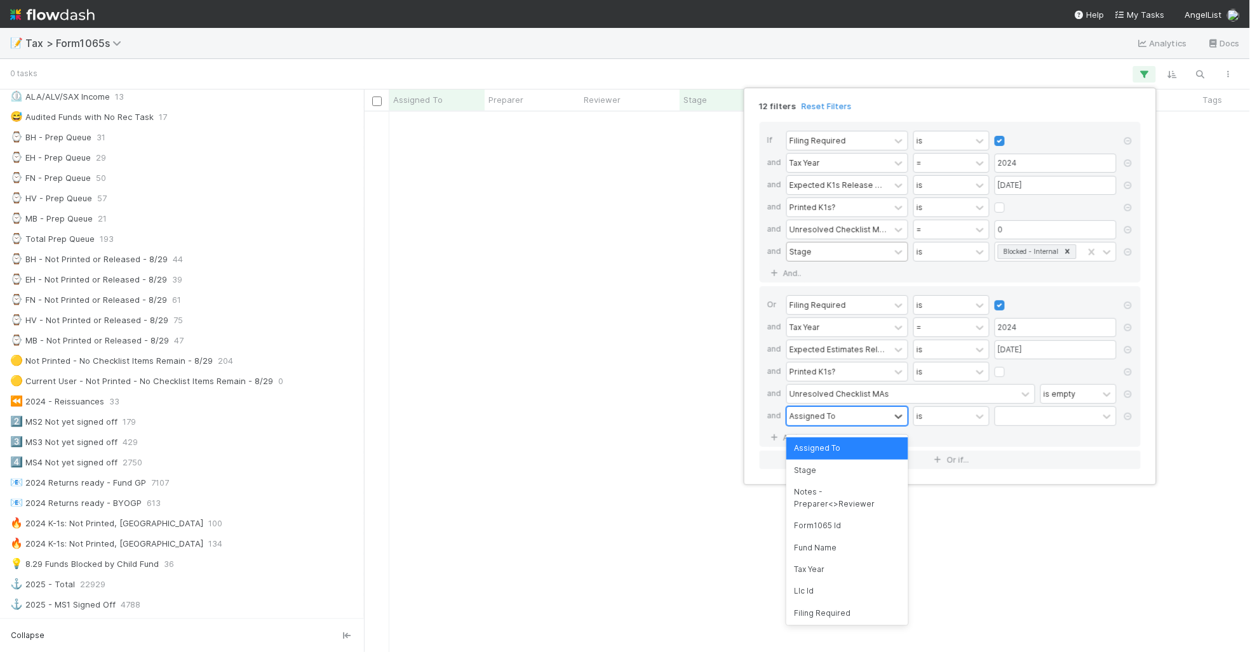
click at [817, 419] on div "Assigned To" at bounding box center [813, 415] width 46 height 11
type input "stag"
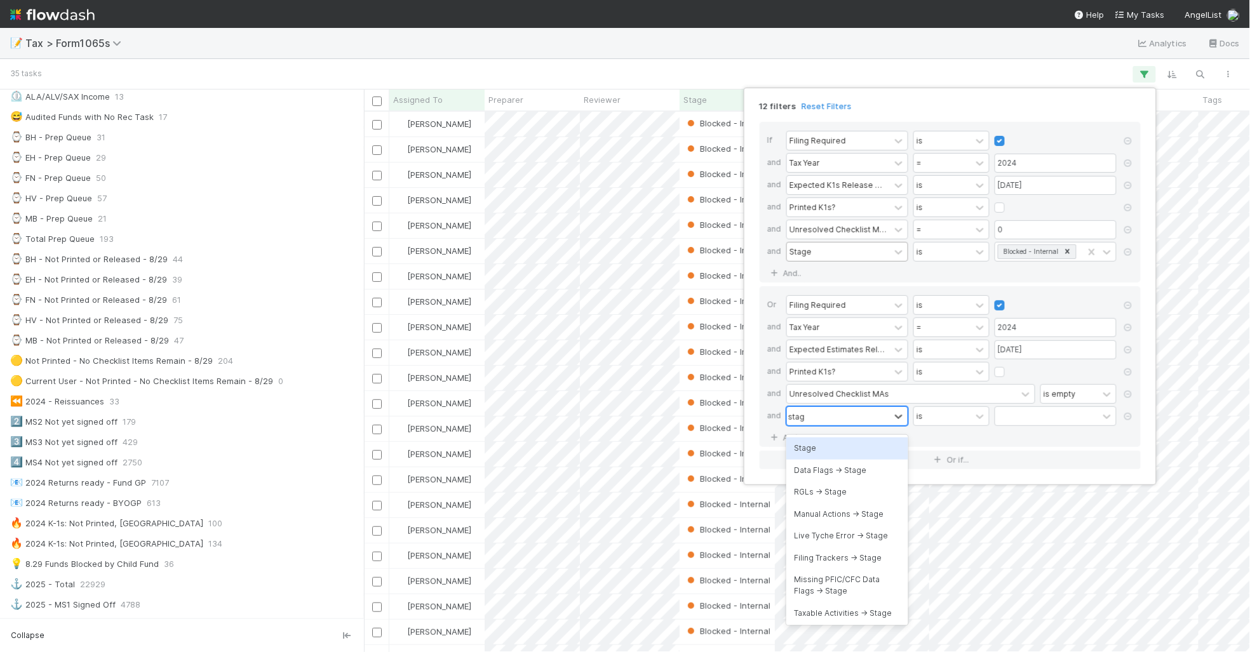
scroll to position [529, 874]
click at [824, 445] on div "Stage" at bounding box center [847, 449] width 122 height 22
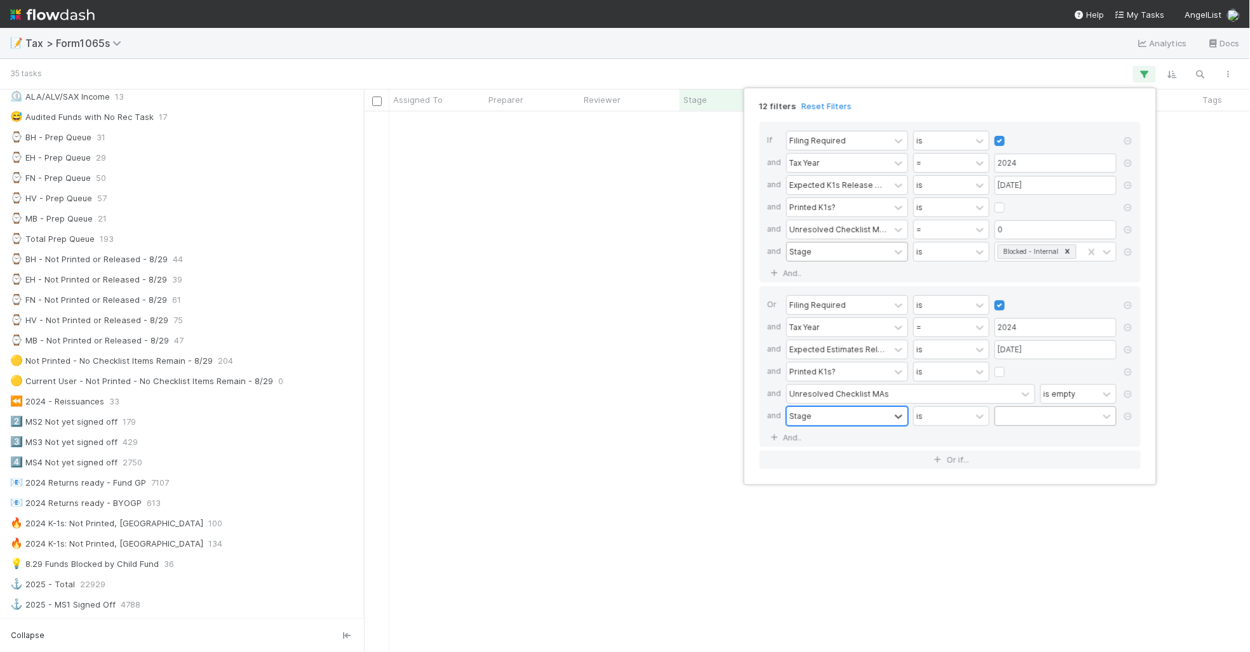
click at [1024, 422] on div at bounding box center [1046, 416] width 103 height 18
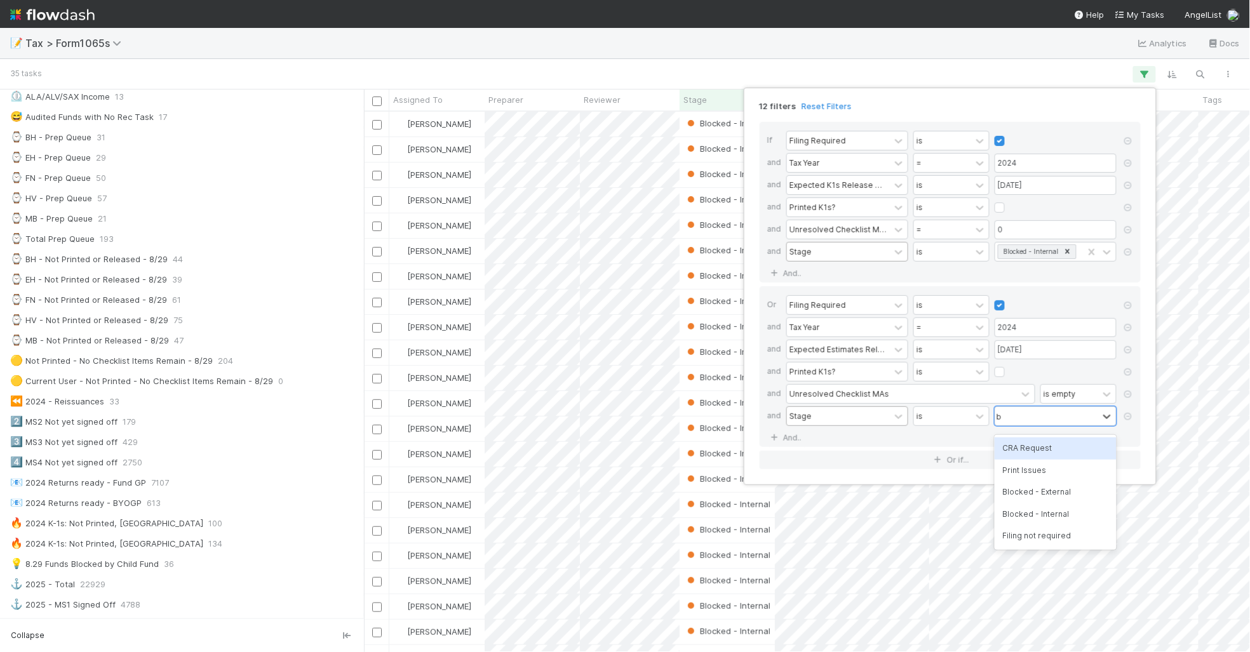
type input "bl"
click at [1064, 470] on div "Blocked - Internal" at bounding box center [1056, 471] width 122 height 22
click at [629, 67] on div "12 filters Reset Filters If Filing Required is and Tax Year = 2024 and Expected…" at bounding box center [625, 326] width 1250 height 652
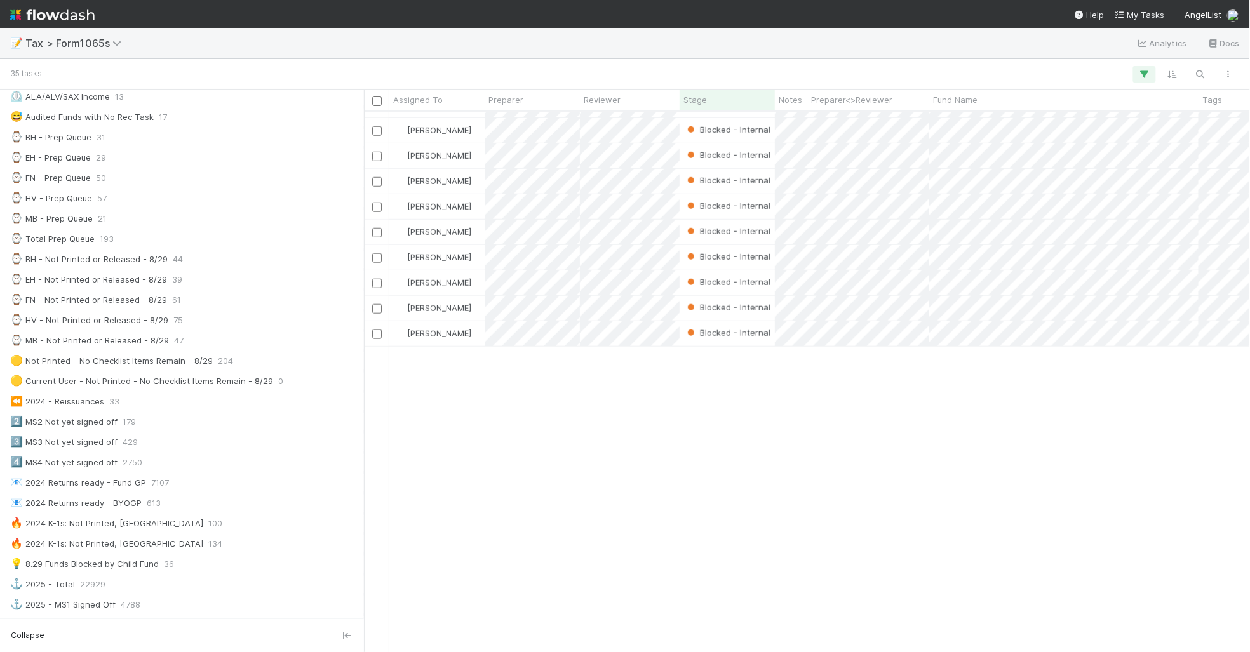
scroll to position [0, 0]
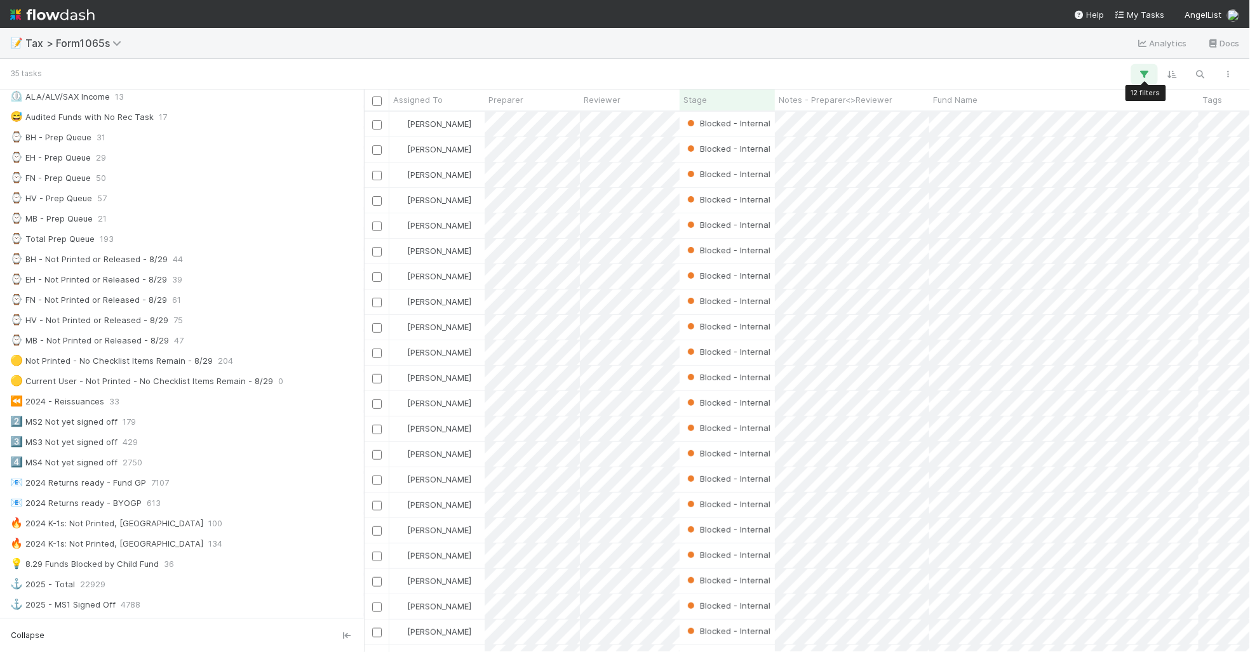
click at [1142, 73] on icon "button" at bounding box center [1144, 74] width 13 height 11
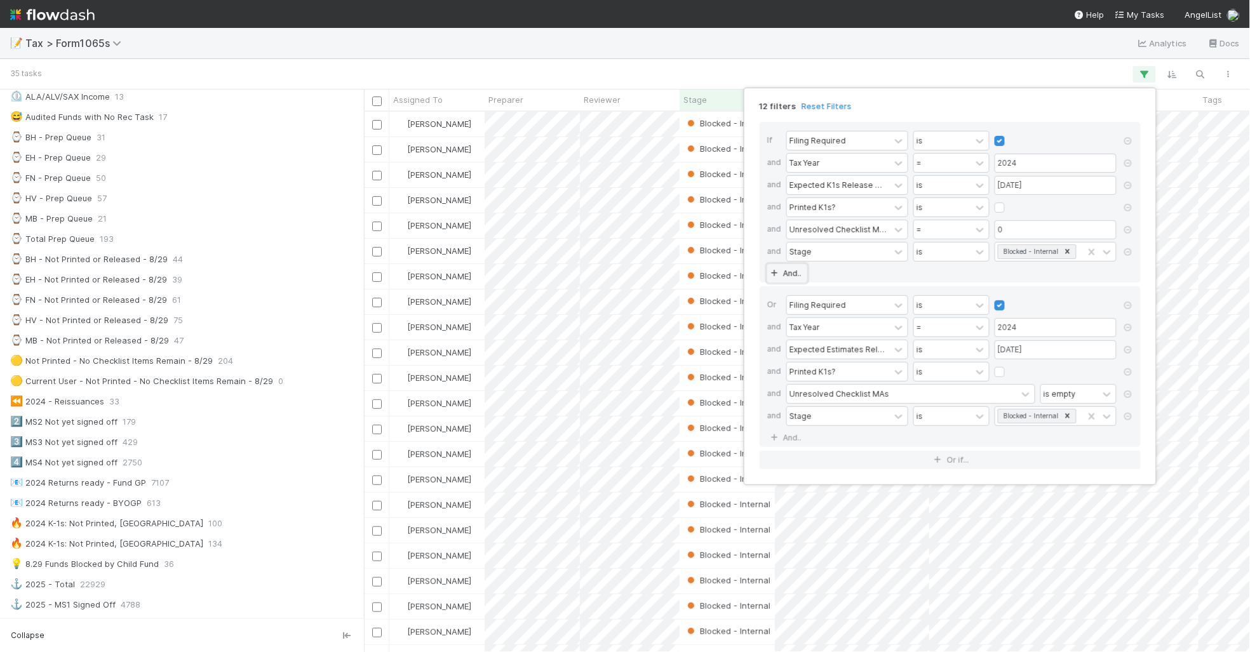
click at [773, 275] on icon at bounding box center [774, 274] width 13 height 8
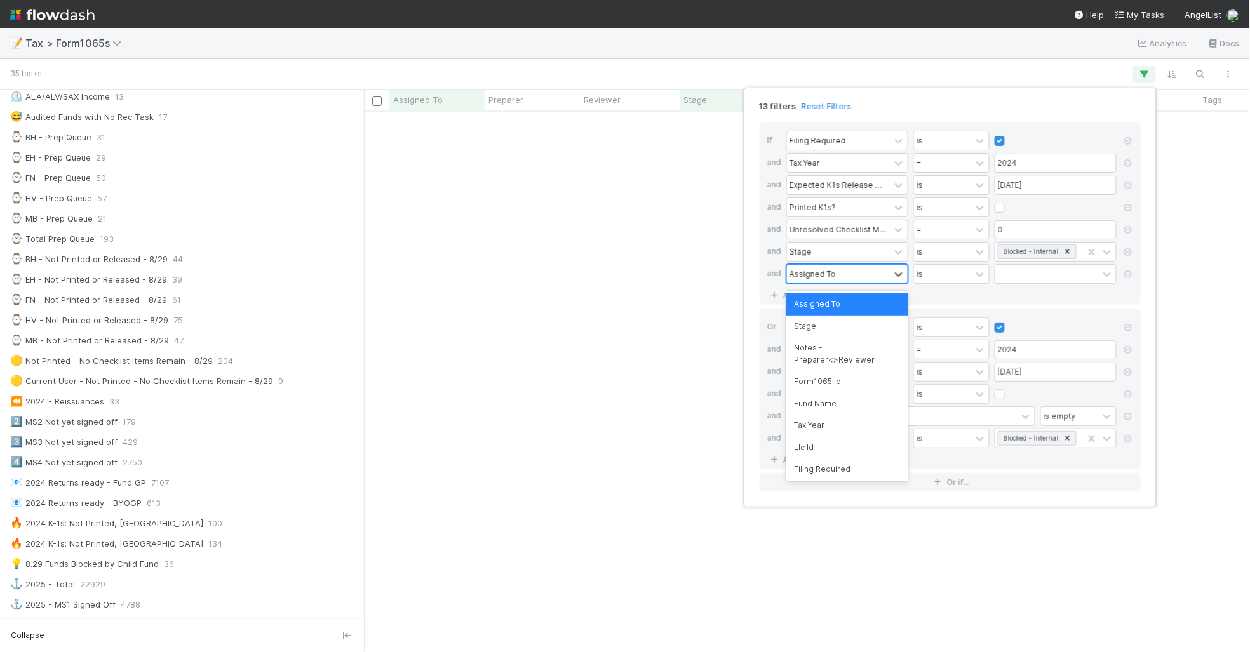
click at [844, 274] on div "Assigned To" at bounding box center [838, 274] width 103 height 18
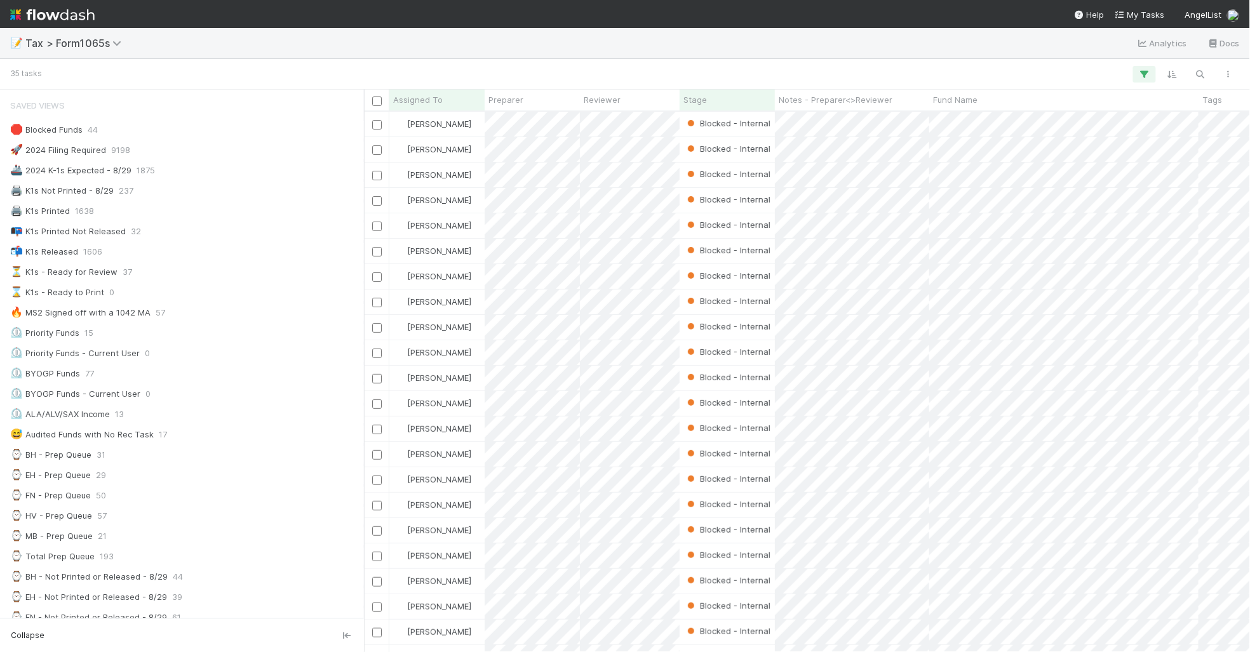
scroll to position [529, 874]
